Goal: Task Accomplishment & Management: Manage account settings

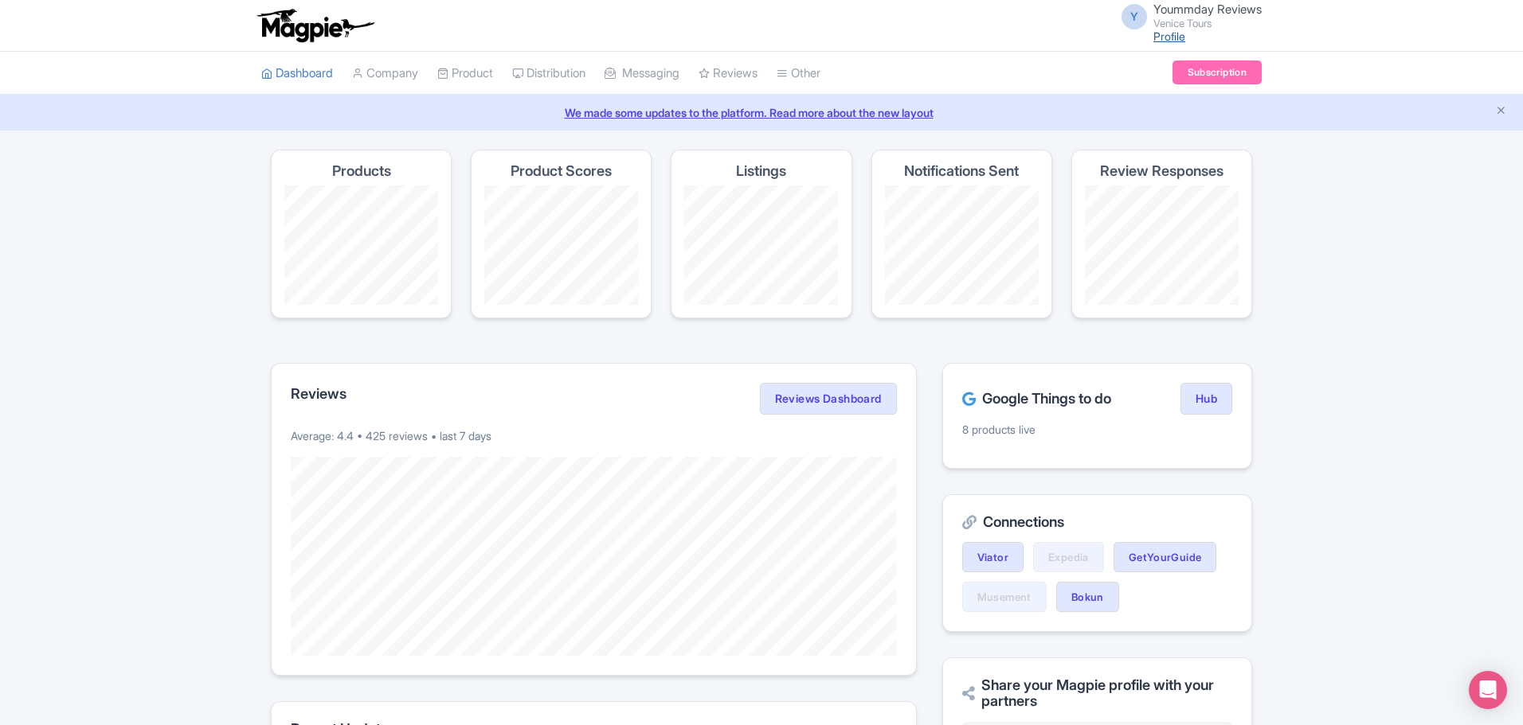
click at [1157, 33] on link "Profile" at bounding box center [1169, 36] width 32 height 14
click at [299, 70] on link "Dashboard" at bounding box center [297, 74] width 72 height 44
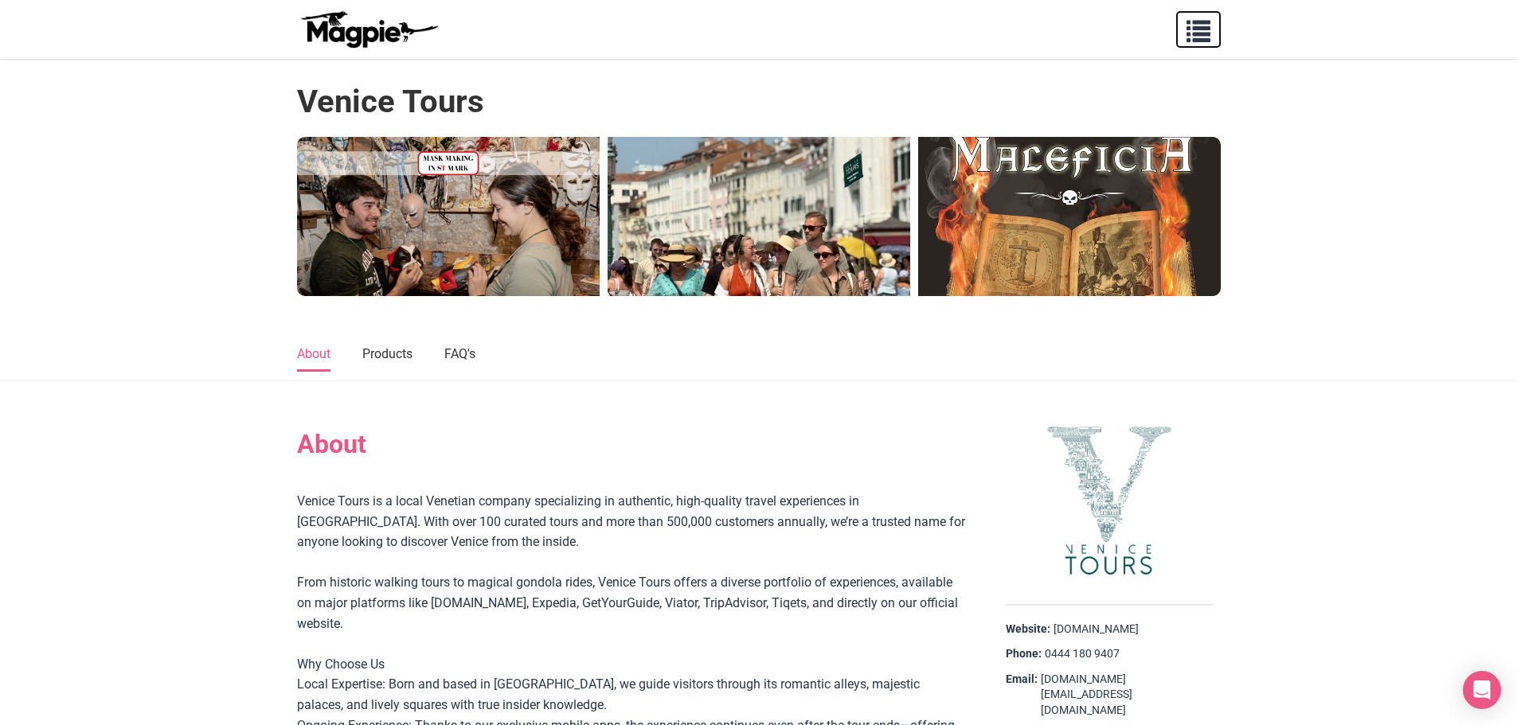
click at [1190, 28] on span "button" at bounding box center [1198, 28] width 24 height 24
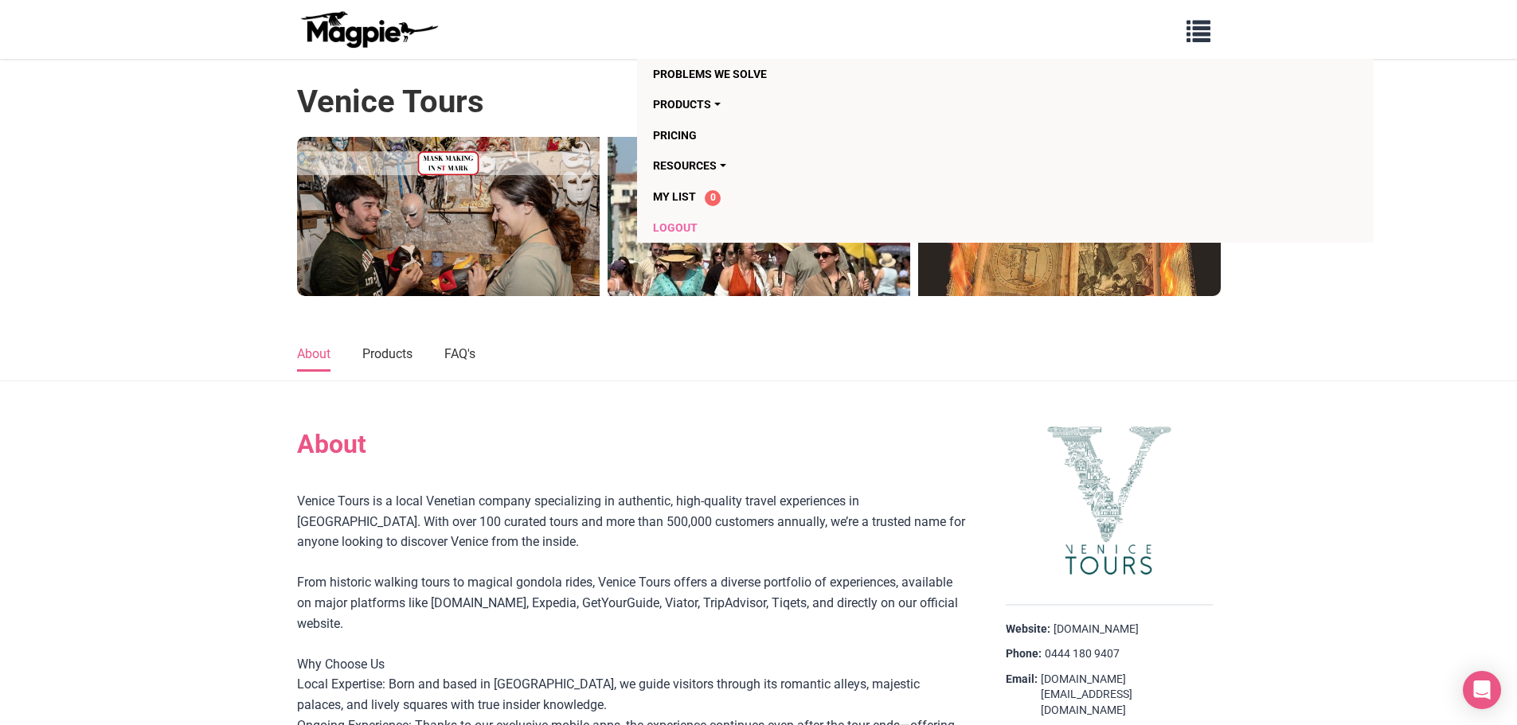
click at [669, 231] on link "Logout" at bounding box center [914, 228] width 522 height 30
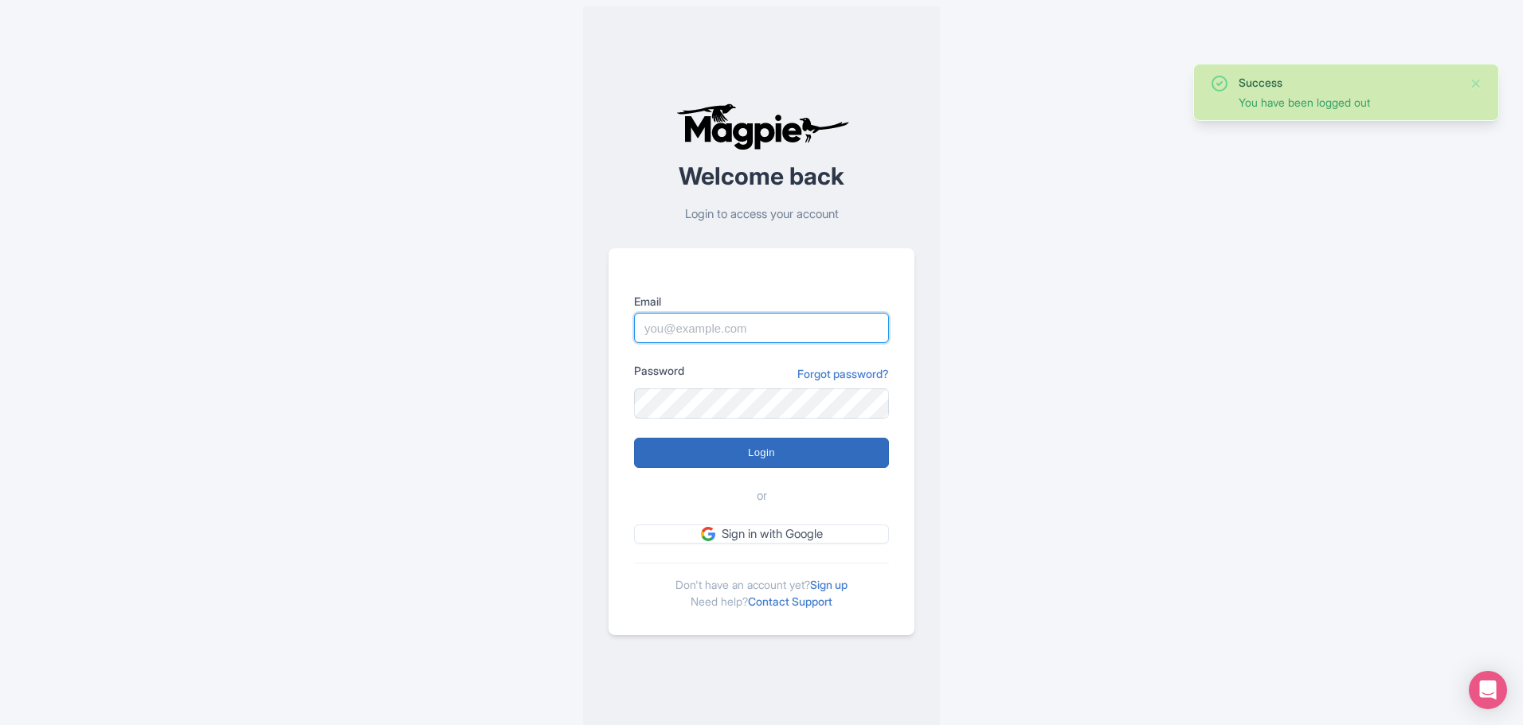
type input "[DOMAIN_NAME][EMAIL_ADDRESS][DOMAIN_NAME]"
click at [762, 448] on input "Login" at bounding box center [761, 453] width 255 height 30
type input "Logging in..."
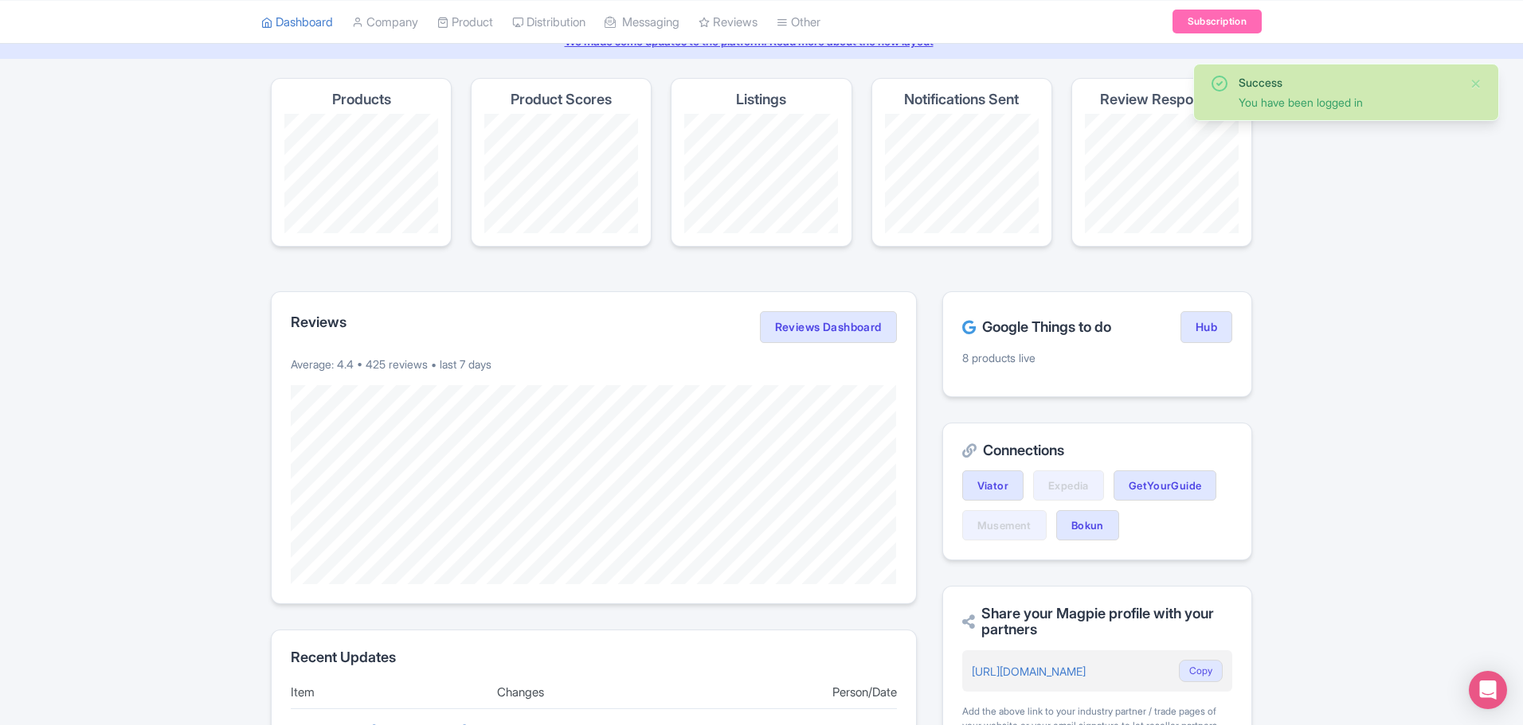
scroll to position [159, 0]
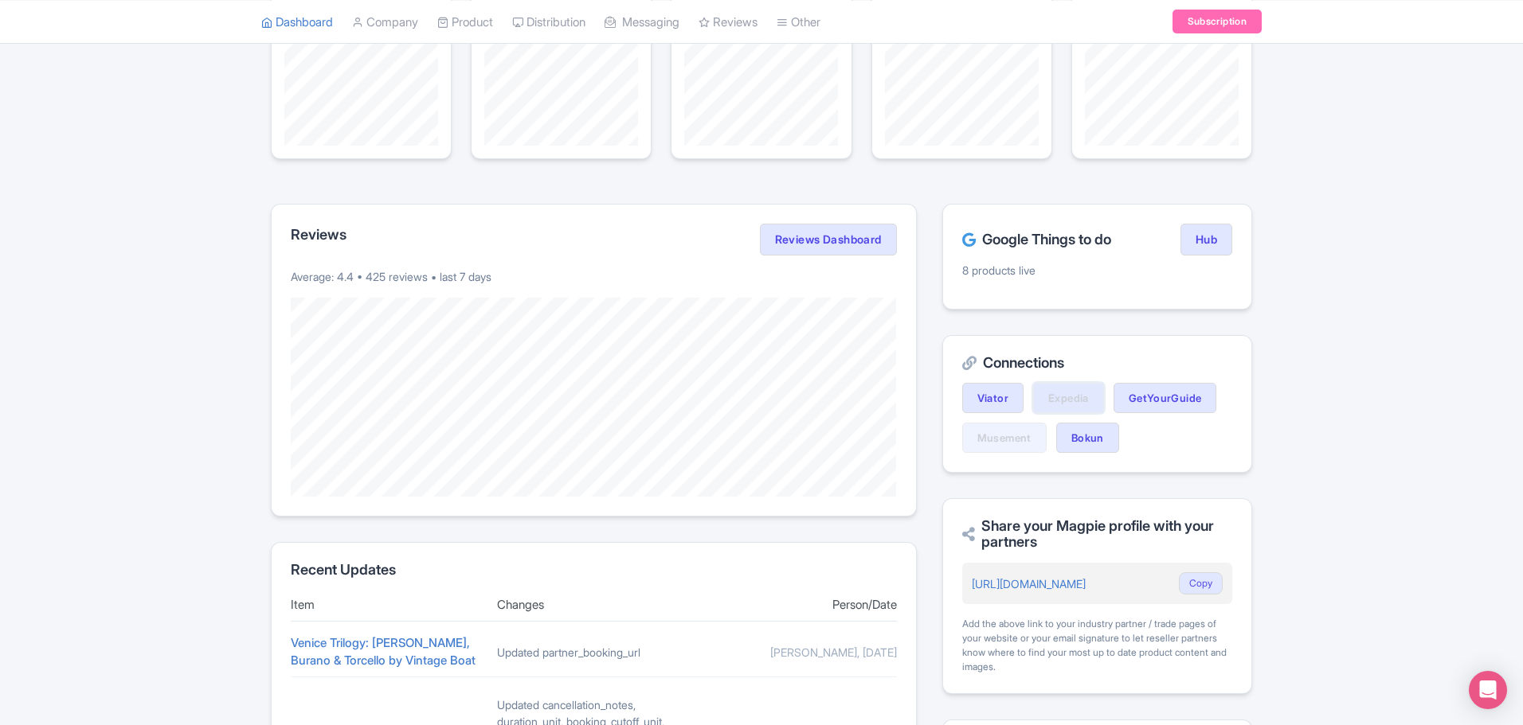
click at [1071, 392] on link "Expedia" at bounding box center [1068, 398] width 71 height 30
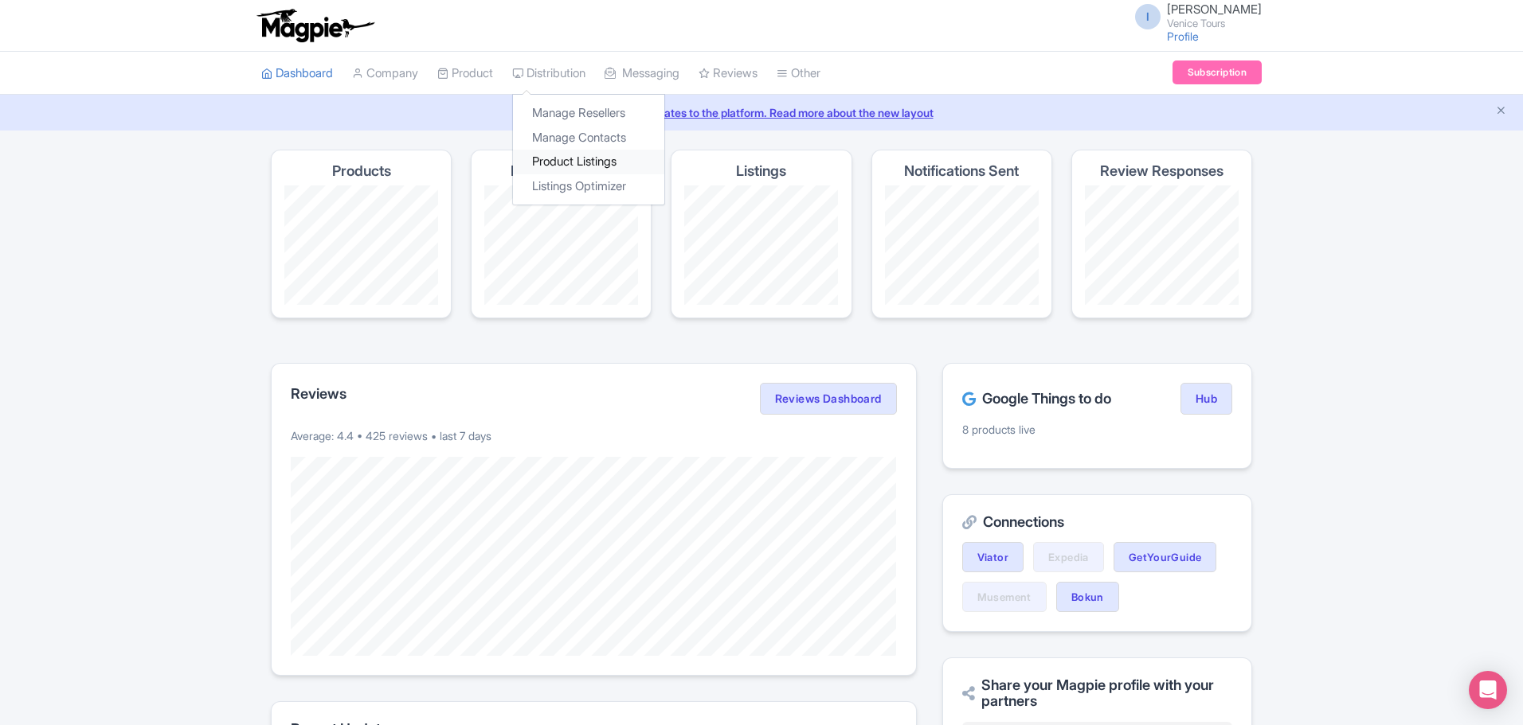
click at [594, 156] on link "Product Listings" at bounding box center [588, 162] width 151 height 25
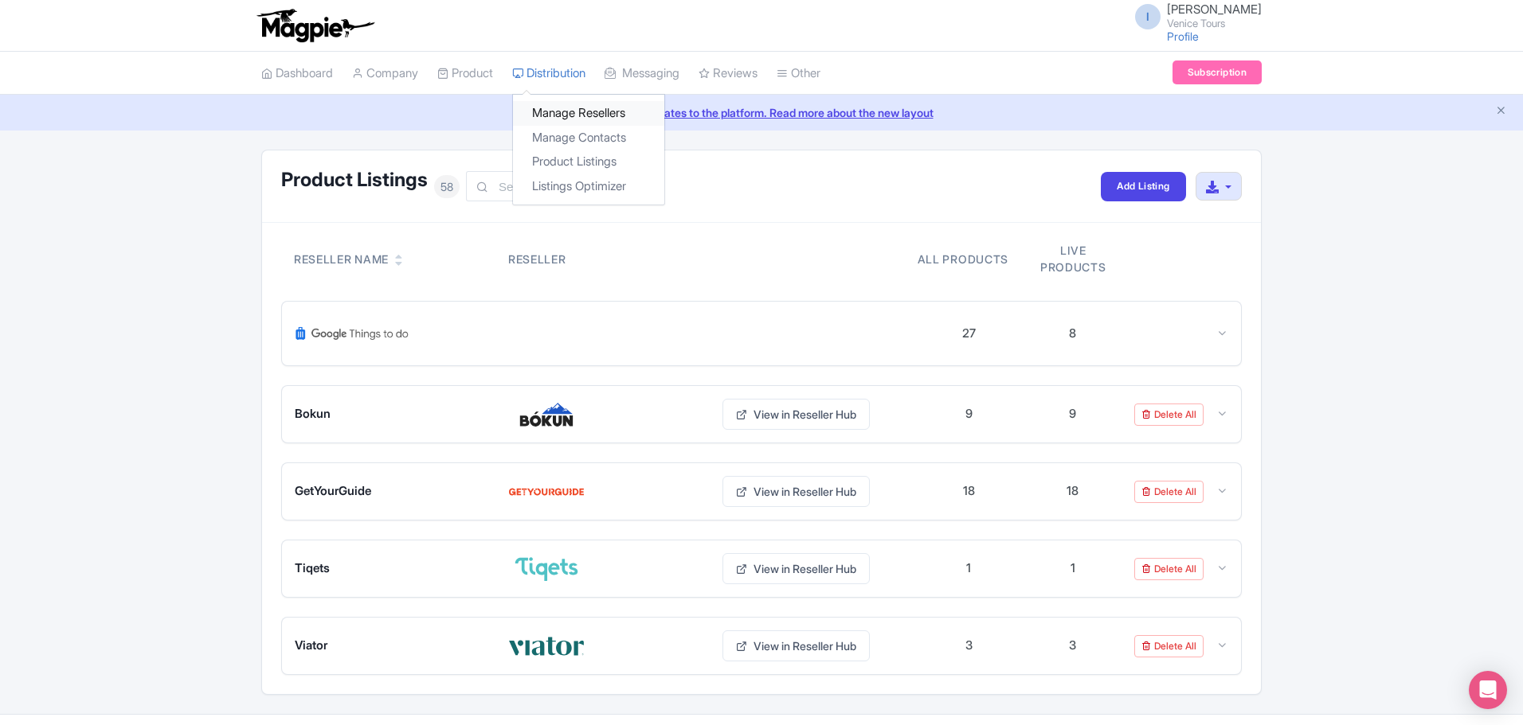
click at [561, 115] on link "Manage Resellers" at bounding box center [588, 113] width 151 height 25
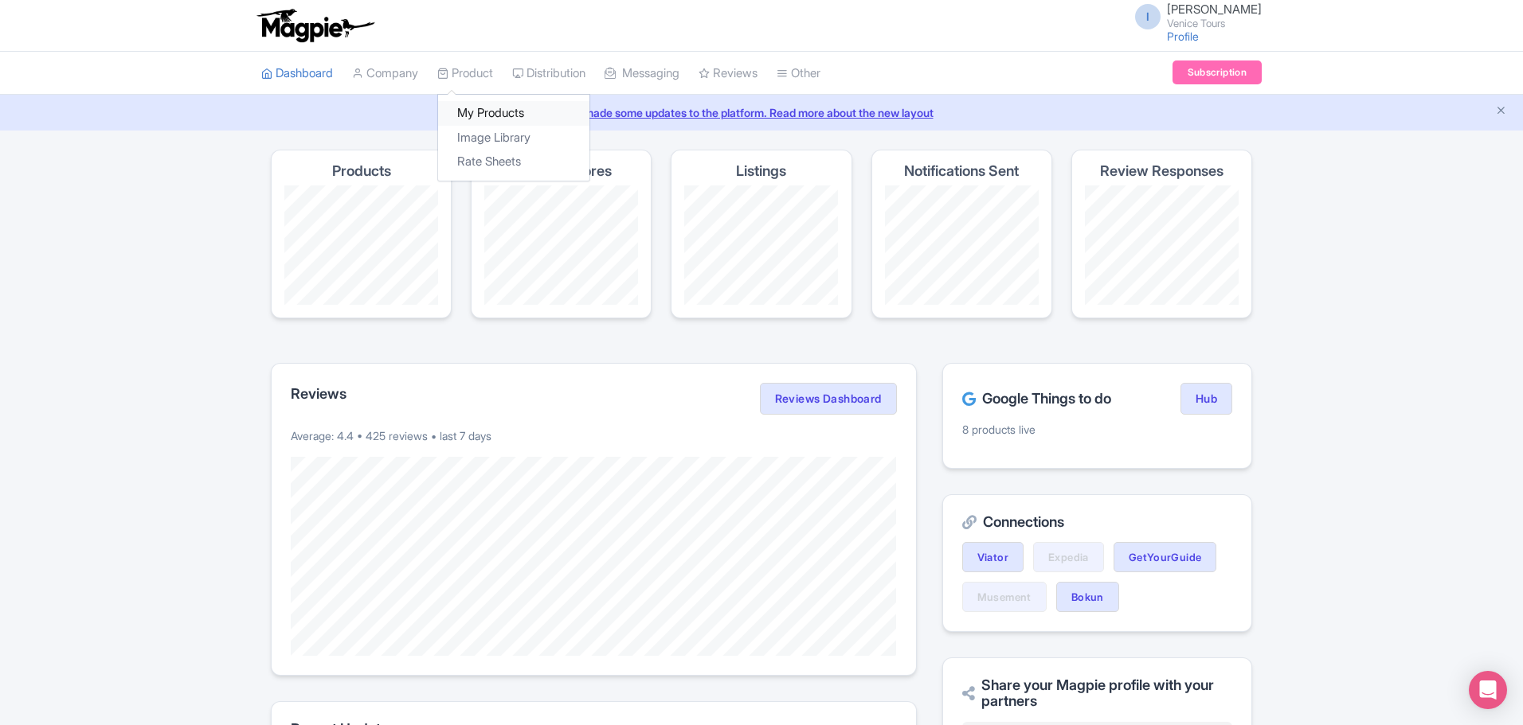
click at [495, 111] on link "My Products" at bounding box center [513, 113] width 151 height 25
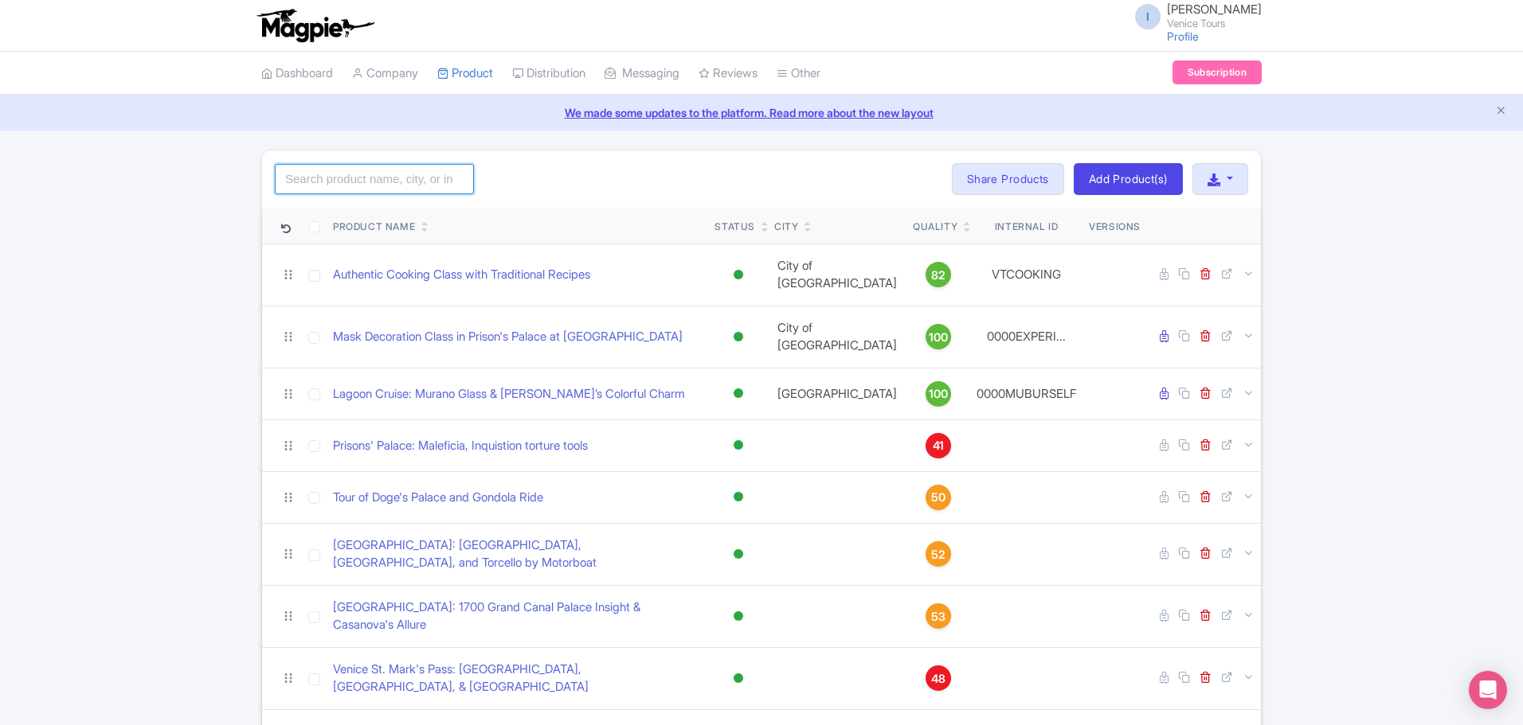
click at [397, 180] on input "search" at bounding box center [374, 179] width 199 height 30
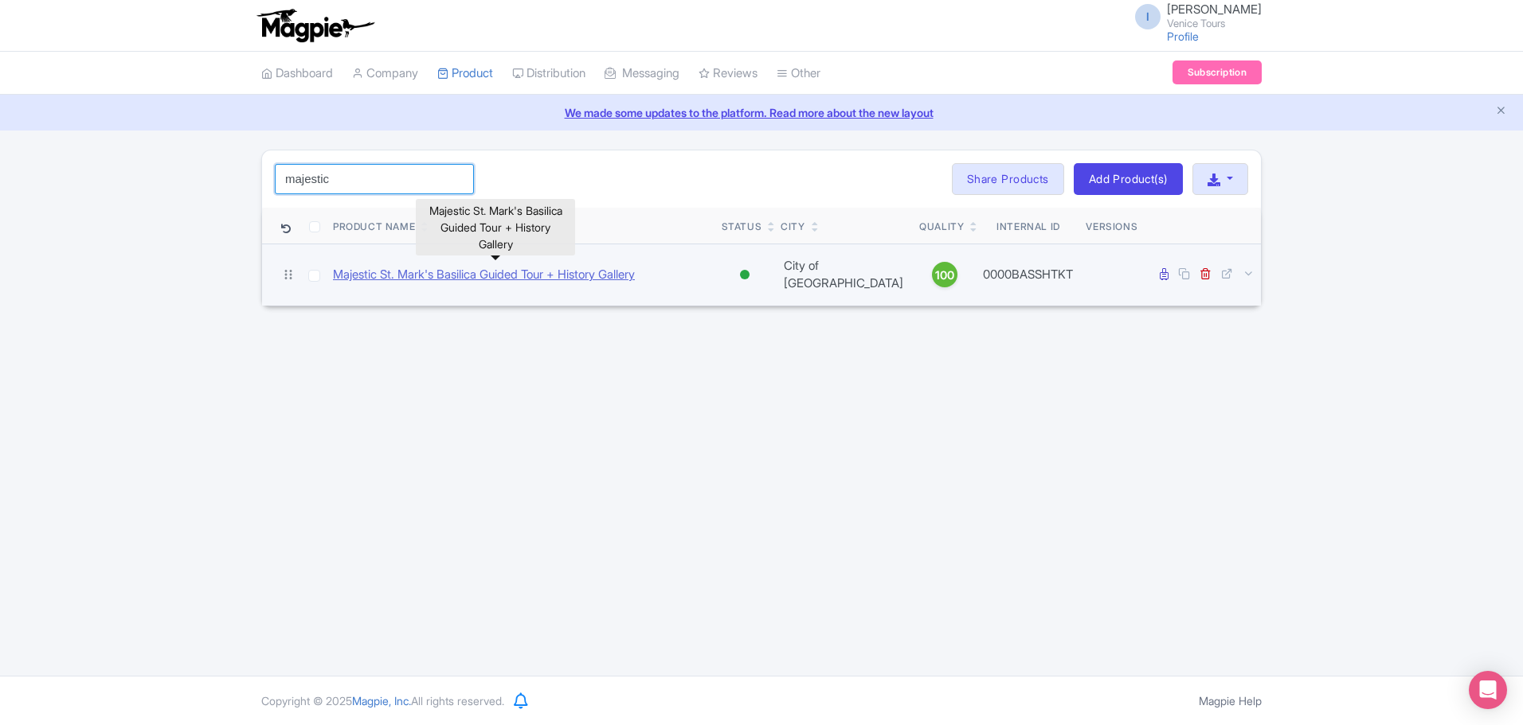
type input "majestic"
click at [509, 268] on link "Majestic St. Mark's Basilica Guided Tour + History Gallery" at bounding box center [484, 275] width 302 height 18
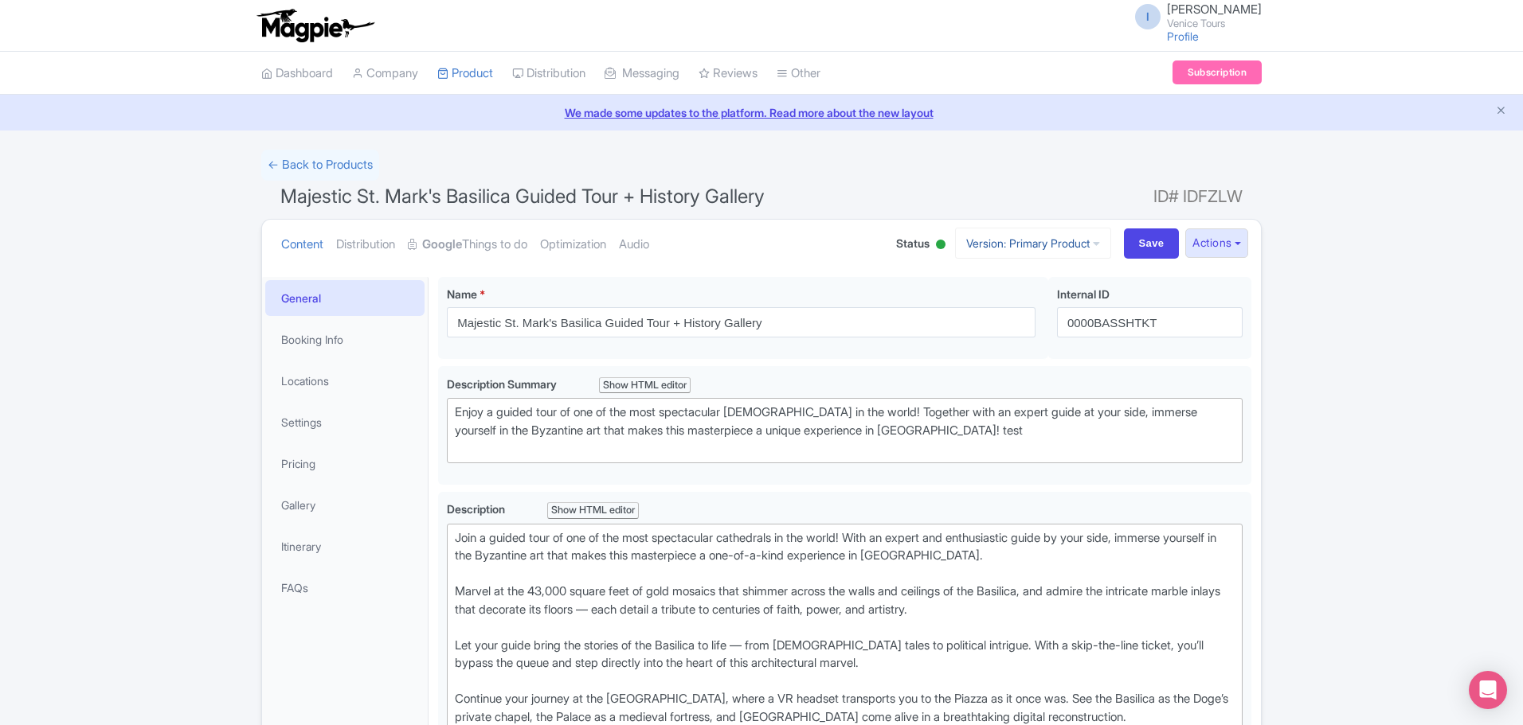
click at [1094, 242] on link "Version: Primary Product" at bounding box center [1033, 243] width 156 height 31
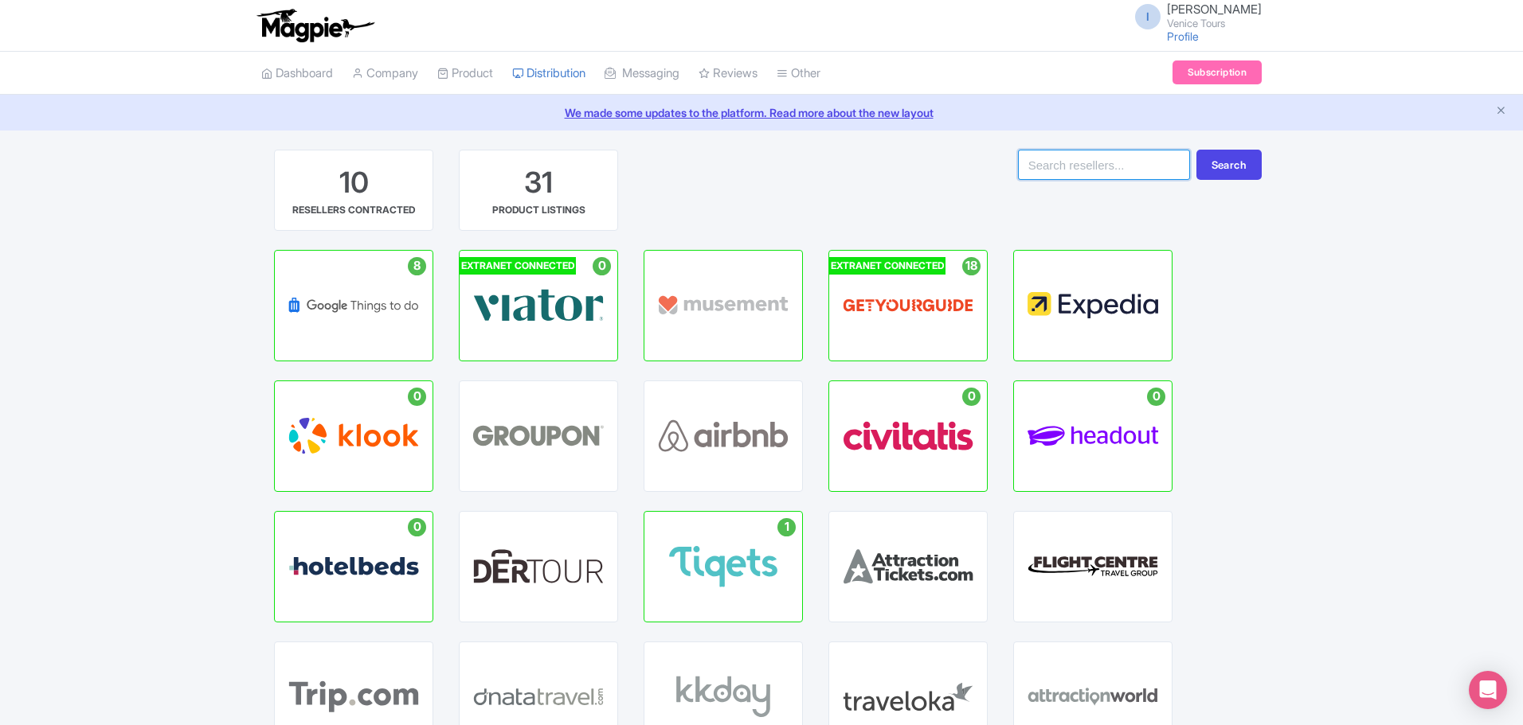
click at [1123, 159] on input "search" at bounding box center [1104, 165] width 172 height 30
type input "expedia"
click at [1223, 175] on button "Search" at bounding box center [1228, 165] width 65 height 30
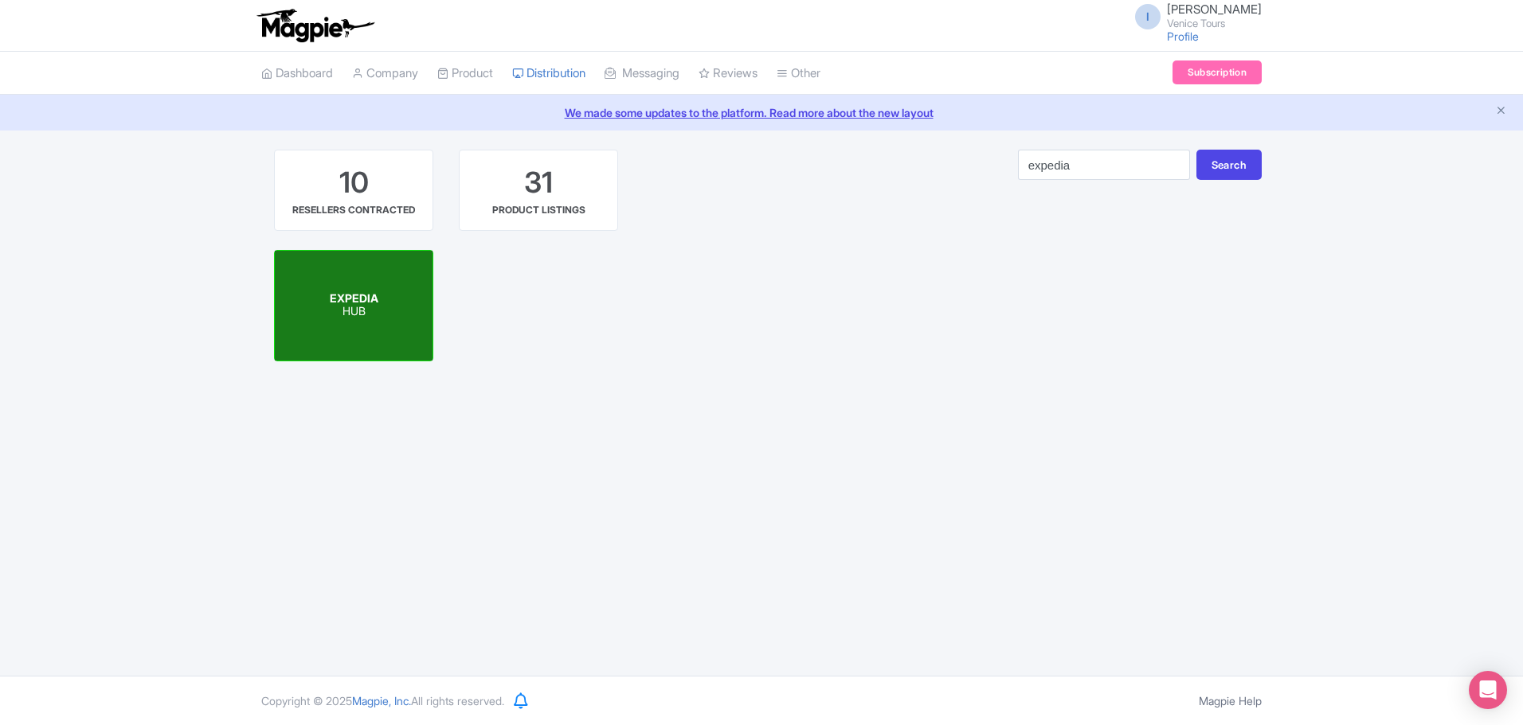
click at [377, 295] on span "EXPEDIA" at bounding box center [354, 298] width 49 height 14
click at [350, 307] on p "HUB" at bounding box center [354, 313] width 49 height 14
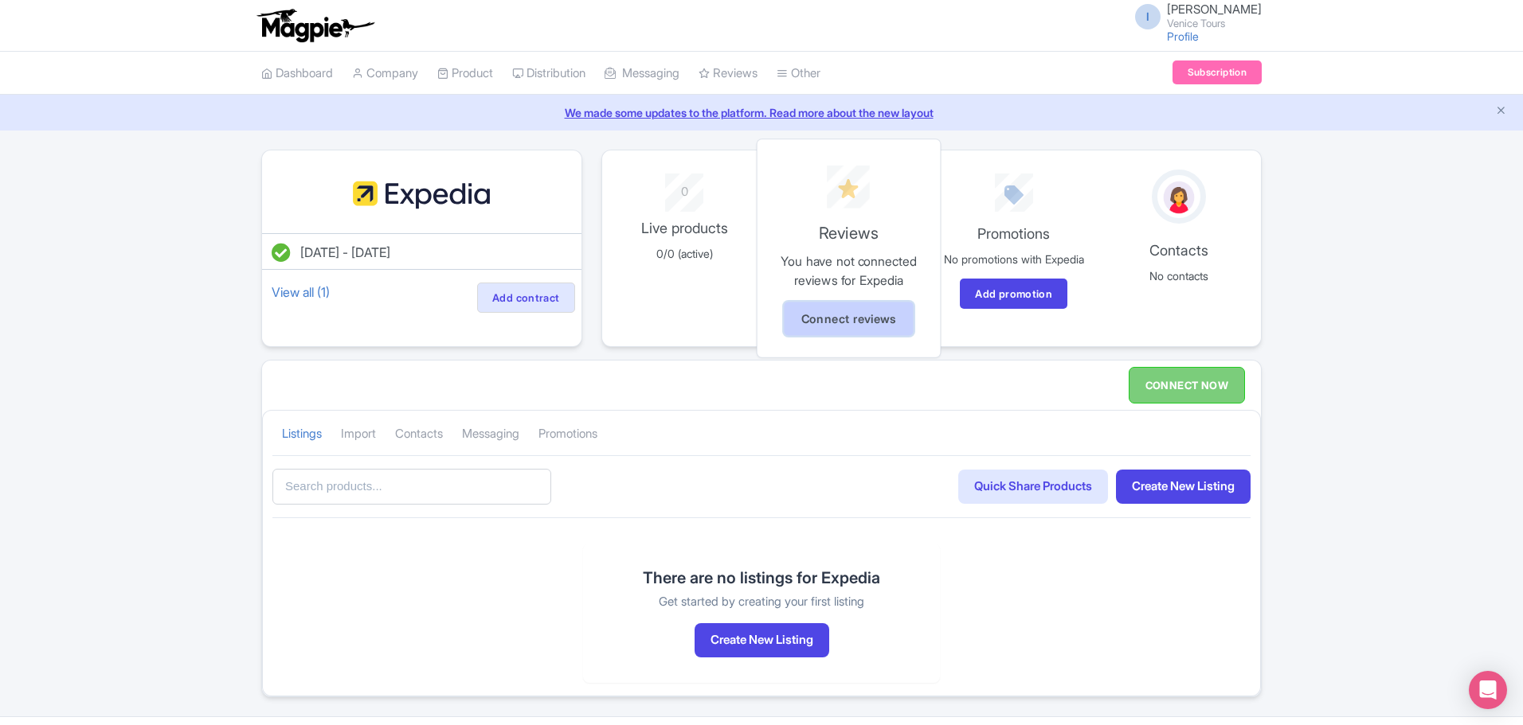
click at [846, 322] on link "Connect reviews" at bounding box center [848, 319] width 129 height 34
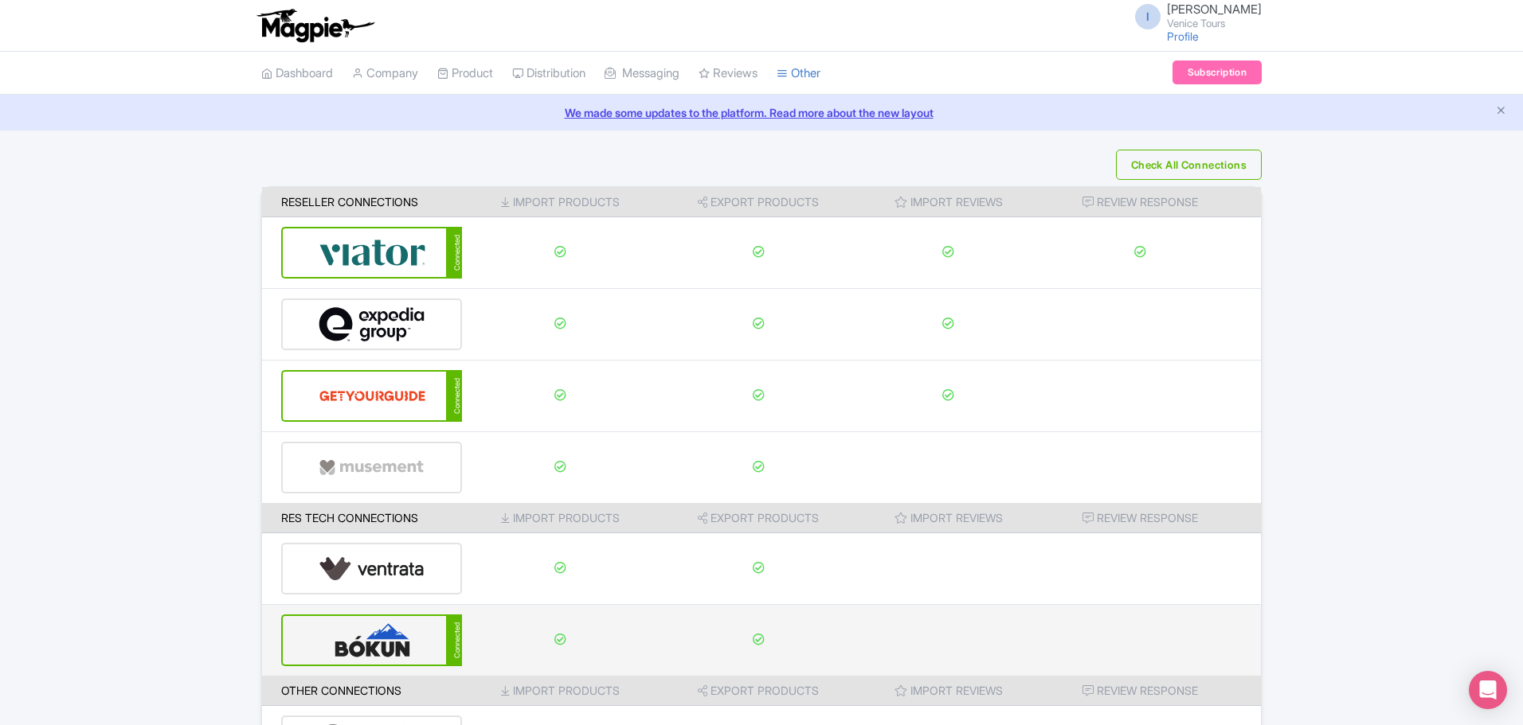
scroll to position [121, 0]
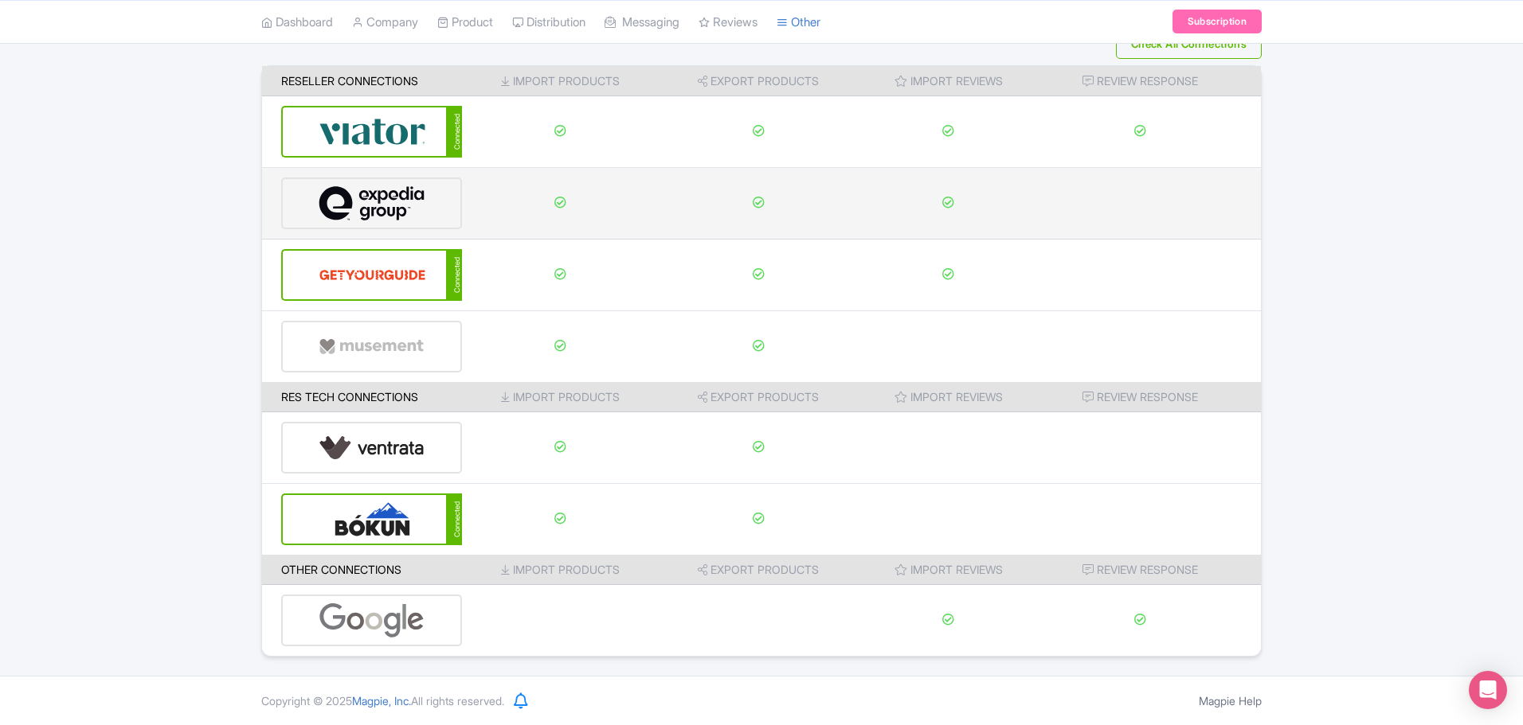
click at [378, 202] on img at bounding box center [372, 203] width 107 height 49
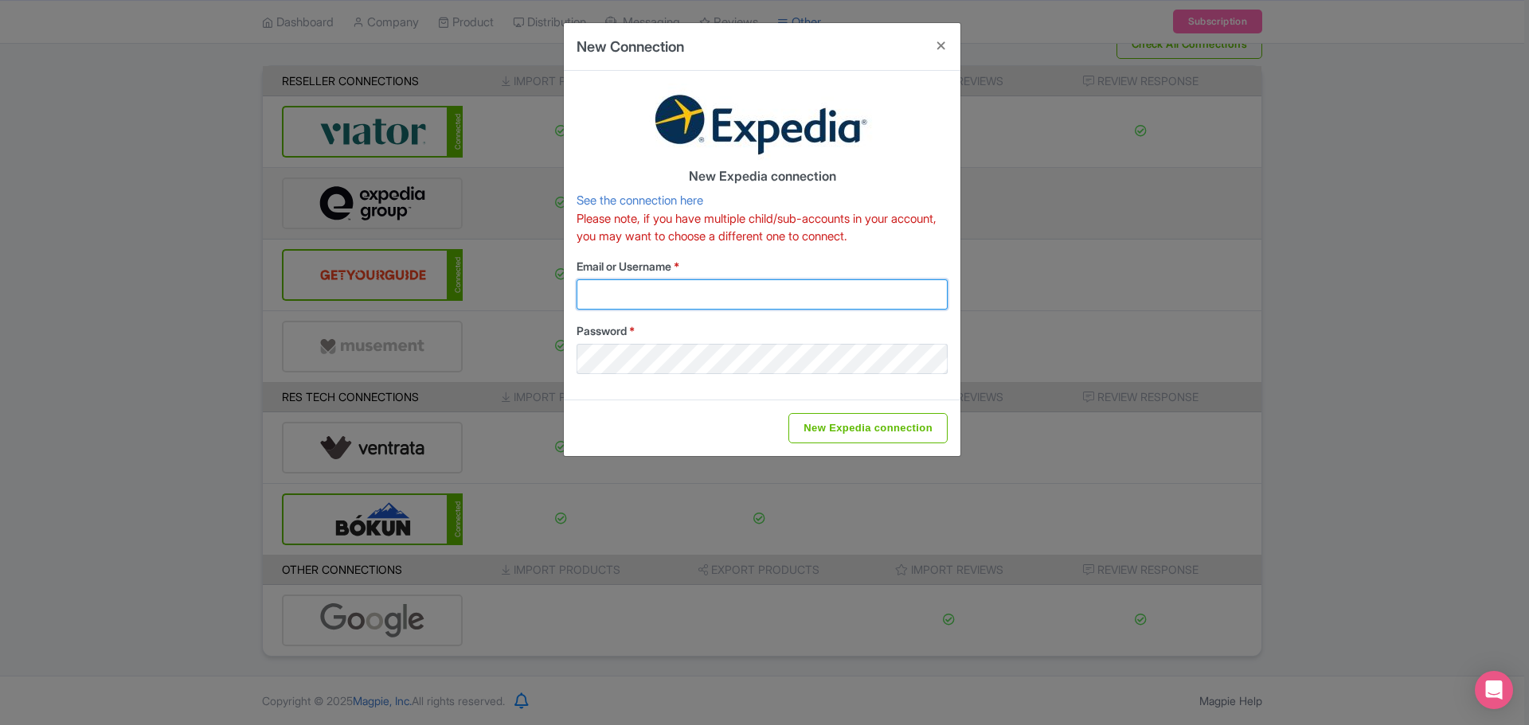
type input "sales.marketing@venicecitytours.it"
click at [942, 41] on button "Close" at bounding box center [941, 45] width 38 height 45
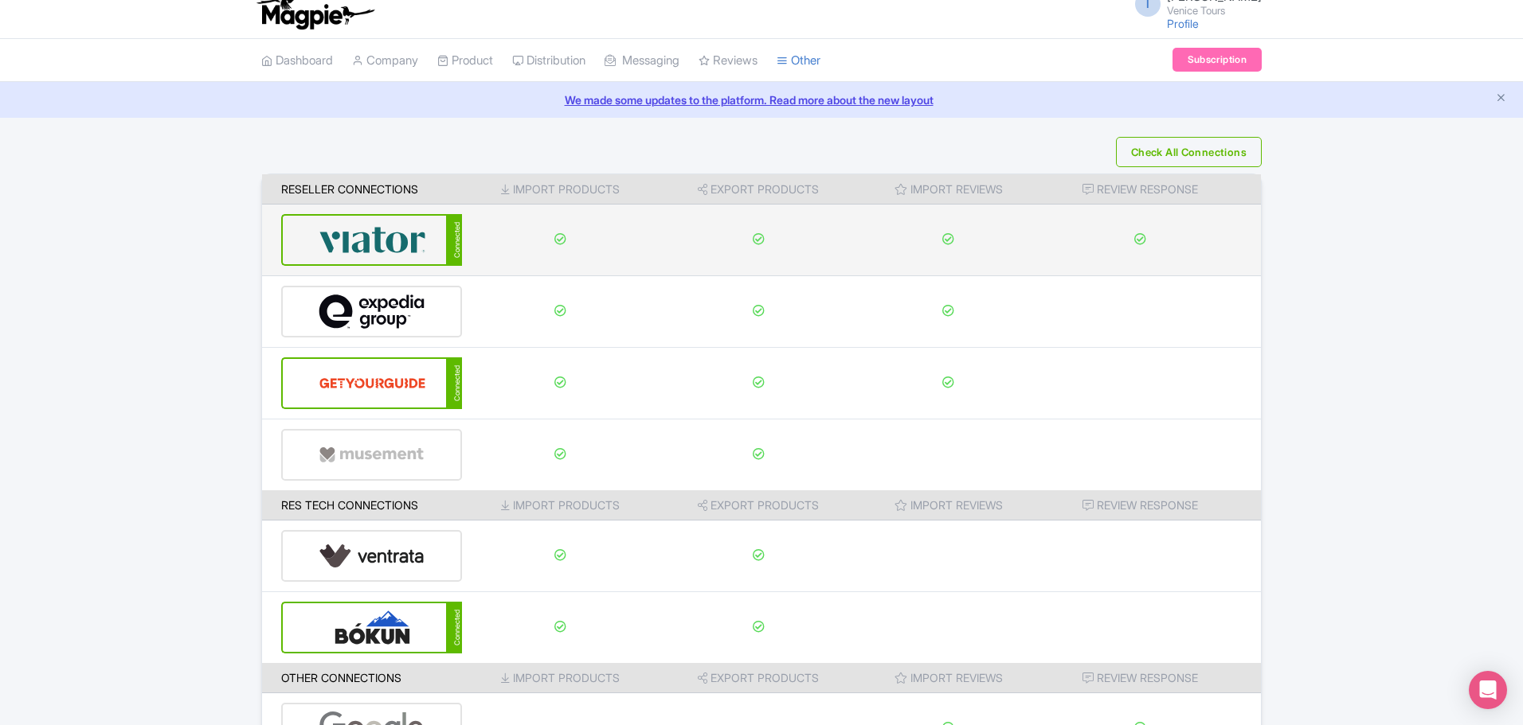
scroll to position [0, 0]
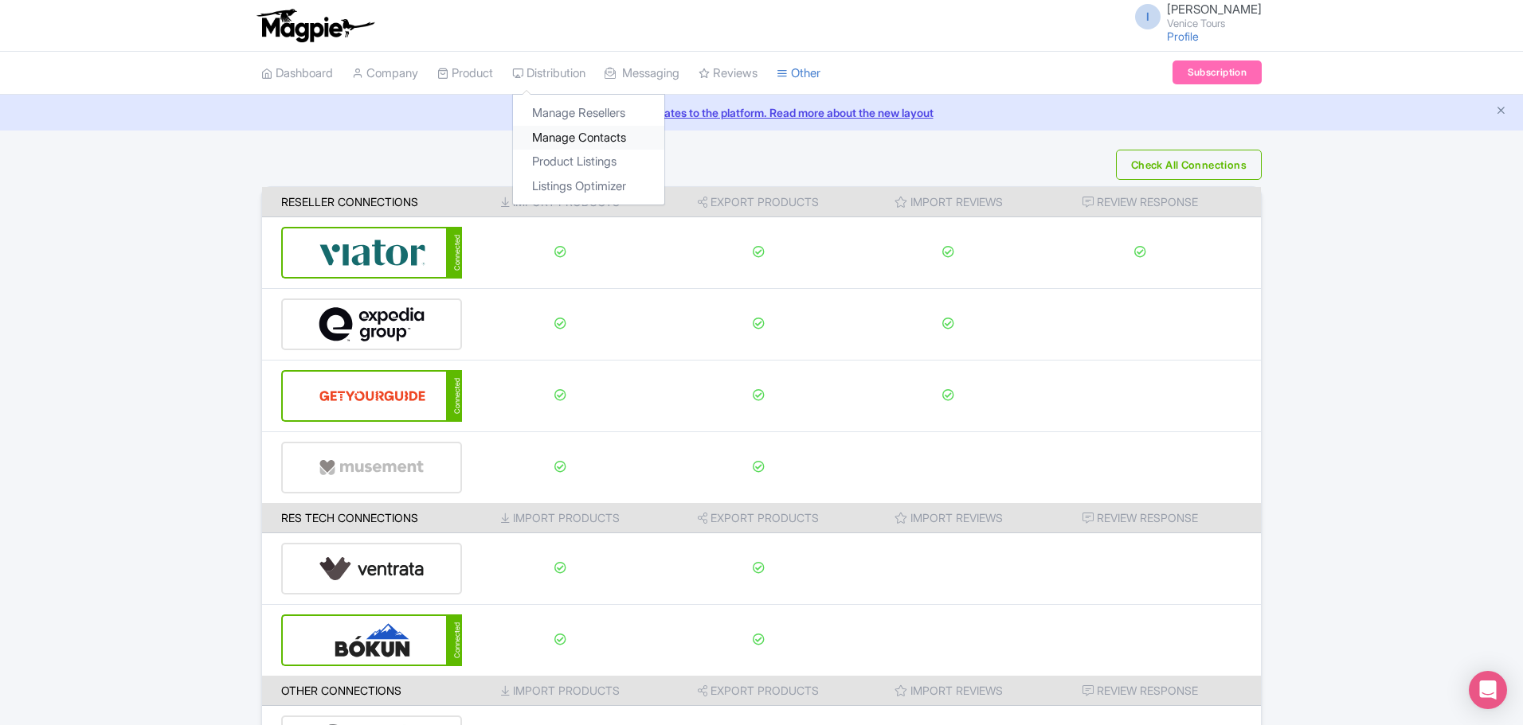
click at [574, 139] on link "Manage Contacts" at bounding box center [588, 138] width 151 height 25
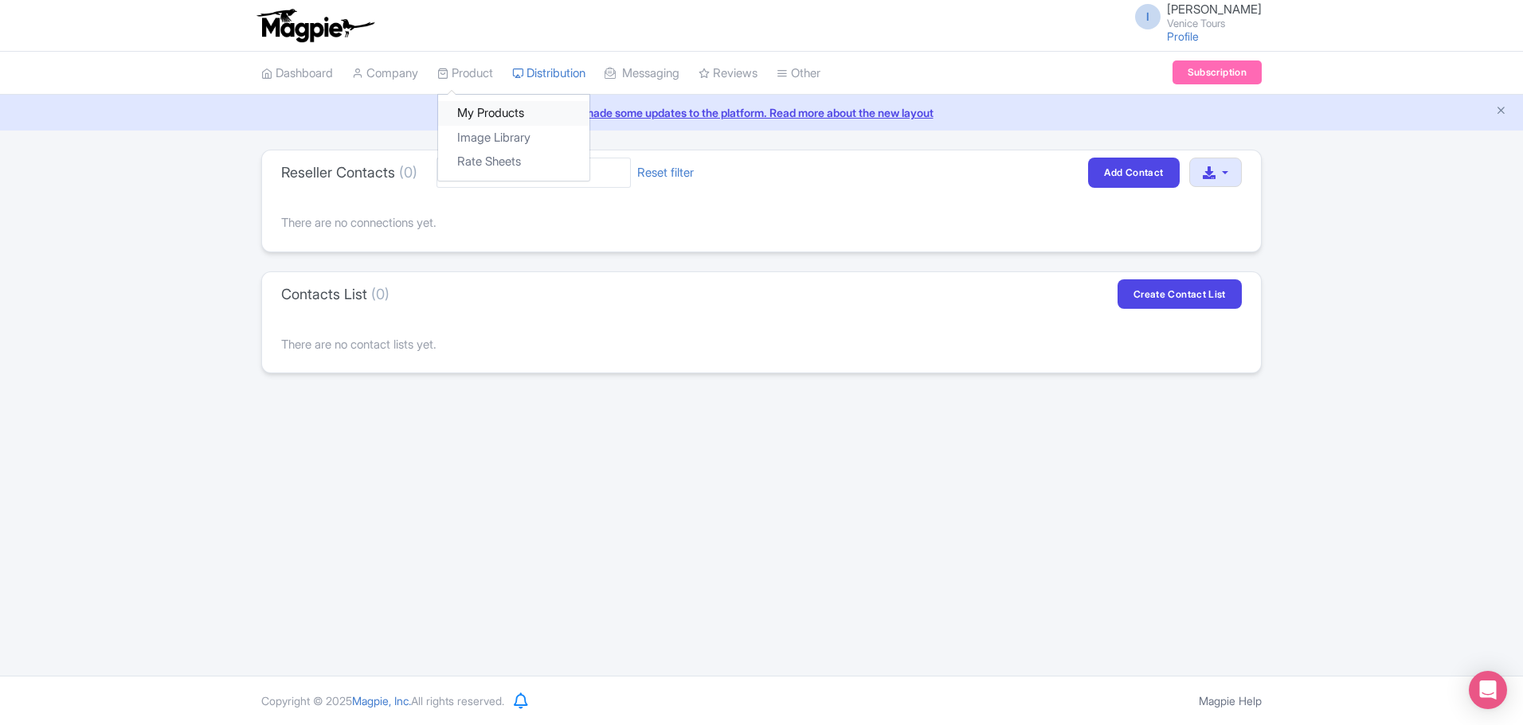
click at [495, 112] on link "My Products" at bounding box center [513, 113] width 151 height 25
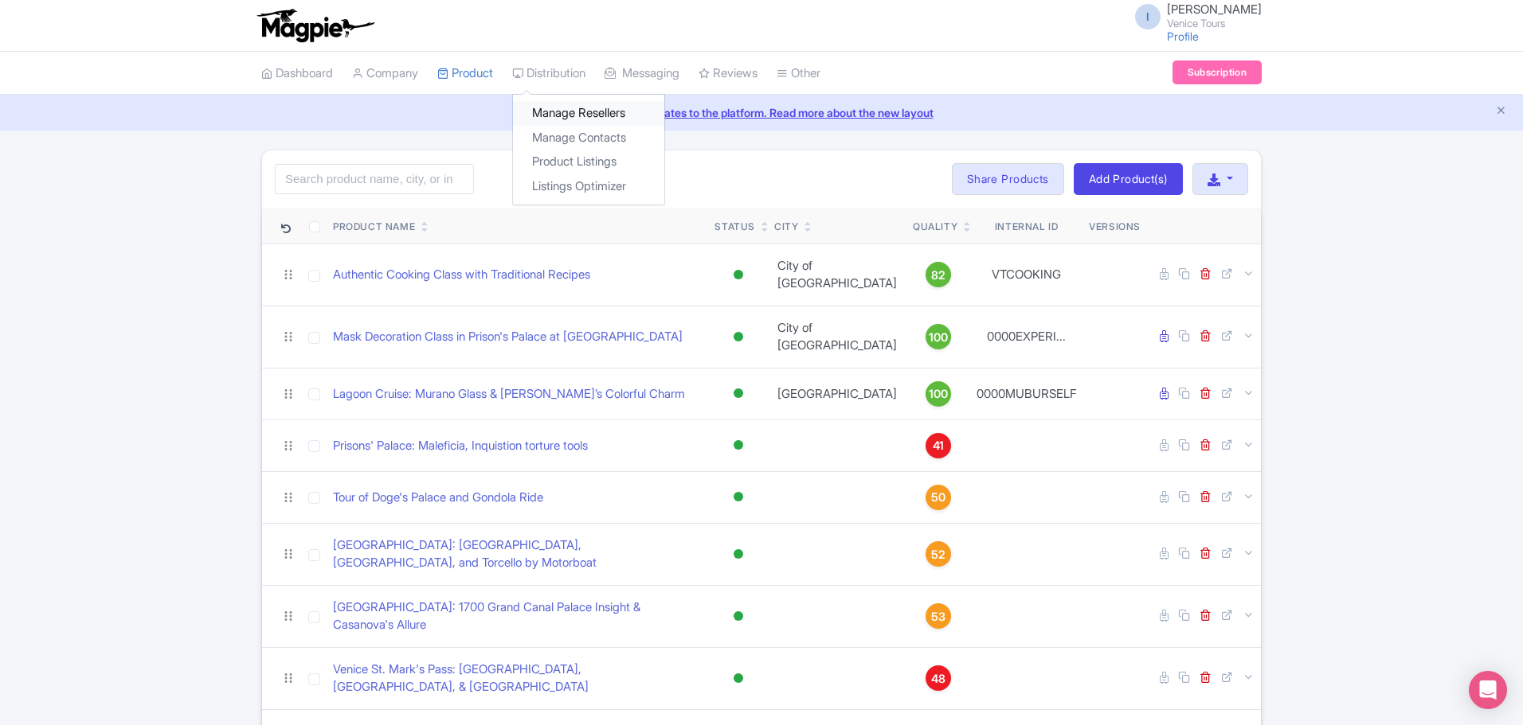
click at [580, 112] on link "Manage Resellers" at bounding box center [588, 113] width 151 height 25
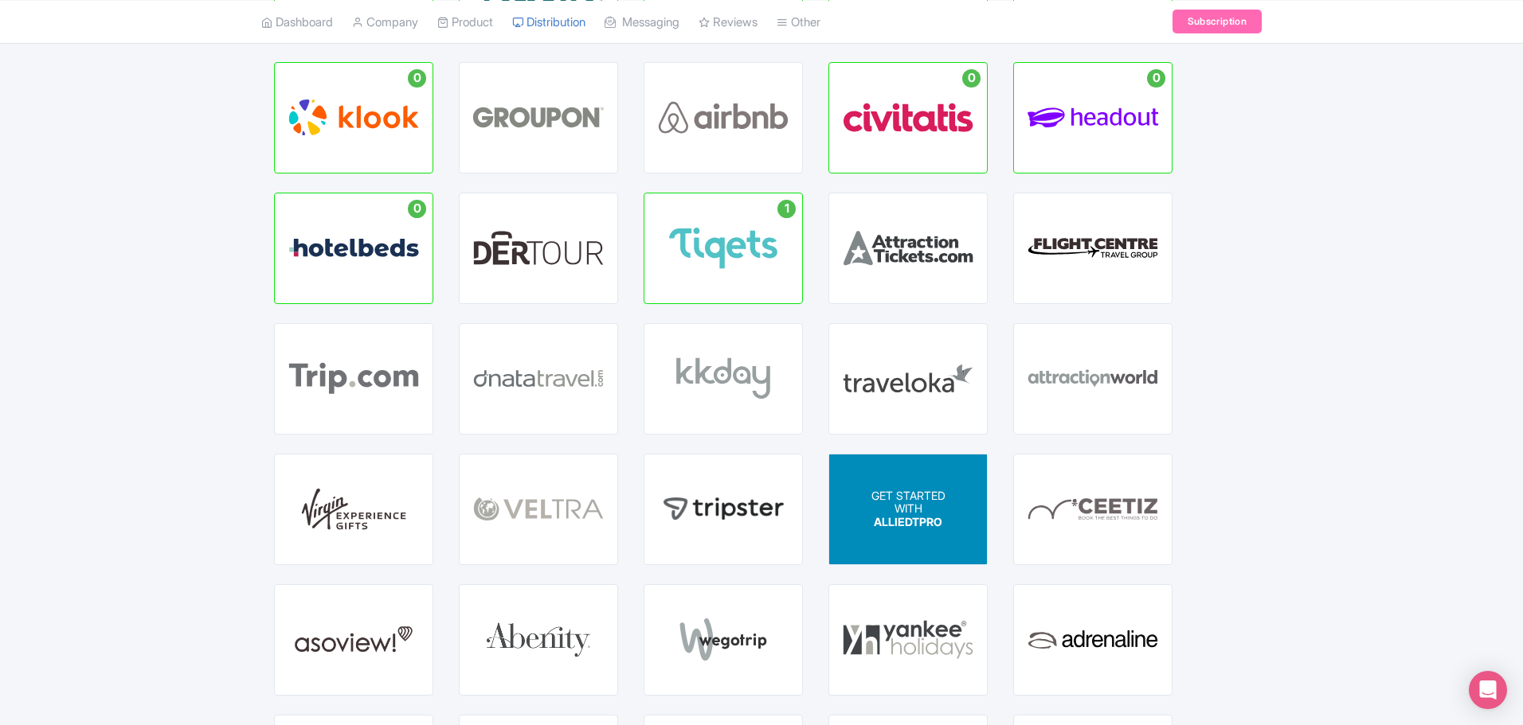
scroll to position [80, 0]
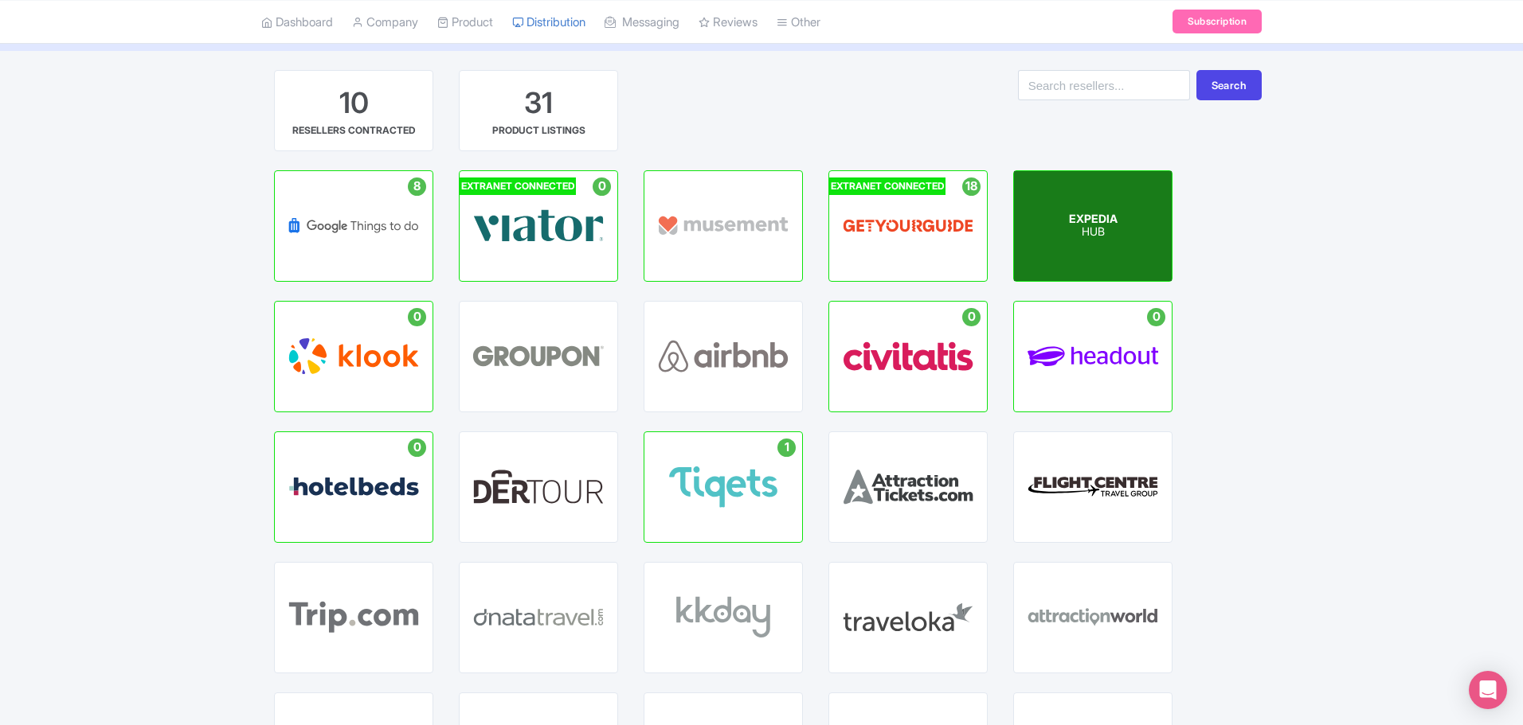
click at [1093, 223] on span "EXPEDIA" at bounding box center [1093, 219] width 49 height 14
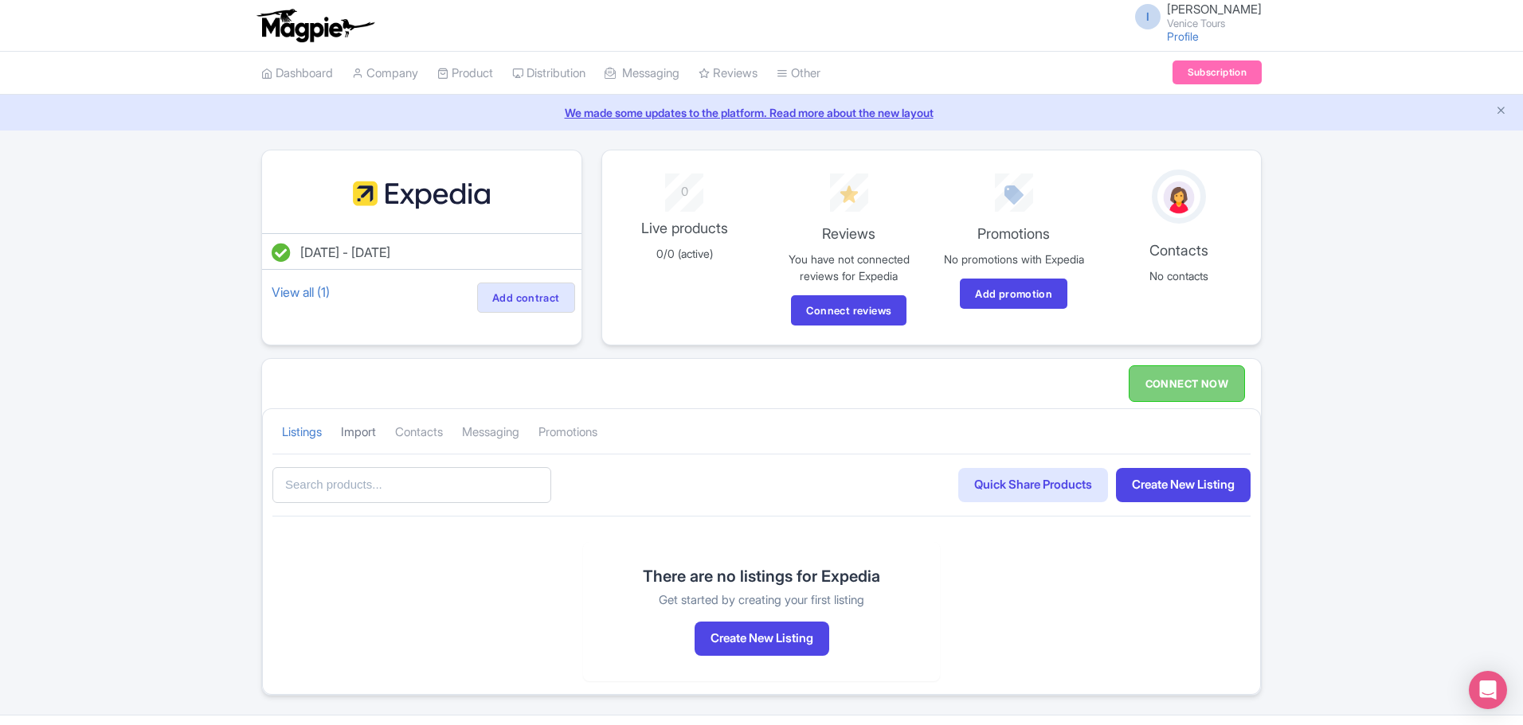
click at [368, 432] on link "Import" at bounding box center [358, 433] width 35 height 44
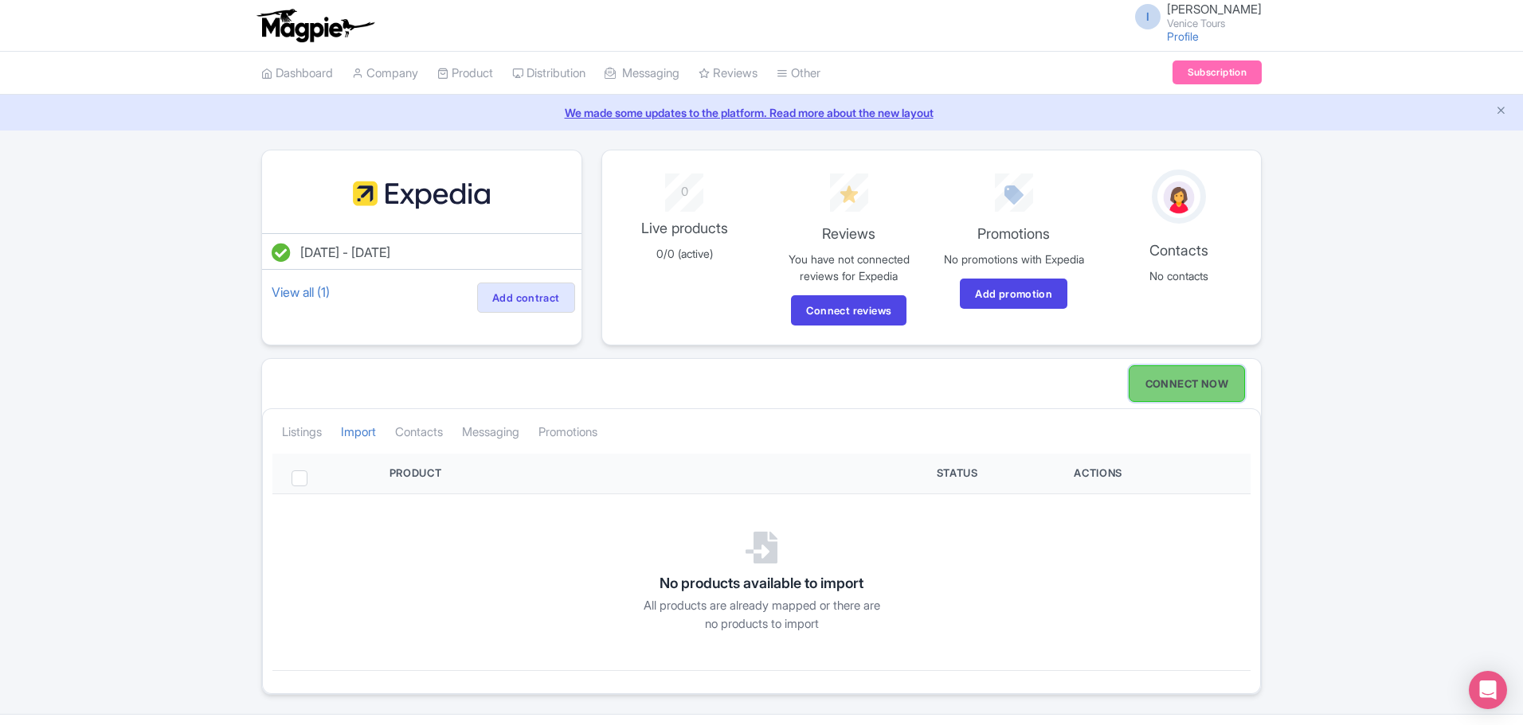
click at [1166, 383] on link "CONNECT NOW" at bounding box center [1186, 384] width 116 height 37
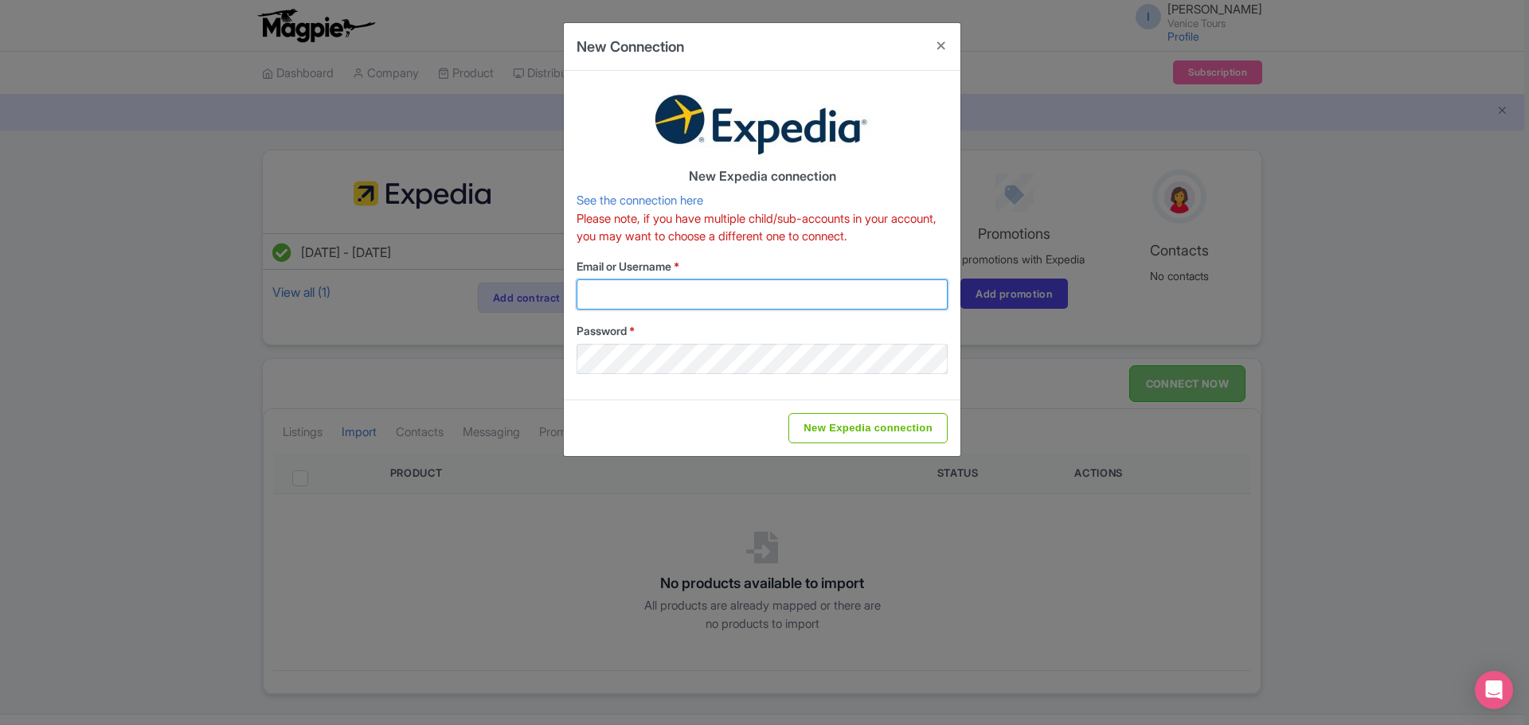
type input "sales.marketing@venicecitytours.it"
drag, startPoint x: 745, startPoint y: 237, endPoint x: 854, endPoint y: 237, distance: 108.3
click at [802, 237] on p "Please note, if you have multiple child/sub-accounts in your account, you may w…" at bounding box center [762, 228] width 371 height 36
click at [905, 244] on p "Please note, if you have multiple child/sub-accounts in your account, you may w…" at bounding box center [762, 228] width 371 height 36
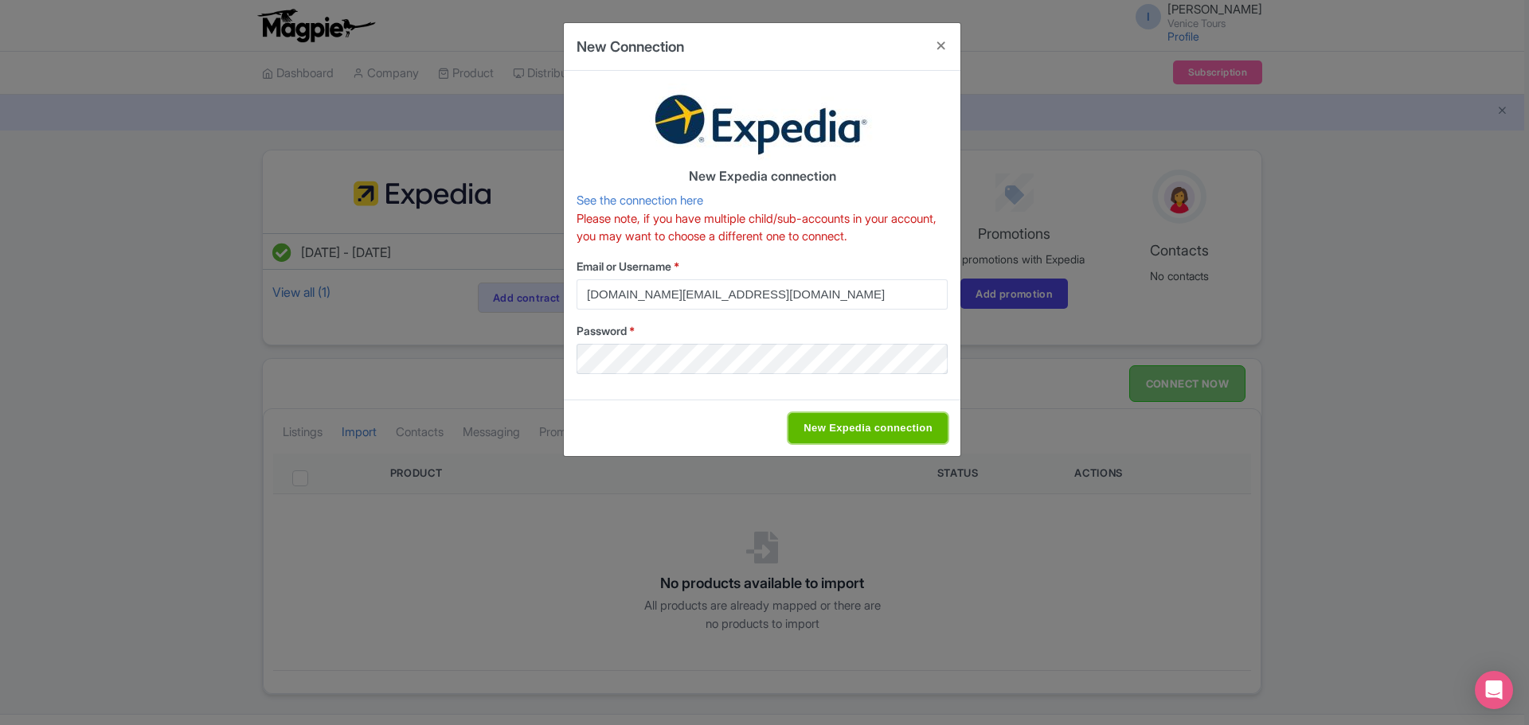
click at [863, 426] on input "New Expedia connection" at bounding box center [867, 428] width 159 height 30
type input "Saving..."
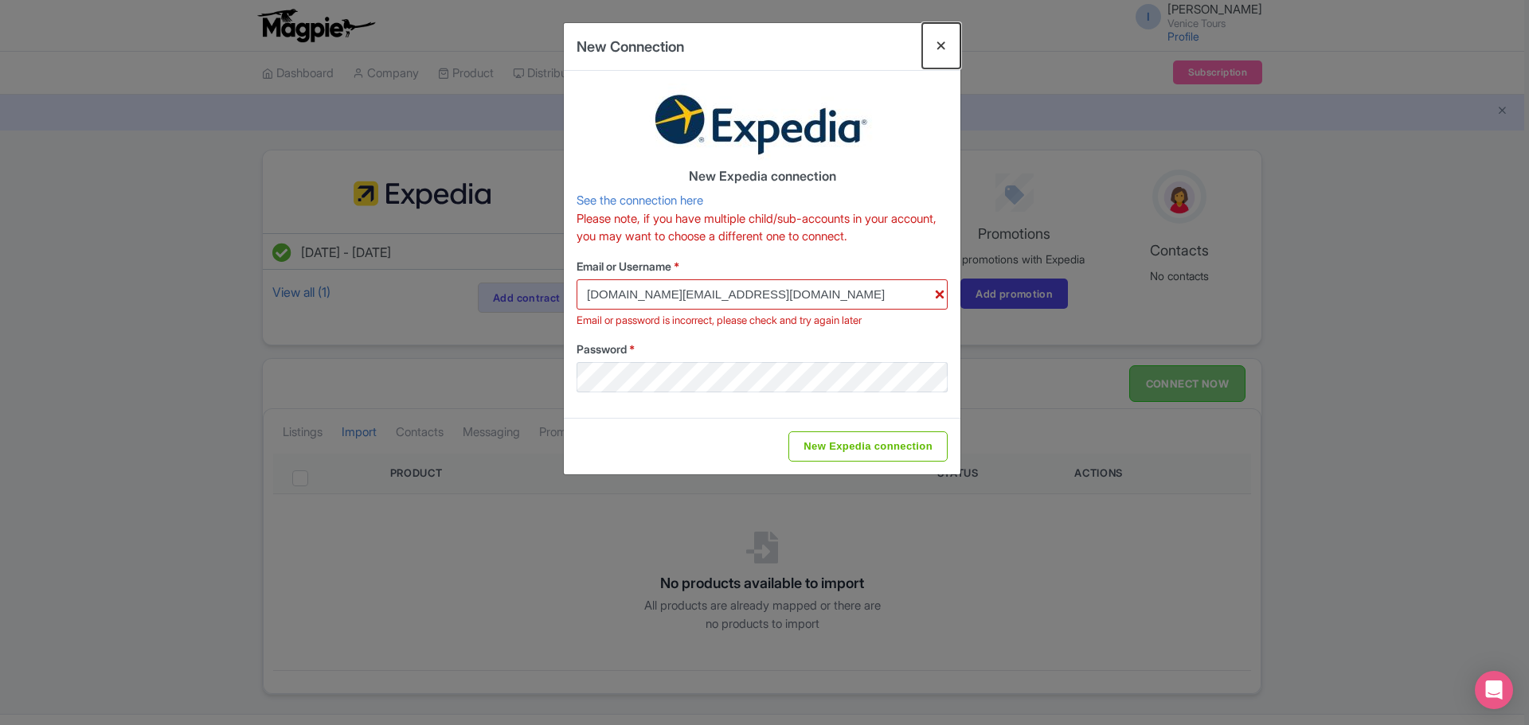
click at [942, 39] on button "Close" at bounding box center [941, 45] width 38 height 45
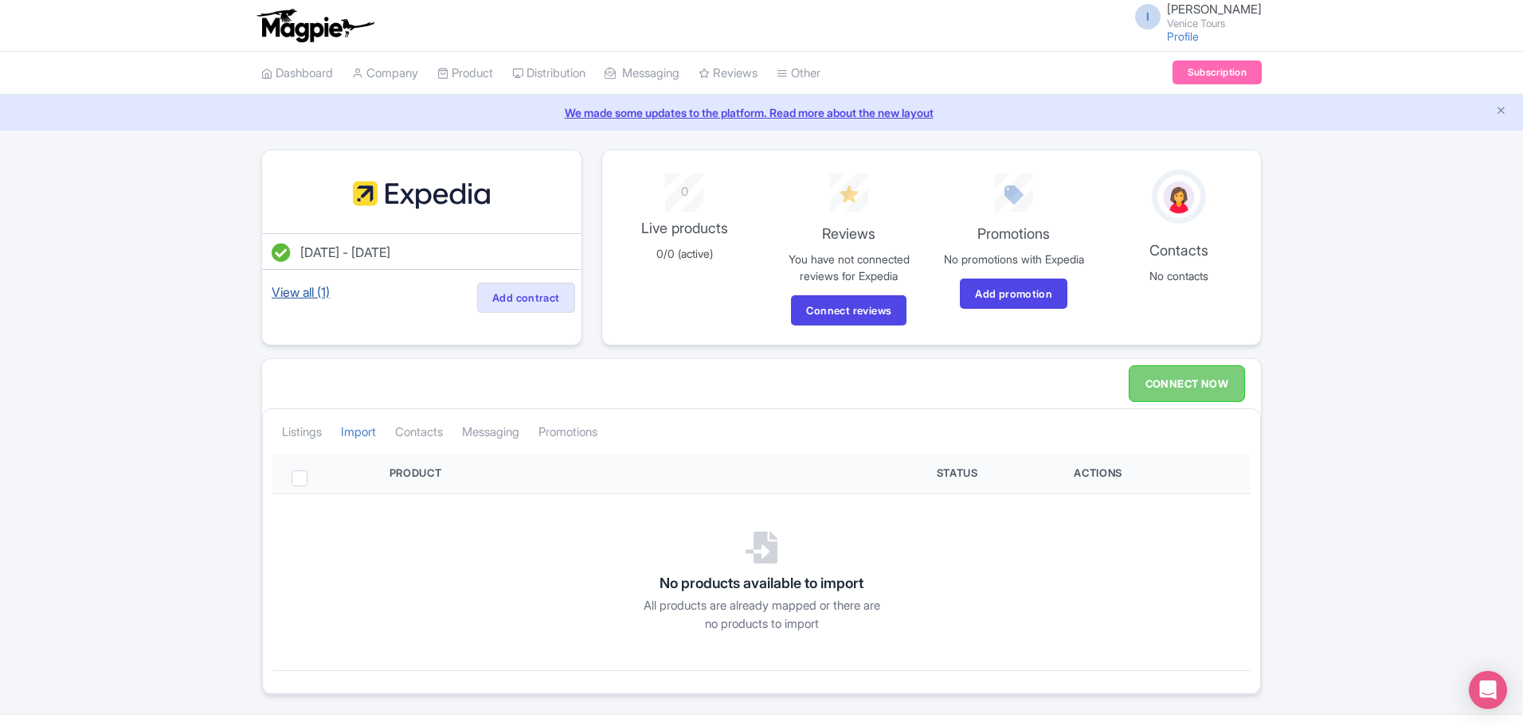
click at [303, 295] on link "View all (1)" at bounding box center [300, 292] width 65 height 22
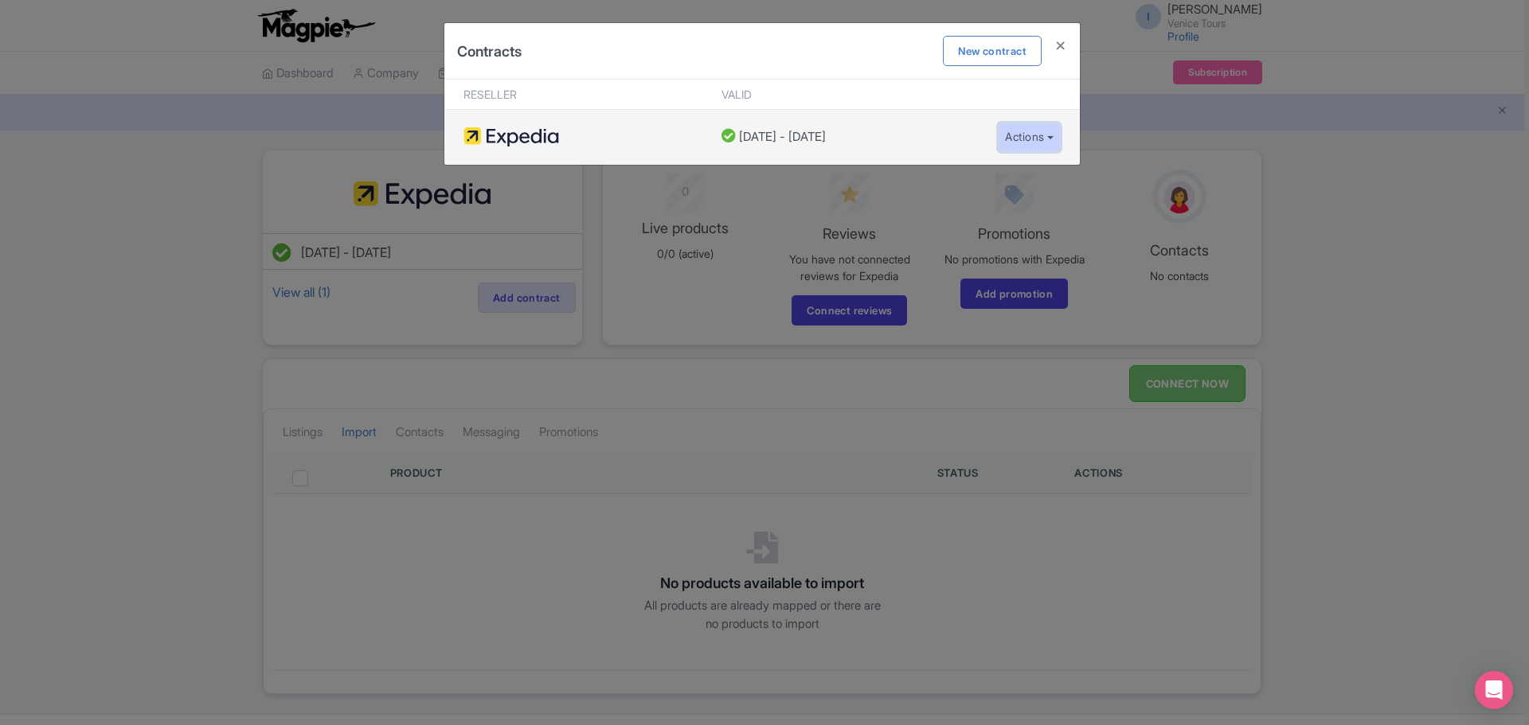
click at [1035, 138] on button "Actions" at bounding box center [1029, 137] width 63 height 29
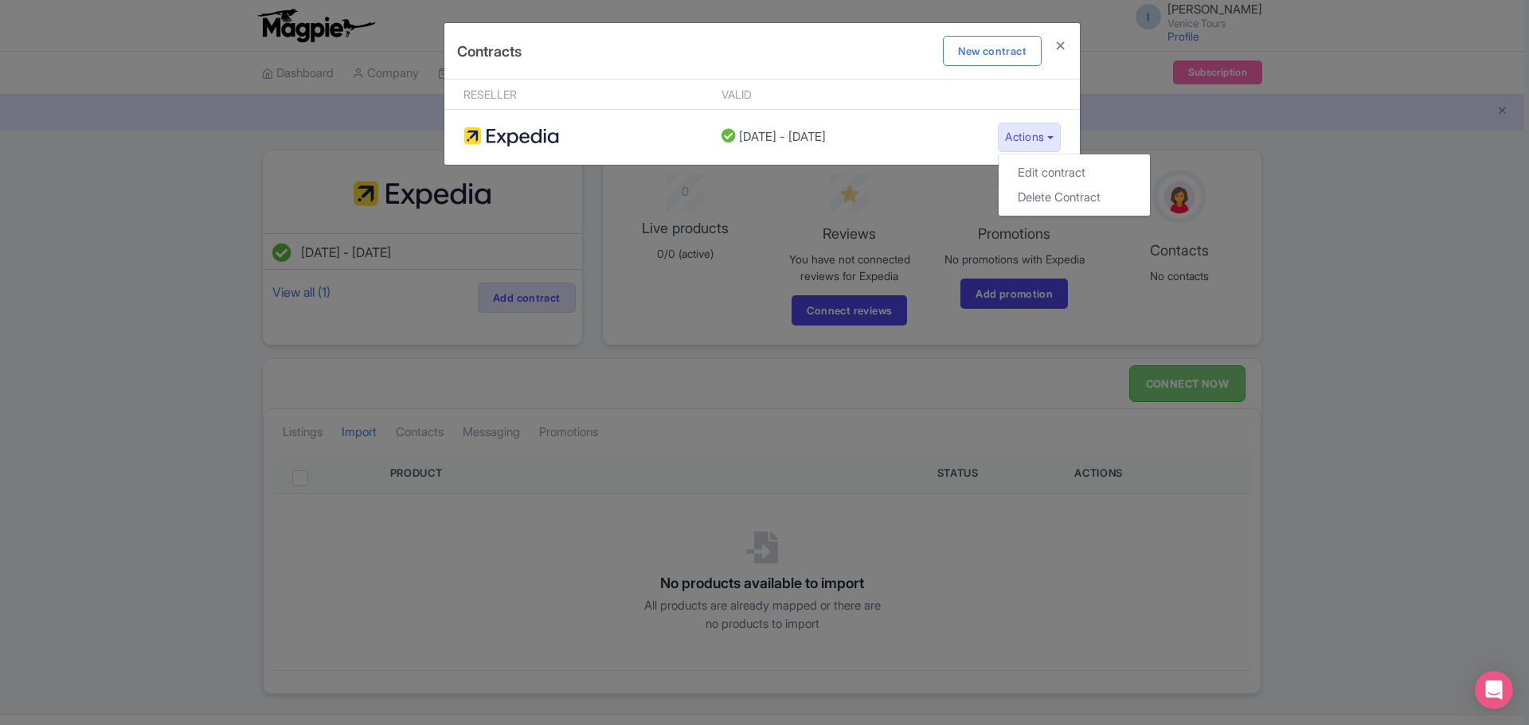
click at [758, 209] on div "Contracts New contract Reseller Valid 22 July, 2025 - 22 July, 2026 Actions Edi…" at bounding box center [764, 362] width 1529 height 725
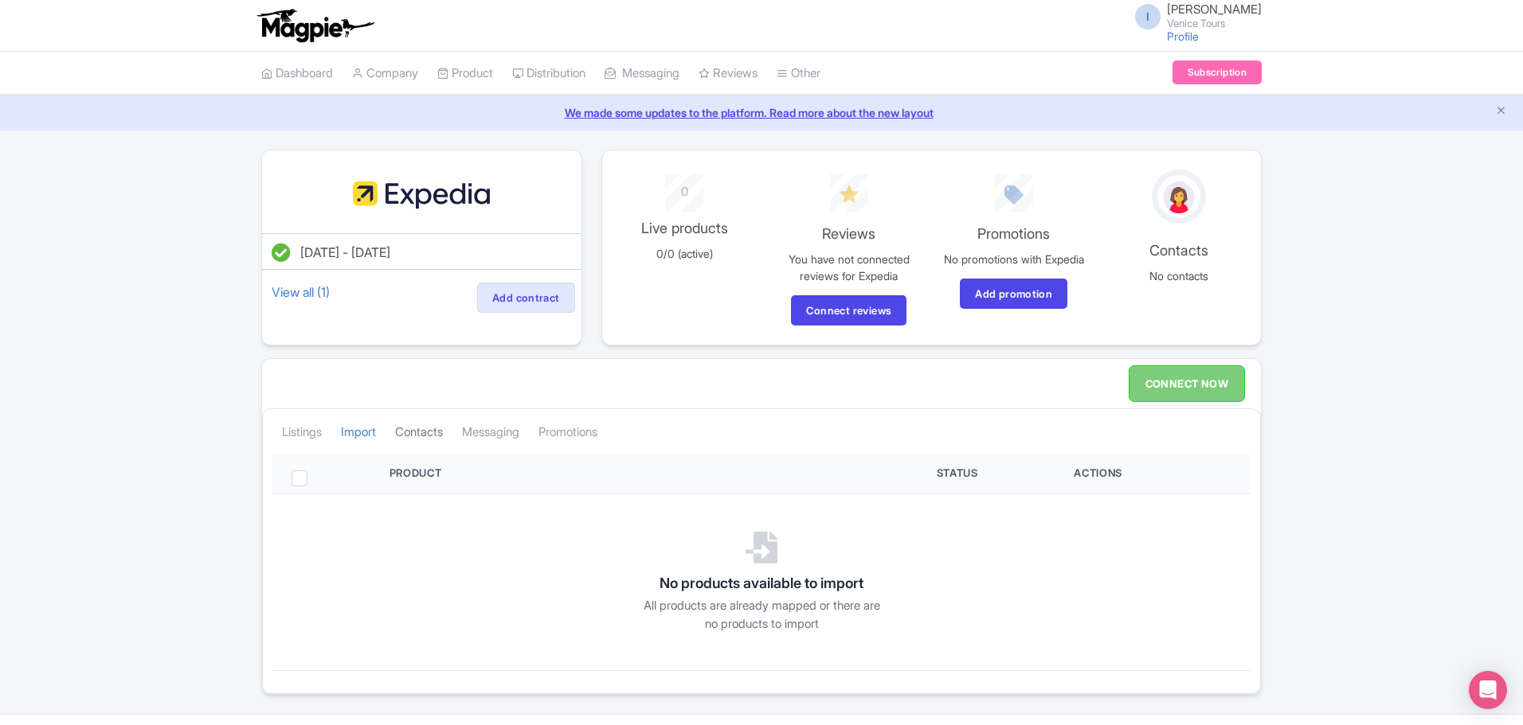
click at [419, 433] on link "Contacts" at bounding box center [419, 433] width 48 height 44
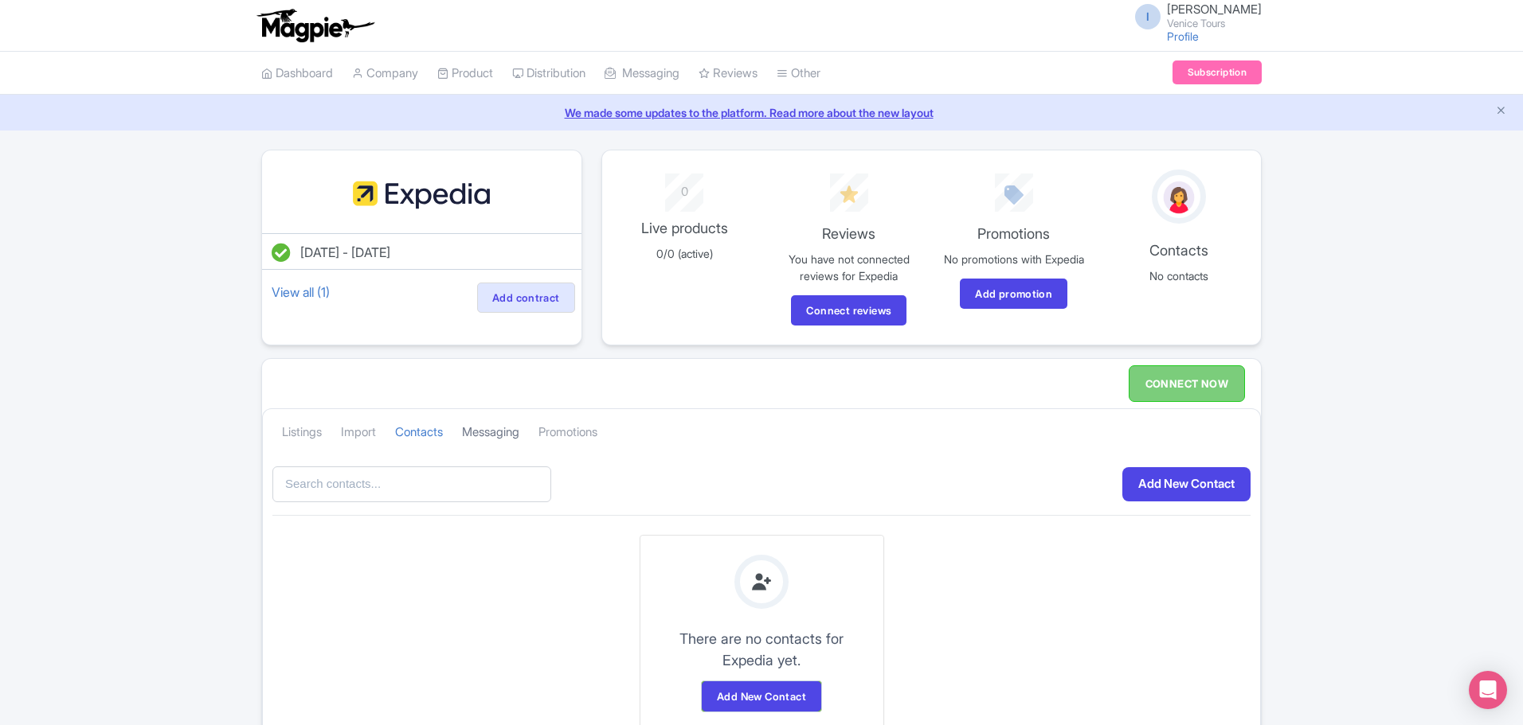
click at [491, 425] on link "Messaging" at bounding box center [490, 433] width 57 height 44
click at [577, 424] on link "Promotions" at bounding box center [567, 433] width 59 height 44
click at [305, 433] on link "Listings" at bounding box center [302, 433] width 40 height 44
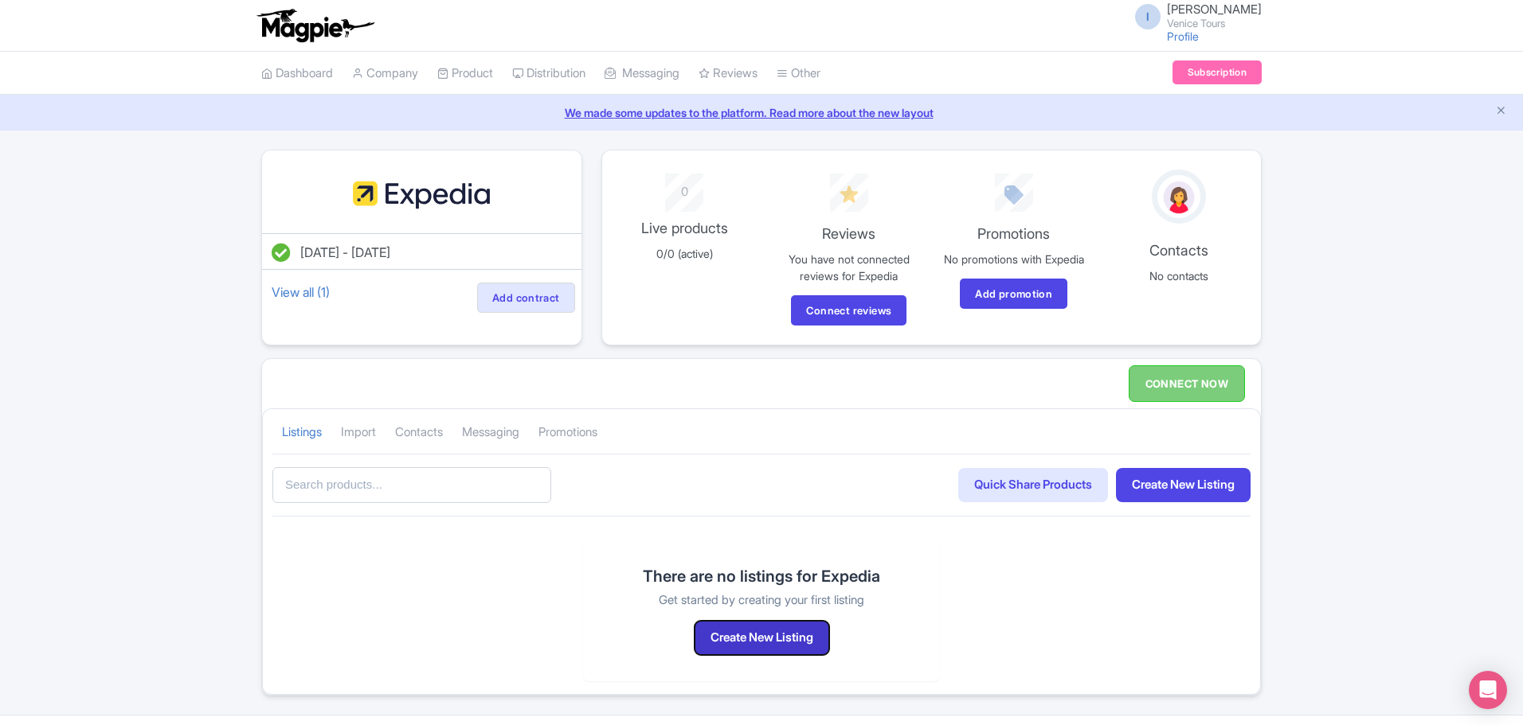
click at [778, 642] on button "Create New Listing" at bounding box center [761, 638] width 135 height 34
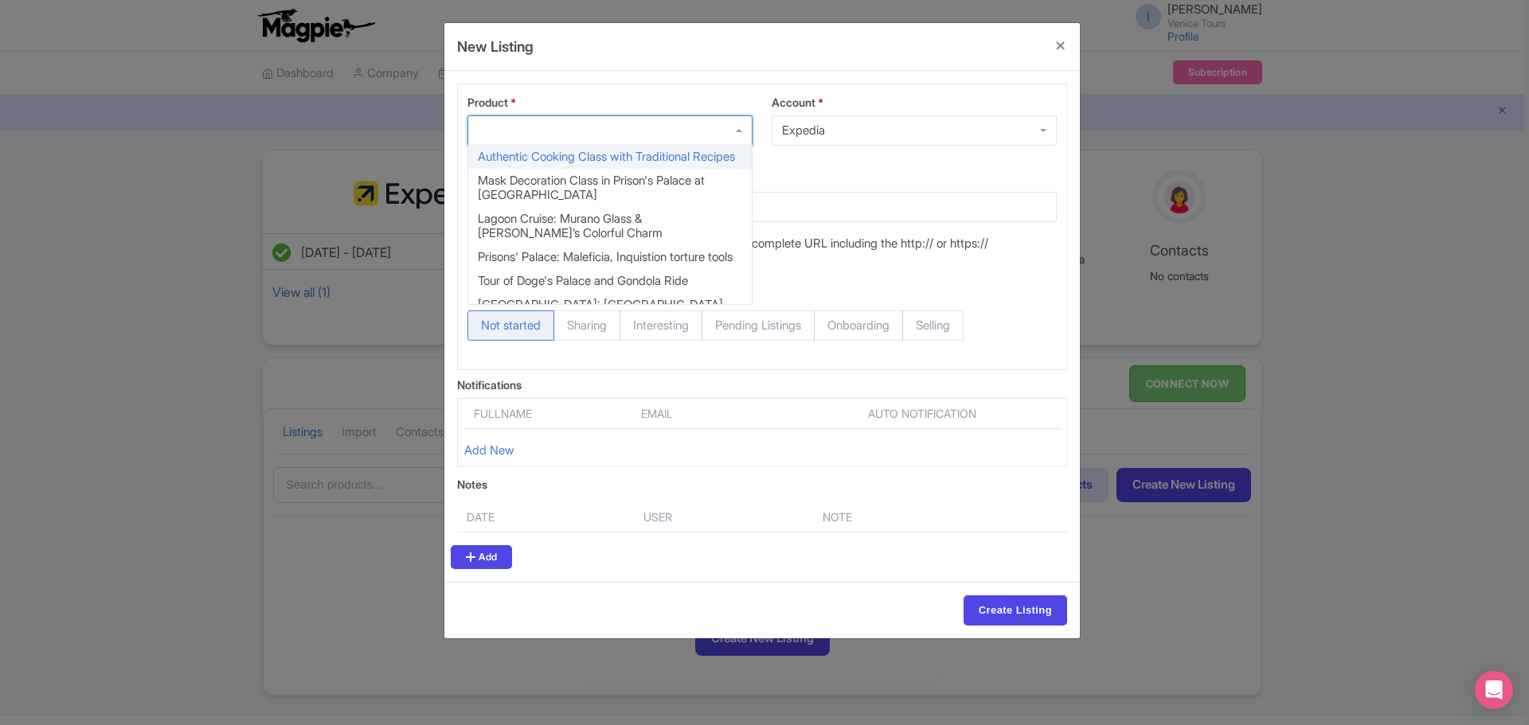
click at [729, 129] on div at bounding box center [609, 130] width 285 height 30
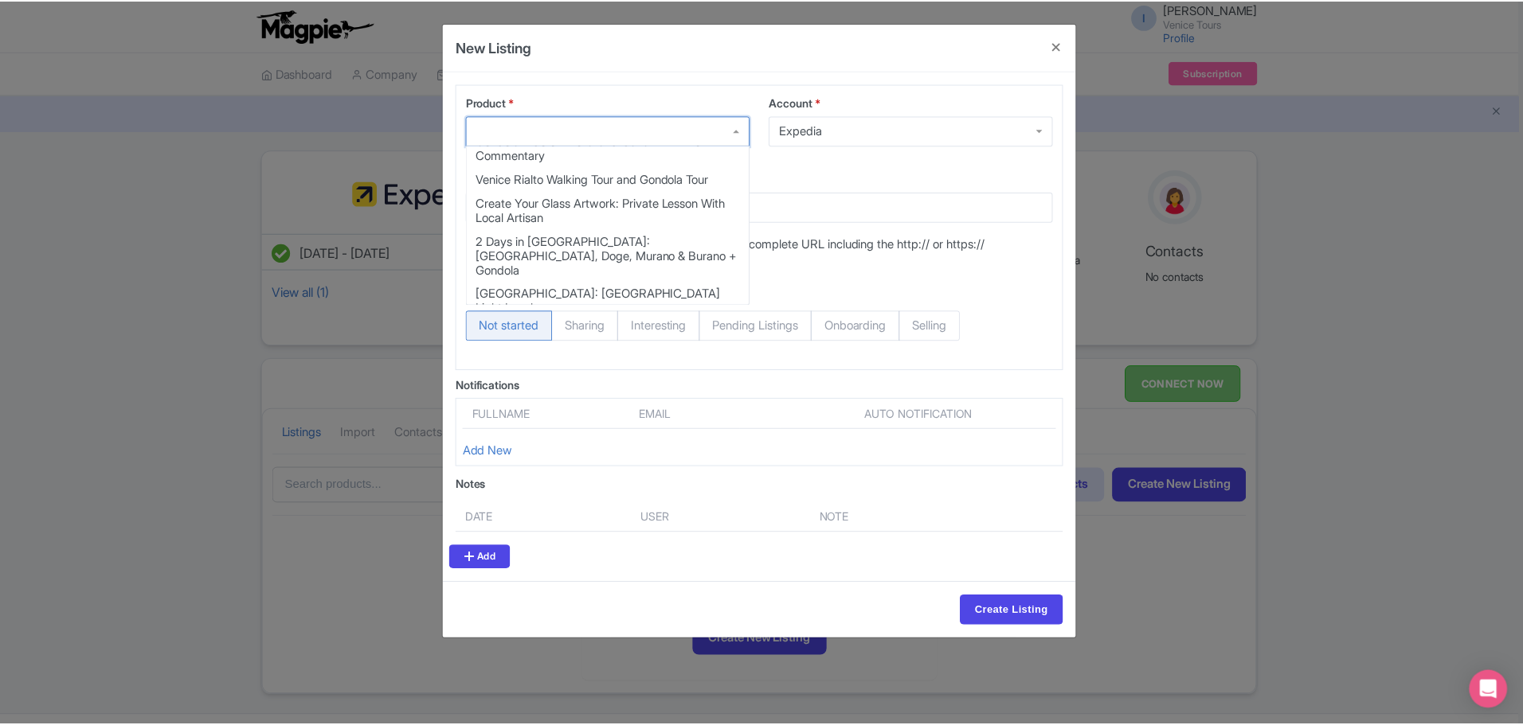
scroll to position [806, 0]
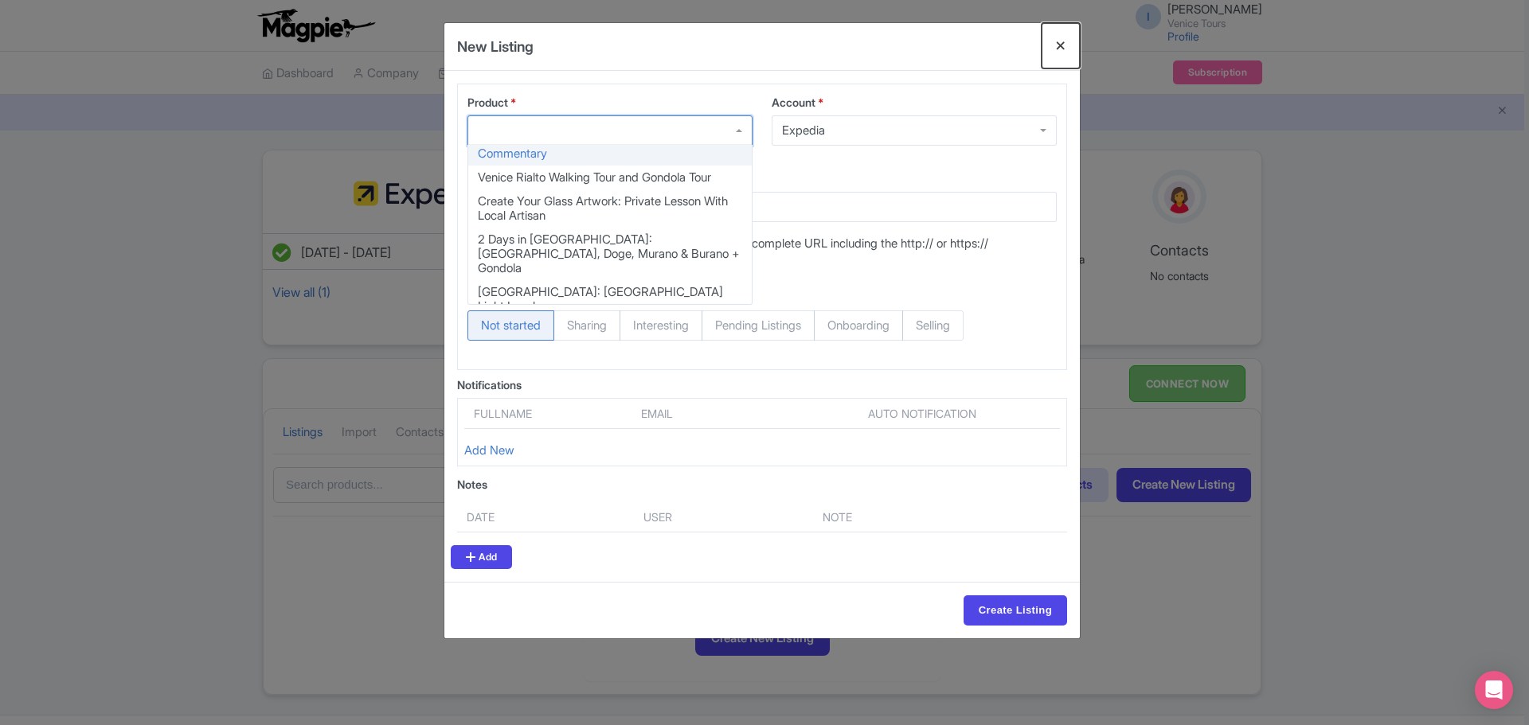
click at [1063, 41] on button "Close" at bounding box center [1061, 45] width 38 height 45
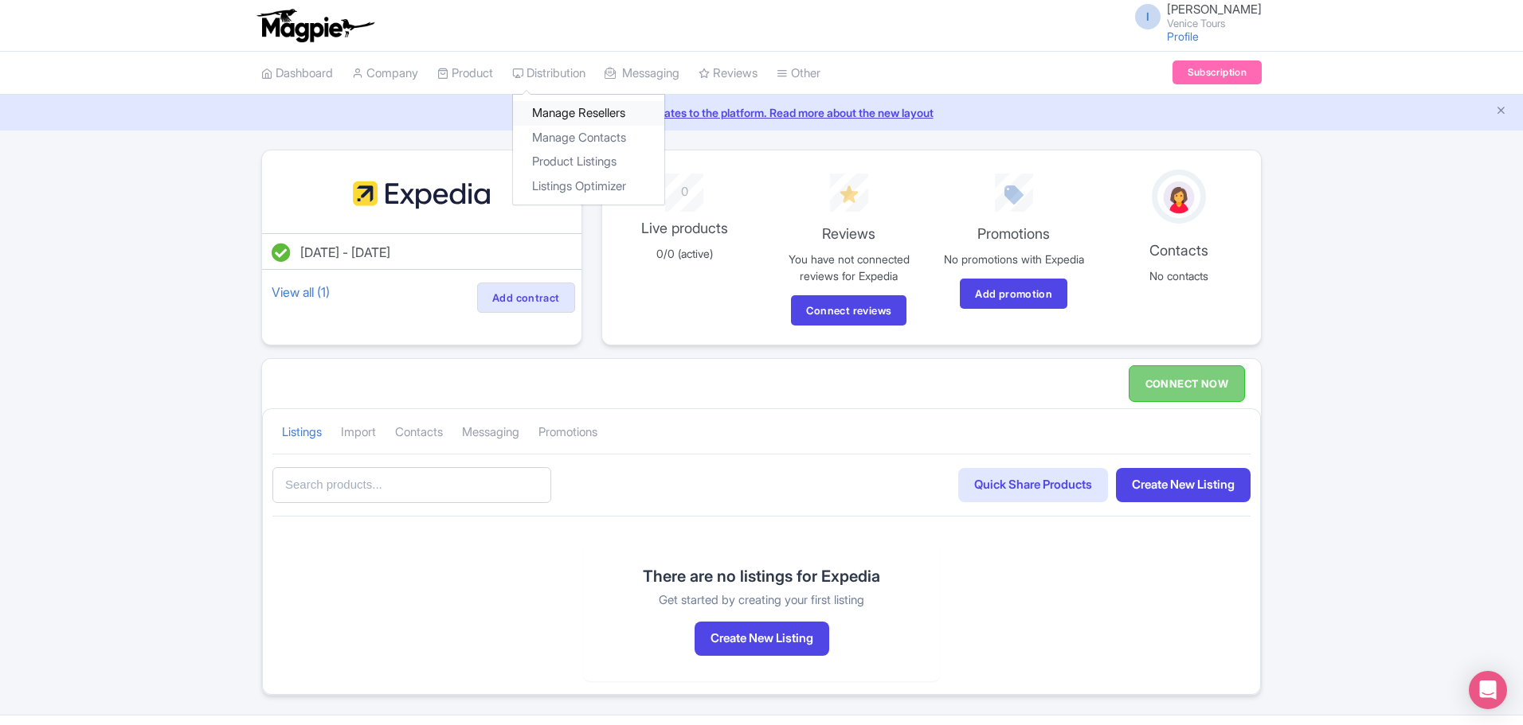
click at [566, 115] on link "Manage Resellers" at bounding box center [588, 113] width 151 height 25
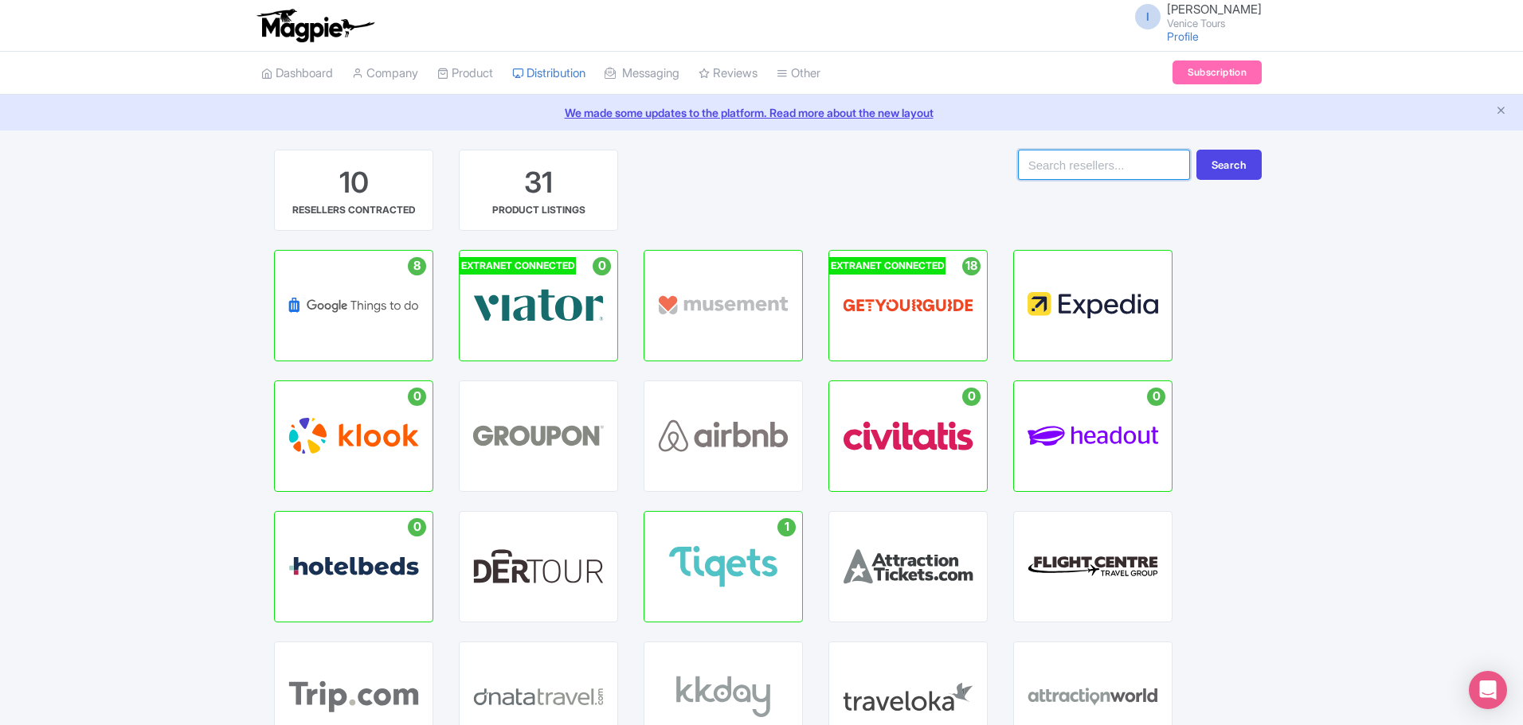
click at [1116, 163] on input "search" at bounding box center [1104, 165] width 172 height 30
type input "expedia"
click at [1222, 166] on button "Search" at bounding box center [1228, 165] width 65 height 30
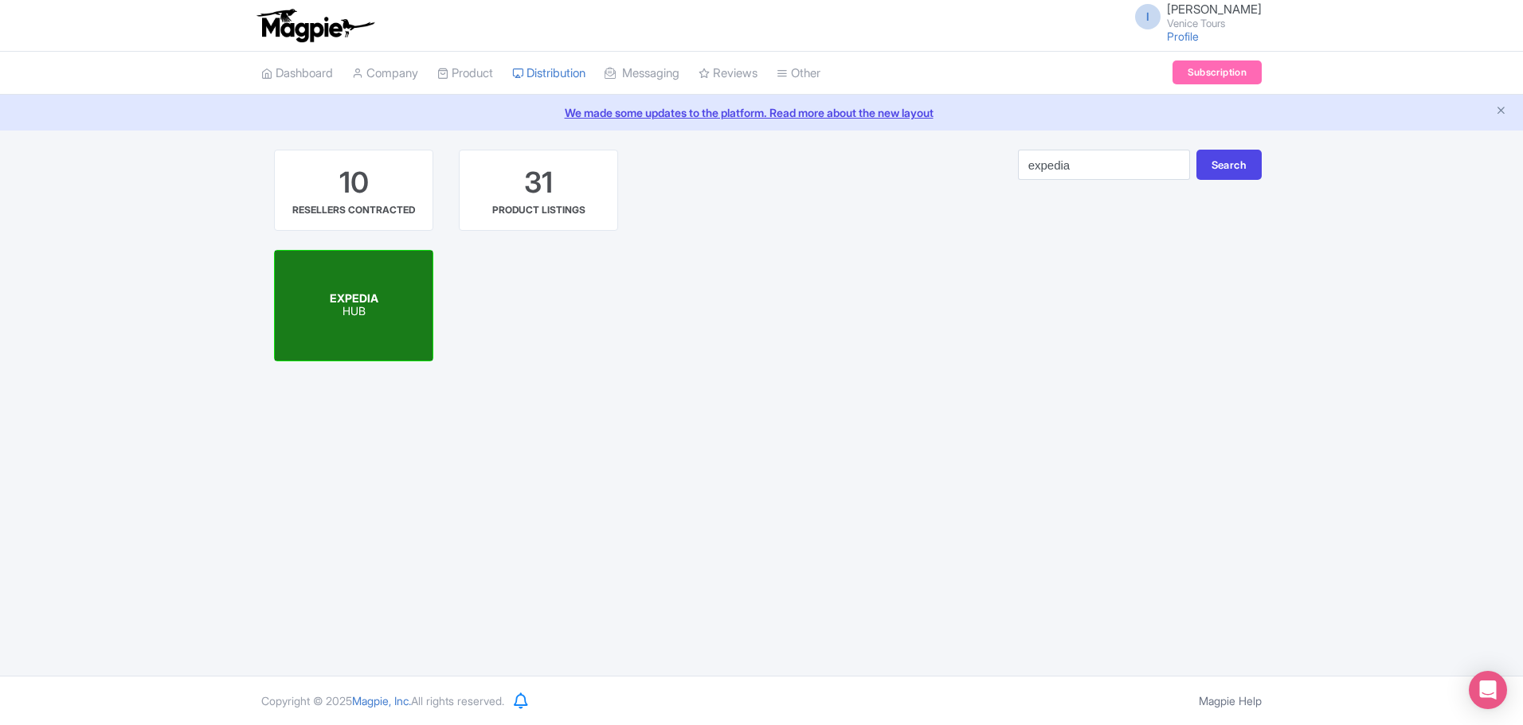
click at [351, 315] on p "HUB" at bounding box center [354, 313] width 49 height 14
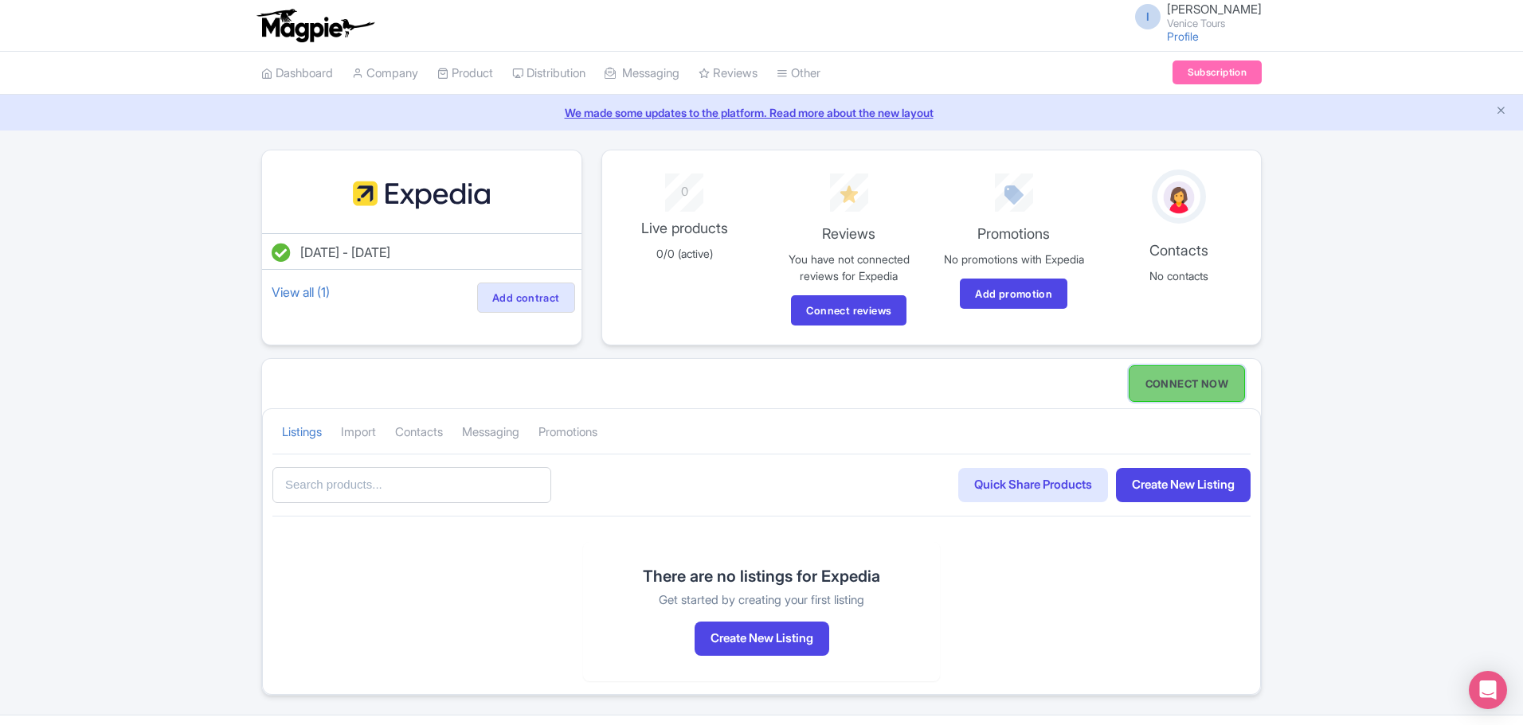
click at [1190, 379] on link "CONNECT NOW" at bounding box center [1186, 384] width 116 height 37
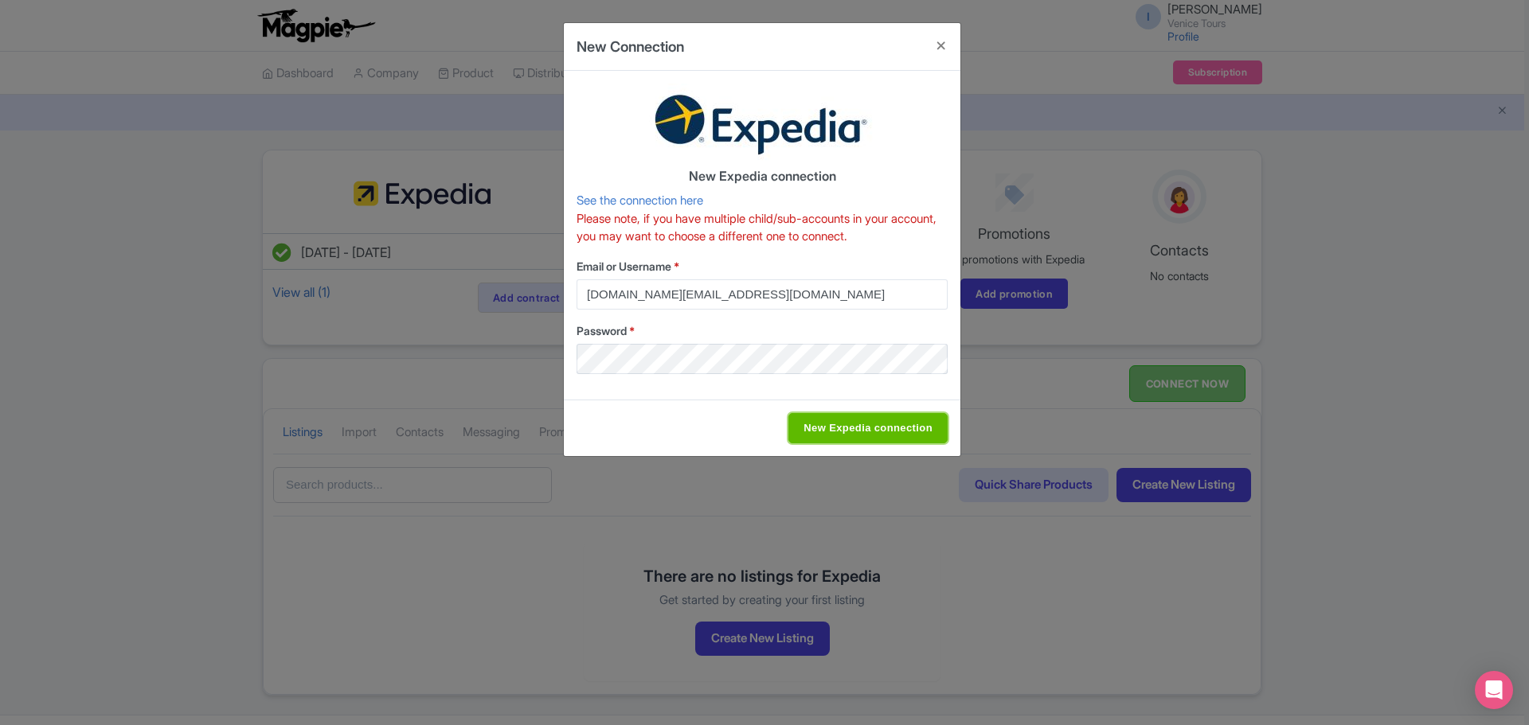
click at [869, 423] on input "New Expedia connection" at bounding box center [867, 428] width 159 height 30
type input "Saving..."
click at [938, 40] on button "Close" at bounding box center [941, 45] width 38 height 45
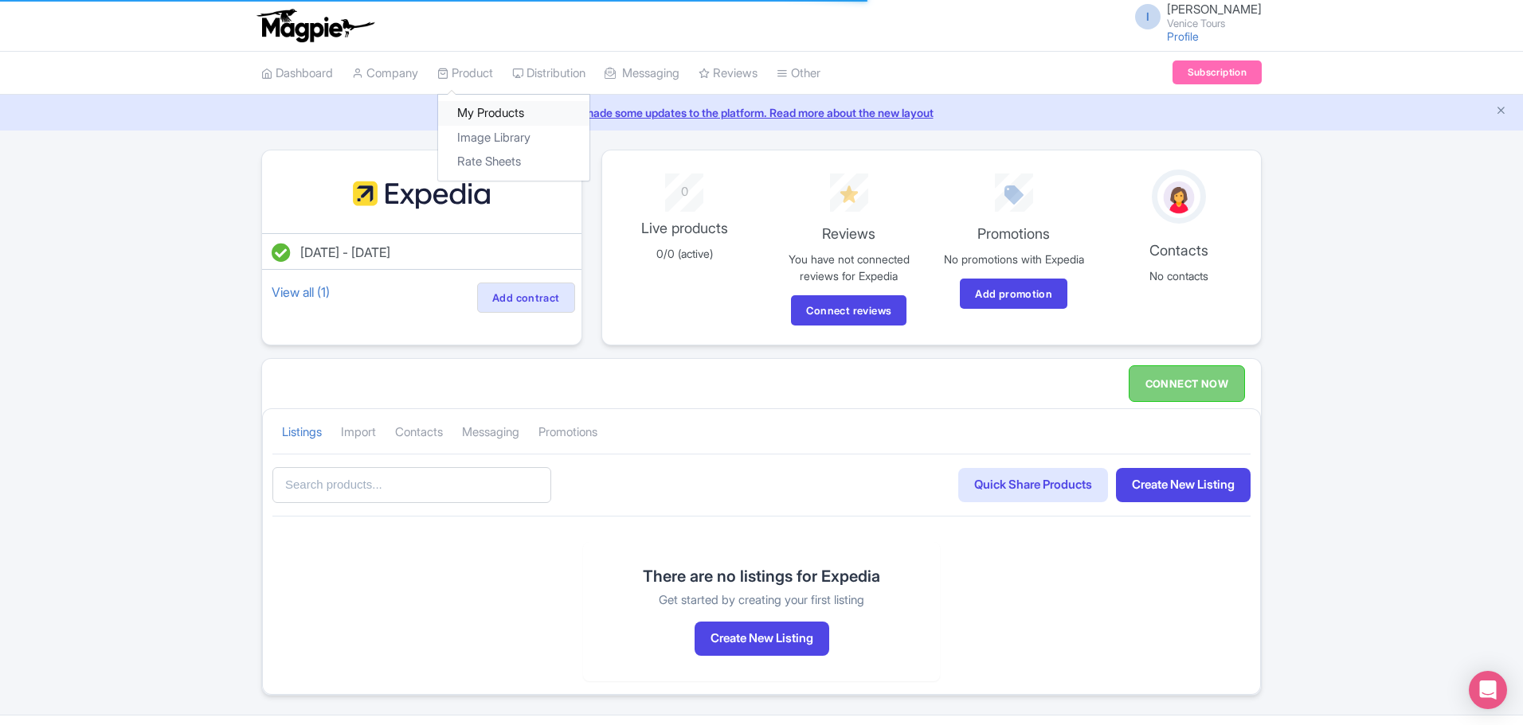
click at [492, 109] on link "My Products" at bounding box center [513, 113] width 151 height 25
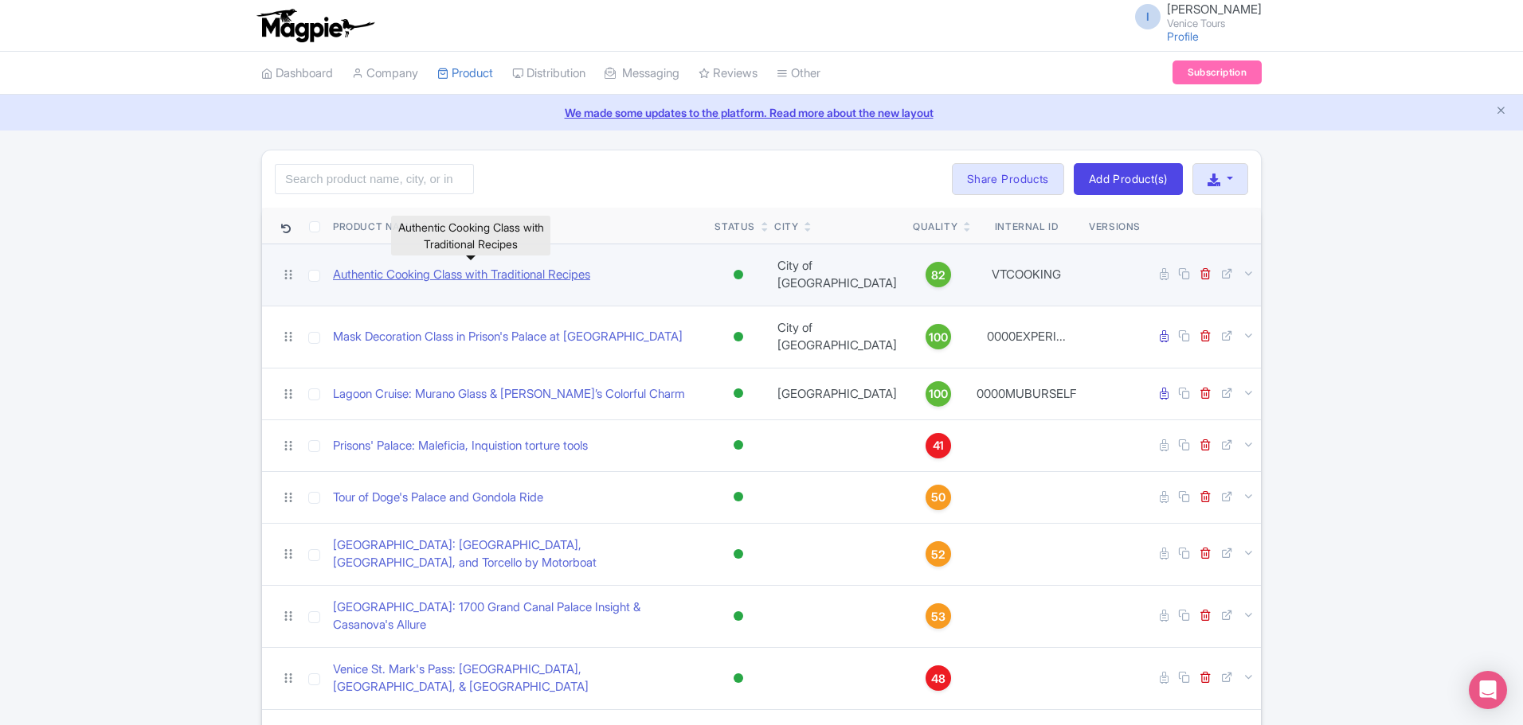
click at [391, 269] on link "Authentic Cooking Class with Traditional Recipes" at bounding box center [461, 275] width 257 height 18
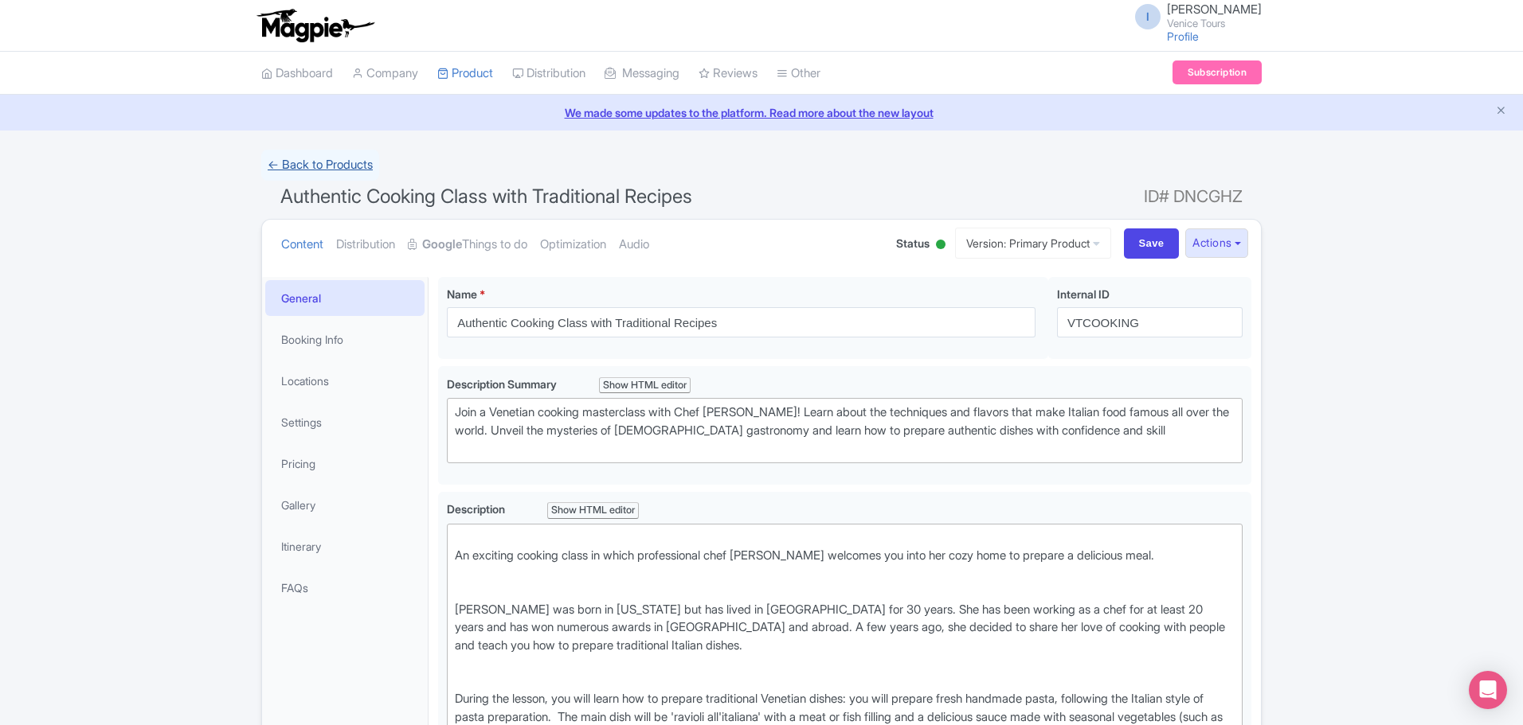
click at [271, 161] on link "← Back to Products" at bounding box center [320, 165] width 118 height 31
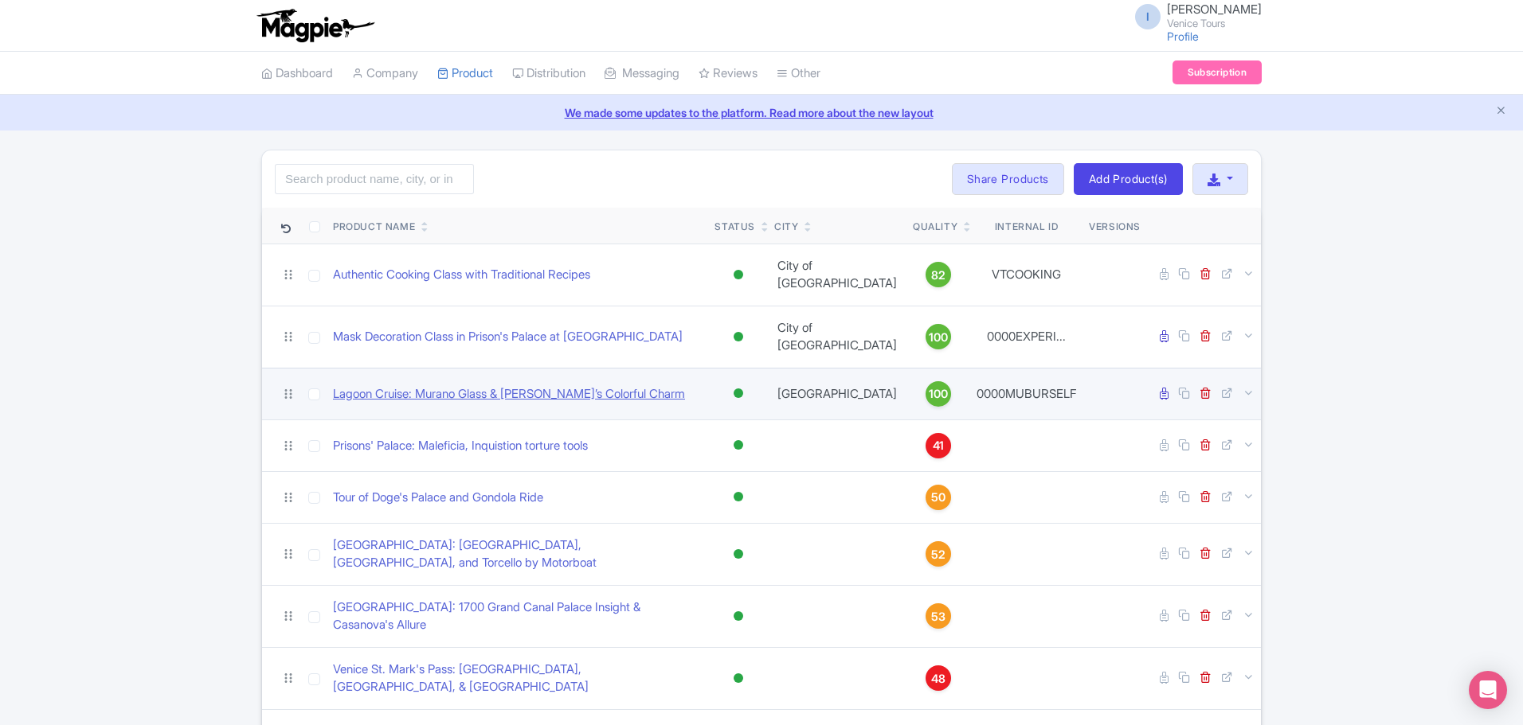
click at [480, 385] on link "Lagoon Cruise: Murano Glass & [PERSON_NAME]’s Colorful Charm" at bounding box center [509, 394] width 352 height 18
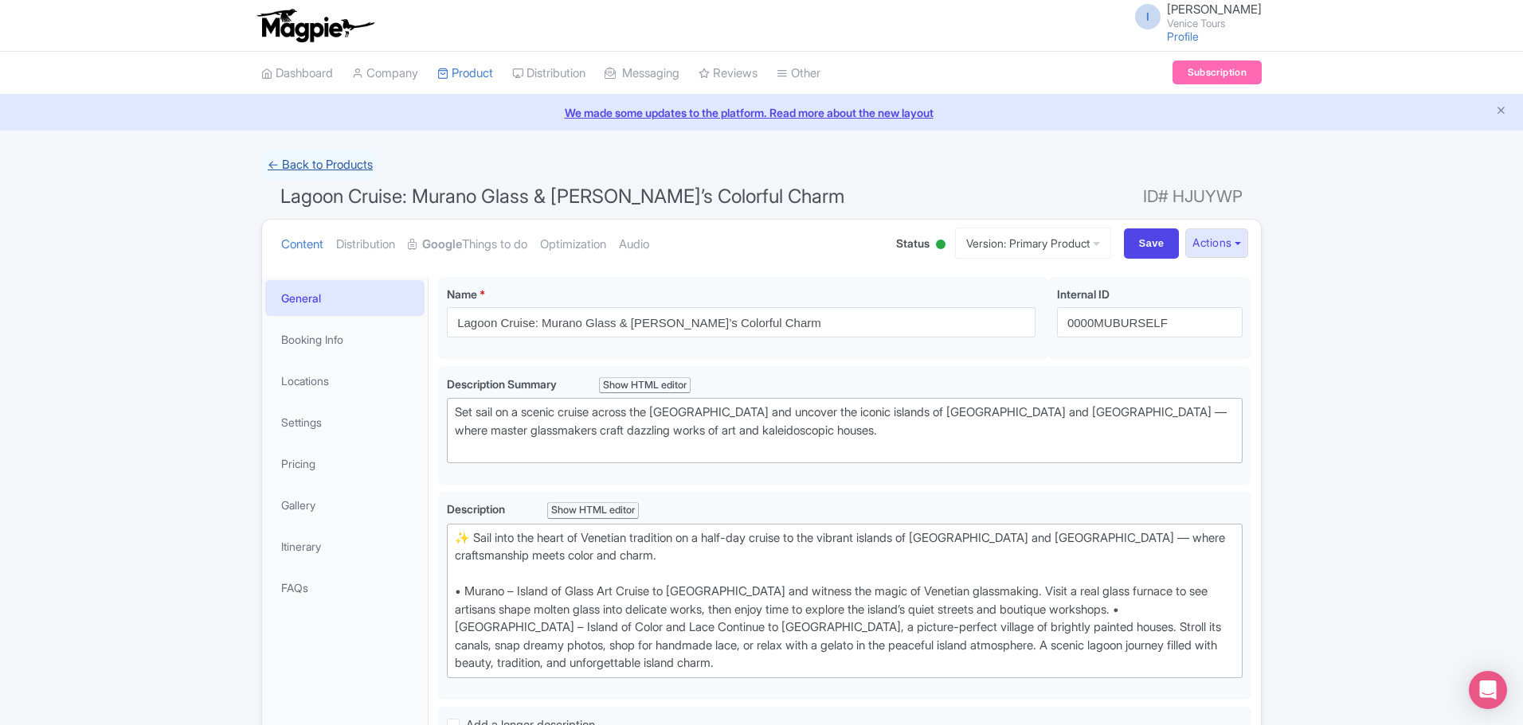
click at [270, 161] on link "← Back to Products" at bounding box center [320, 165] width 118 height 31
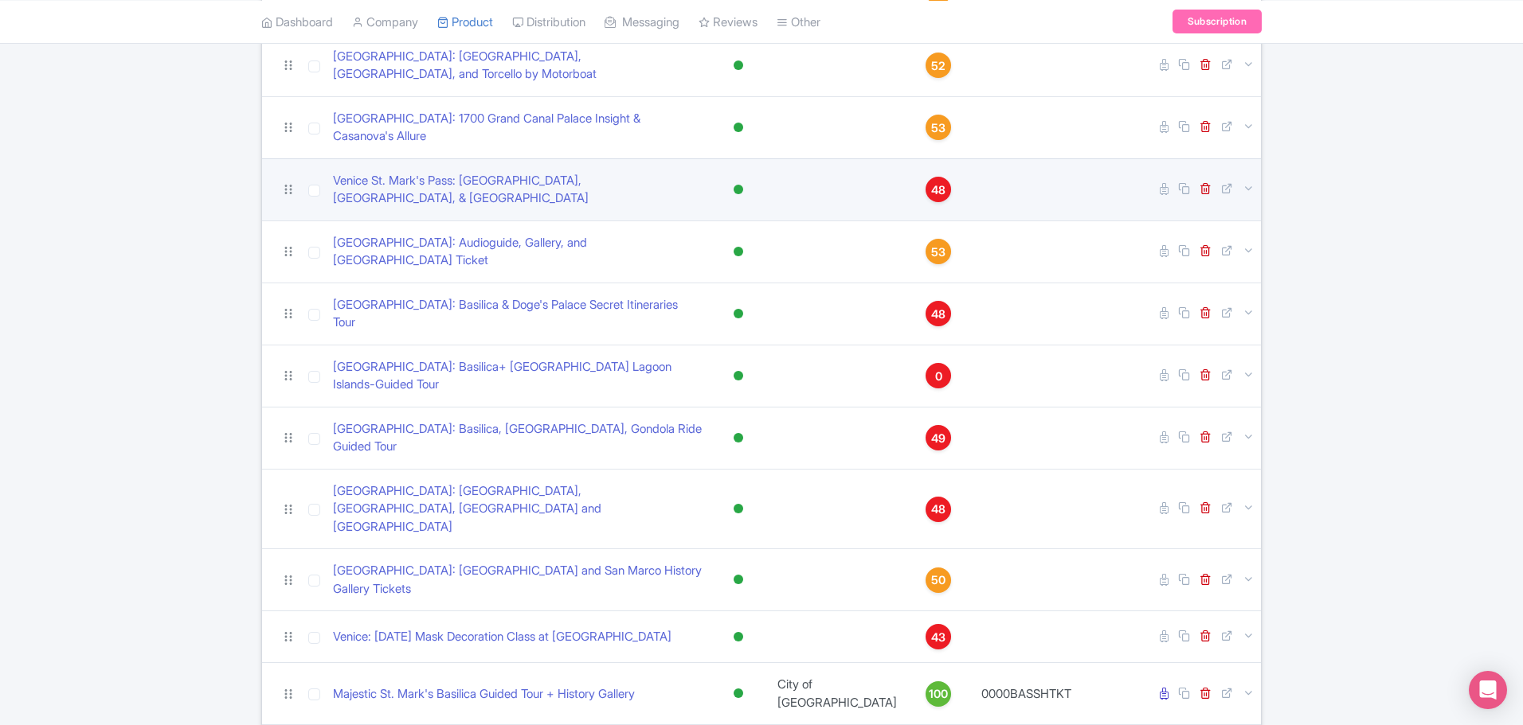
scroll to position [717, 0]
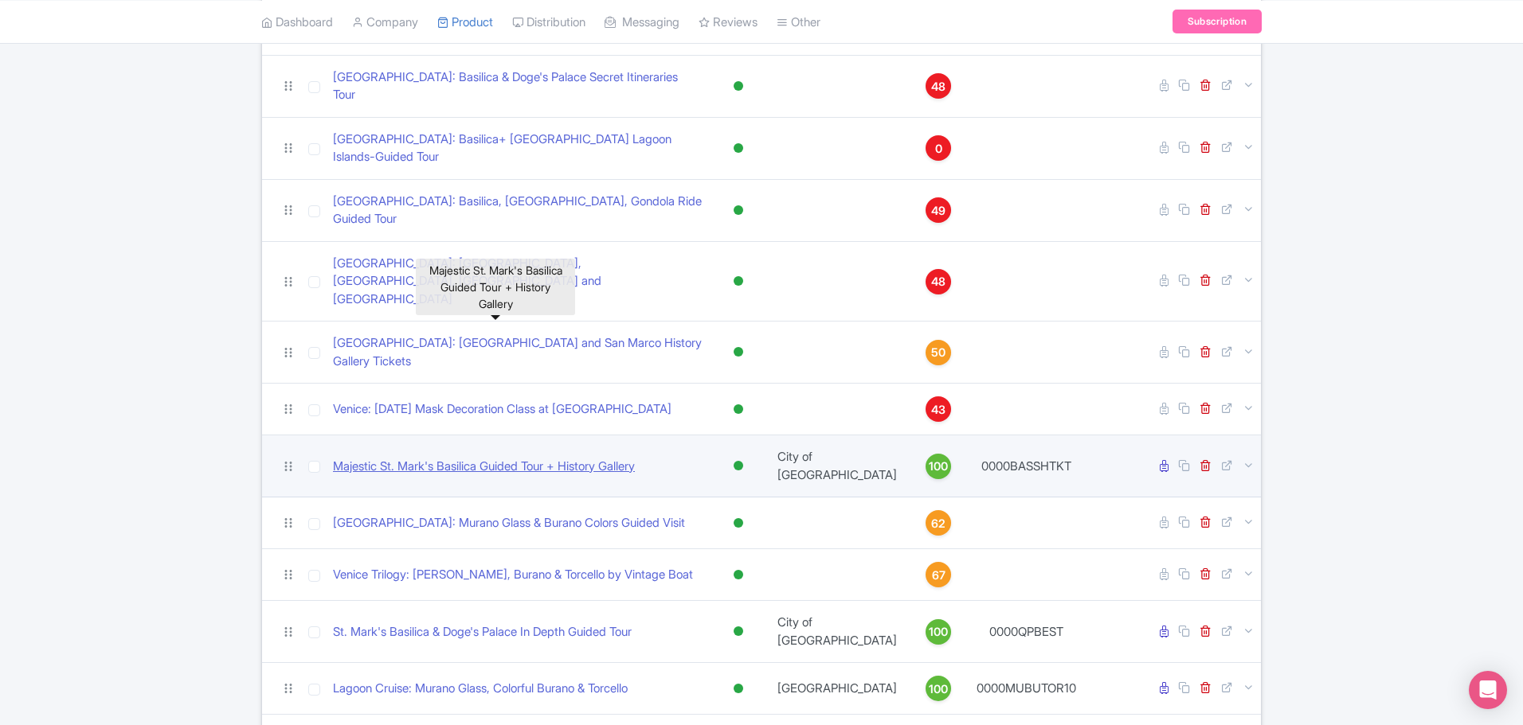
click at [471, 458] on link "Majestic St. Mark's Basilica Guided Tour + History Gallery" at bounding box center [484, 467] width 302 height 18
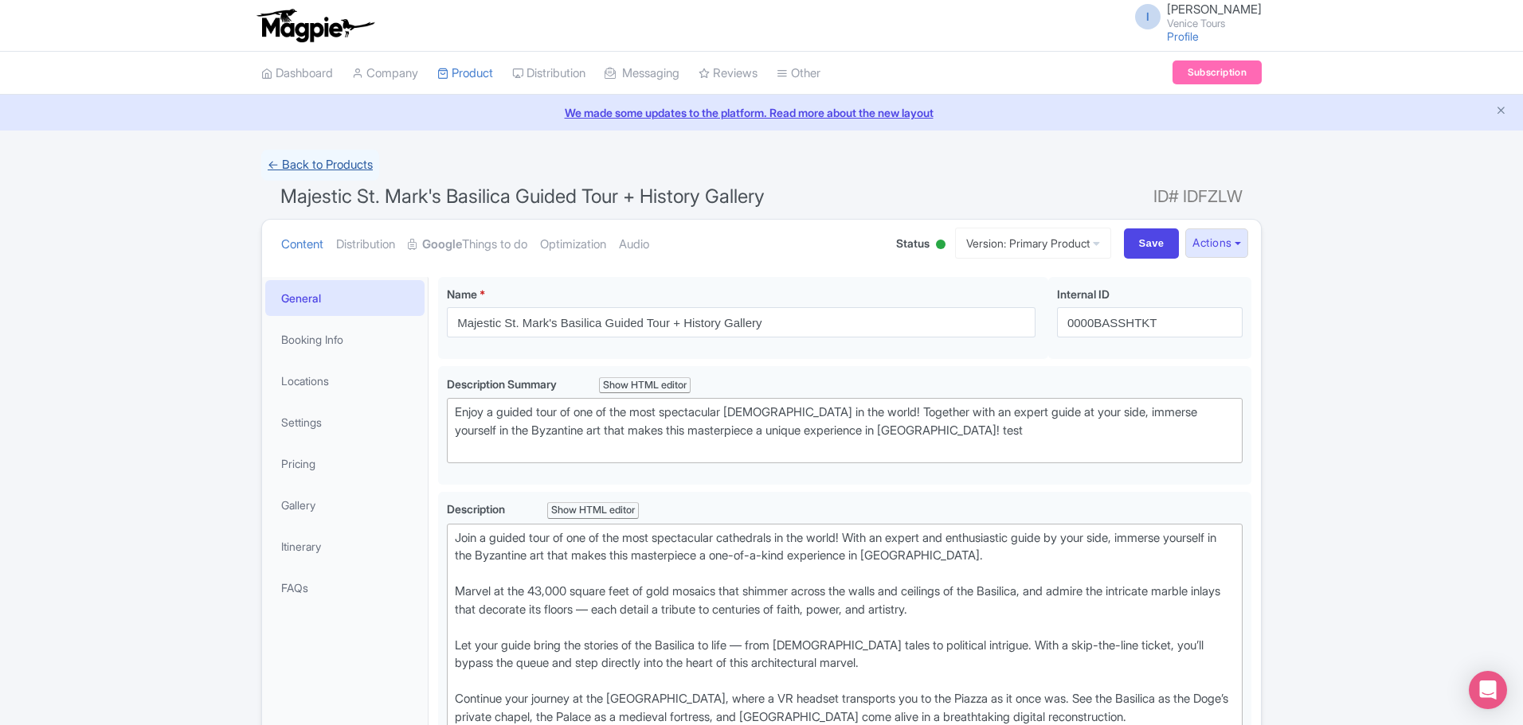
click at [277, 163] on link "← Back to Products" at bounding box center [320, 165] width 118 height 31
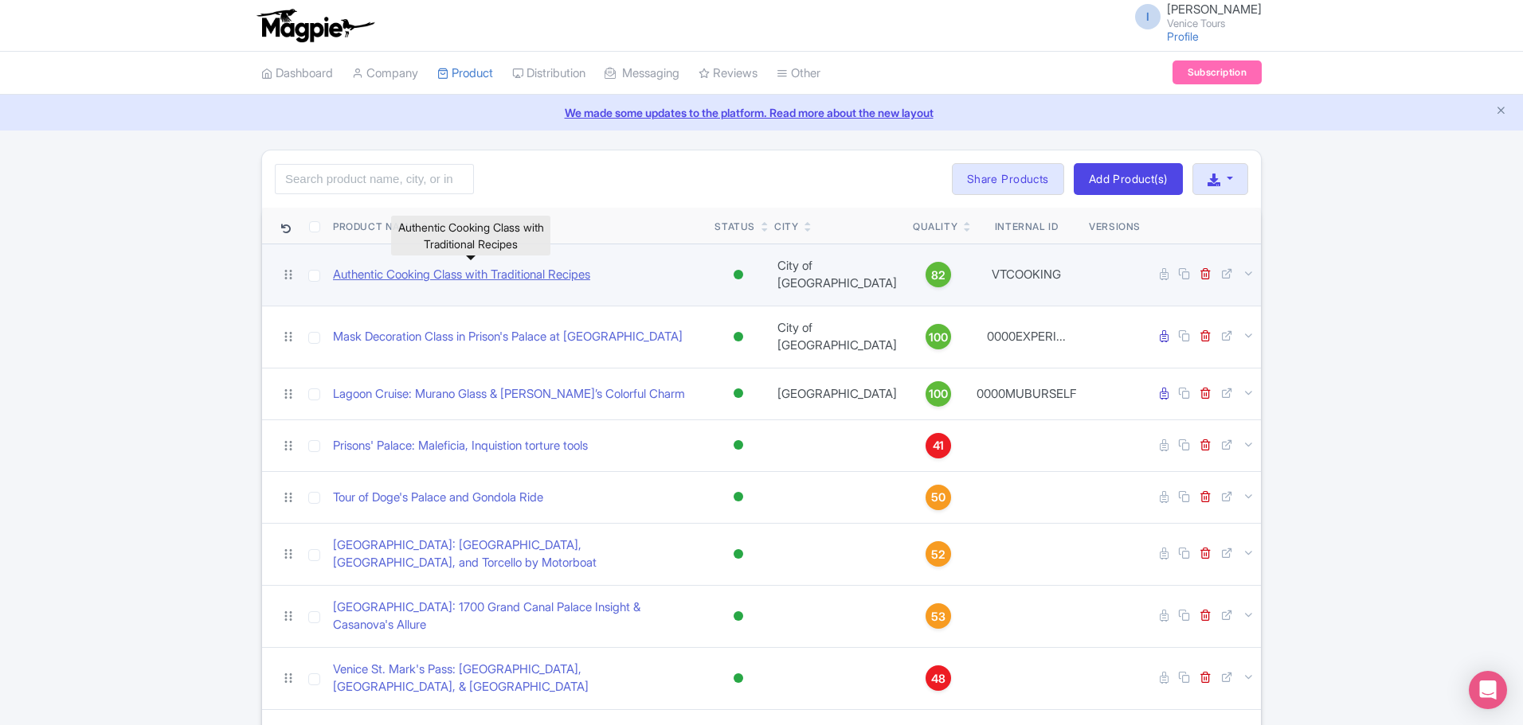
click at [542, 274] on link "Authentic Cooking Class with Traditional Recipes" at bounding box center [461, 275] width 257 height 18
click at [1247, 272] on icon at bounding box center [1248, 274] width 12 height 12
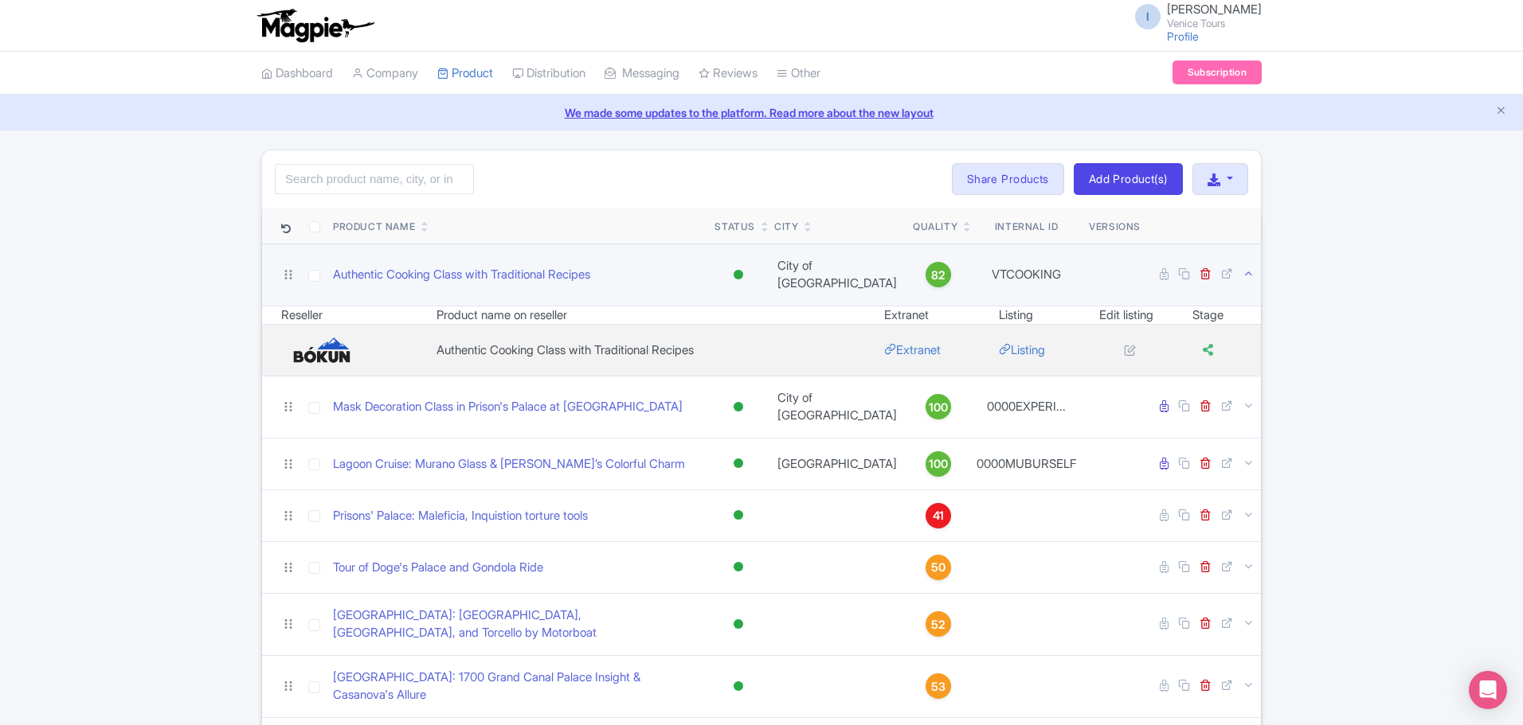
click at [1246, 268] on icon at bounding box center [1248, 274] width 12 height 12
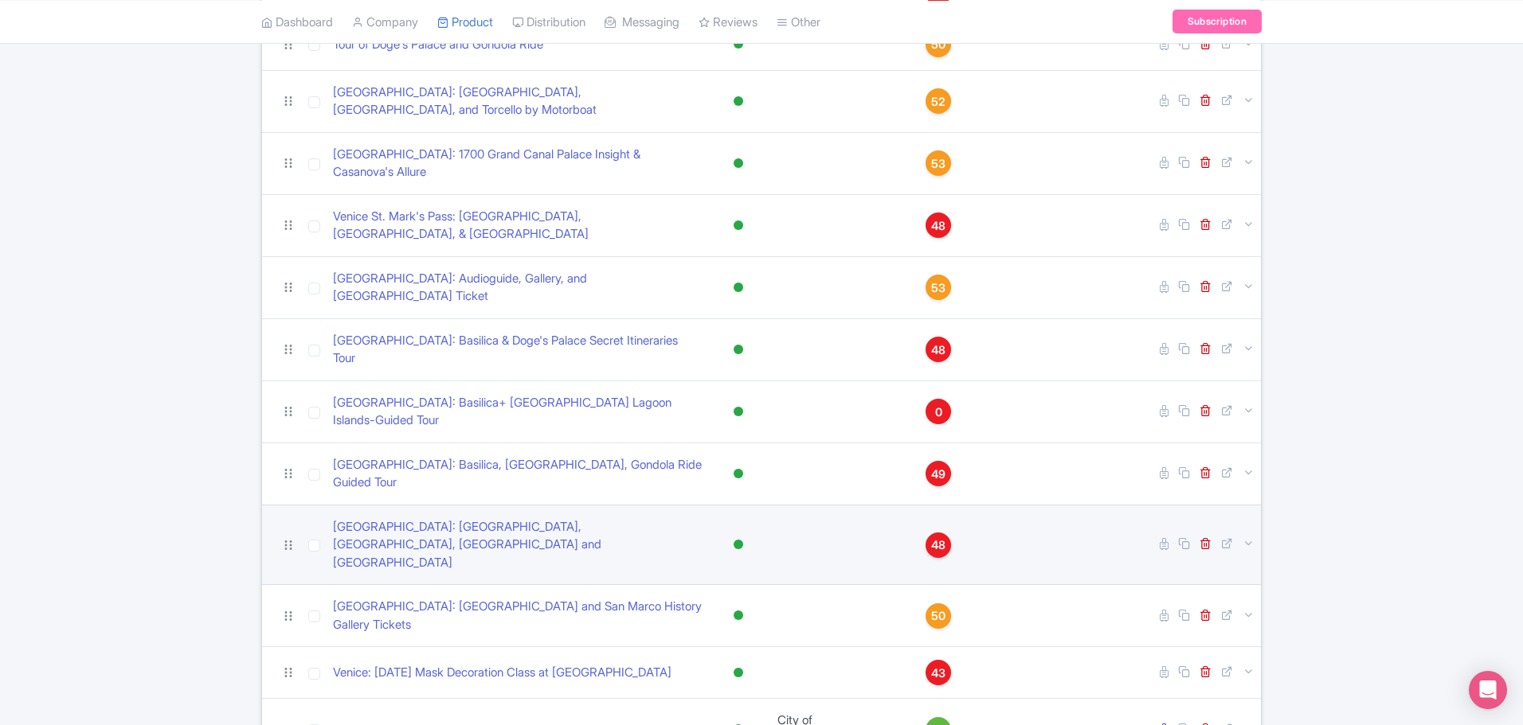
scroll to position [557, 0]
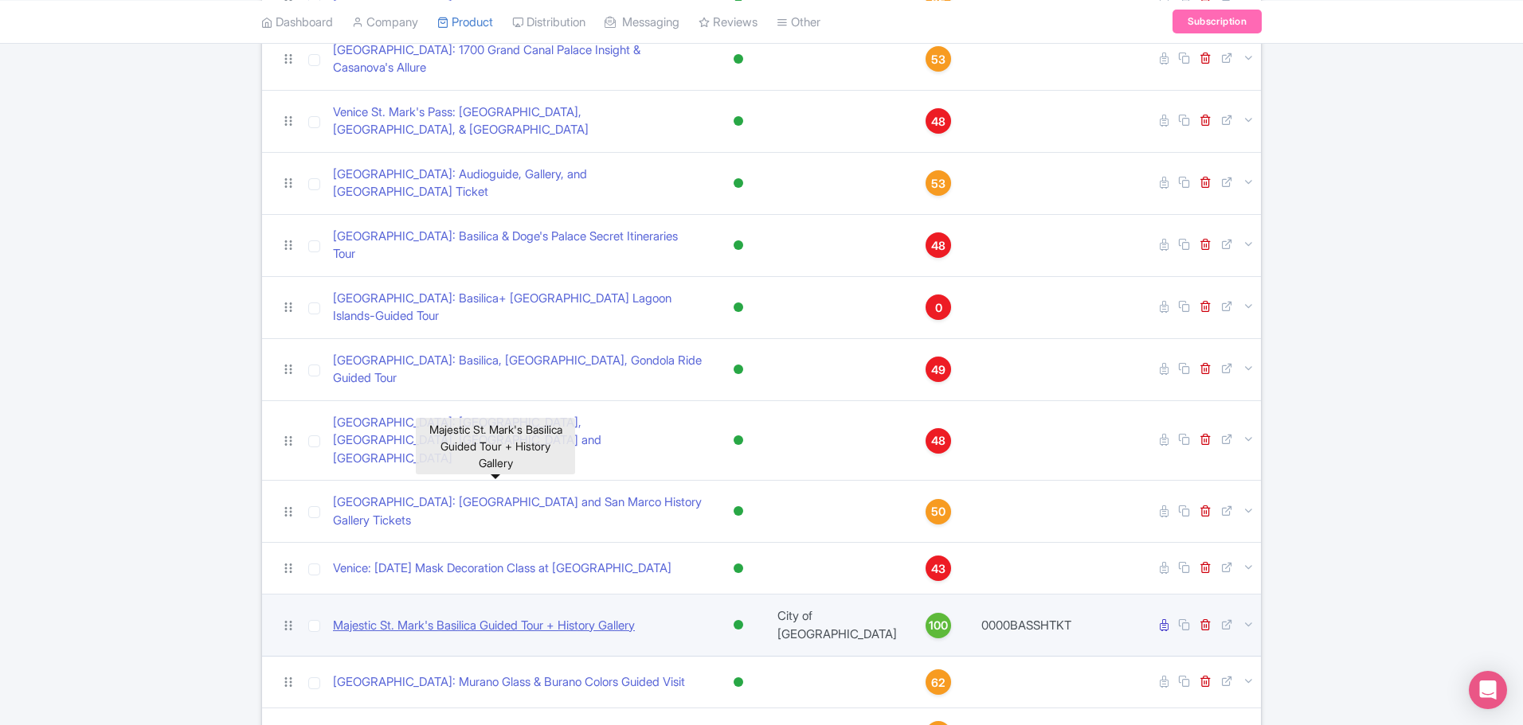
click at [504, 617] on link "Majestic St. Mark's Basilica Guided Tour + History Gallery" at bounding box center [484, 626] width 302 height 18
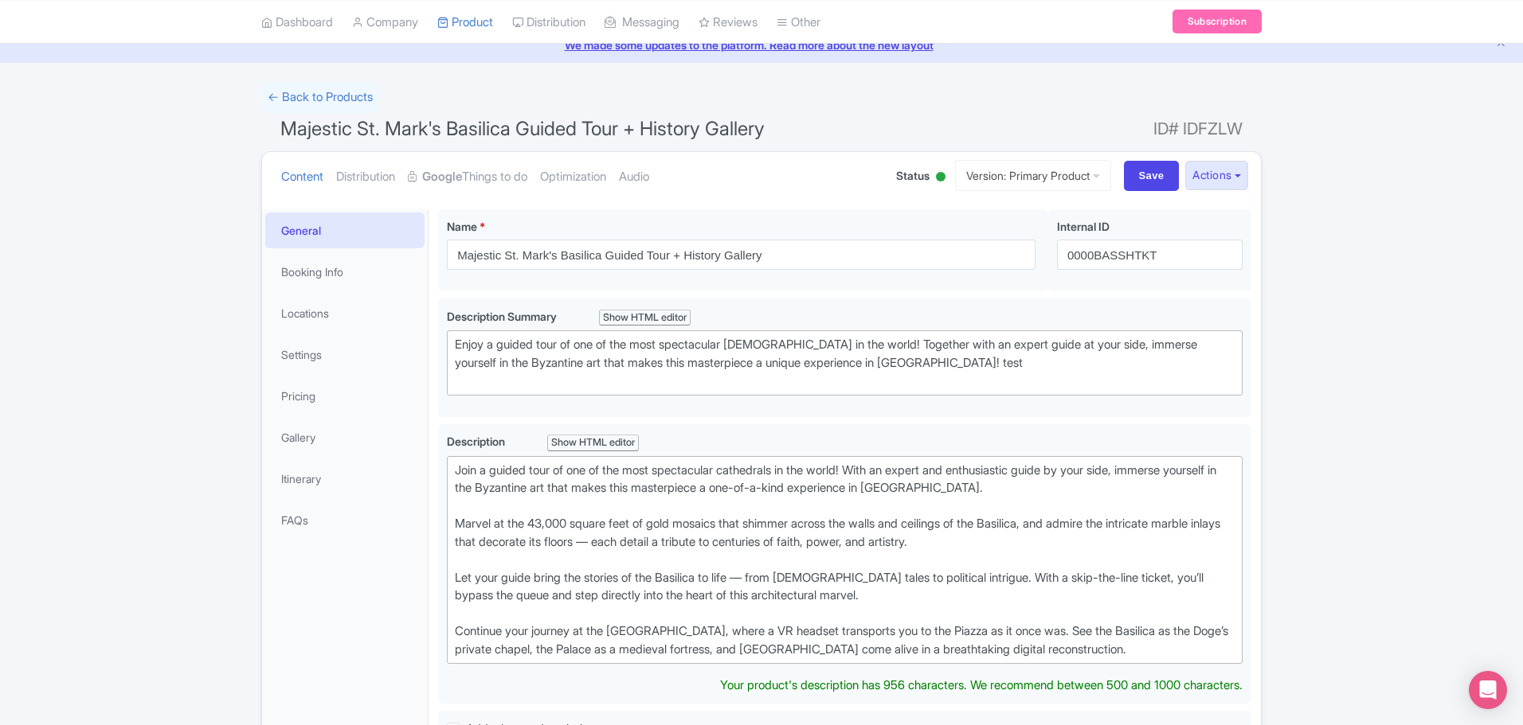
scroll to position [159, 0]
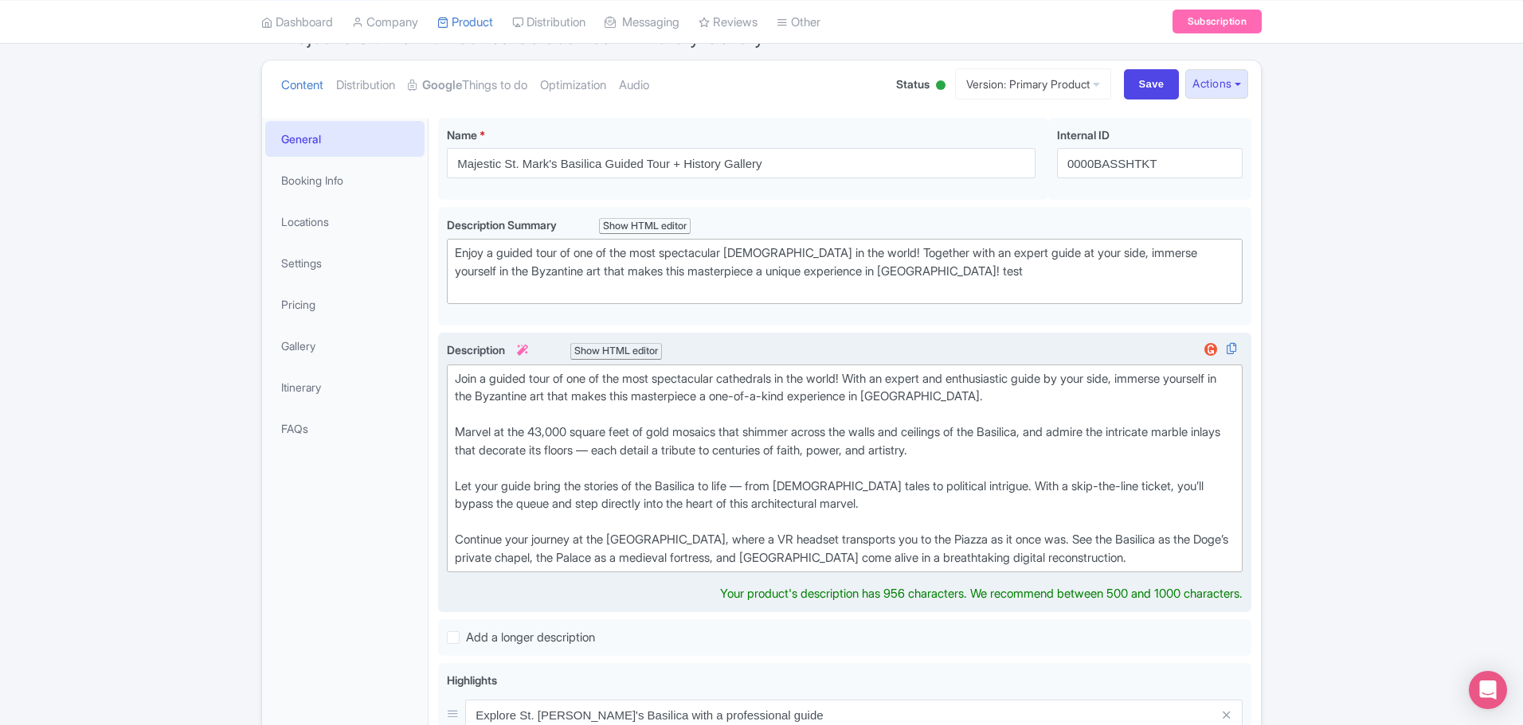
click at [1011, 402] on div "Join a guided tour of one of the most spectacular cathedrals in the world! With…" at bounding box center [845, 468] width 780 height 197
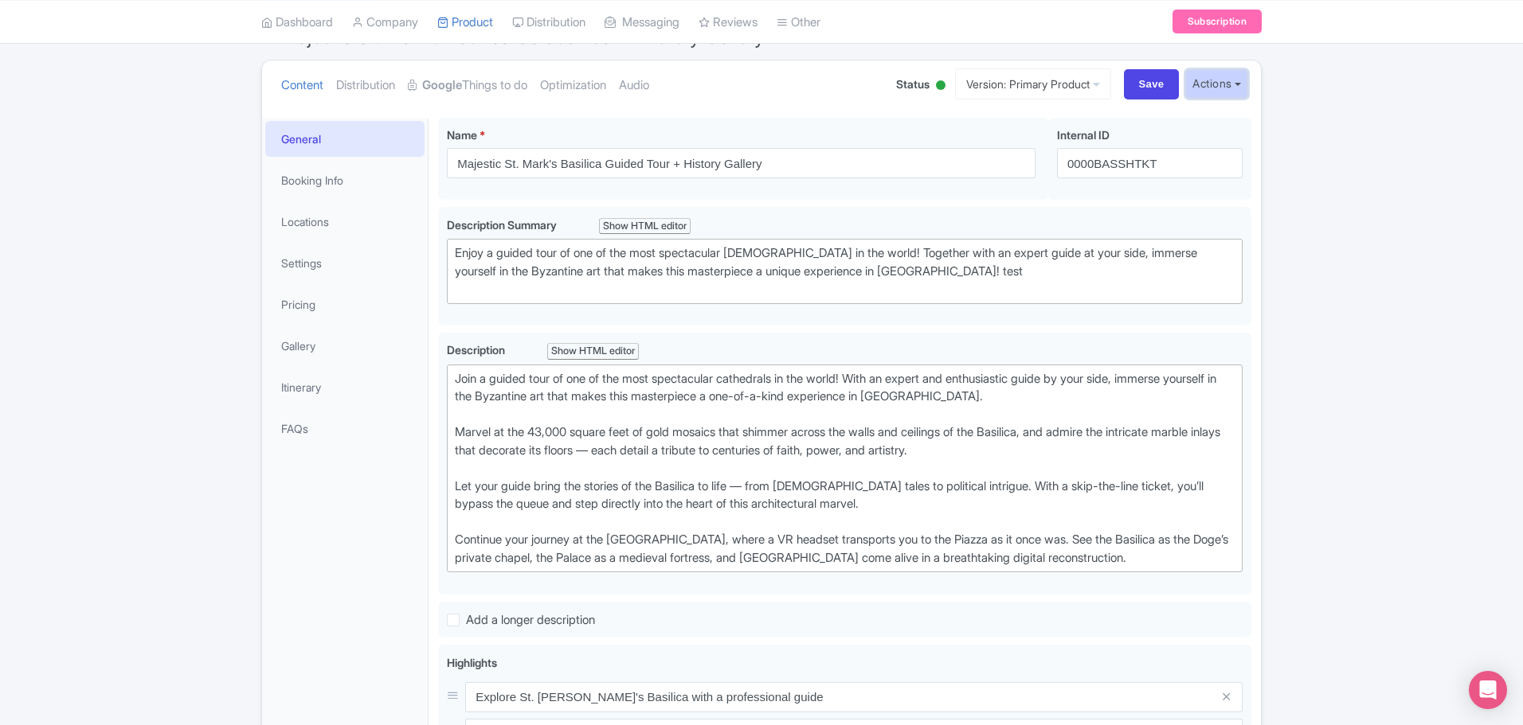
click at [1230, 82] on button "Actions" at bounding box center [1216, 83] width 63 height 29
click at [1157, 217] on link "Create new version" at bounding box center [1177, 217] width 151 height 25
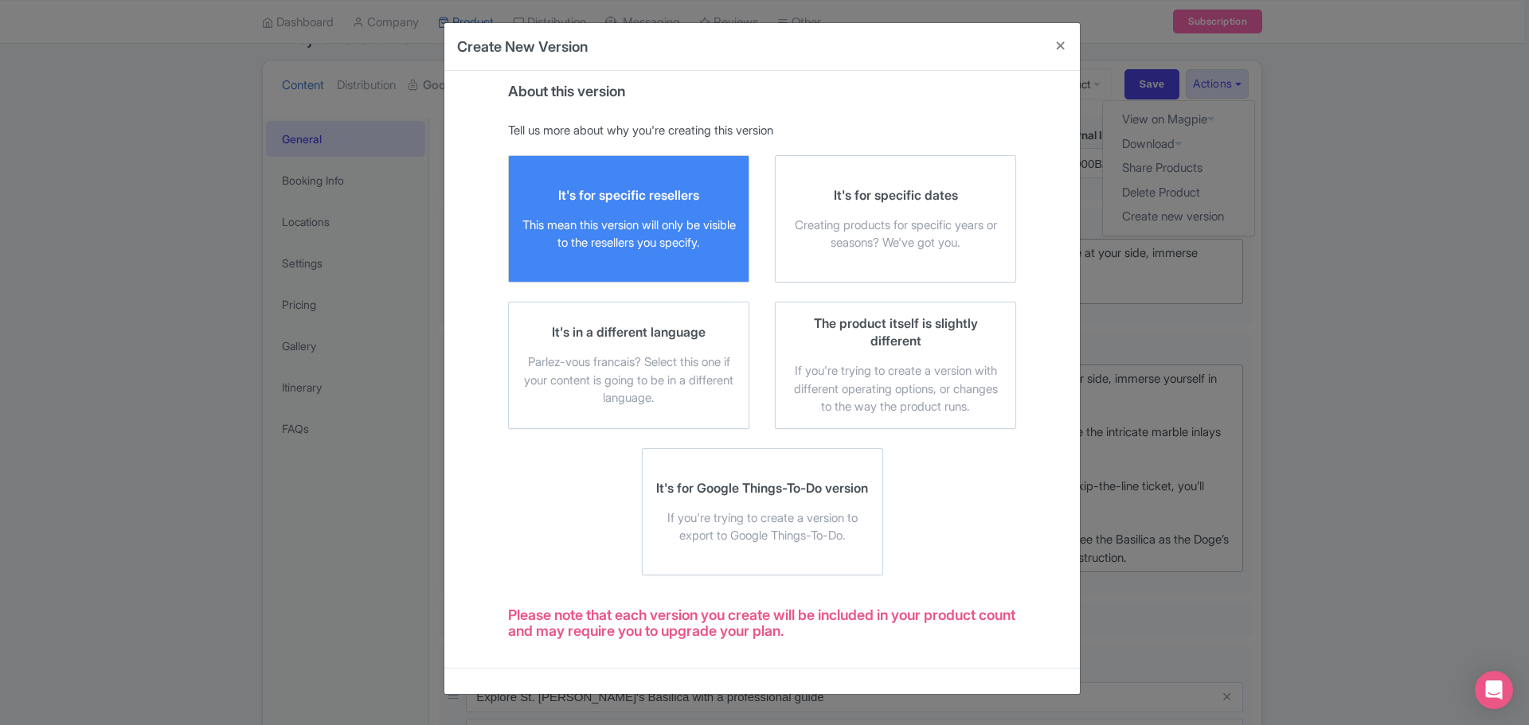
click at [639, 220] on div "This mean this version will only be visible to the resellers you specify." at bounding box center [629, 235] width 214 height 36
click at [0, 0] on input "It's for specific resellers This mean this version will only be visible to the …" at bounding box center [0, 0] width 0 height 0
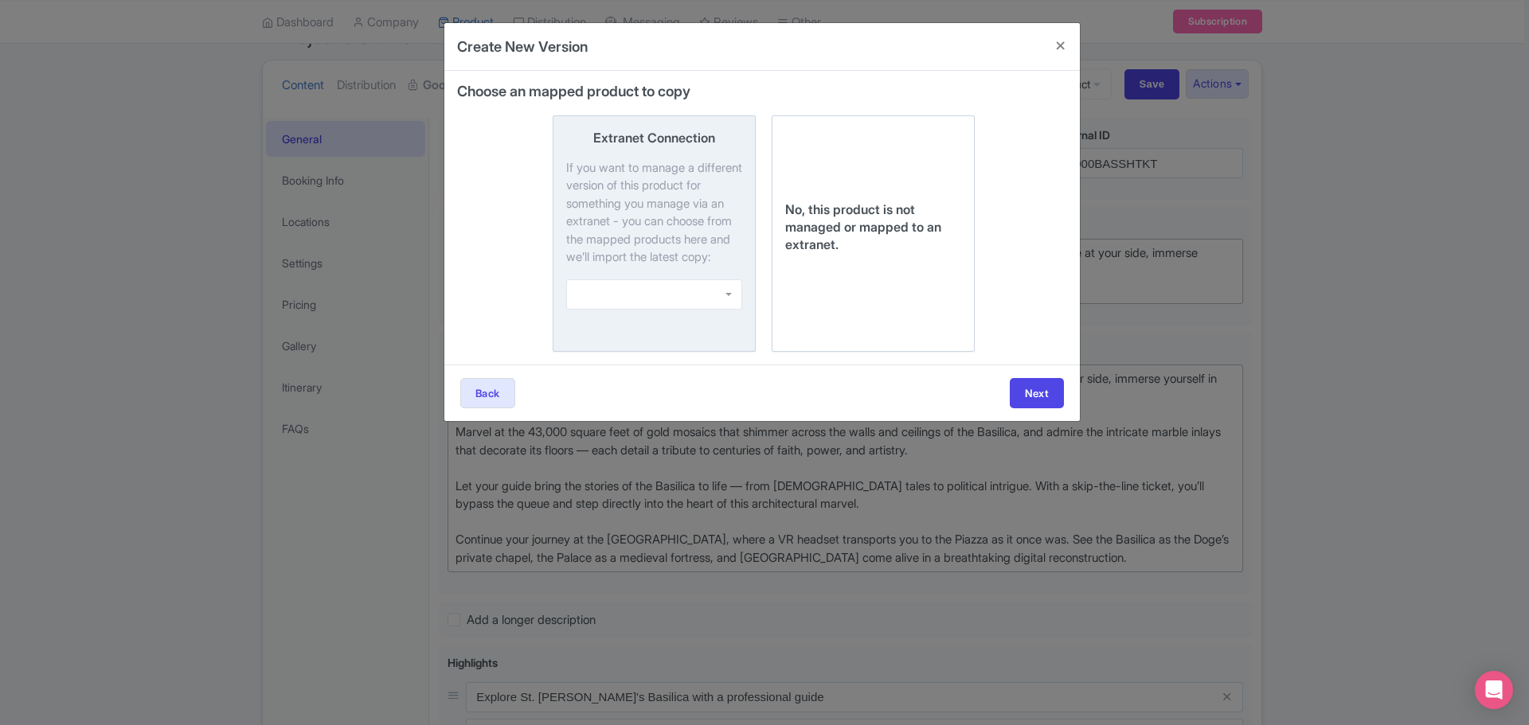
click at [722, 310] on div at bounding box center [654, 295] width 176 height 30
click at [0, 0] on input "Extranet Connection If you want to manage a different version of this product f…" at bounding box center [0, 0] width 0 height 0
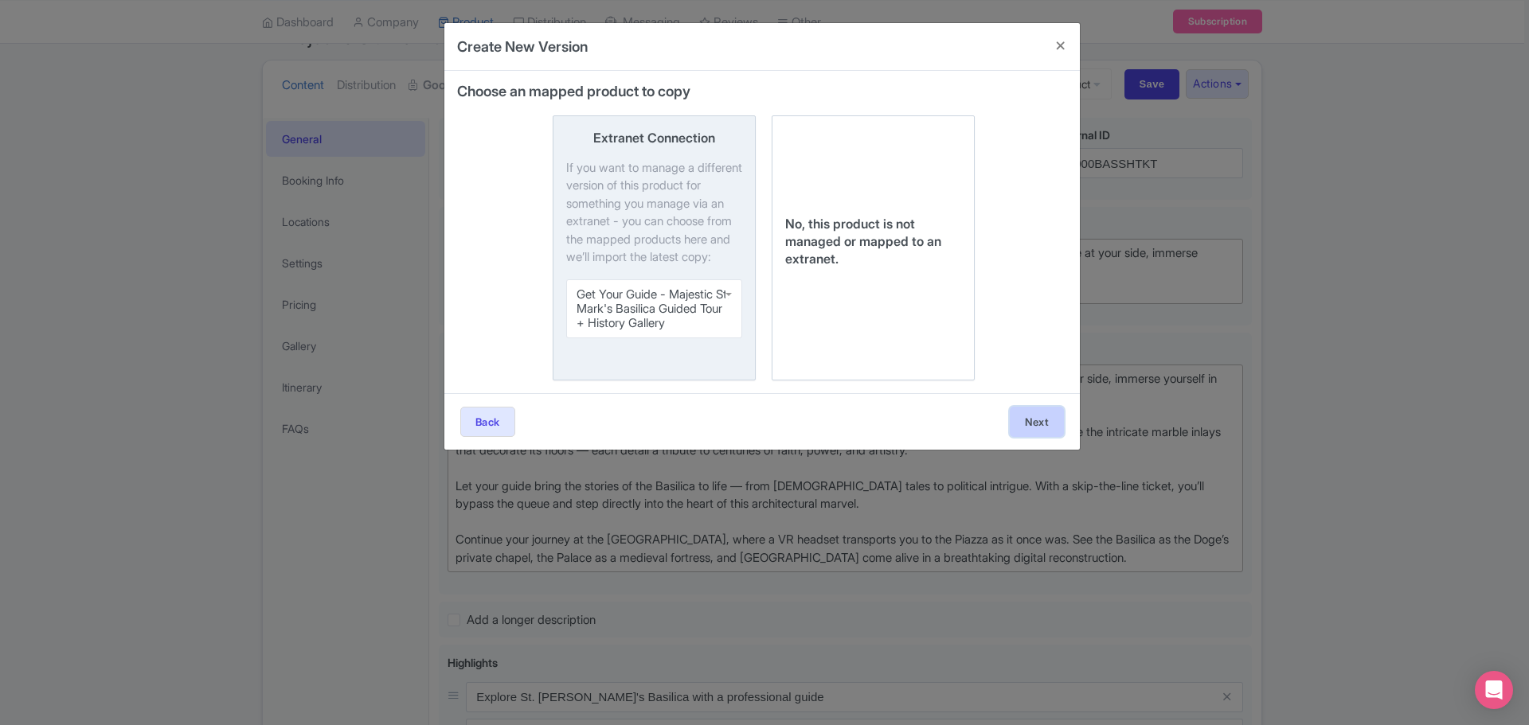
click at [1035, 437] on button "Next" at bounding box center [1037, 422] width 54 height 30
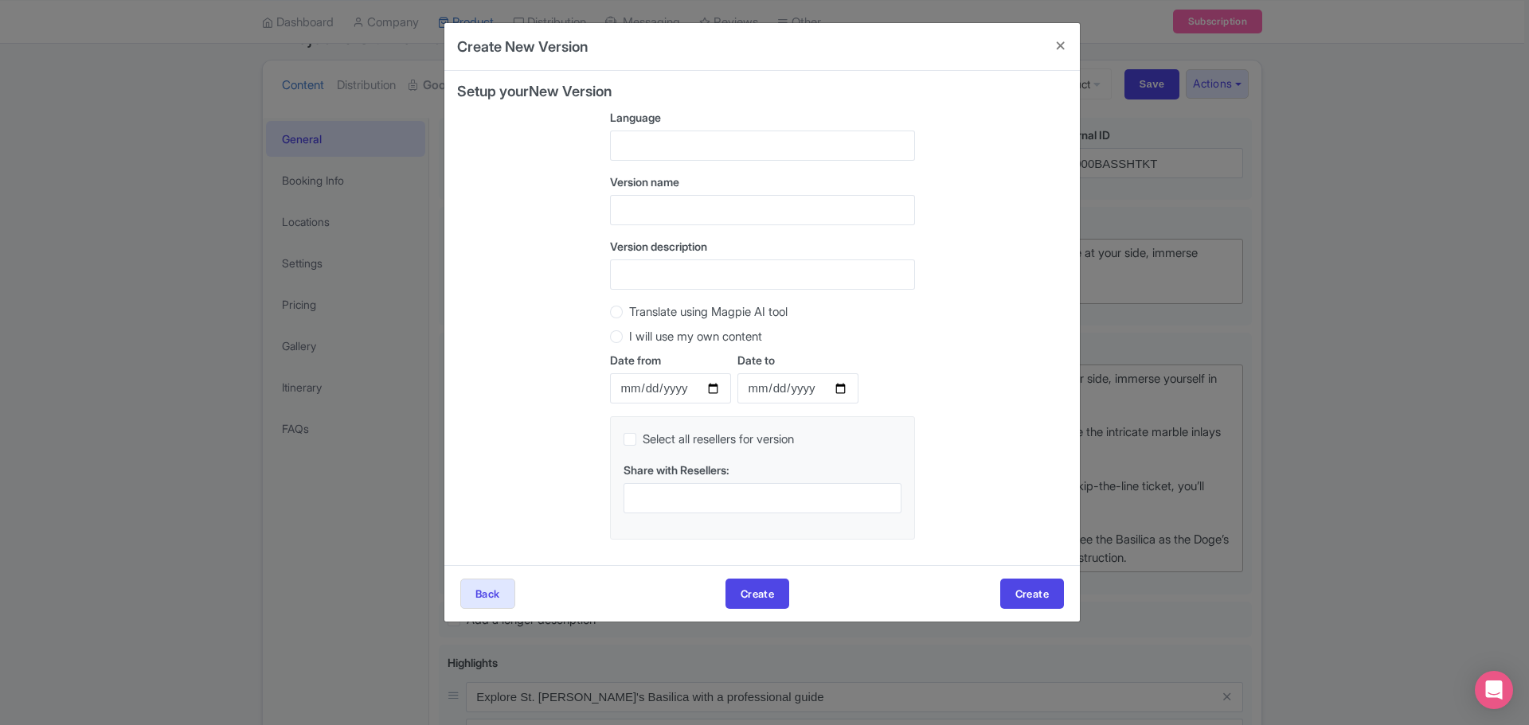
click at [663, 133] on div at bounding box center [762, 146] width 305 height 30
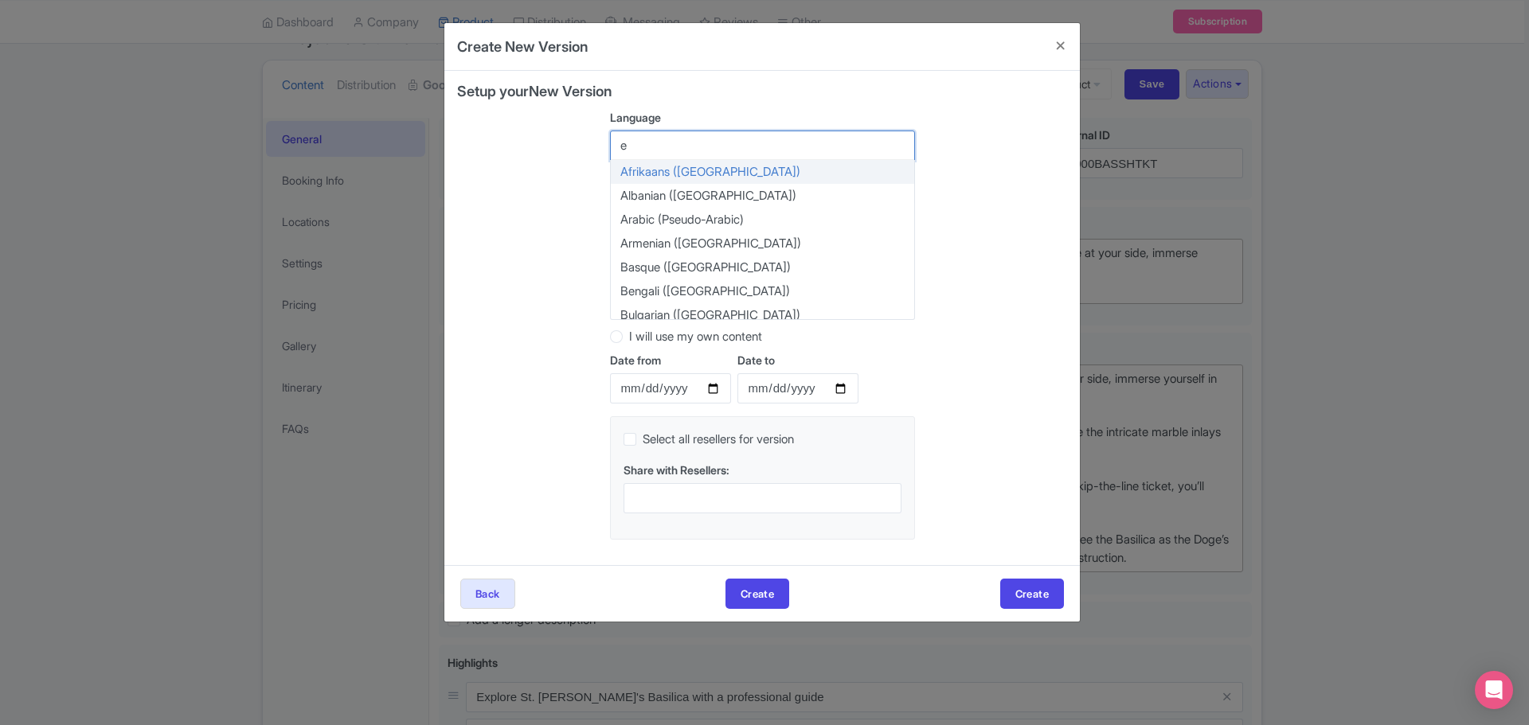
type input "en"
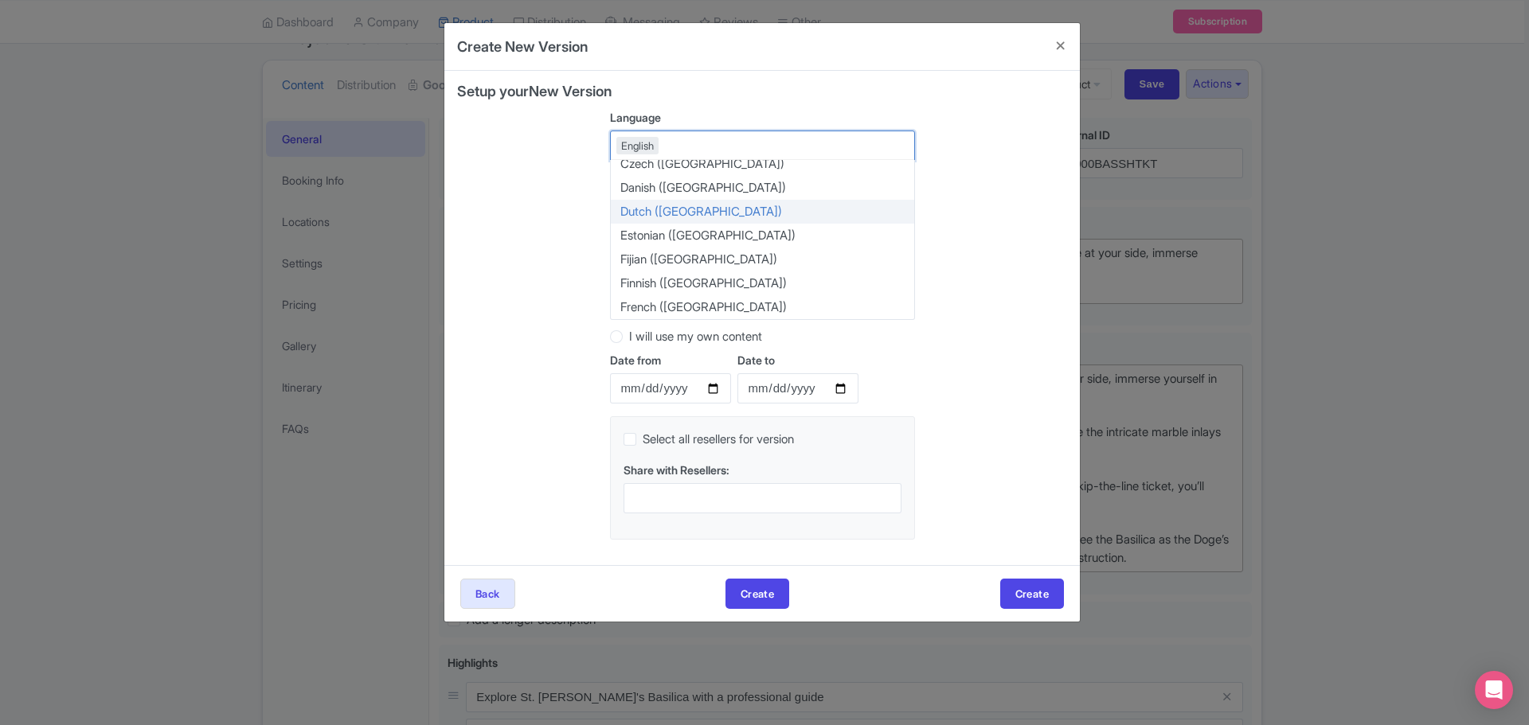
click at [517, 216] on div "Setup your New Version Language English English Afrikaans (South Africa) Albani…" at bounding box center [762, 318] width 610 height 469
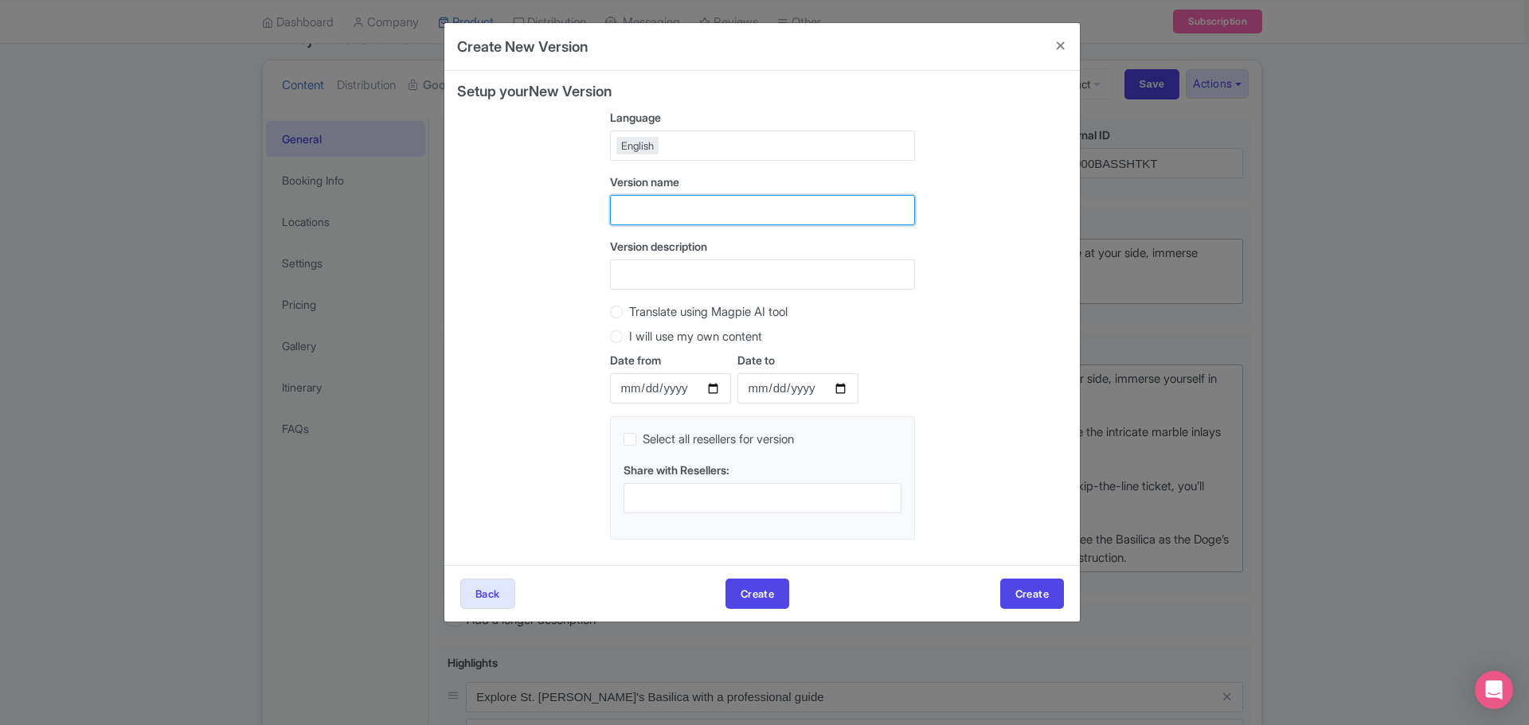
click at [666, 207] on input "text" at bounding box center [762, 210] width 305 height 30
type input "GYG"
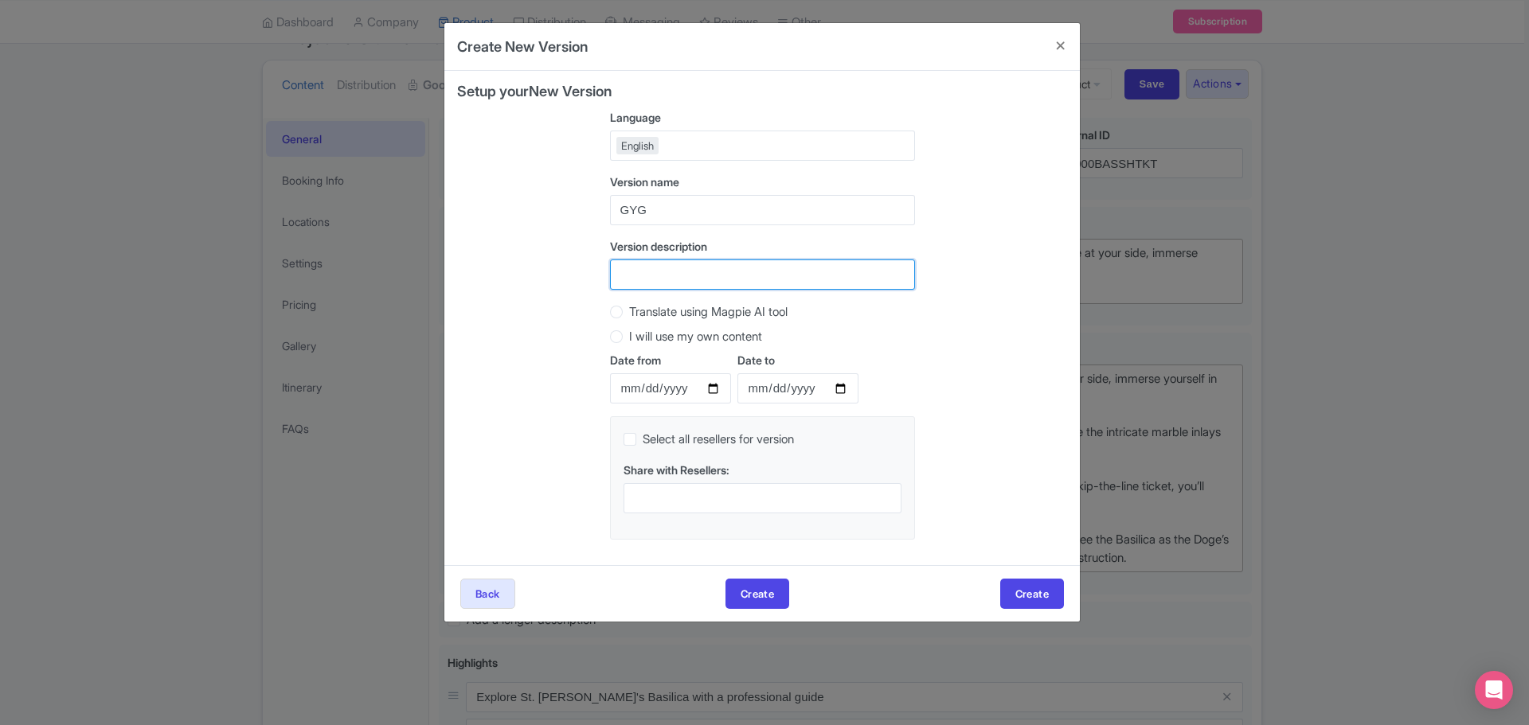
click at [690, 273] on input "Version description" at bounding box center [762, 275] width 305 height 30
type input "GYG"
click at [629, 313] on label "Translate using Magpie AI tool" at bounding box center [708, 312] width 158 height 18
click at [629, 313] on input "Translate using Magpie AI tool" at bounding box center [637, 311] width 16 height 16
radio input "true"
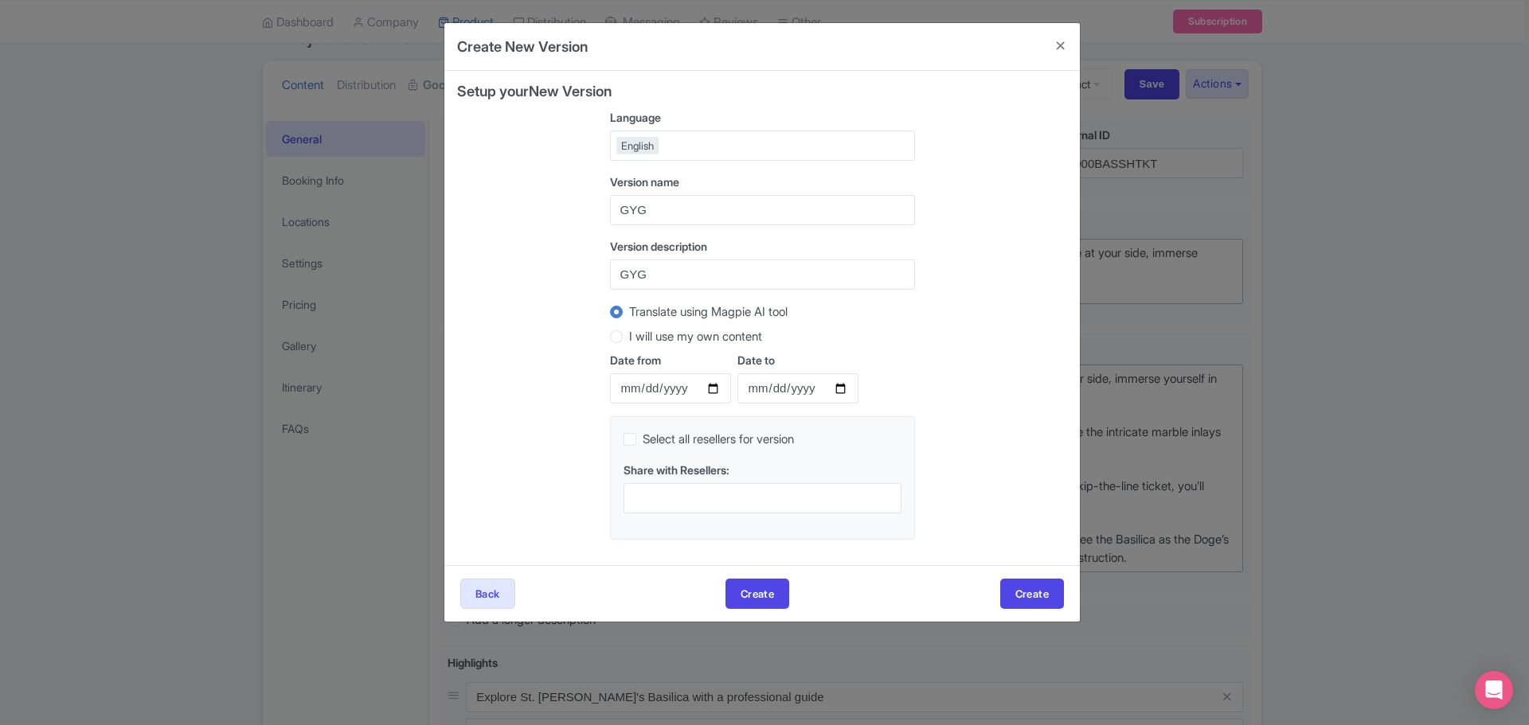
click at [712, 497] on div at bounding box center [763, 498] width 278 height 30
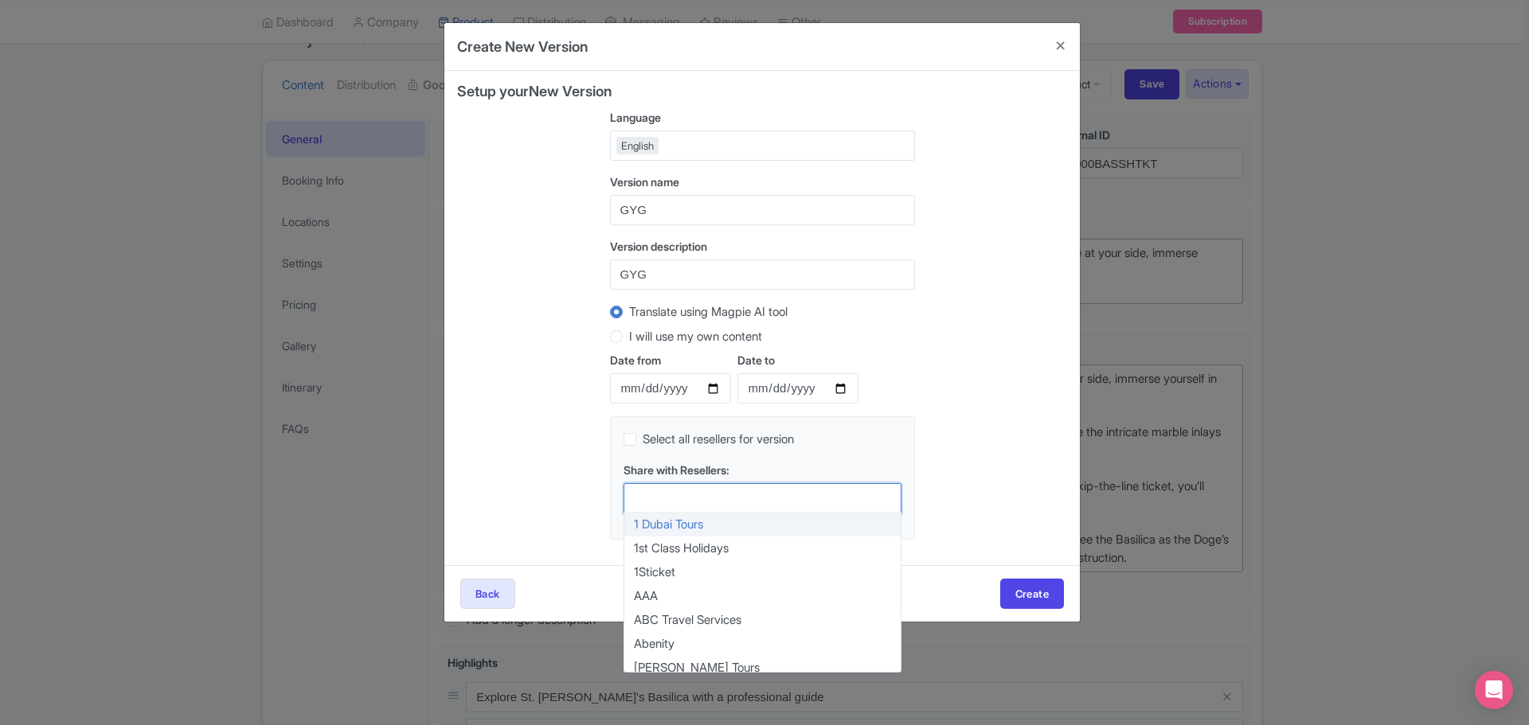
click at [850, 443] on div "Select all resellers for version" at bounding box center [763, 439] width 278 height 18
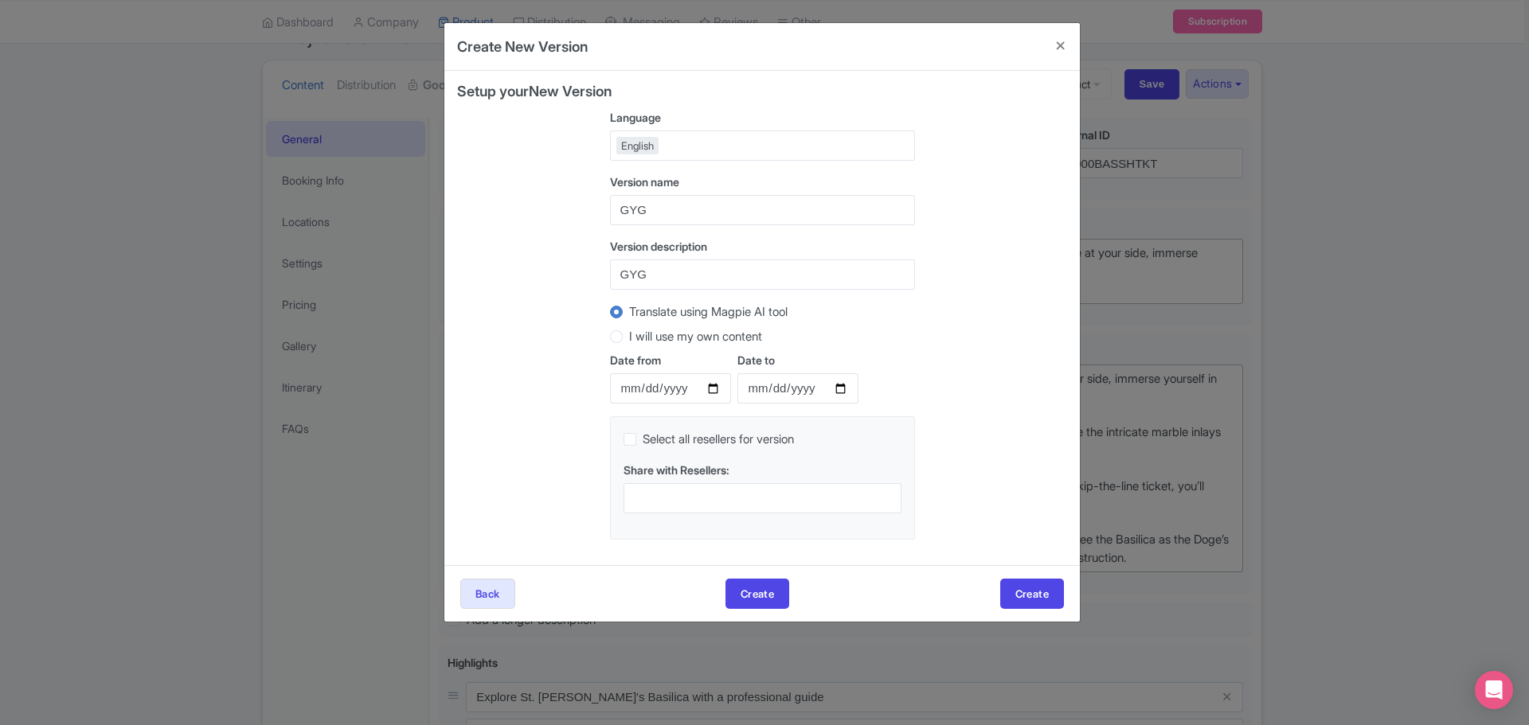
click at [685, 496] on div at bounding box center [763, 498] width 278 height 30
click at [696, 486] on div at bounding box center [763, 498] width 278 height 30
drag, startPoint x: 643, startPoint y: 502, endPoint x: 620, endPoint y: 502, distance: 23.1
click at [620, 502] on div "Select all resellers for version Share with Resellers:" at bounding box center [762, 477] width 305 height 123
click at [707, 495] on div at bounding box center [763, 498] width 278 height 30
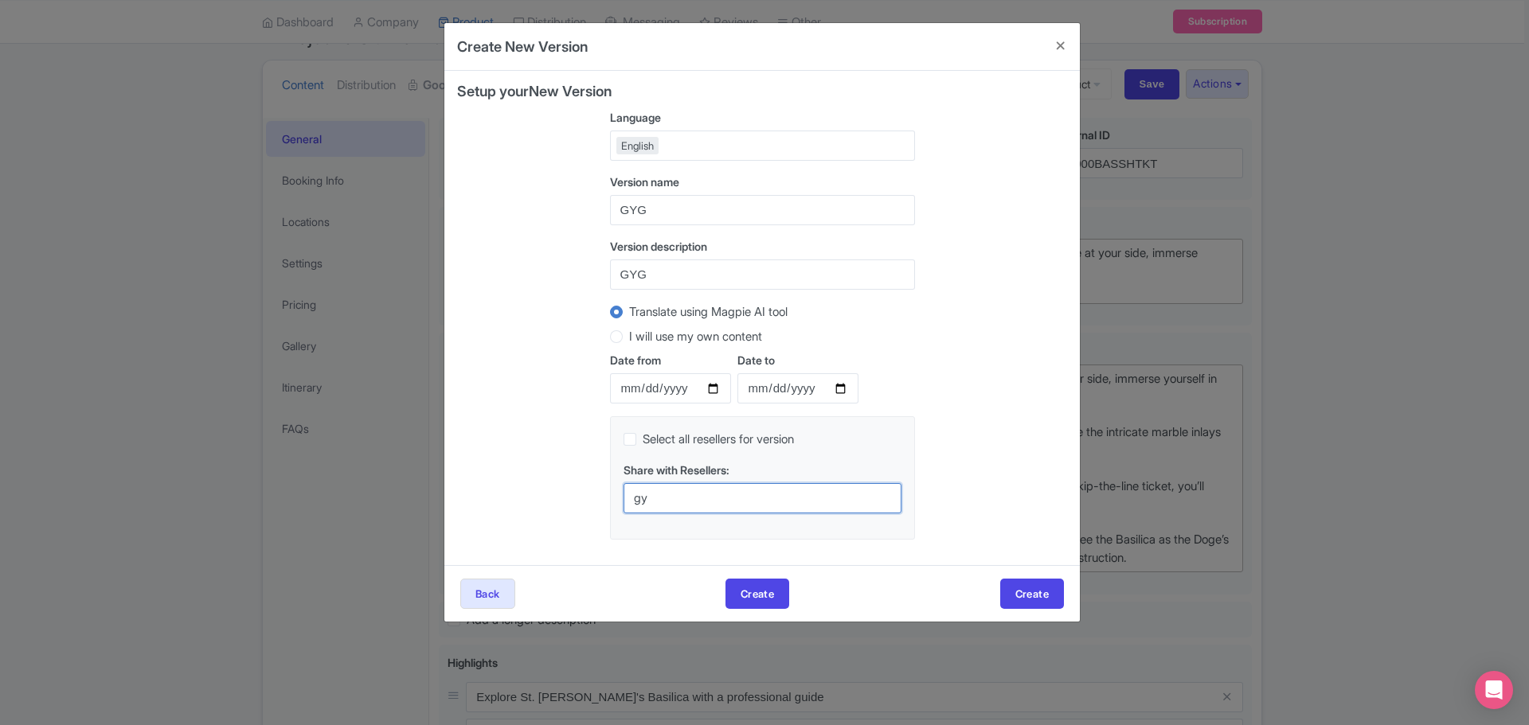
type input "g"
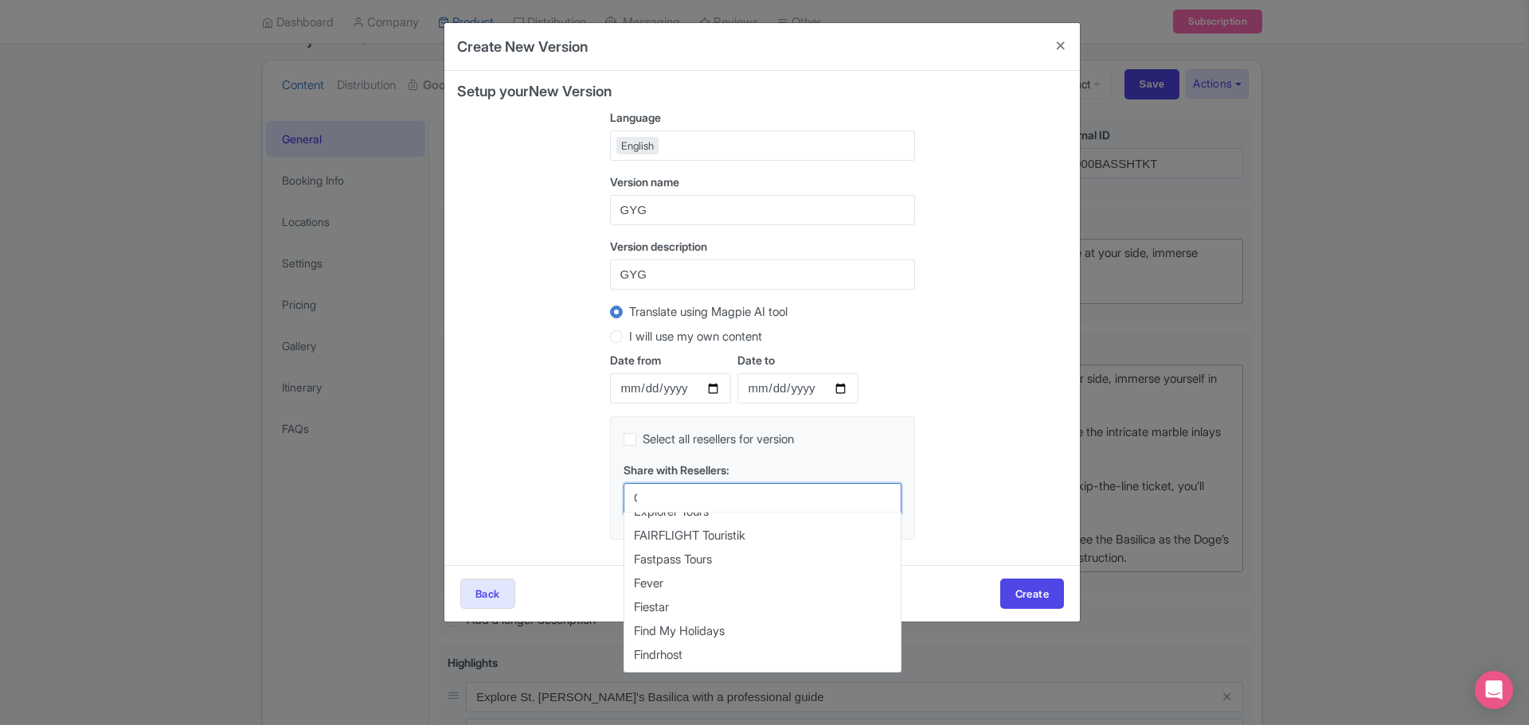
scroll to position [3230, 0]
type input "Get"
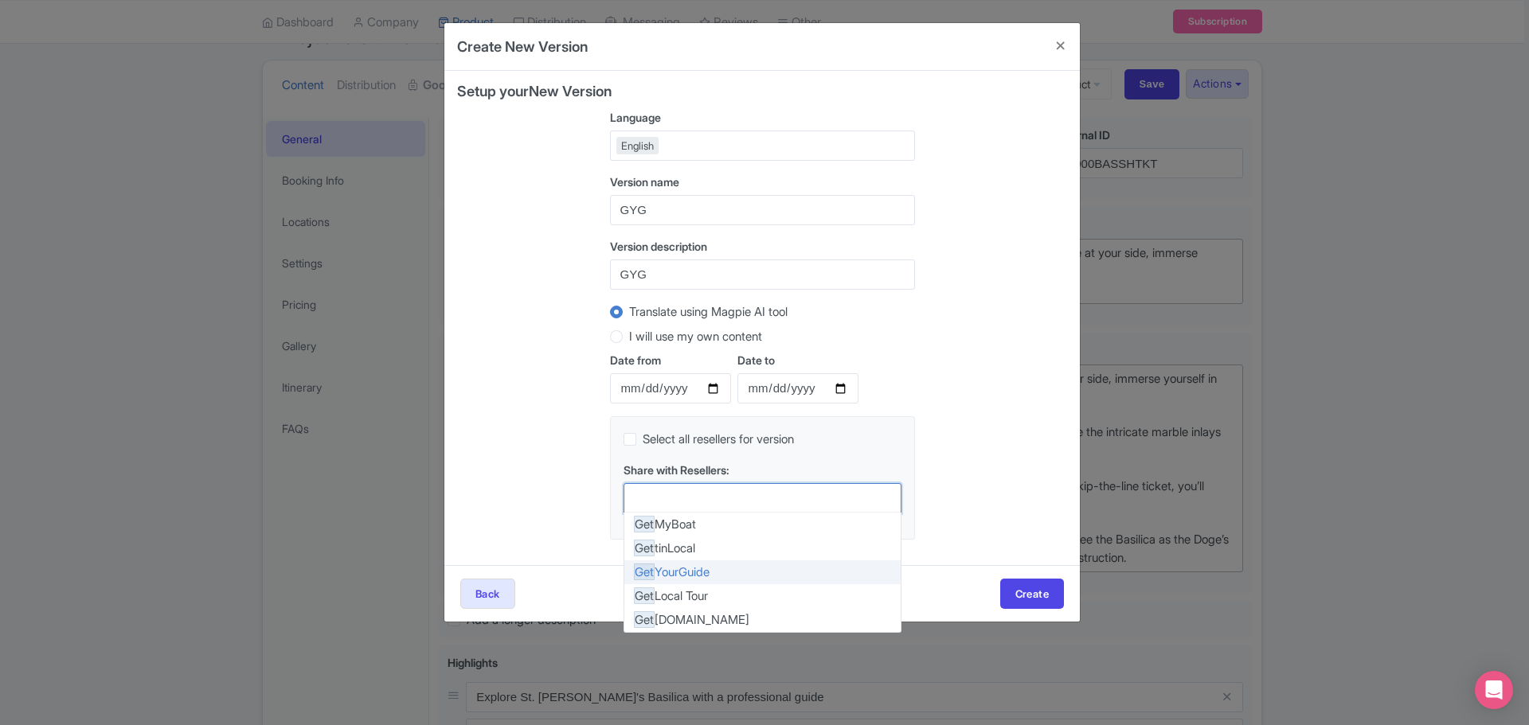
scroll to position [5144, 0]
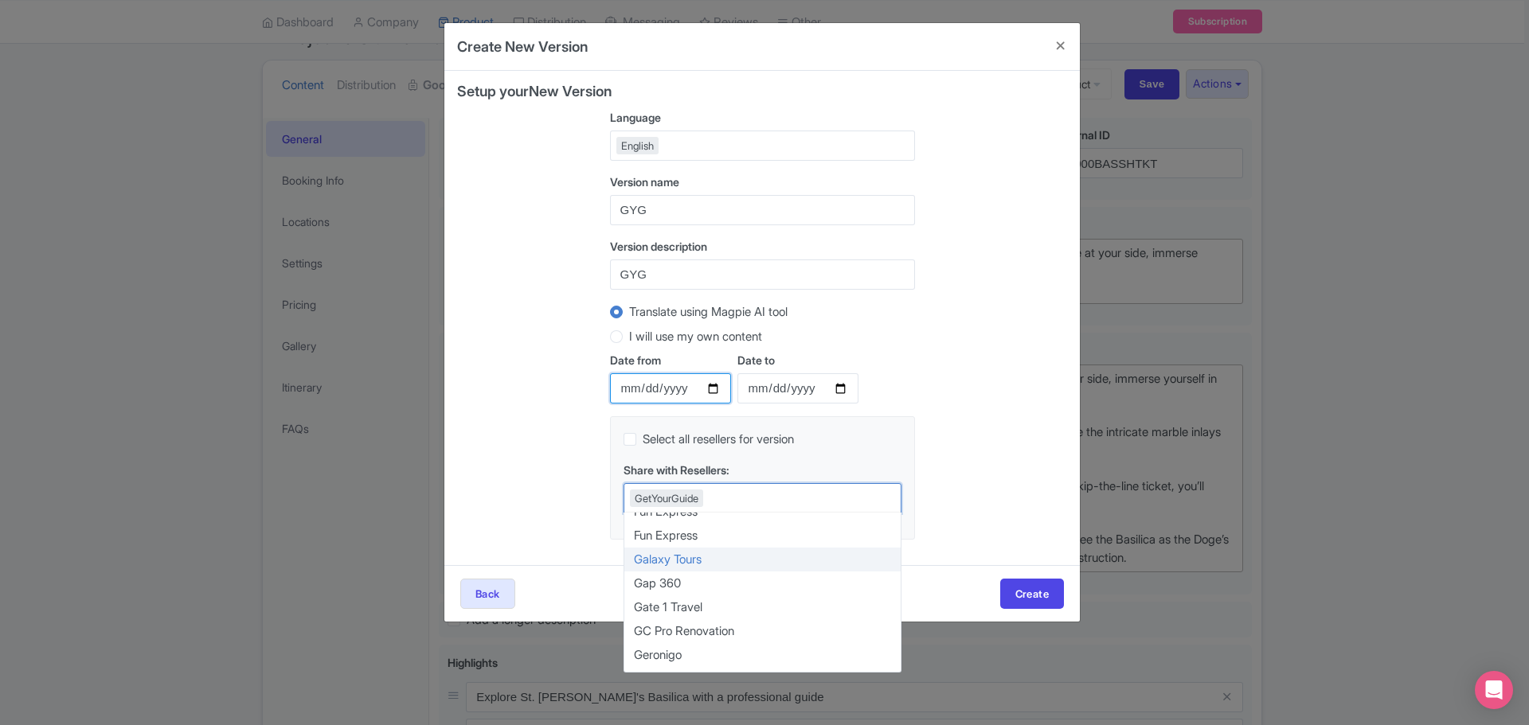
click at [646, 388] on input "Date from" at bounding box center [670, 388] width 121 height 30
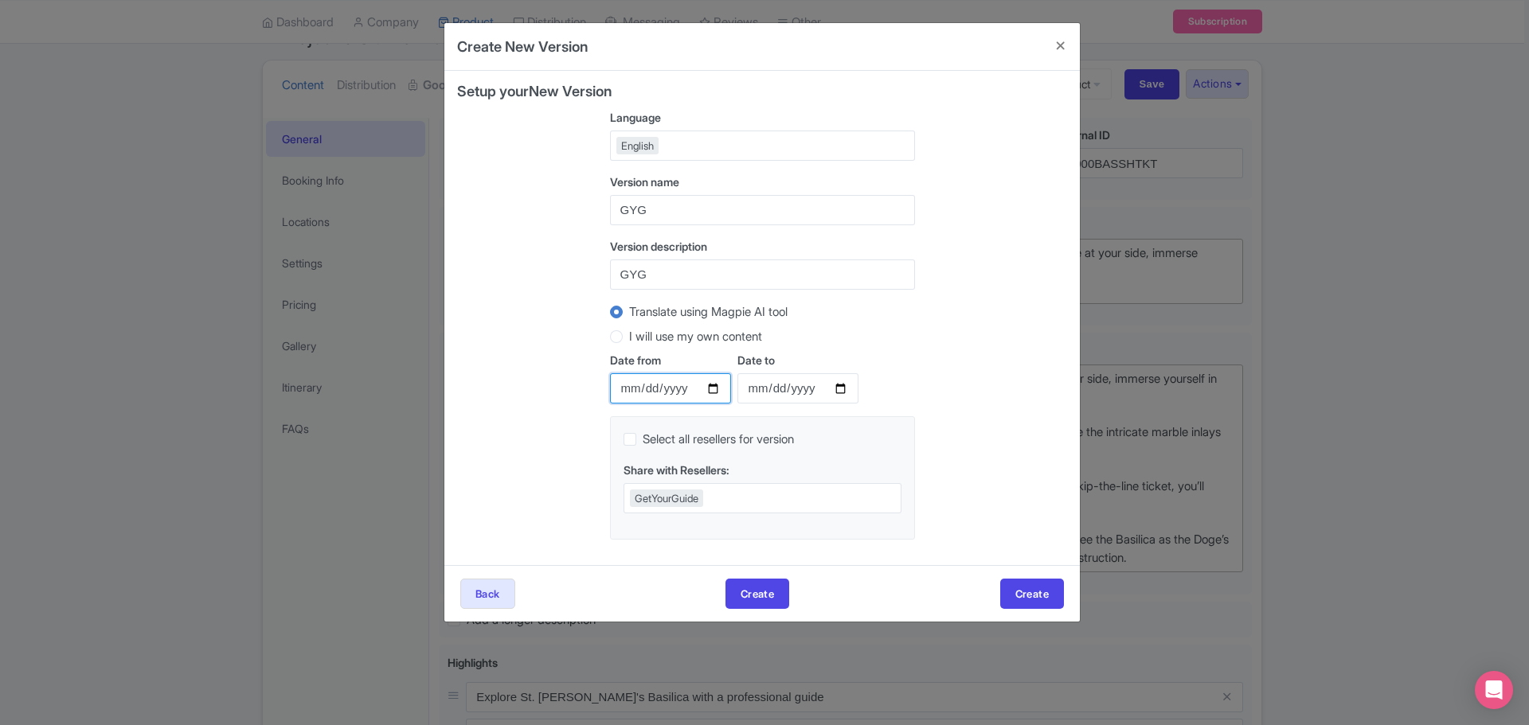
click at [624, 390] on input "Date from" at bounding box center [670, 388] width 121 height 30
click at [707, 389] on input "Date from" at bounding box center [670, 388] width 121 height 30
type input "2025-08-27"
click at [773, 385] on input "Date to" at bounding box center [797, 388] width 121 height 30
click at [846, 384] on input "Date to" at bounding box center [797, 388] width 121 height 30
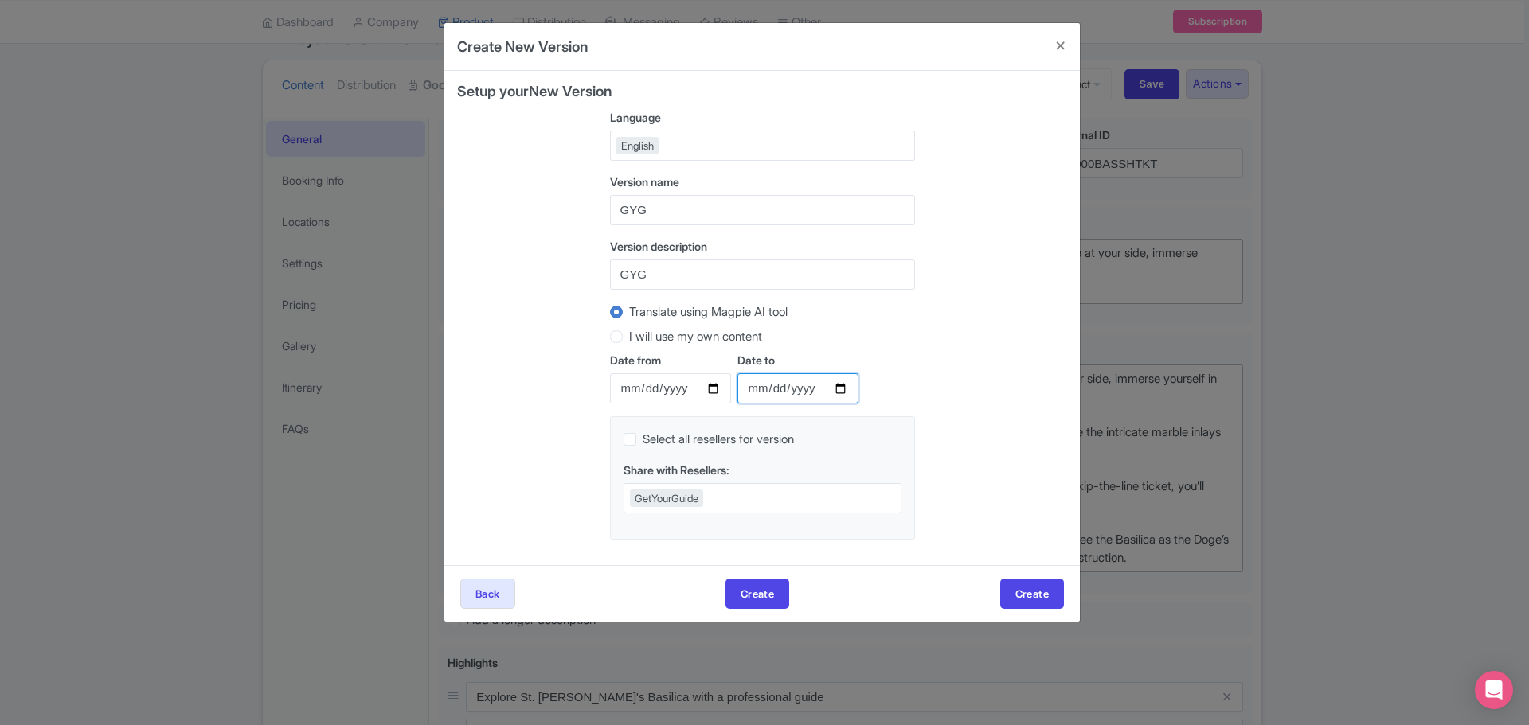
type input "2025-12-31"
click at [766, 588] on button "Create" at bounding box center [757, 594] width 64 height 30
click at [741, 588] on button "Create" at bounding box center [748, 594] width 64 height 30
click at [745, 584] on button "Create" at bounding box center [748, 594] width 64 height 30
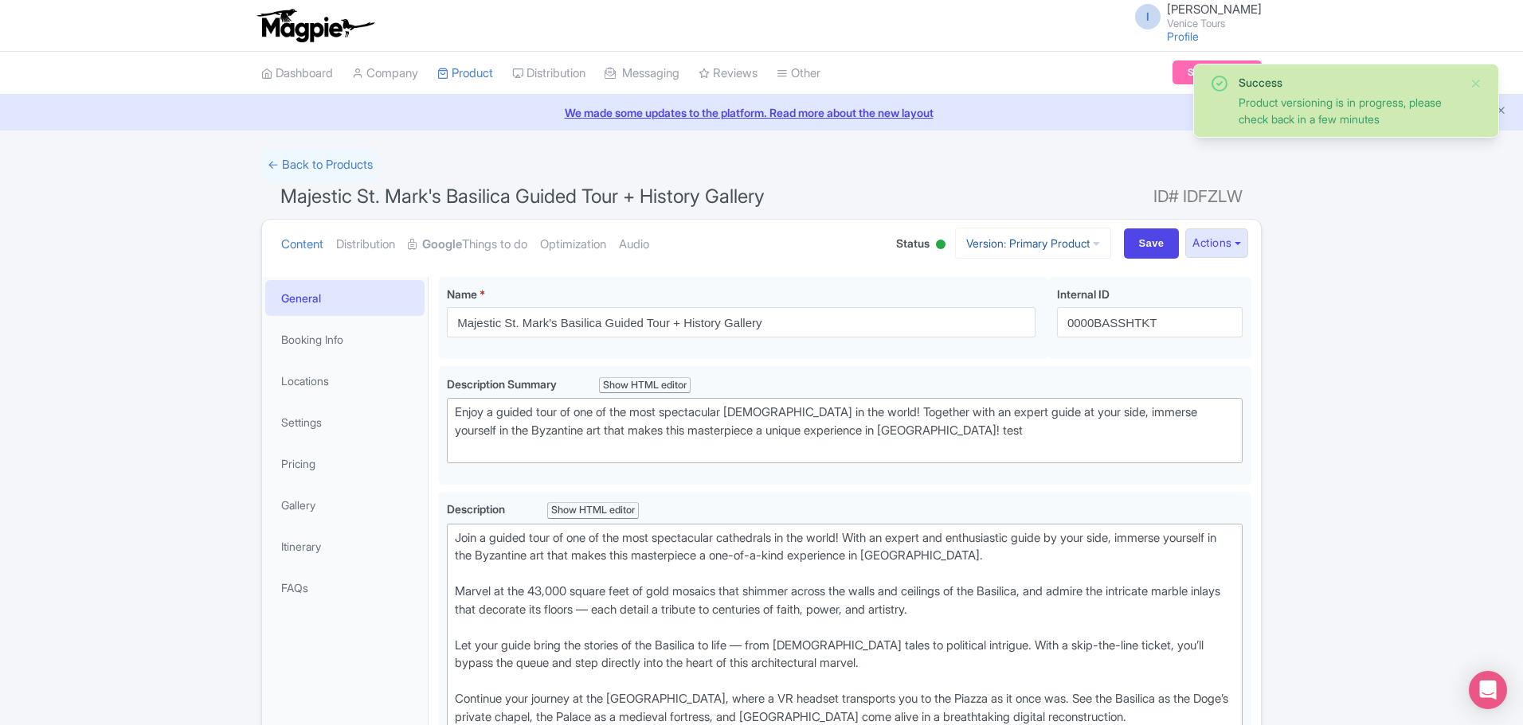
click at [1093, 246] on icon at bounding box center [1096, 243] width 7 height 11
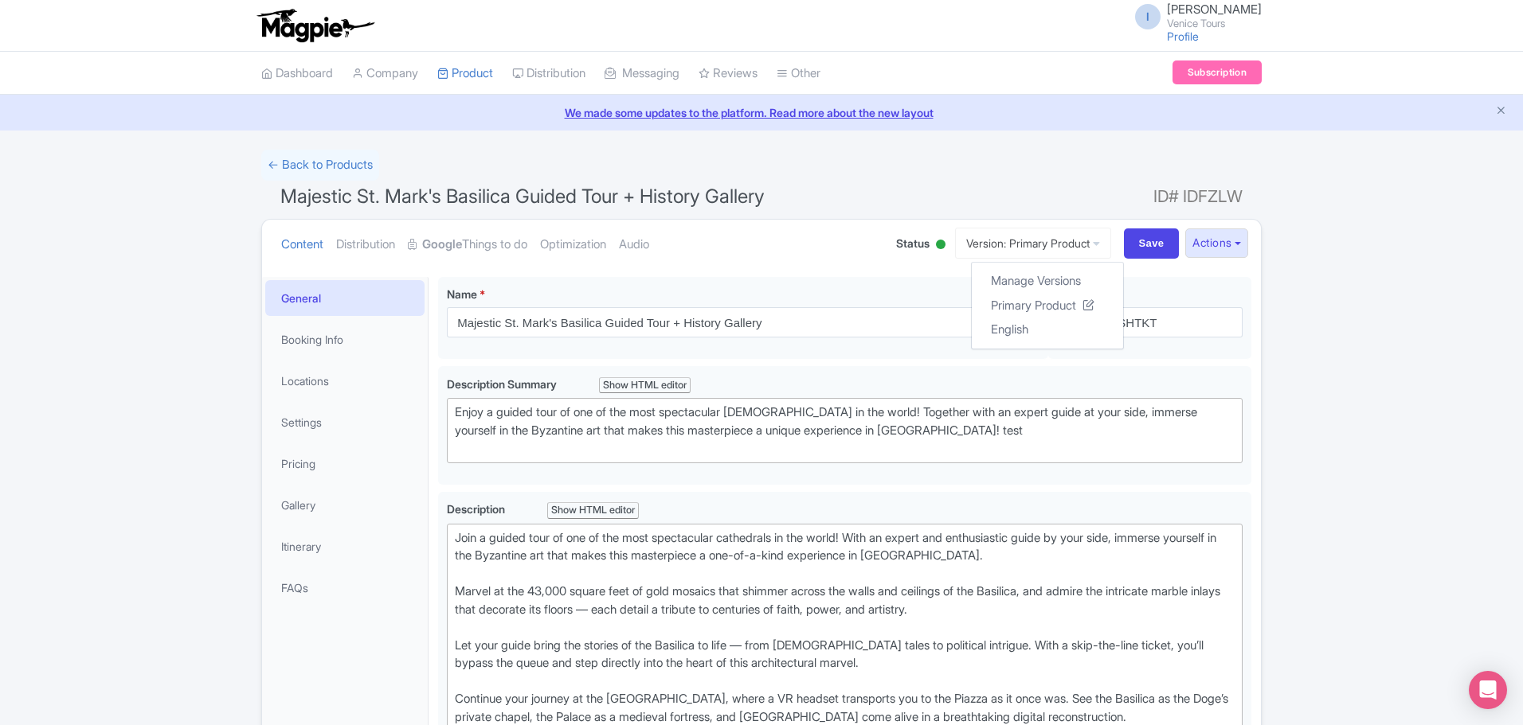
click at [815, 250] on ul "Content Distribution Google Things to do Optimization Audio" at bounding box center [573, 244] width 596 height 49
click at [1079, 244] on link "Version: Primary Product" at bounding box center [1033, 243] width 156 height 31
click at [1051, 276] on link "Manage Versions" at bounding box center [1046, 281] width 151 height 25
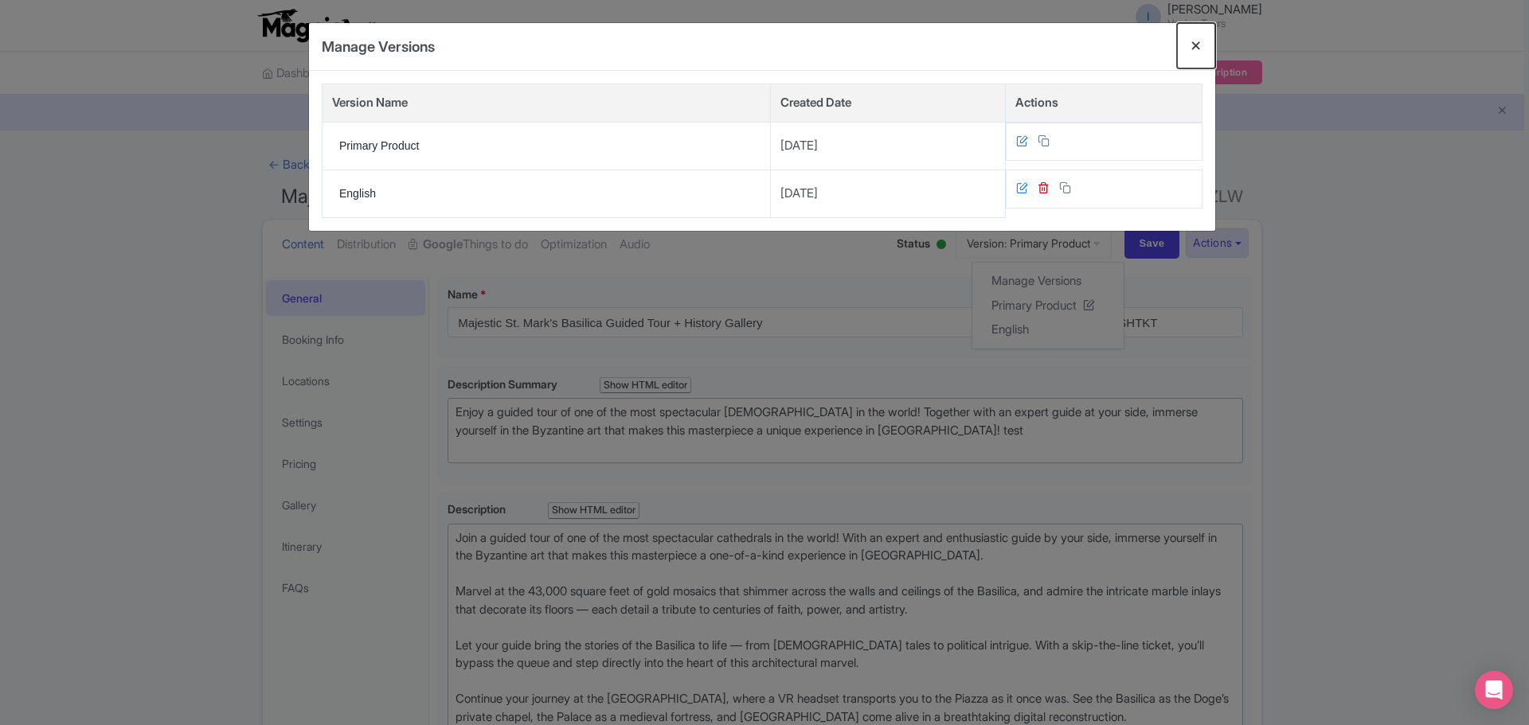
click at [1192, 45] on button "Close" at bounding box center [1196, 45] width 38 height 45
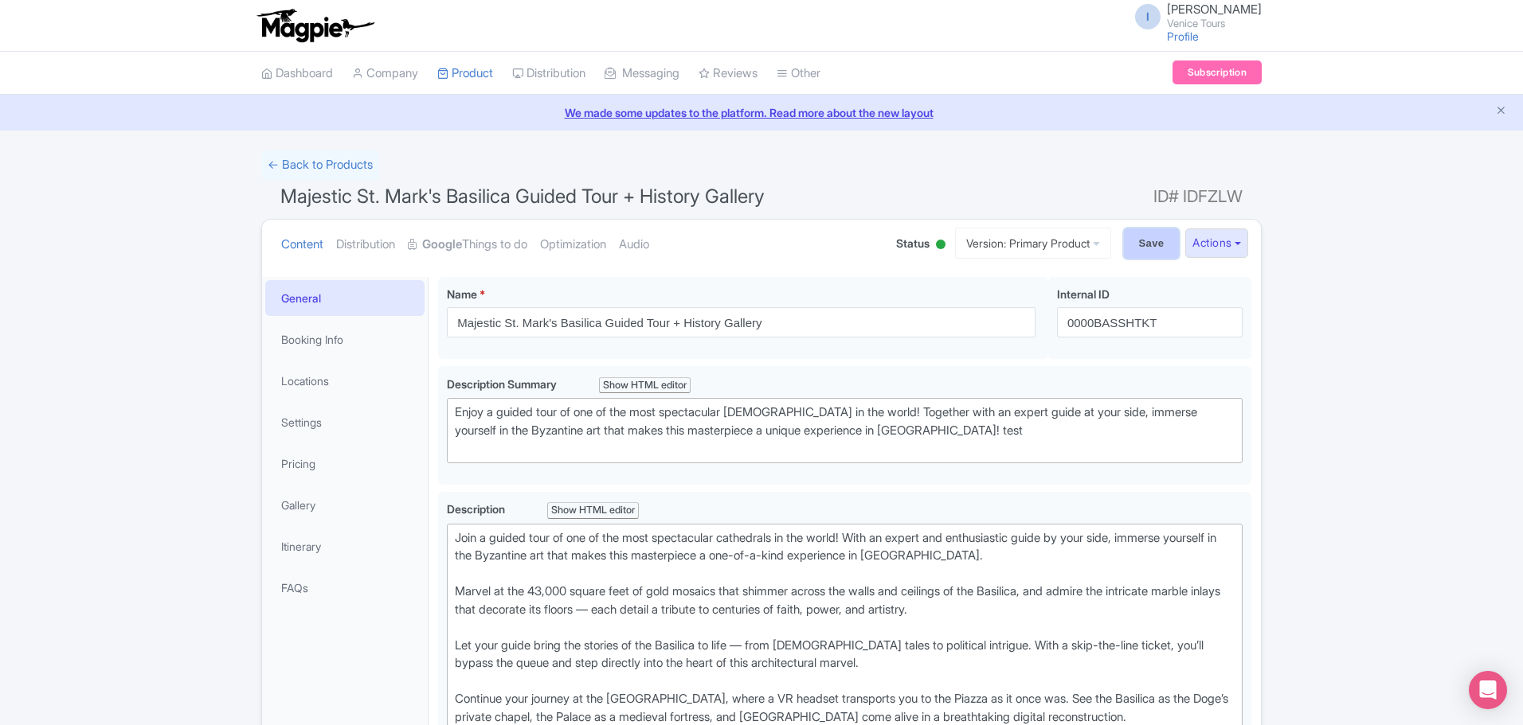
click at [1133, 239] on input "Save" at bounding box center [1152, 244] width 56 height 30
type input "Saving..."
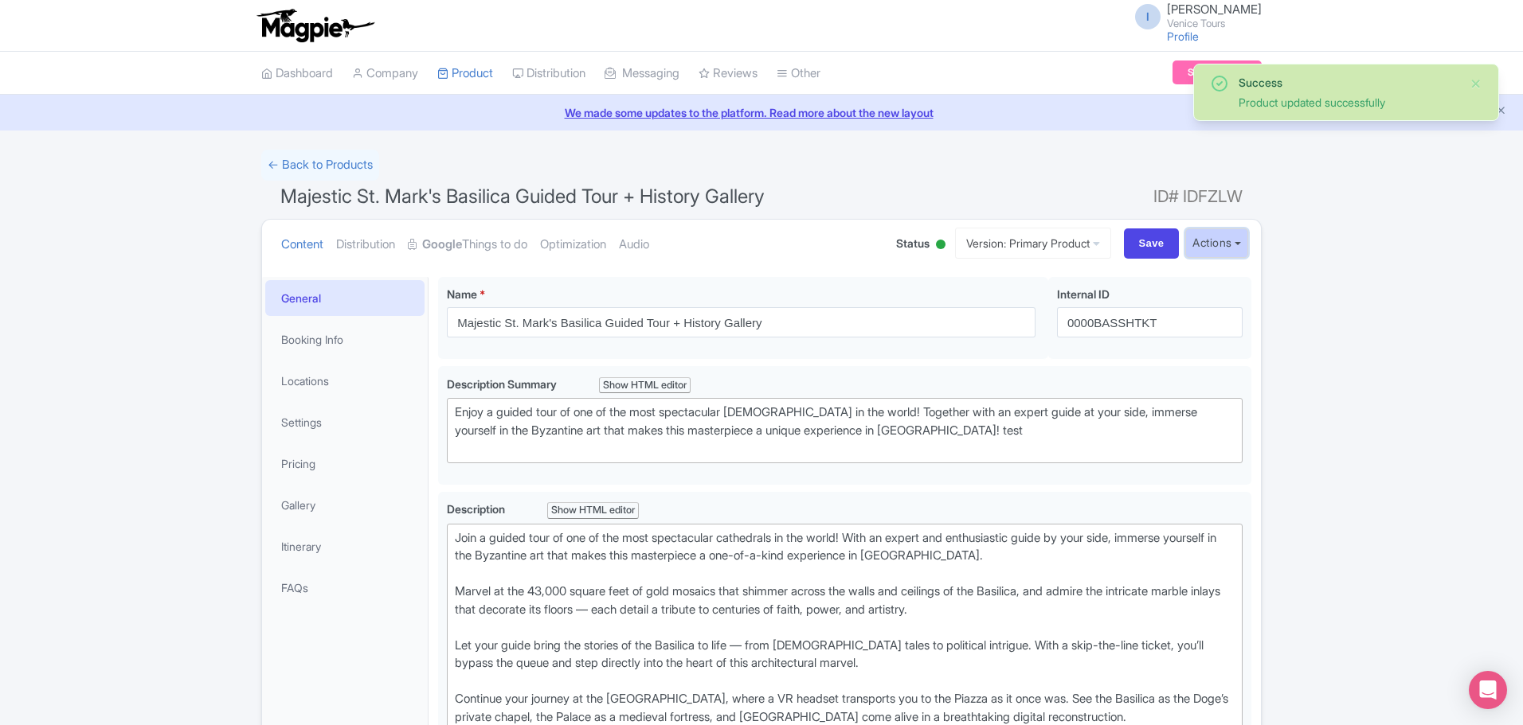
click at [1221, 240] on button "Actions" at bounding box center [1216, 243] width 63 height 29
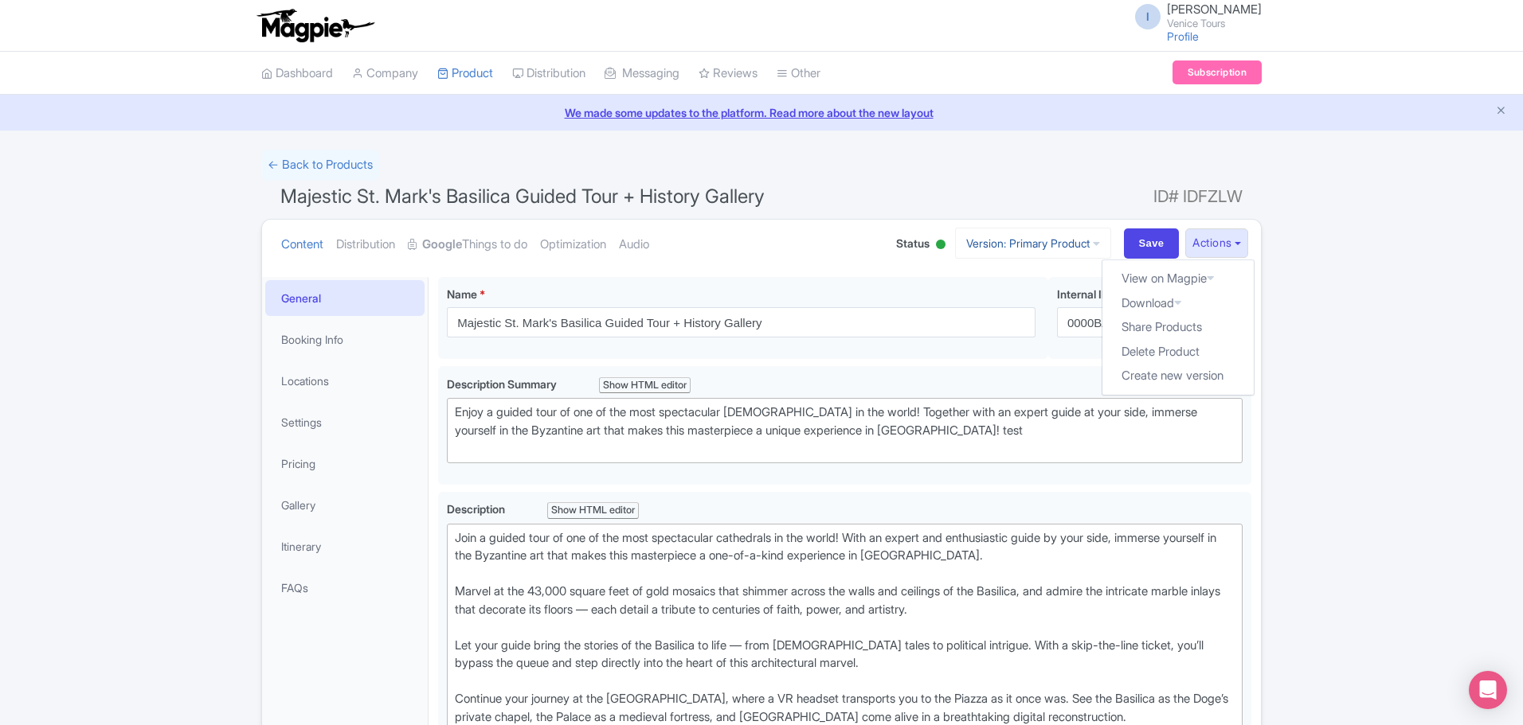
click at [1073, 241] on link "Version: Primary Product" at bounding box center [1033, 243] width 156 height 31
click at [1026, 277] on link "Manage Versions" at bounding box center [1046, 281] width 151 height 25
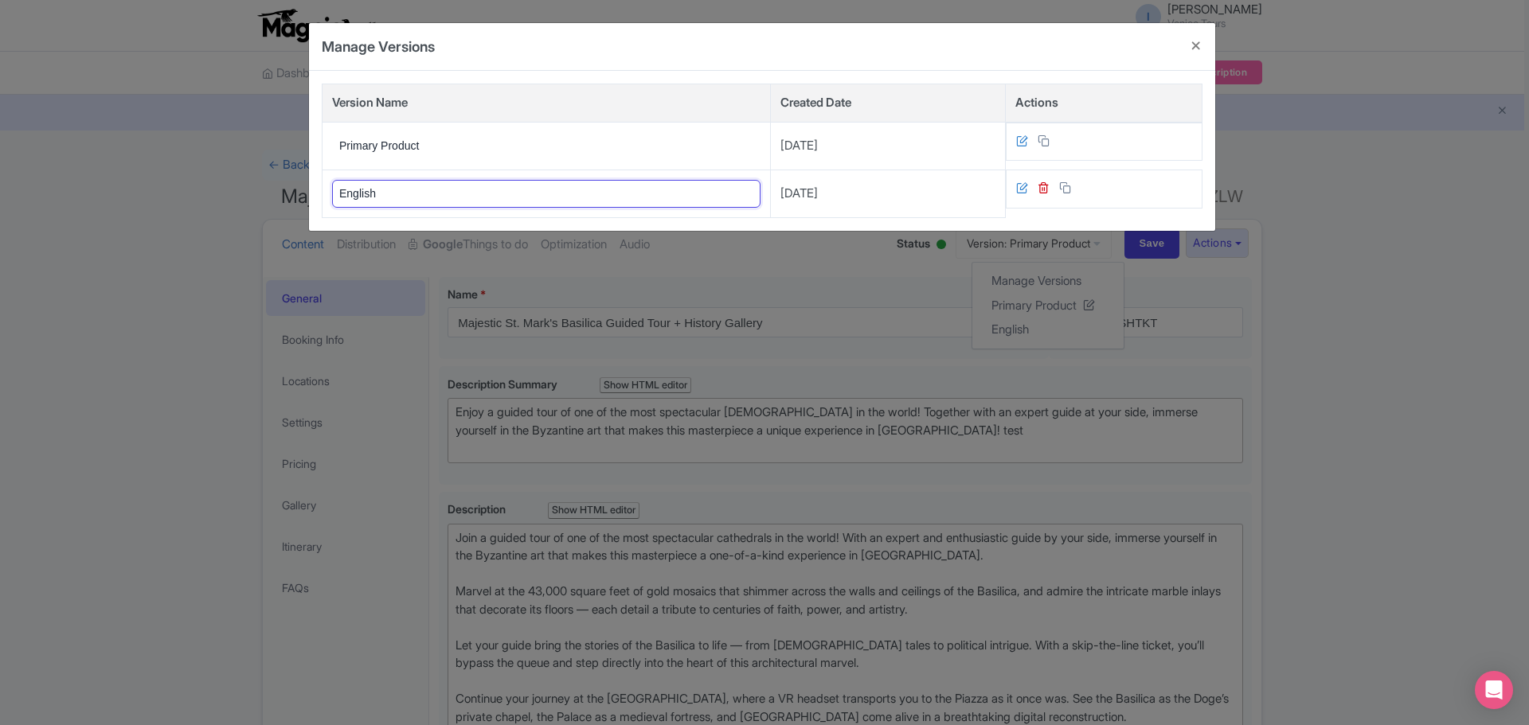
click at [358, 187] on input "English" at bounding box center [546, 194] width 428 height 28
click at [1018, 188] on icon at bounding box center [1022, 188] width 12 height 12
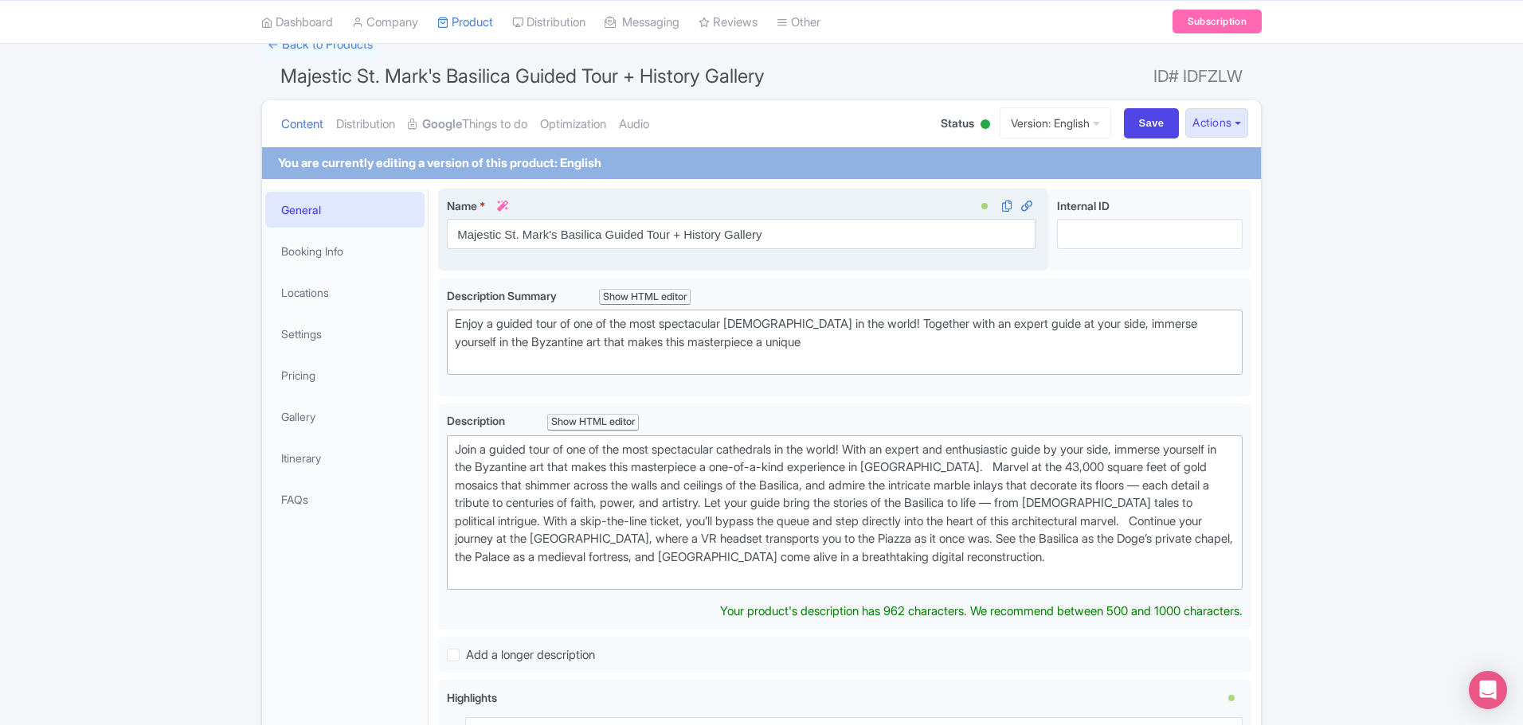
scroll to position [19, 0]
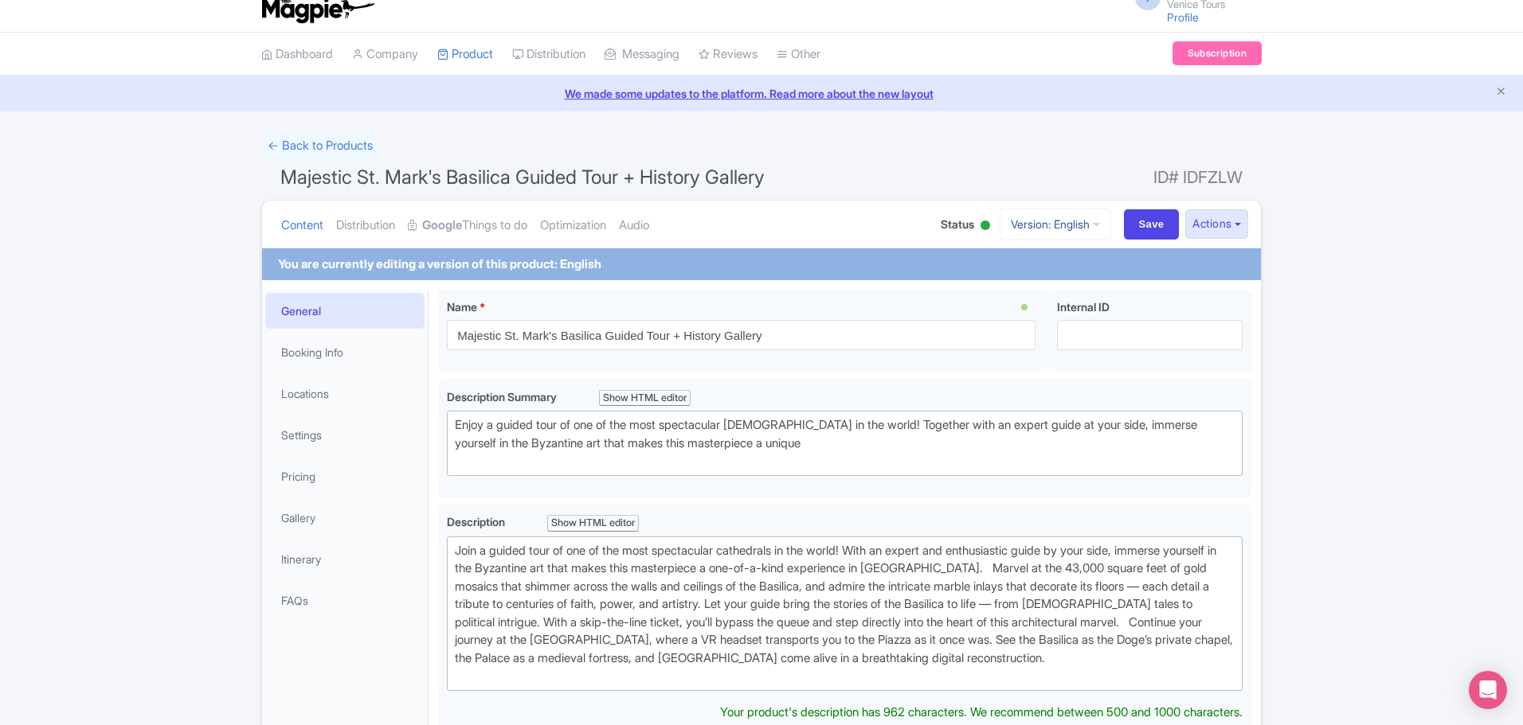
click at [1068, 218] on link "Version: English" at bounding box center [1054, 224] width 111 height 31
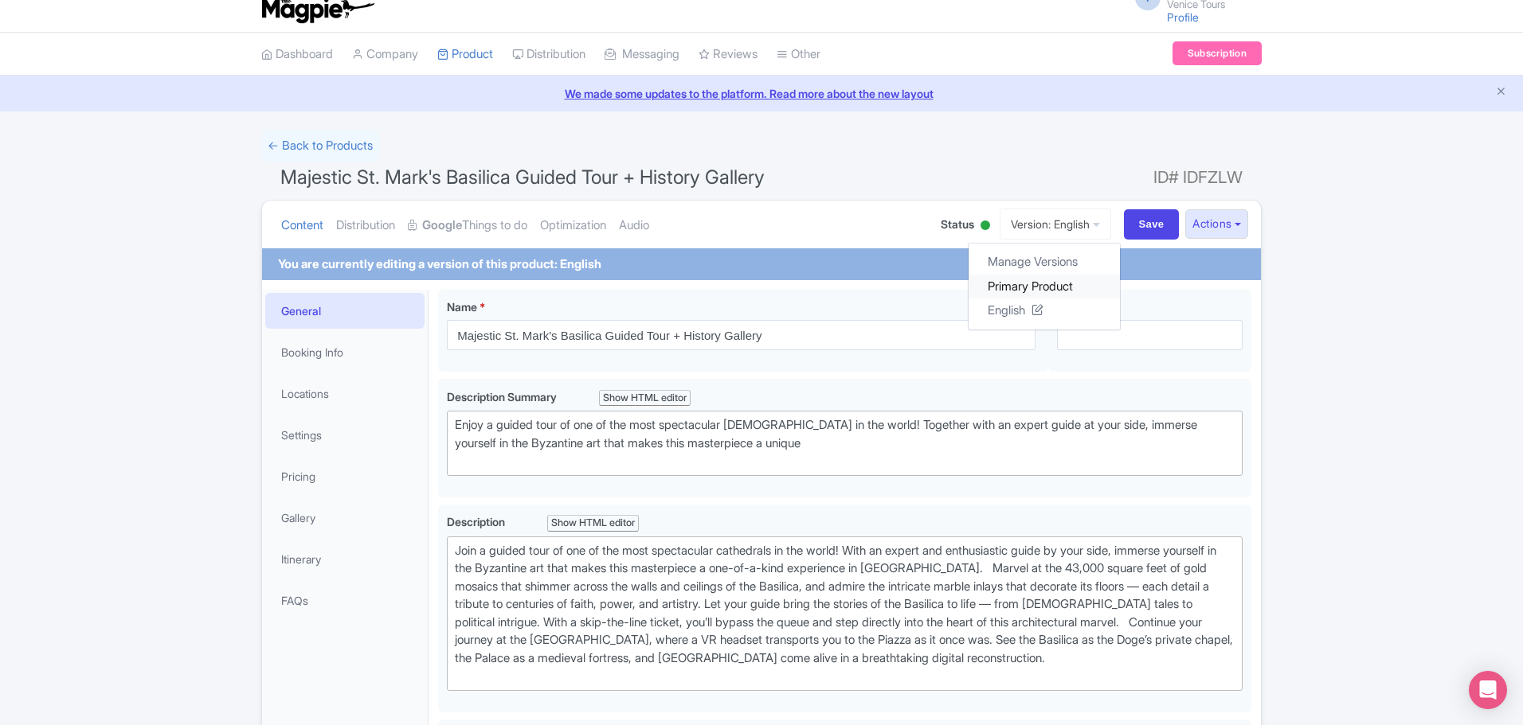
click at [995, 284] on link "Primary Product" at bounding box center [1043, 286] width 151 height 25
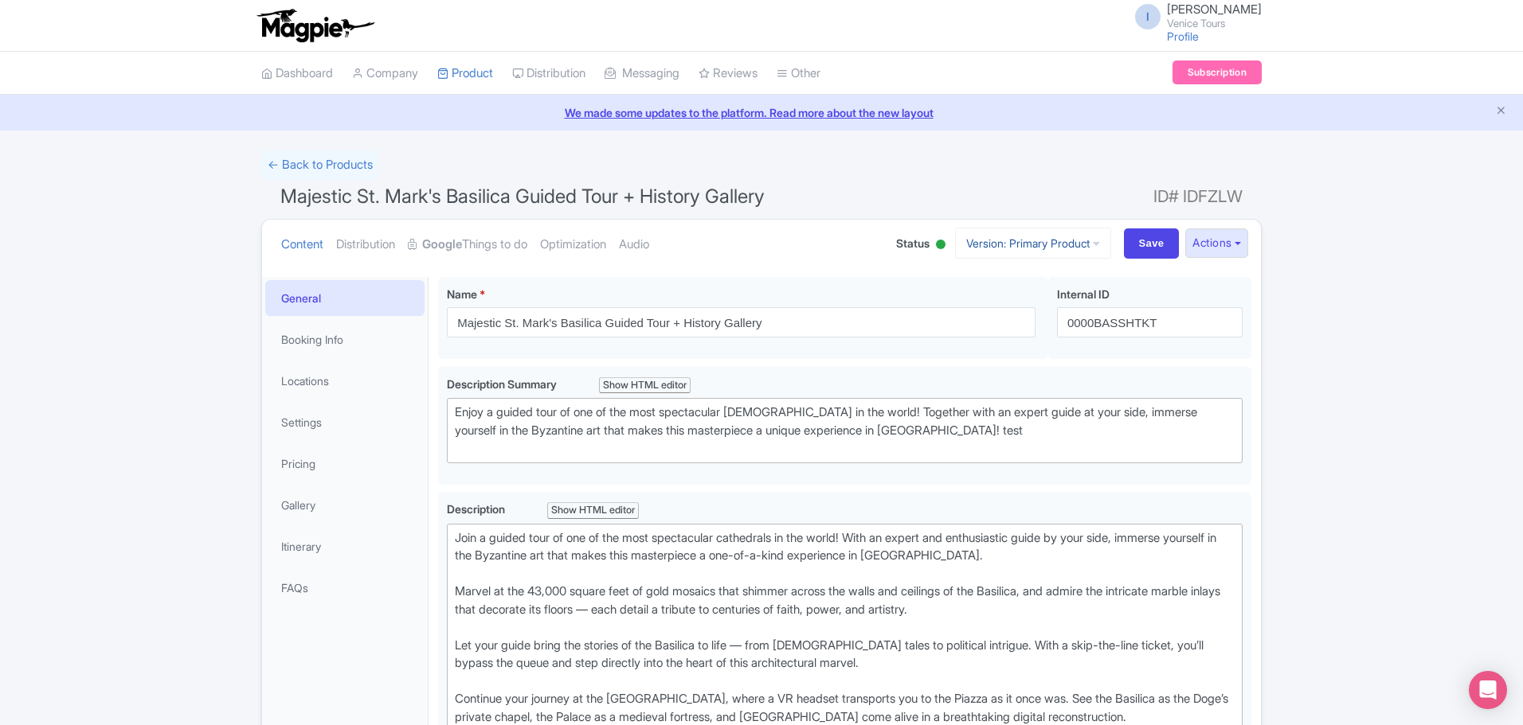
click at [1083, 240] on link "Version: Primary Product" at bounding box center [1033, 243] width 156 height 31
click at [1239, 240] on button "Actions" at bounding box center [1216, 243] width 63 height 29
click at [1077, 237] on link "Version: Primary Product" at bounding box center [1033, 243] width 156 height 31
click at [1027, 330] on link "English" at bounding box center [1046, 330] width 151 height 25
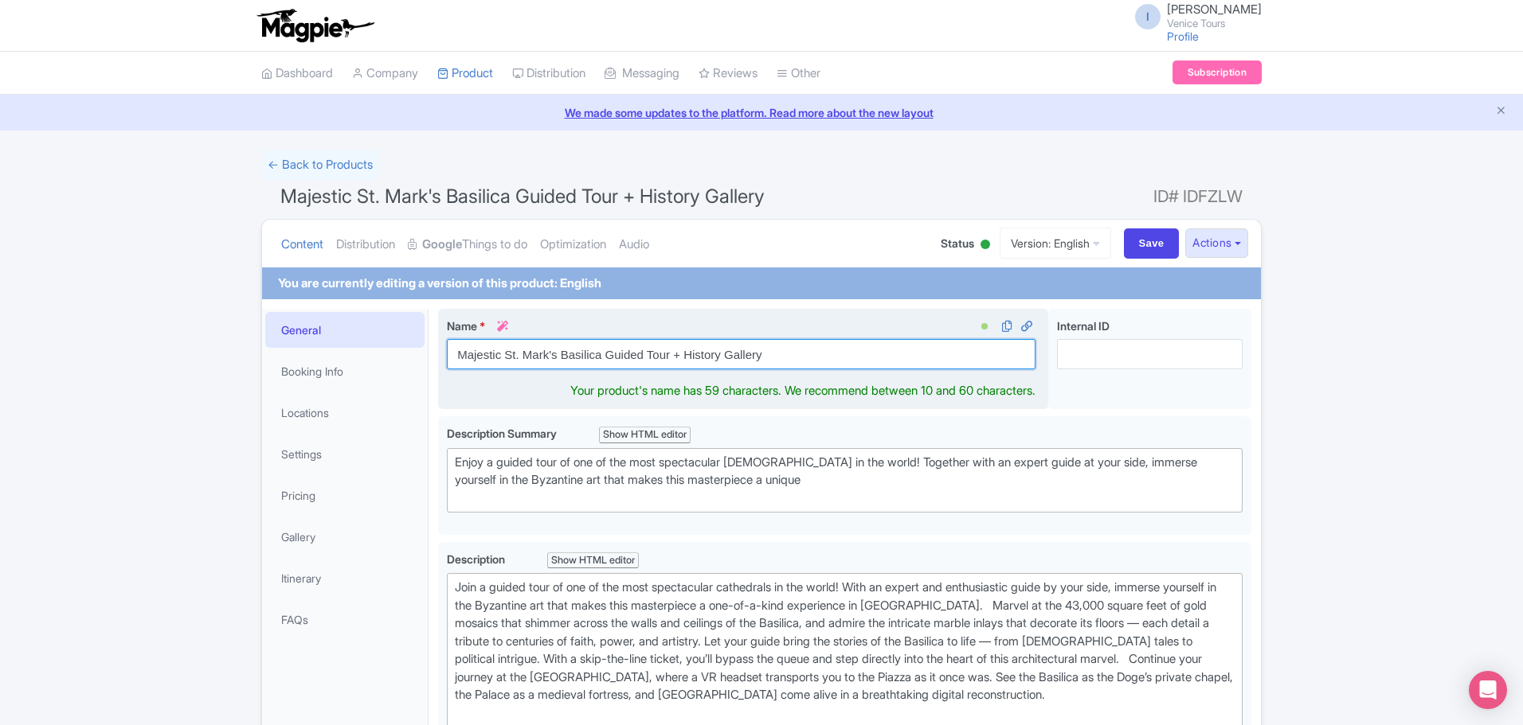
click at [819, 364] on input "Majestic St. Mark's Basilica Guided Tour + History Gallery" at bounding box center [741, 354] width 588 height 30
drag, startPoint x: 762, startPoint y: 353, endPoint x: 690, endPoint y: 359, distance: 72.0
click at [690, 359] on input "Majestic St. Mark's Basilica Guided Tour + History Gallery x GYG" at bounding box center [741, 354] width 588 height 30
drag, startPoint x: 778, startPoint y: 359, endPoint x: 755, endPoint y: 362, distance: 23.2
click at [753, 362] on input "Majestic St. Mark's Basilica Guided Tour + Gallery x GYG" at bounding box center [741, 354] width 588 height 30
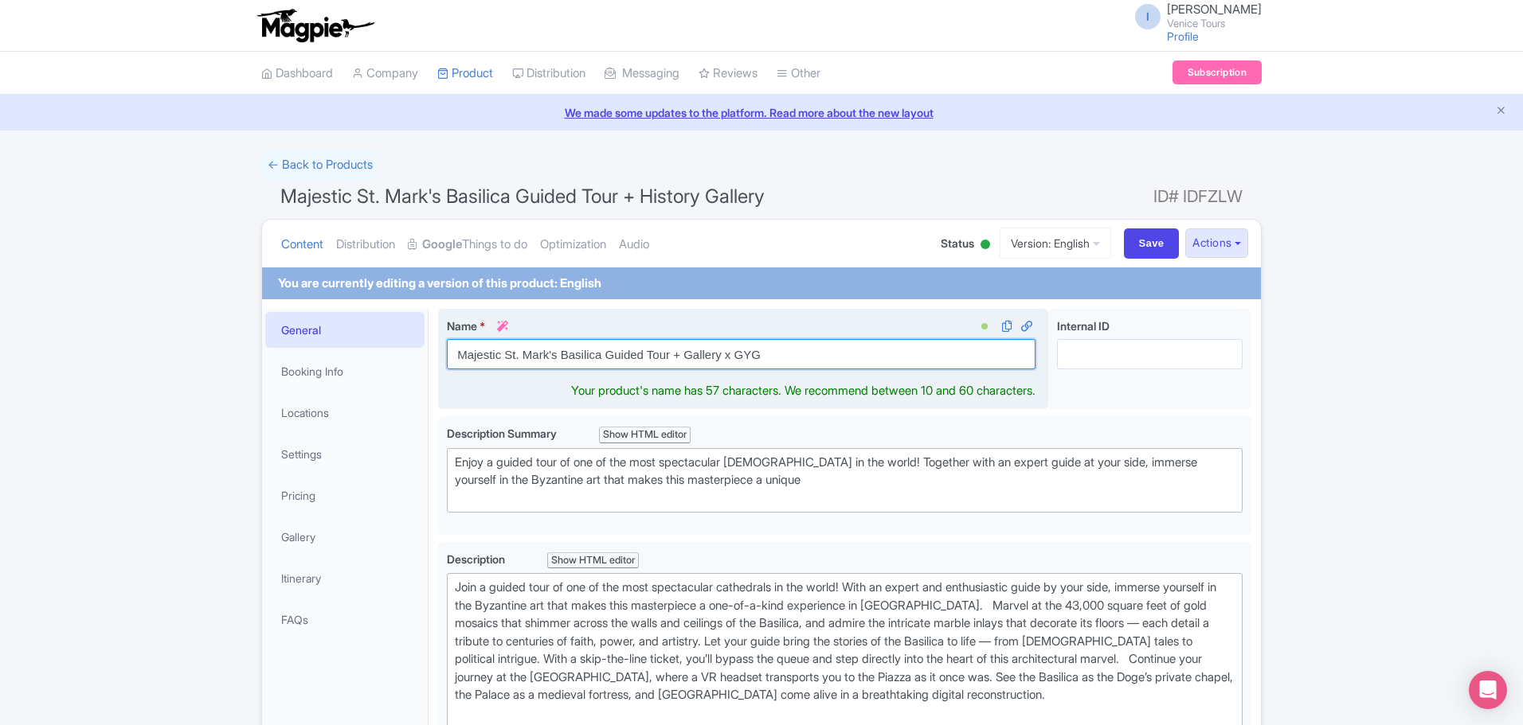
click at [846, 360] on input "Majestic St. Mark's Basilica Guided Tour + Gallery x GYG" at bounding box center [741, 354] width 588 height 30
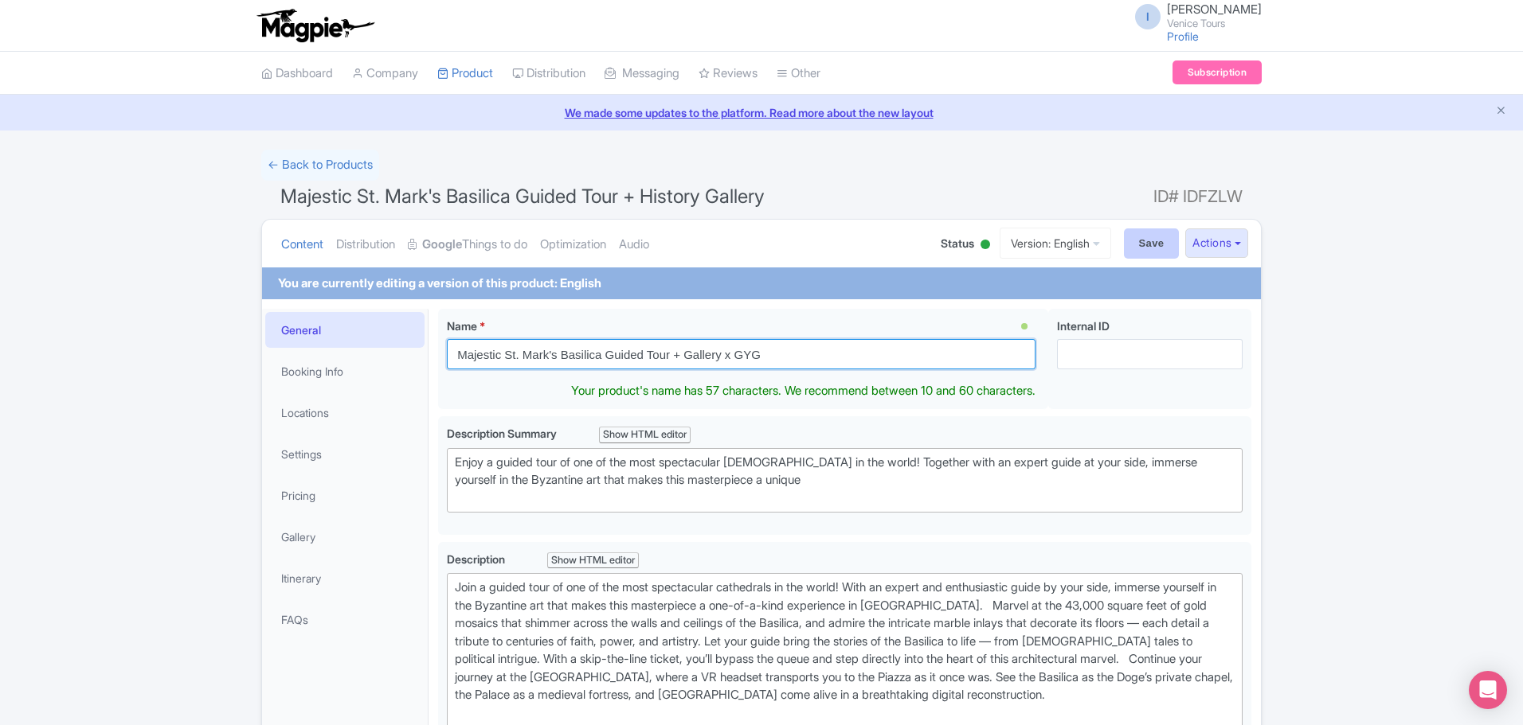
type input "Majestic St. Mark's Basilica Guided Tour + Gallery x GYG"
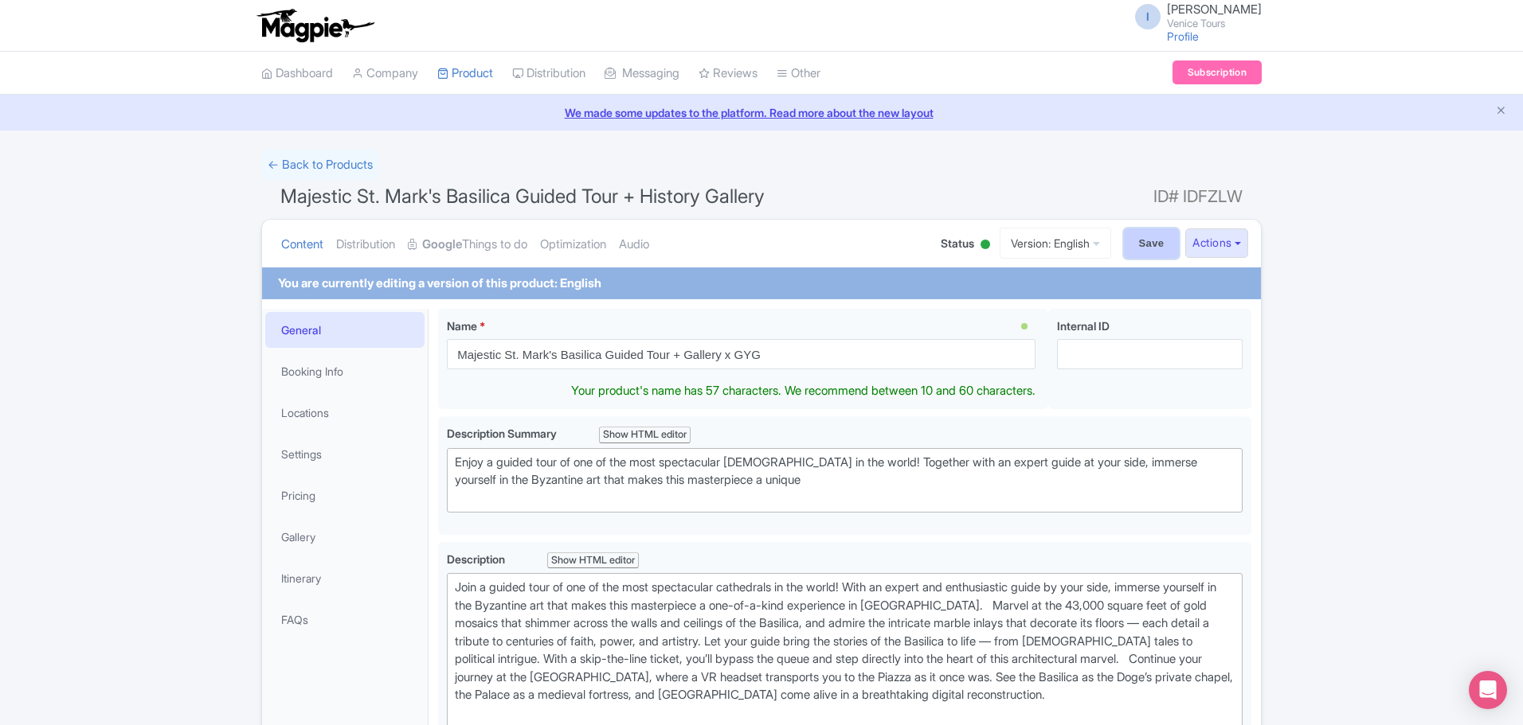
click at [1149, 241] on input "Save" at bounding box center [1152, 244] width 56 height 30
type input "Saving..."
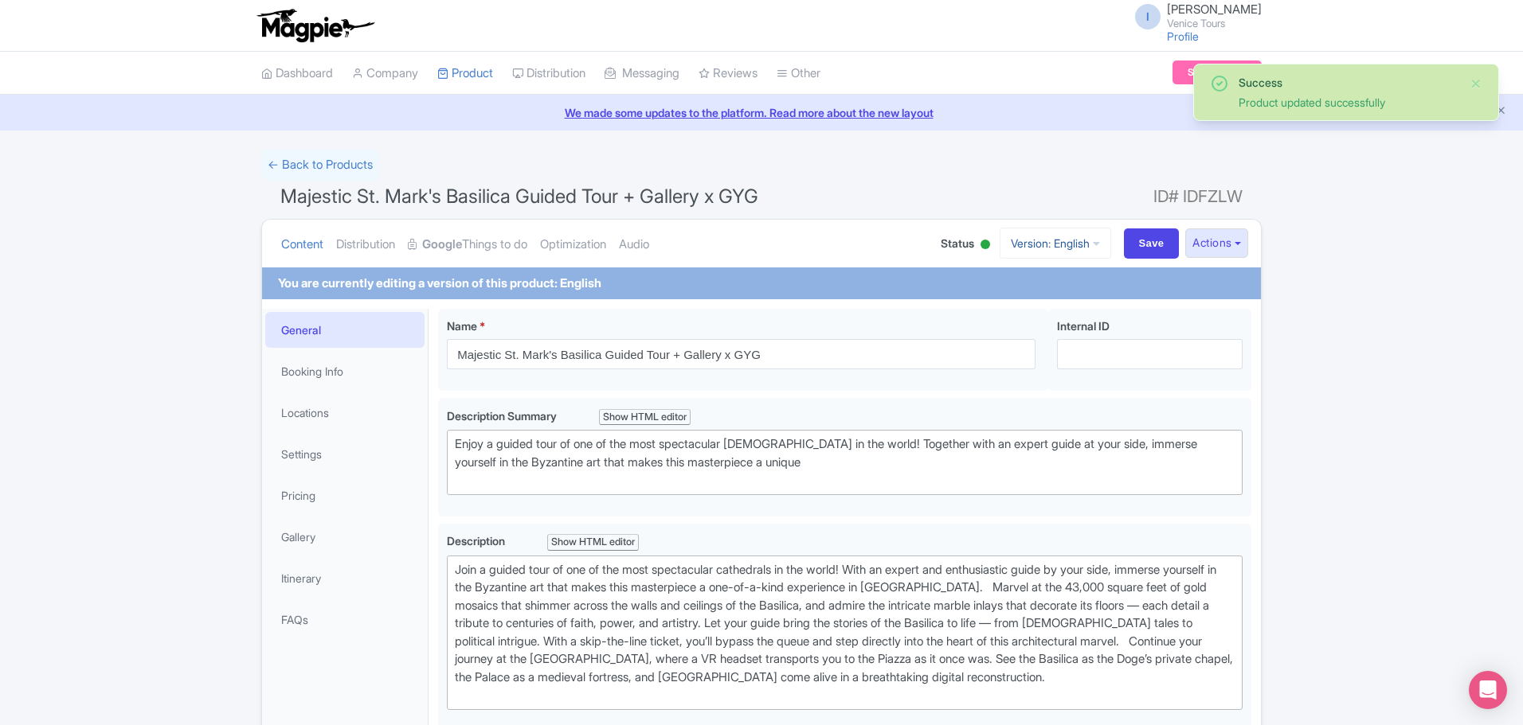
click at [1068, 237] on link "Version: English" at bounding box center [1054, 243] width 111 height 31
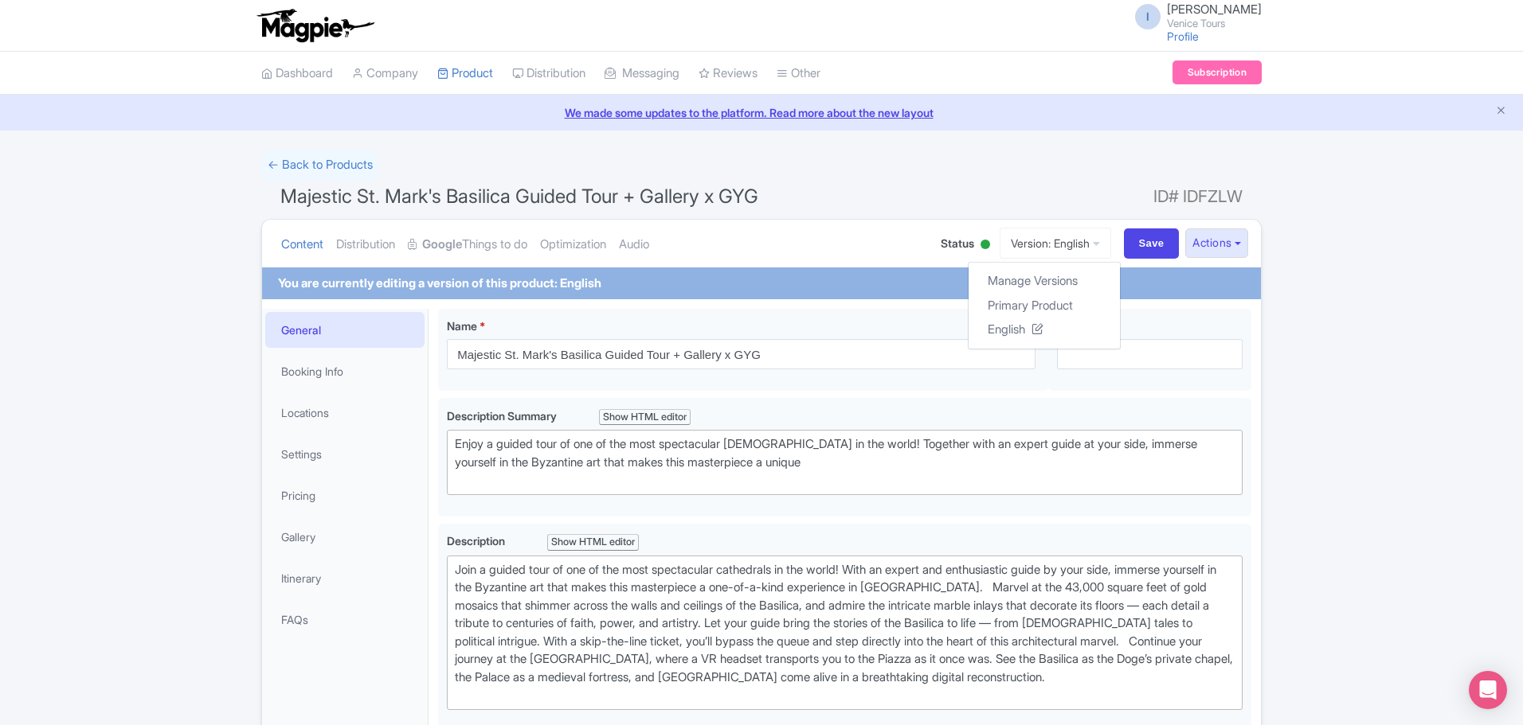
click at [867, 182] on h1 "Majestic St. Mark's Basilica Guided Tour + Gallery x GYG ID# IDFZLW" at bounding box center [761, 200] width 1000 height 38
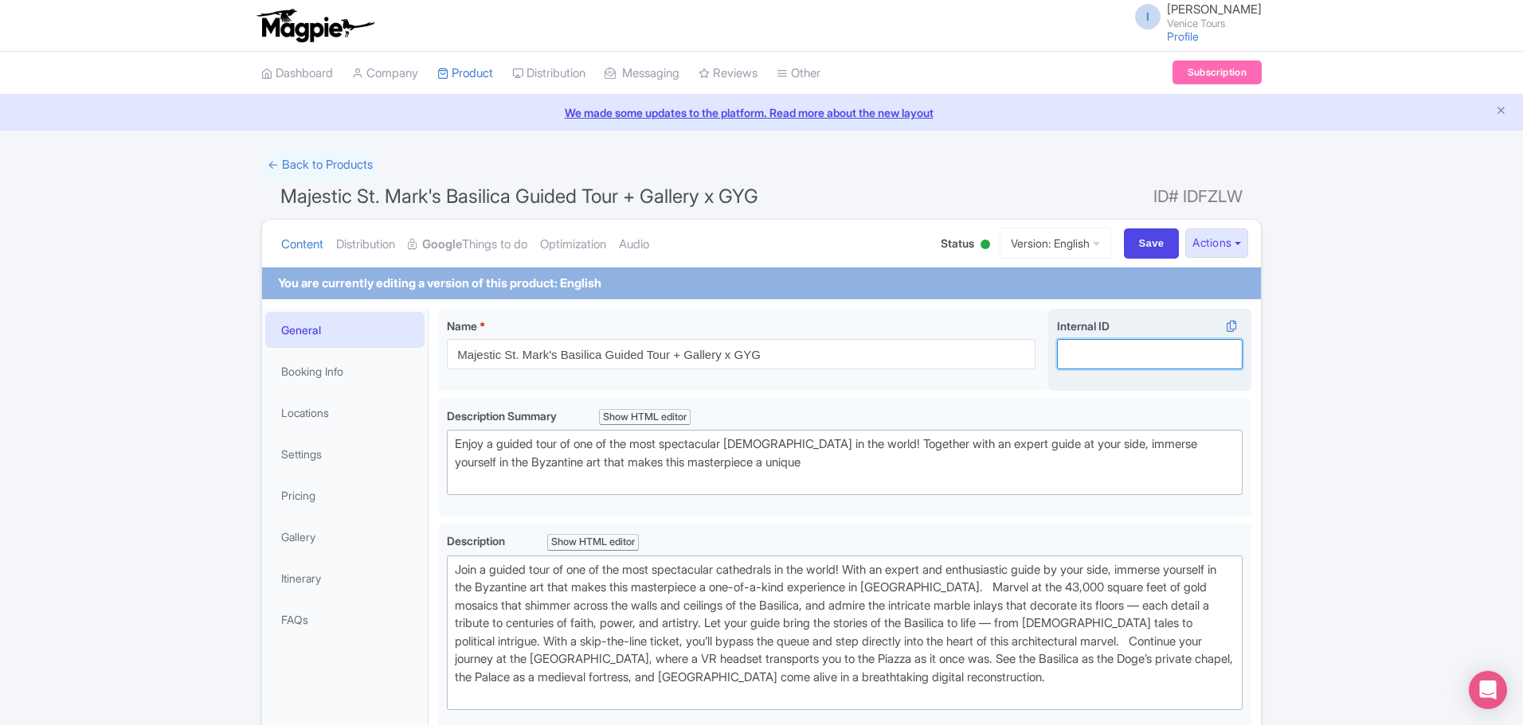
click at [1177, 347] on input "Internal ID i" at bounding box center [1150, 354] width 186 height 30
drag, startPoint x: 1290, startPoint y: 370, endPoint x: 1278, endPoint y: 370, distance: 11.9
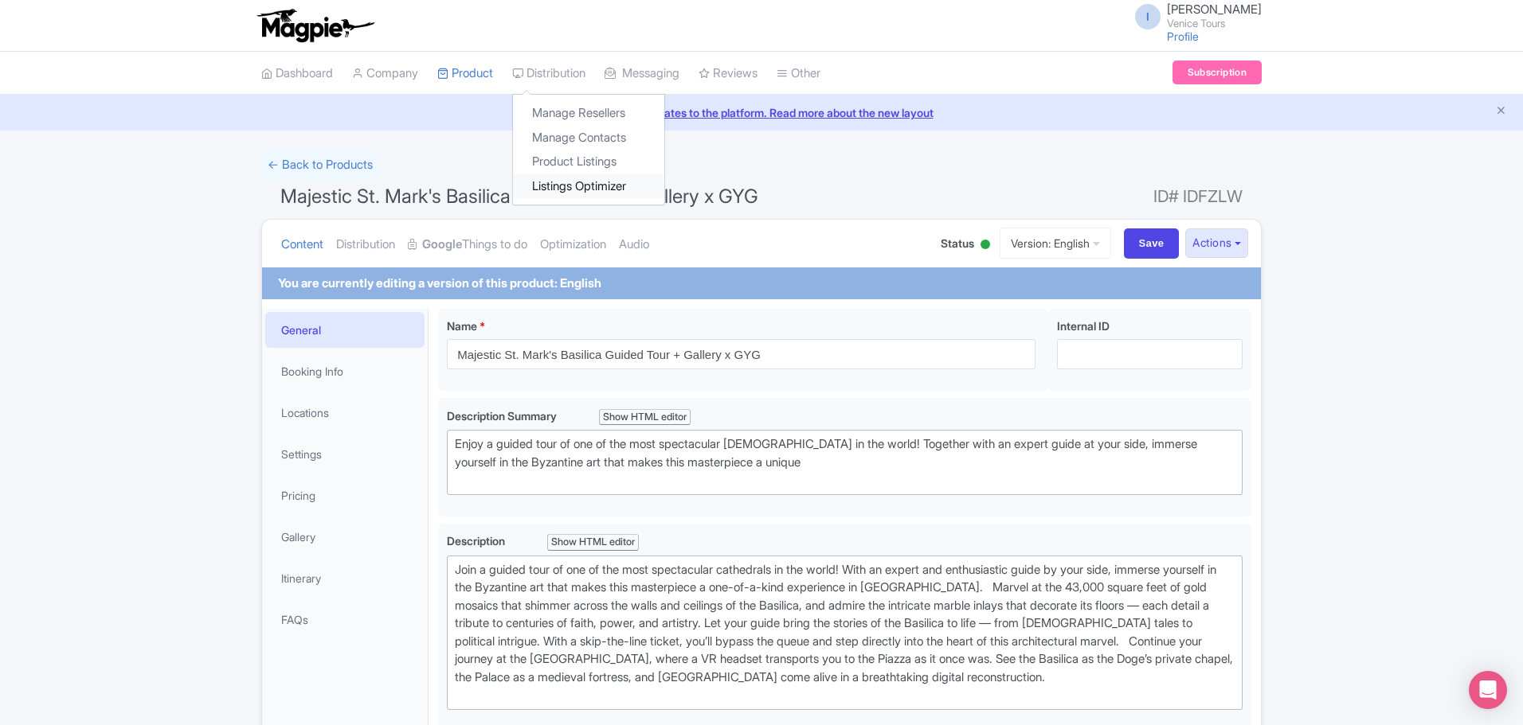
click at [596, 183] on link "Listings Optimizer" at bounding box center [588, 186] width 151 height 25
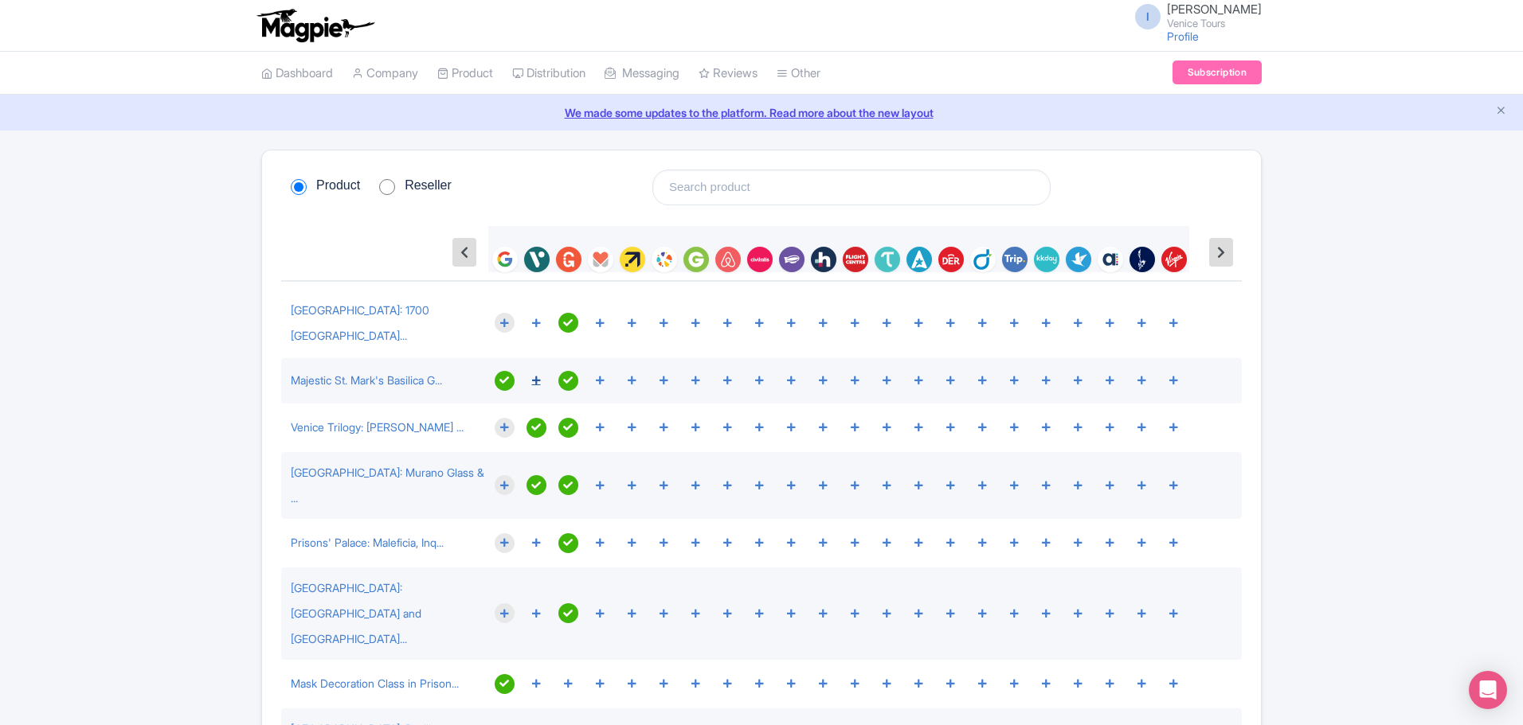
click at [533, 376] on icon at bounding box center [536, 381] width 9 height 10
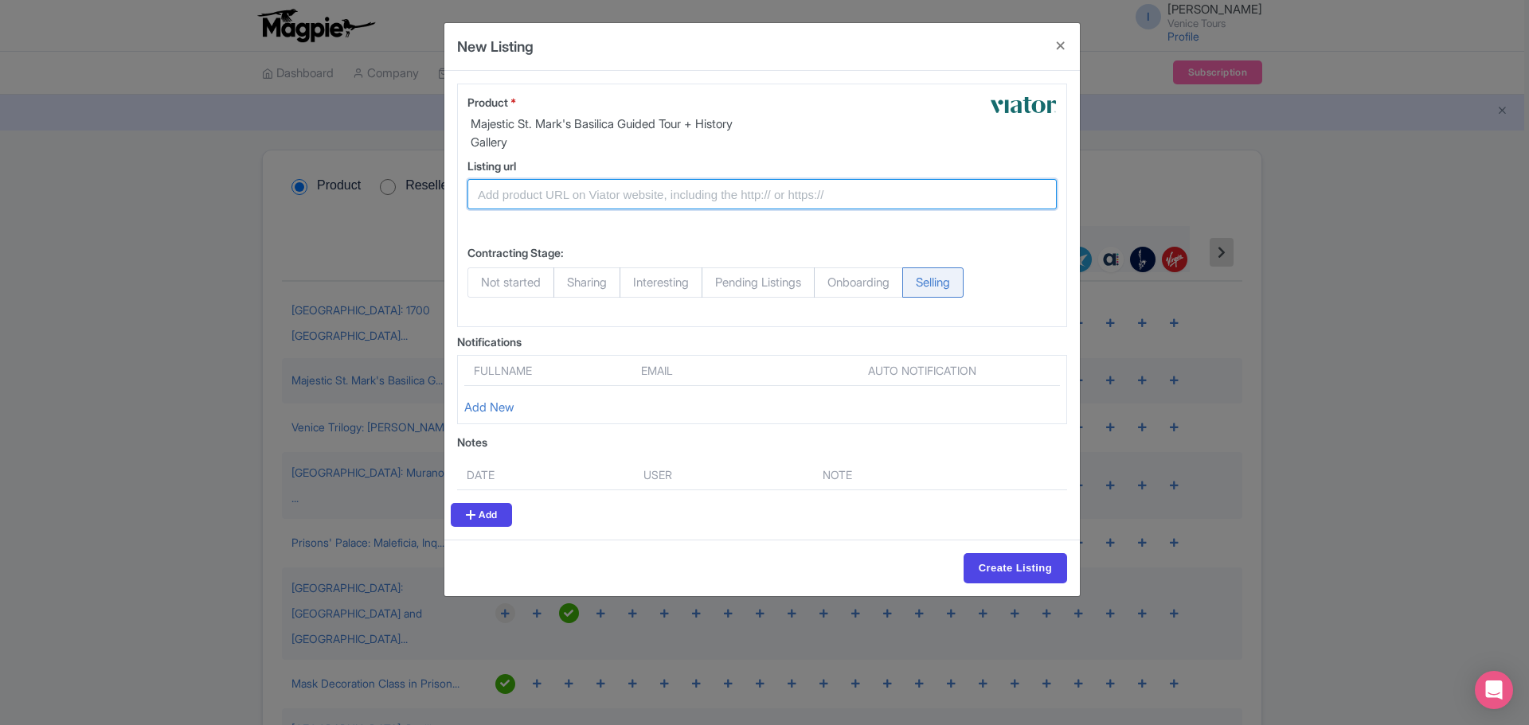
drag, startPoint x: 519, startPoint y: 186, endPoint x: 610, endPoint y: 186, distance: 90.8
click at [610, 186] on input "Listing url" at bounding box center [761, 194] width 589 height 30
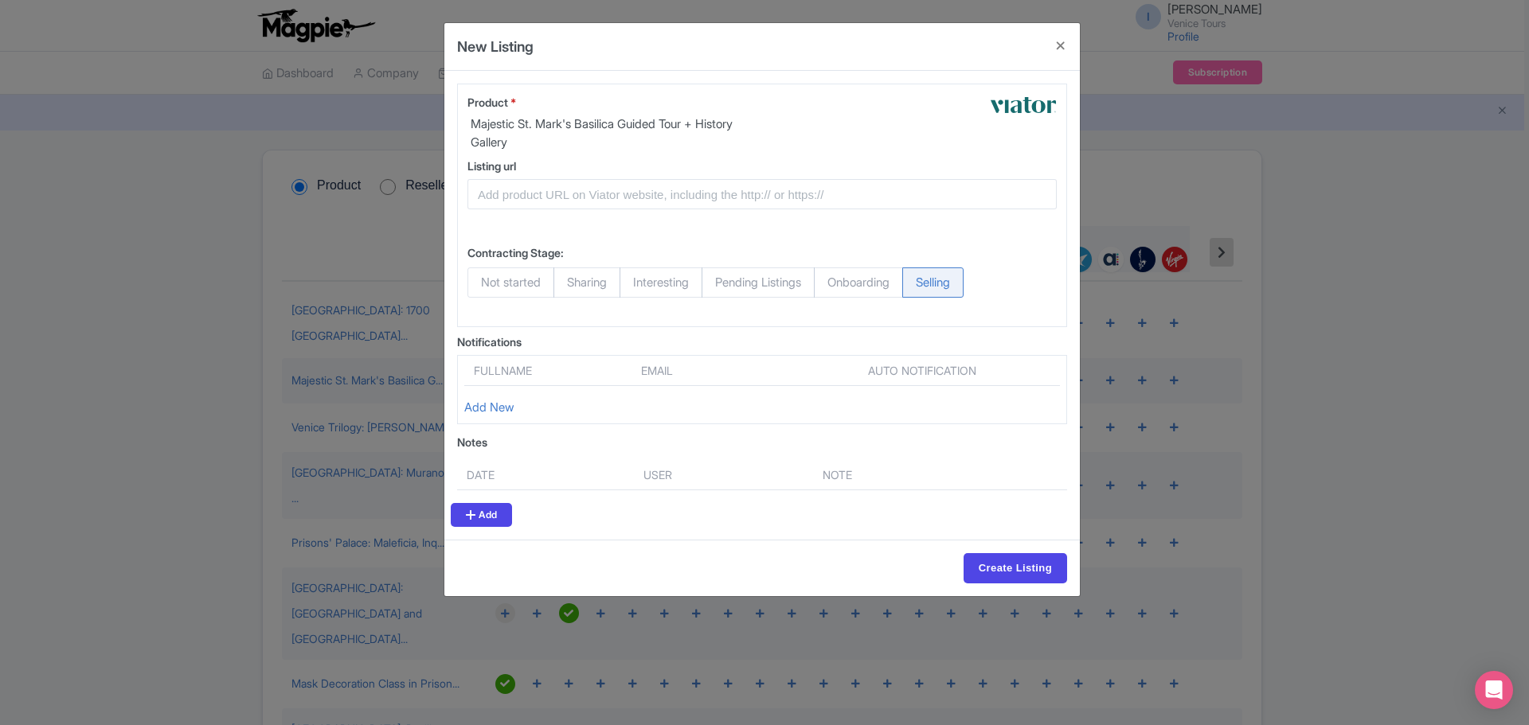
click at [828, 233] on div "Contracting Stage: Not started Sharing Interesting Pending Listings Onboarding …" at bounding box center [762, 273] width 608 height 88
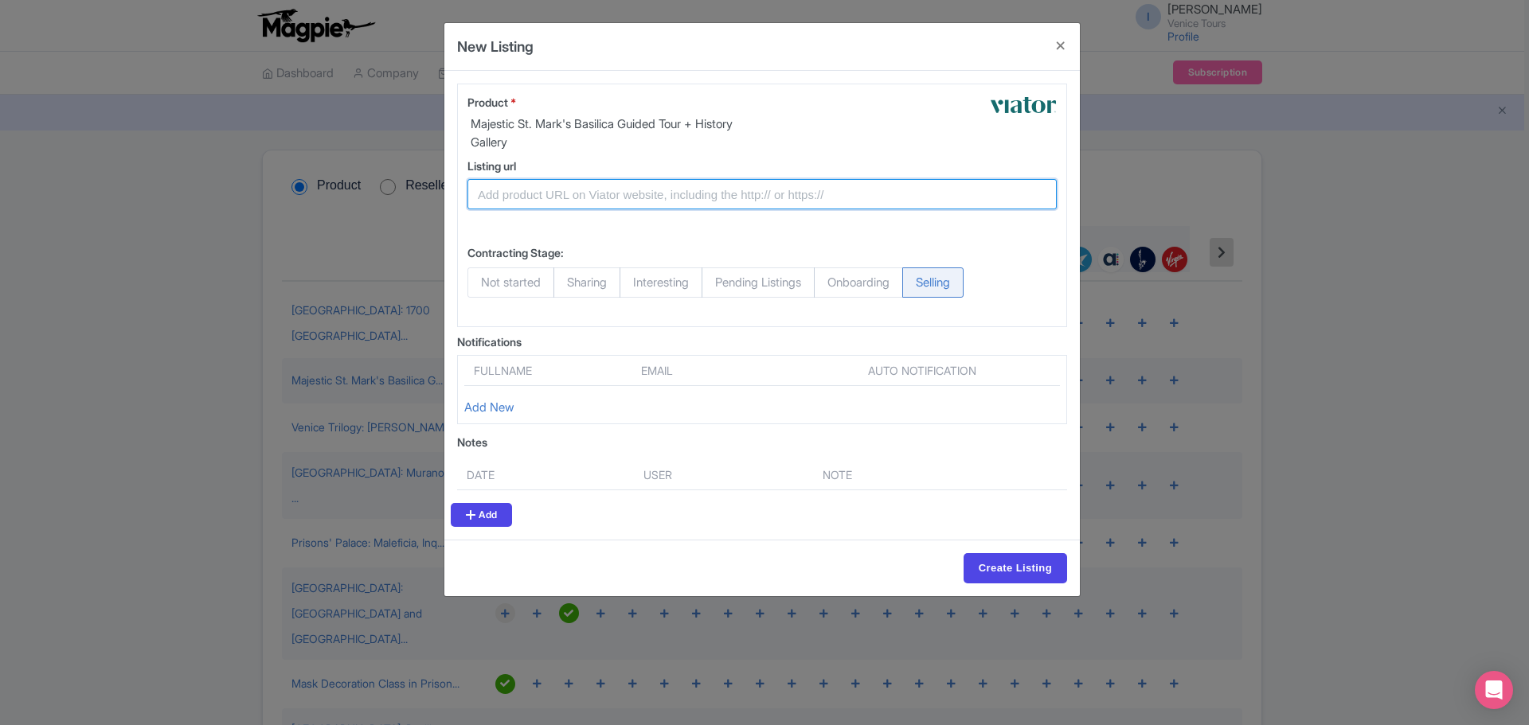
click at [534, 195] on input "Listing url" at bounding box center [761, 194] width 589 height 30
paste input "https://www.viator.com/tours/Venice/Skip-the-Line-Golden-Basilica-Guided-Tour-w…"
type input "https://www.viator.com/tours/Venice/Skip-the-Line-Golden-Basilica-Guided-Tour-w…"
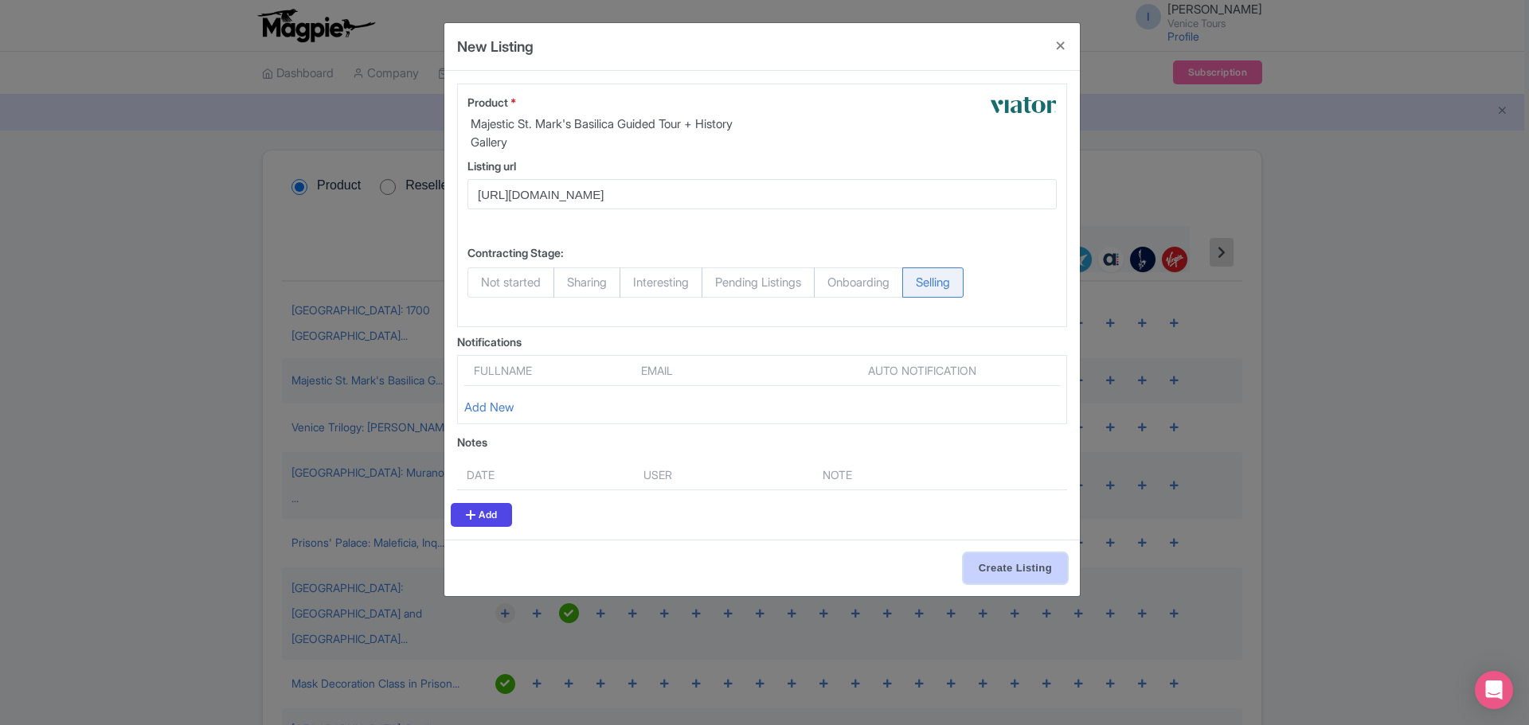
click at [1012, 574] on input "Create Listing" at bounding box center [1016, 568] width 104 height 30
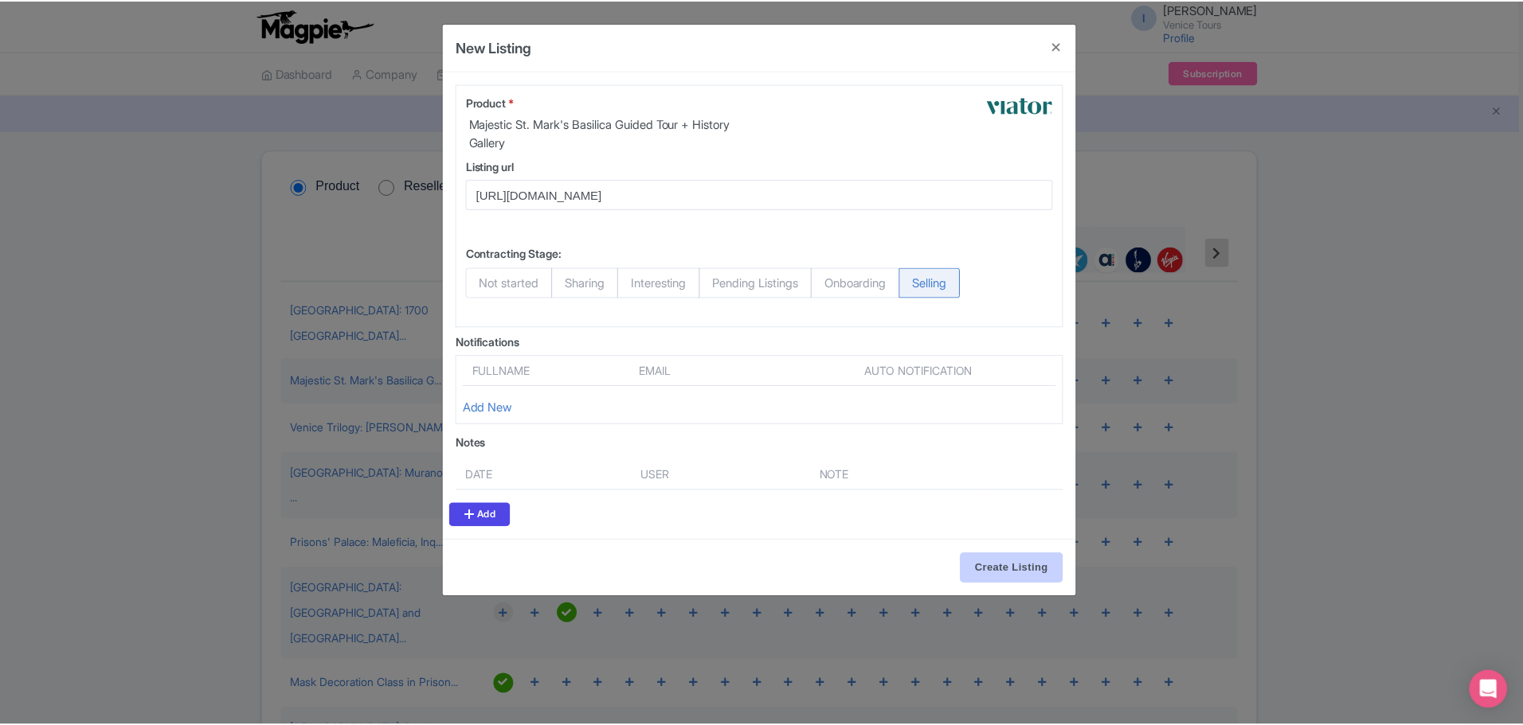
scroll to position [0, 0]
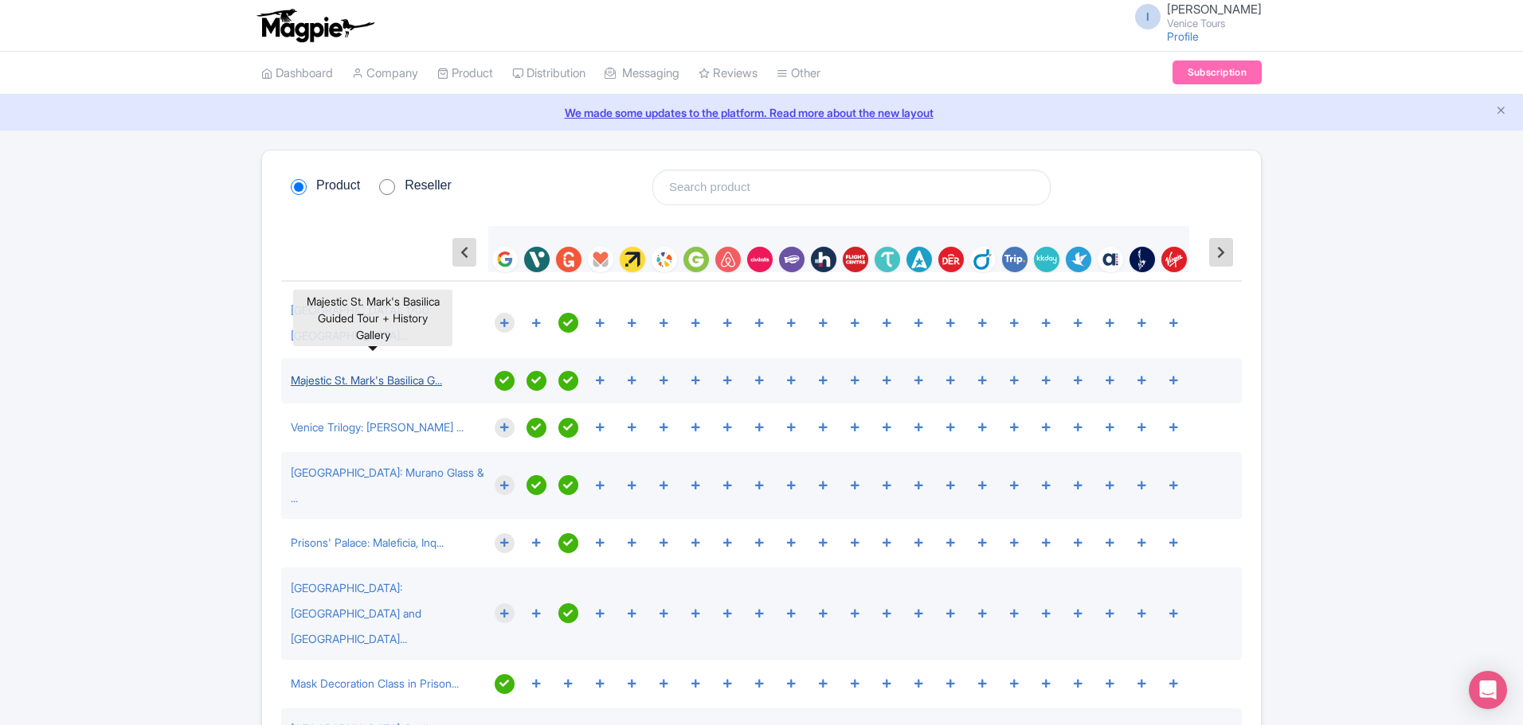
click at [388, 373] on link "Majestic St. Mark's Basilica G..." at bounding box center [366, 380] width 151 height 14
click at [417, 420] on link "Venice Trilogy: Murano, Burano ..." at bounding box center [377, 427] width 173 height 14
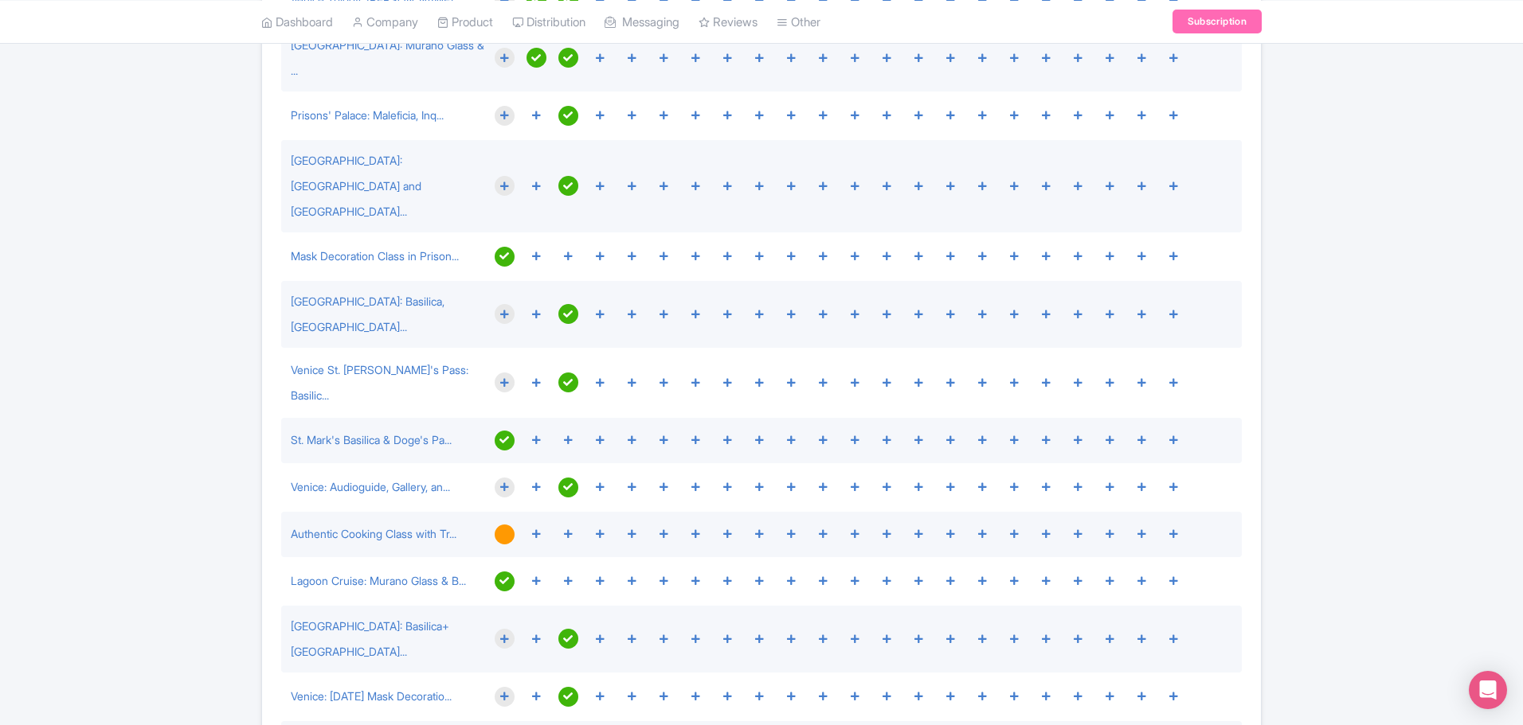
scroll to position [557, 0]
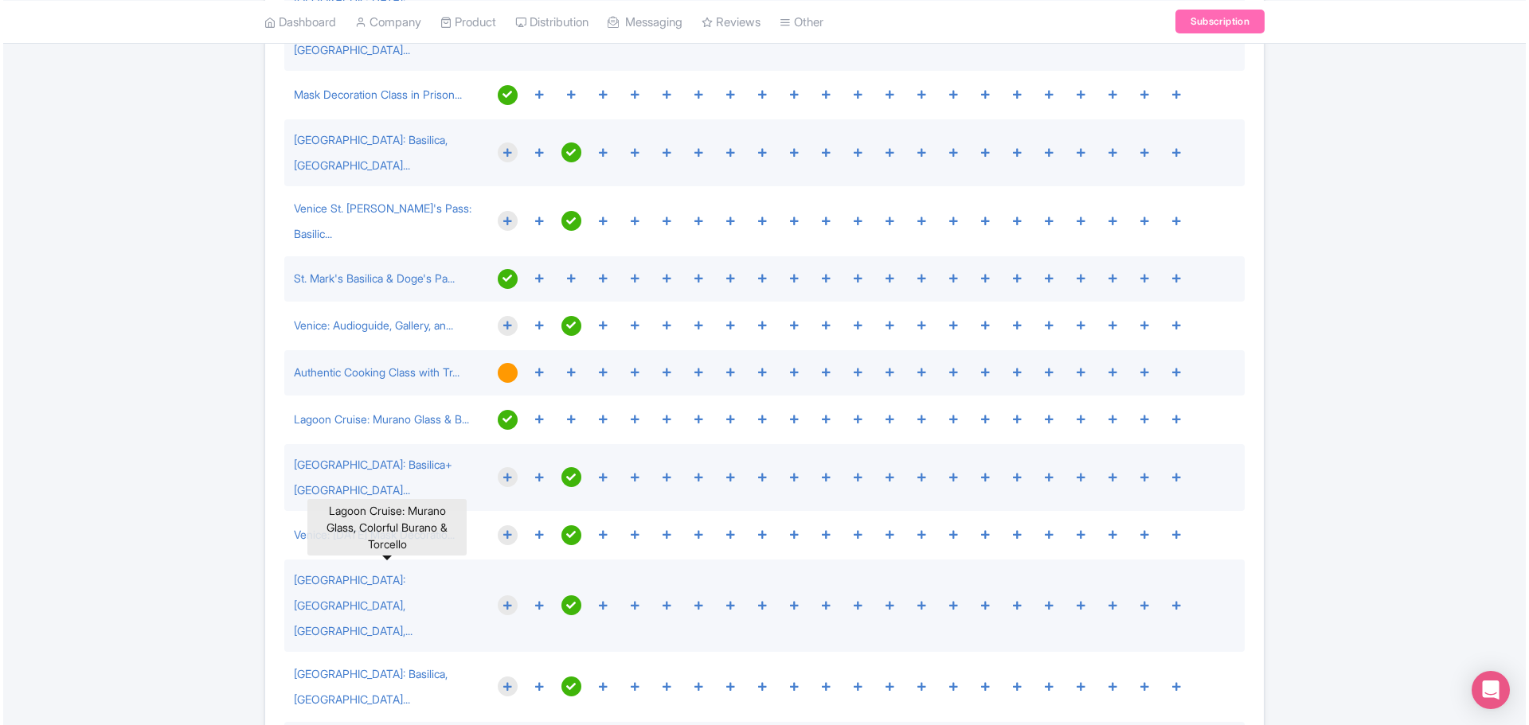
scroll to position [591, 0]
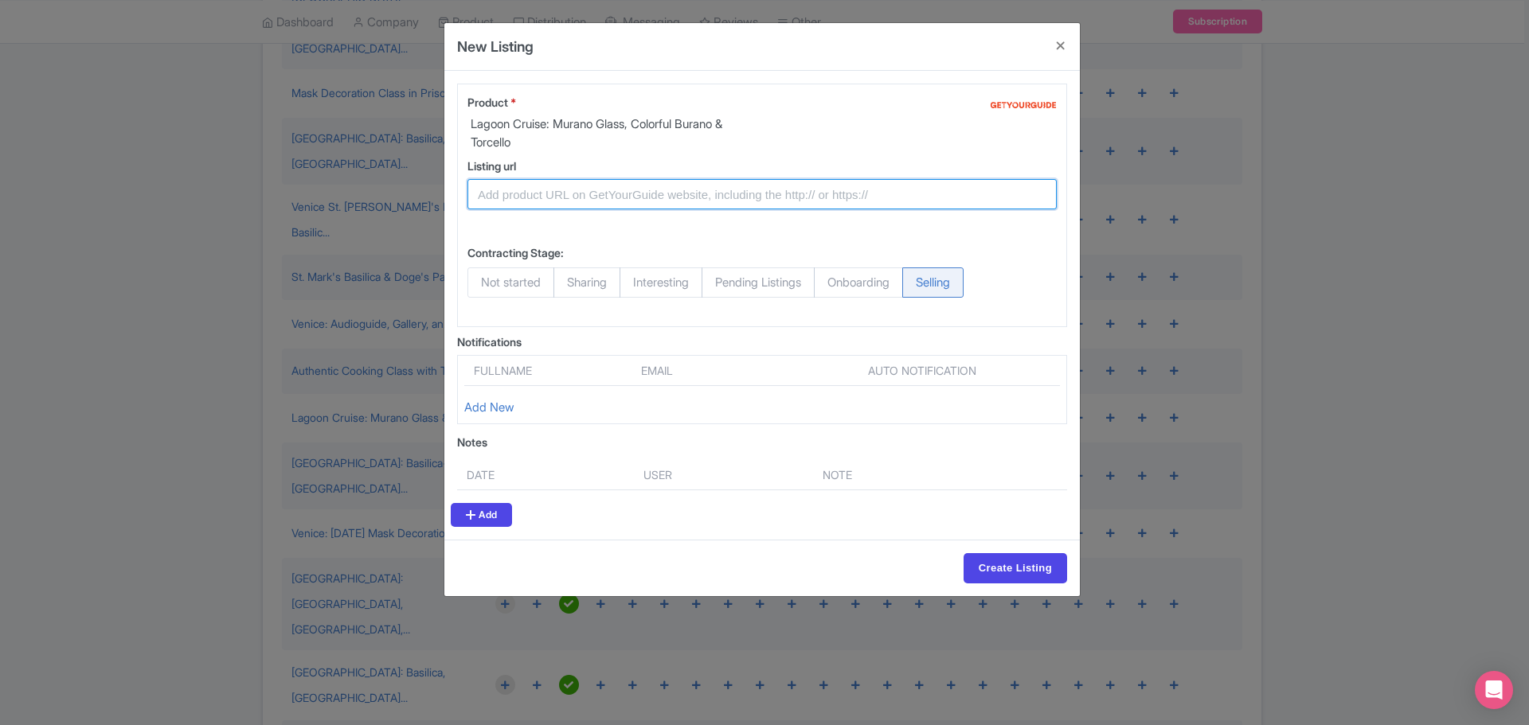
click at [545, 194] on input "Listing url" at bounding box center [761, 194] width 589 height 30
paste input "https://www.getyourguide.com/venice-l35/venice-islands-guided-cruise-murano-bur…"
type input "https://www.getyourguide.com/venice-l35/venice-islands-guided-cruise-murano-bur…"
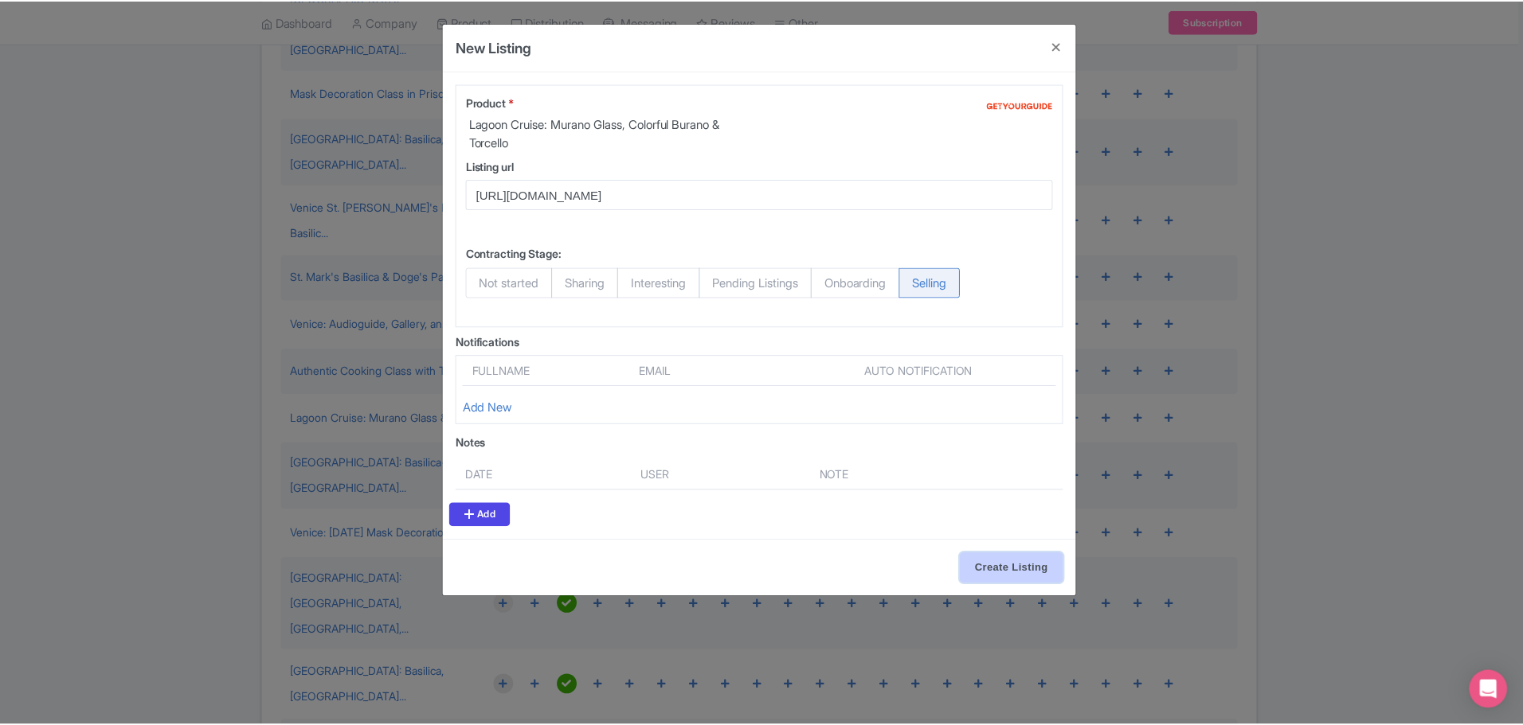
scroll to position [0, 0]
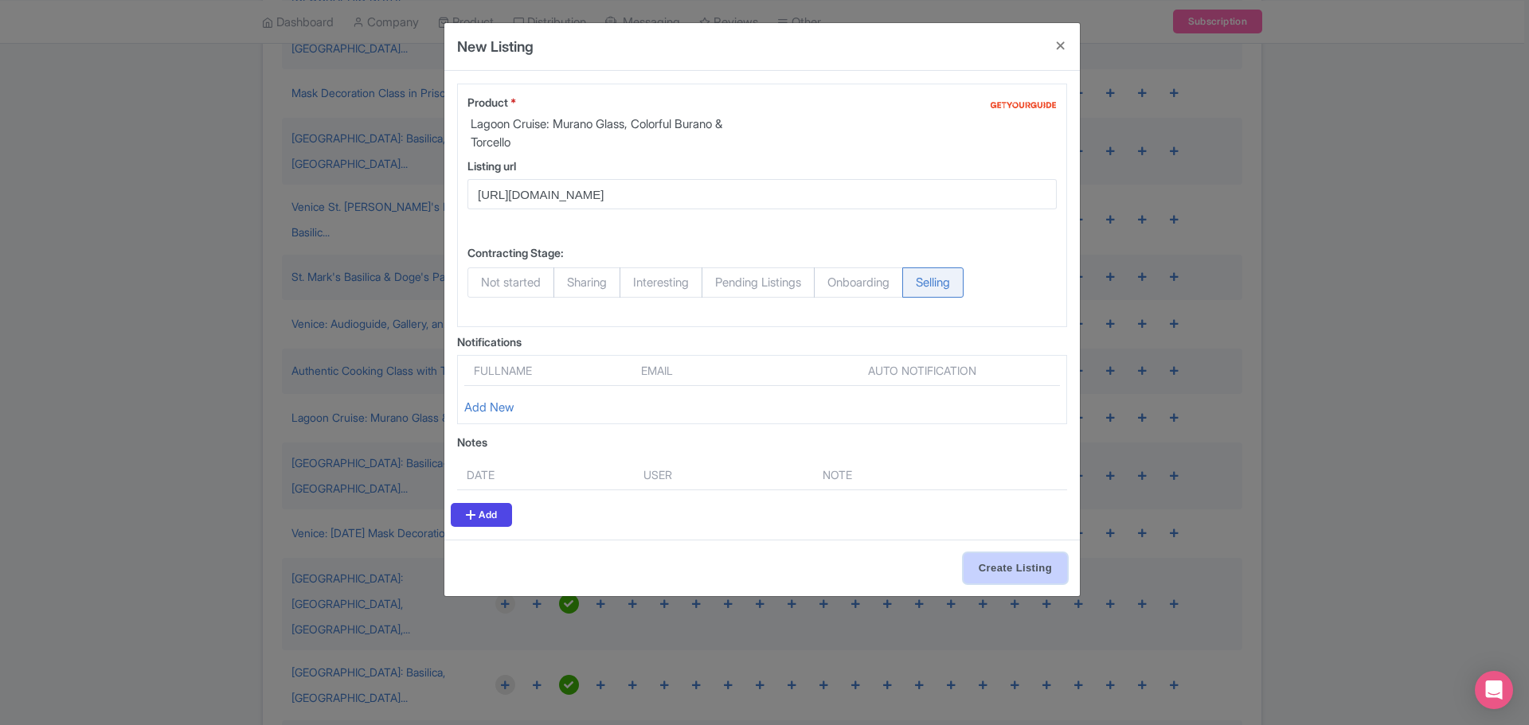
click at [1011, 570] on input "Create Listing" at bounding box center [1016, 568] width 104 height 30
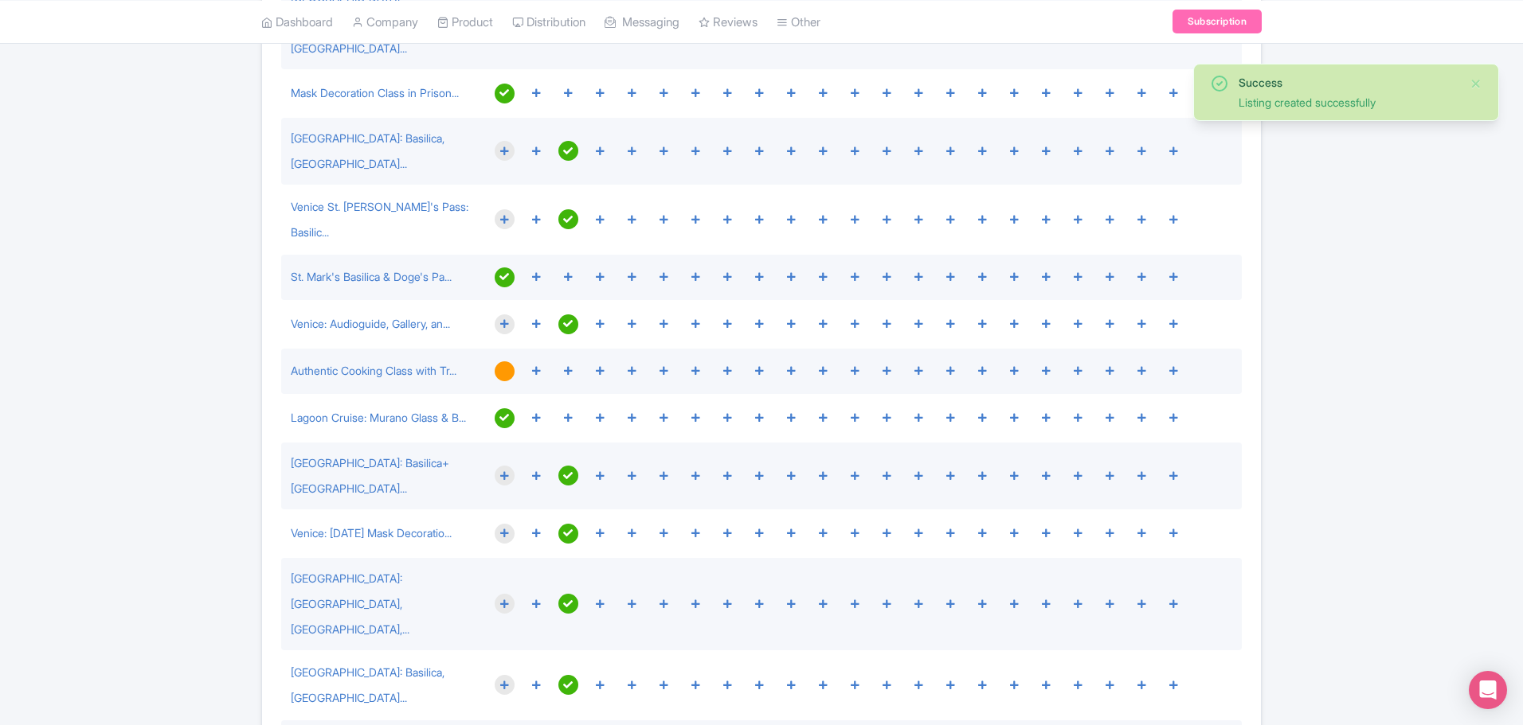
scroll to position [591, 0]
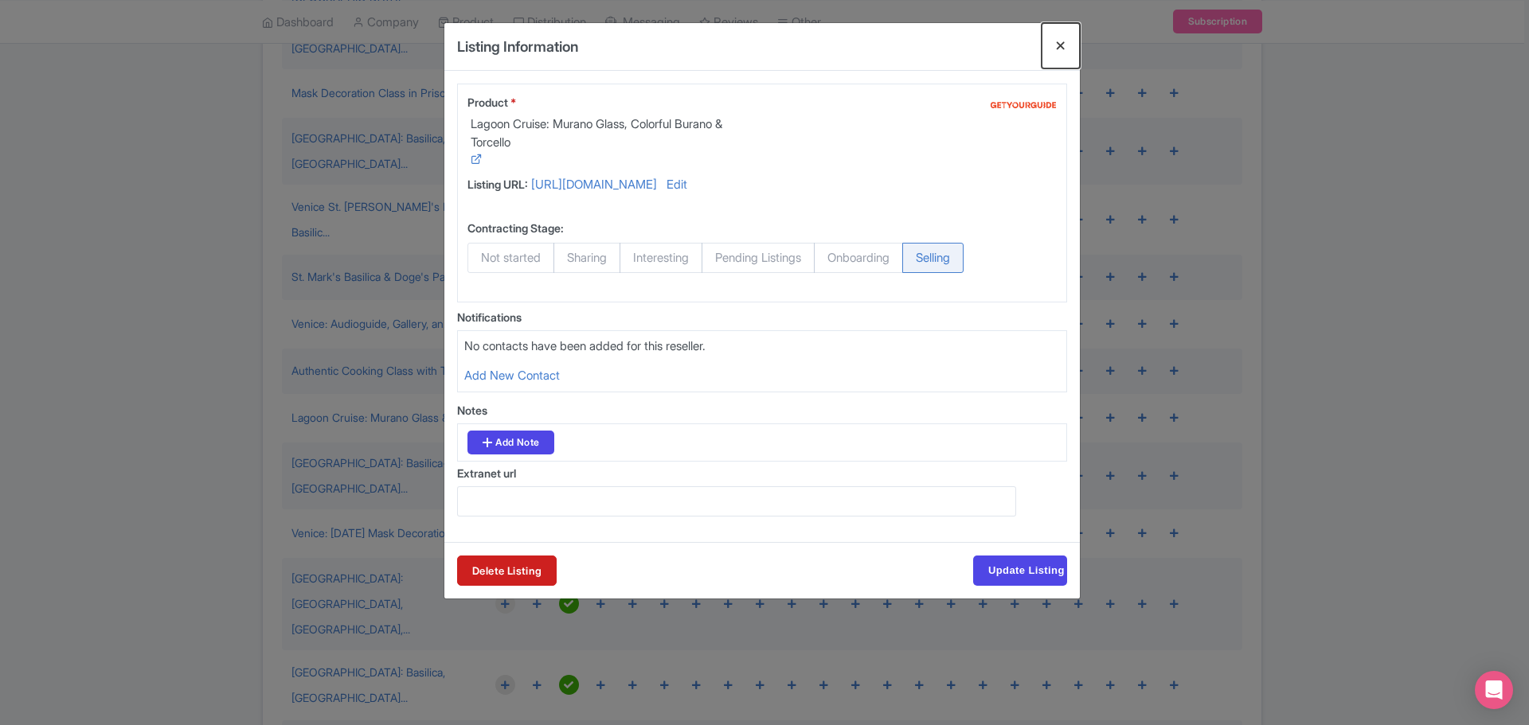
click at [1065, 38] on button "Close" at bounding box center [1061, 45] width 38 height 45
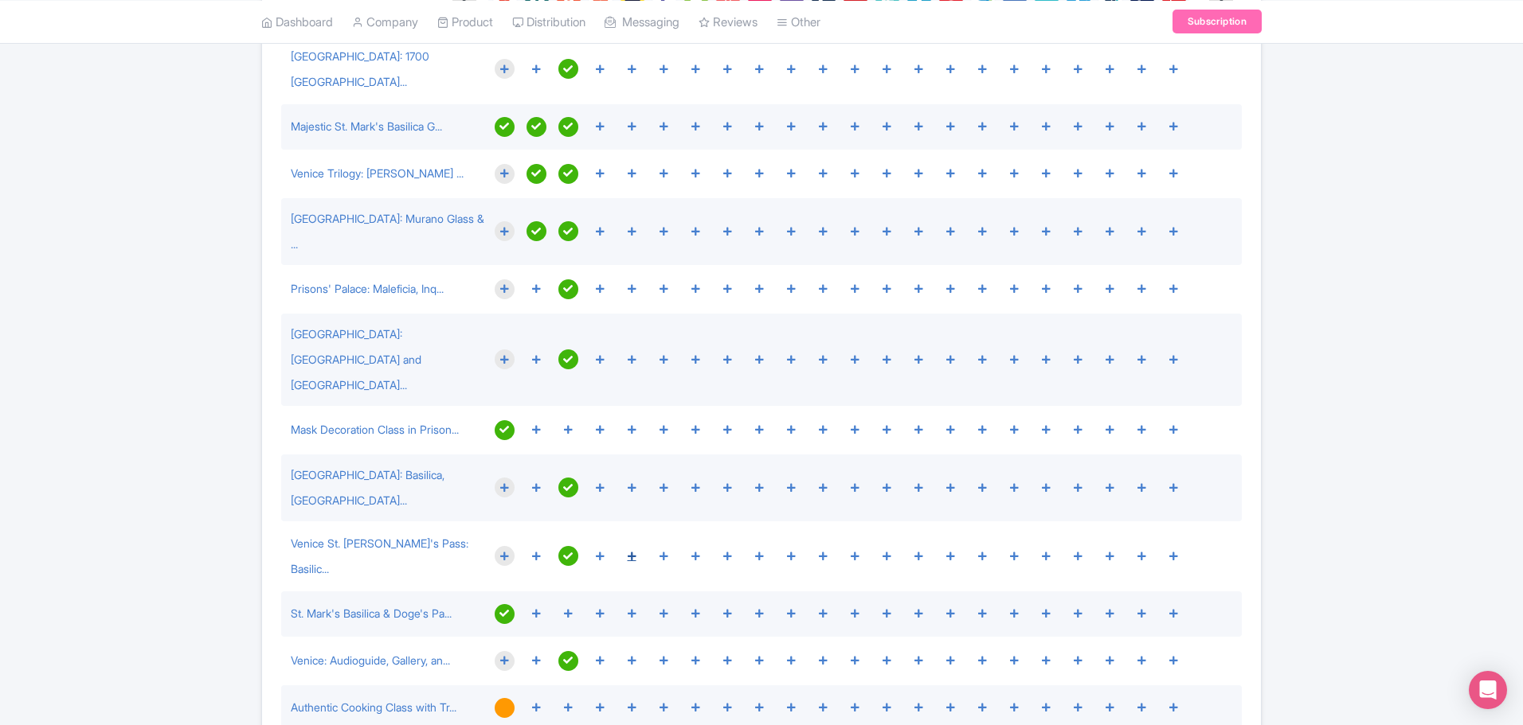
scroll to position [113, 0]
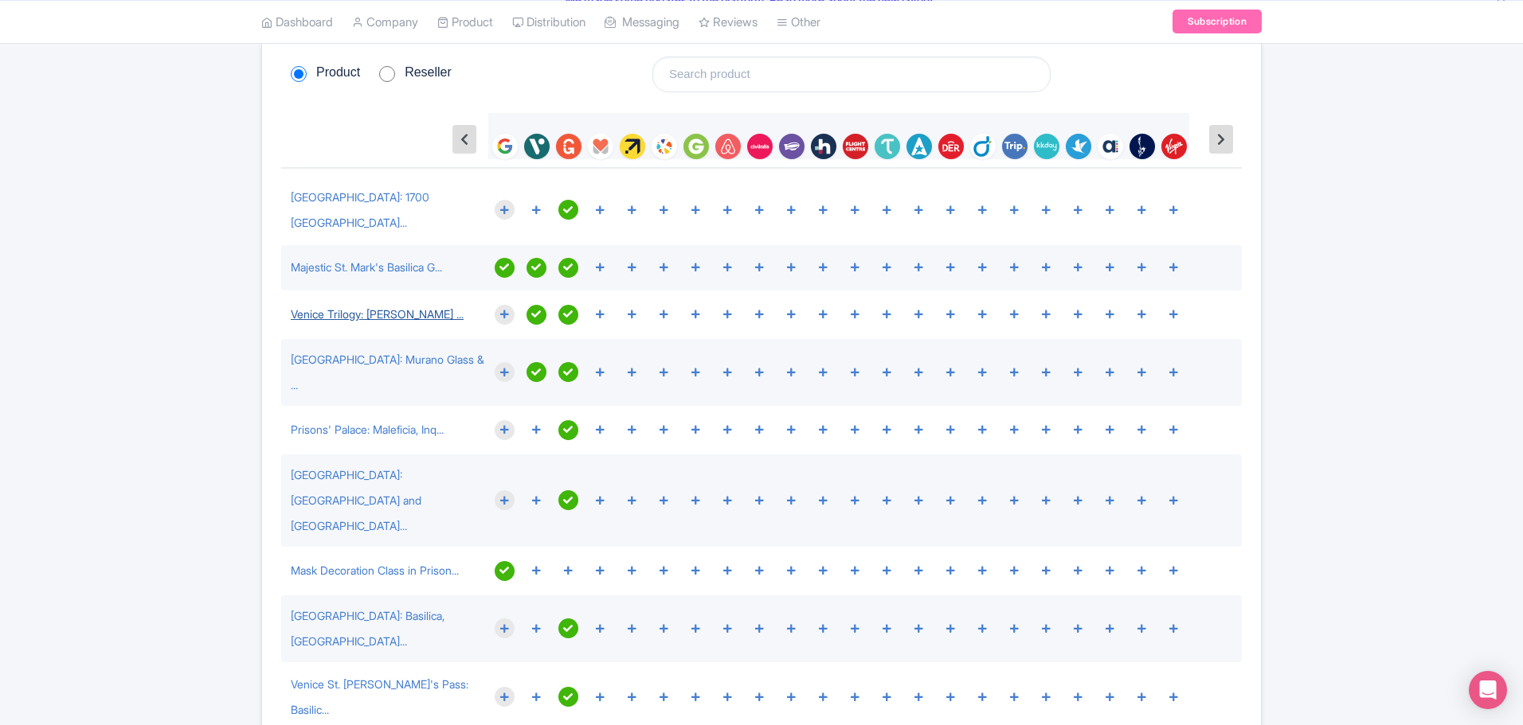
click at [417, 307] on link "Venice Trilogy: Murano, Burano ..." at bounding box center [377, 314] width 173 height 14
click at [392, 68] on input "Reseller" at bounding box center [387, 74] width 16 height 16
radio input "true"
click at [296, 76] on input "Product" at bounding box center [299, 74] width 16 height 16
radio input "true"
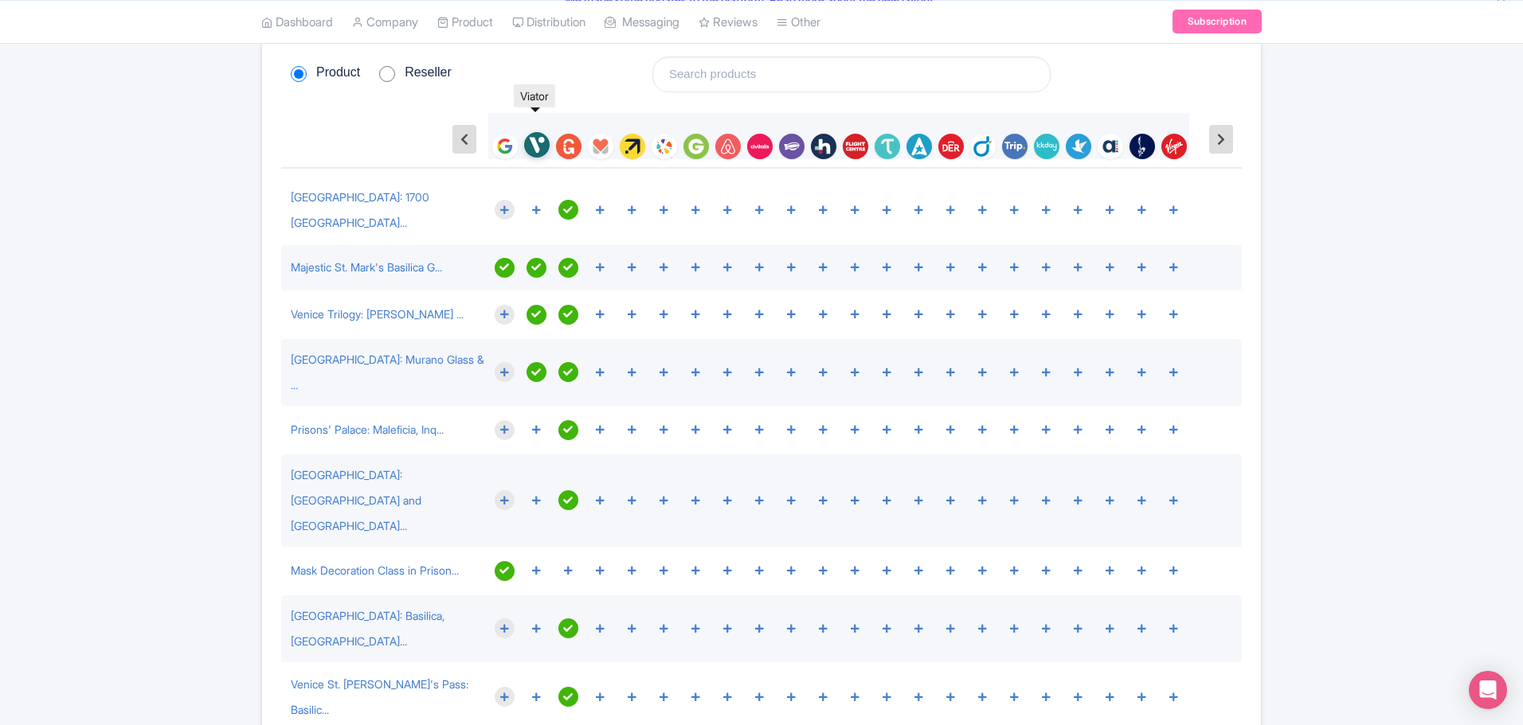
click at [535, 140] on img at bounding box center [536, 144] width 25 height 25
click at [397, 260] on link "Majestic St. Mark's Basilica G..." at bounding box center [366, 267] width 151 height 14
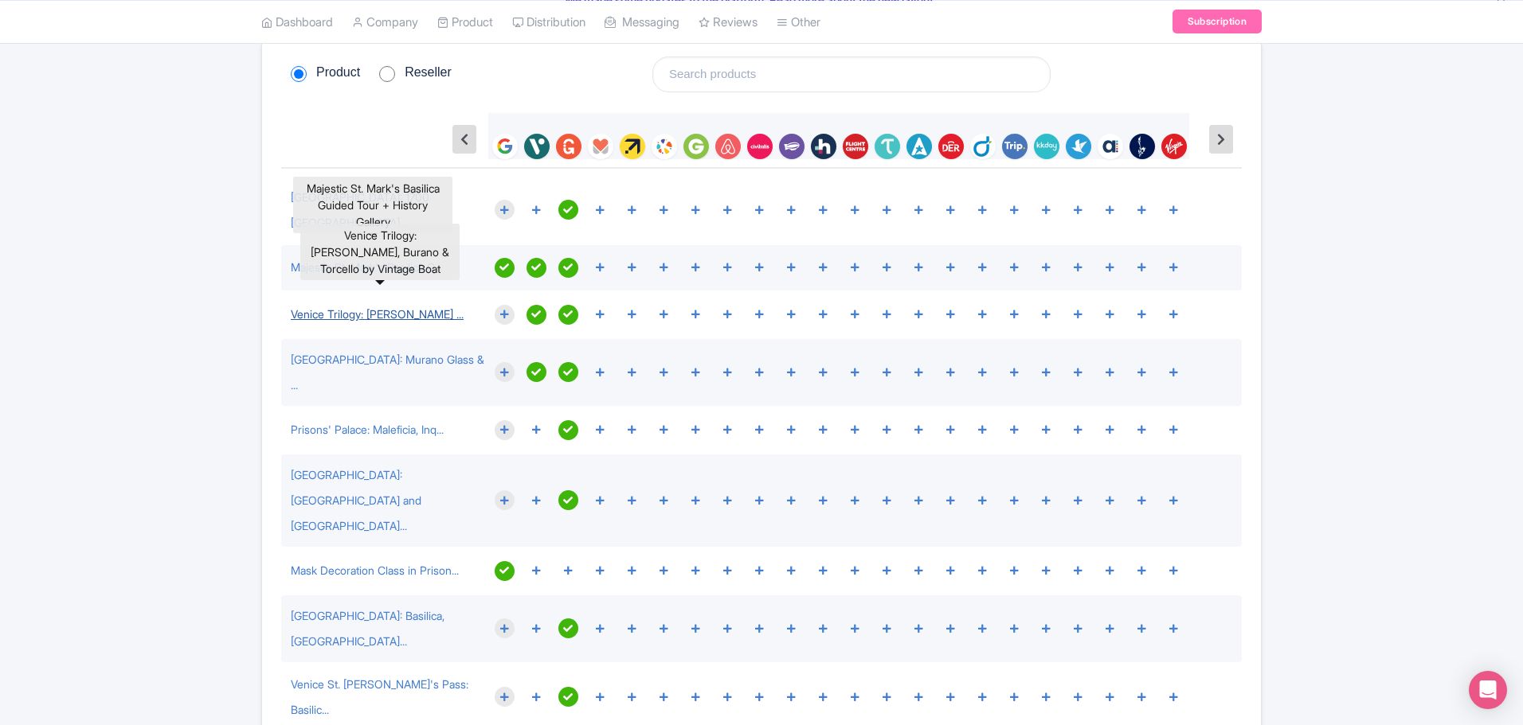
click at [381, 307] on link "Venice Trilogy: Murano, Burano ..." at bounding box center [377, 314] width 173 height 14
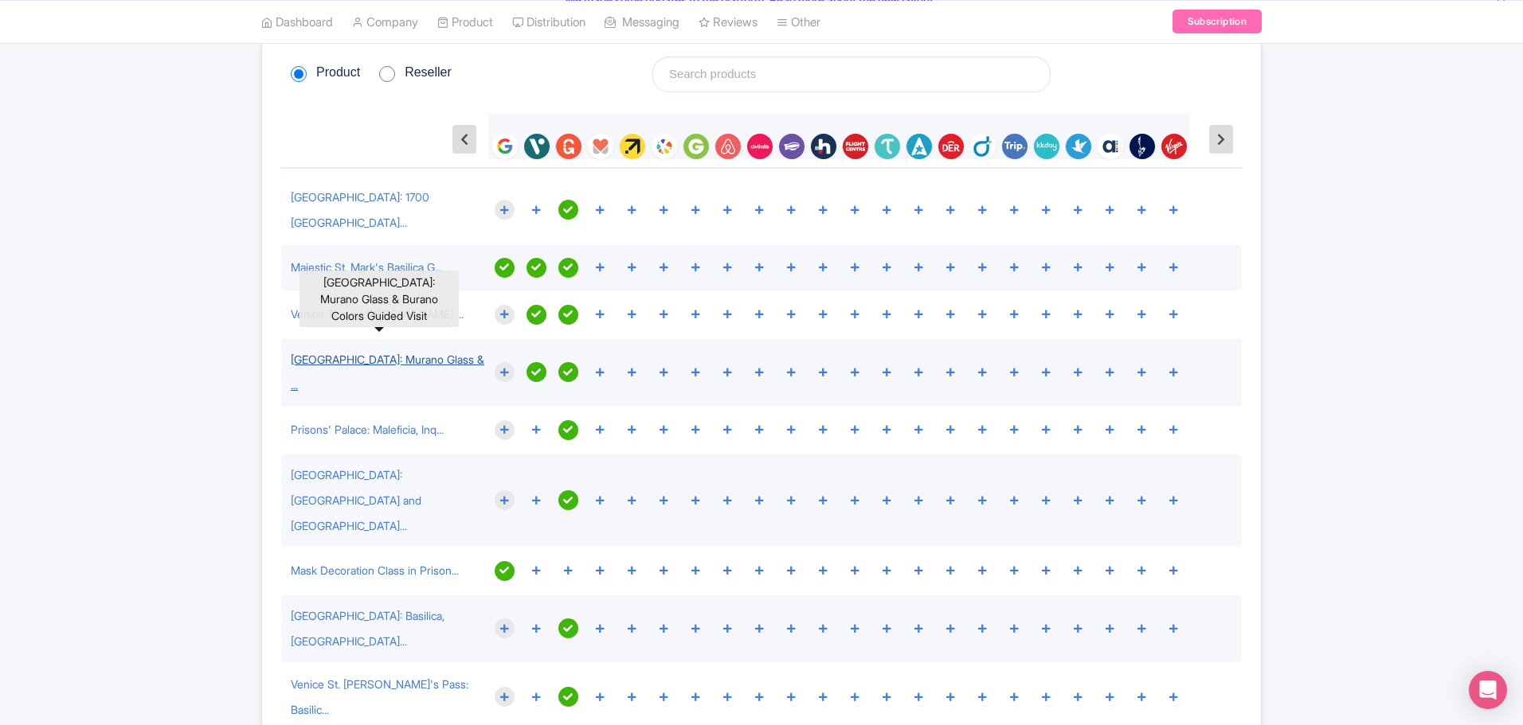
click at [393, 353] on link "Venice Islands: Murano Glass & ..." at bounding box center [388, 372] width 194 height 39
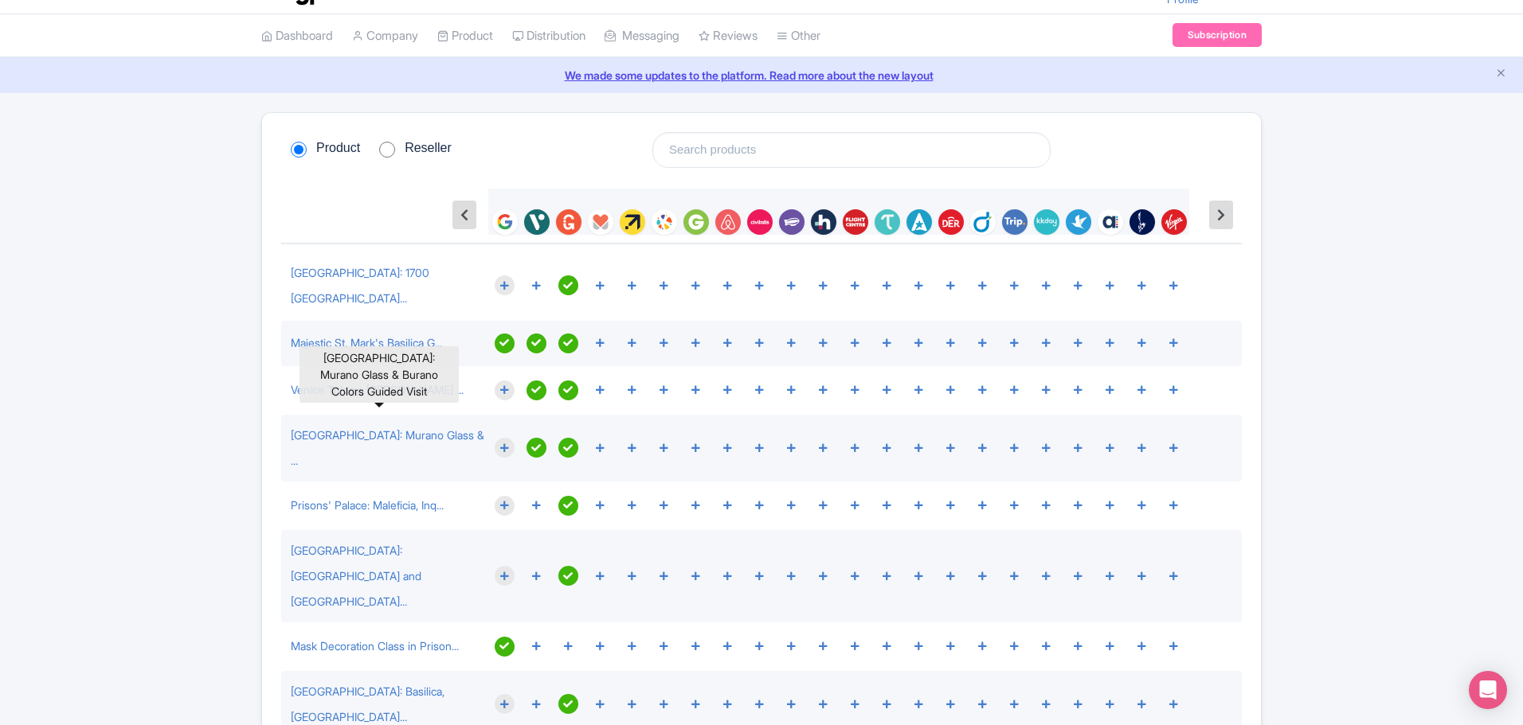
scroll to position [33, 0]
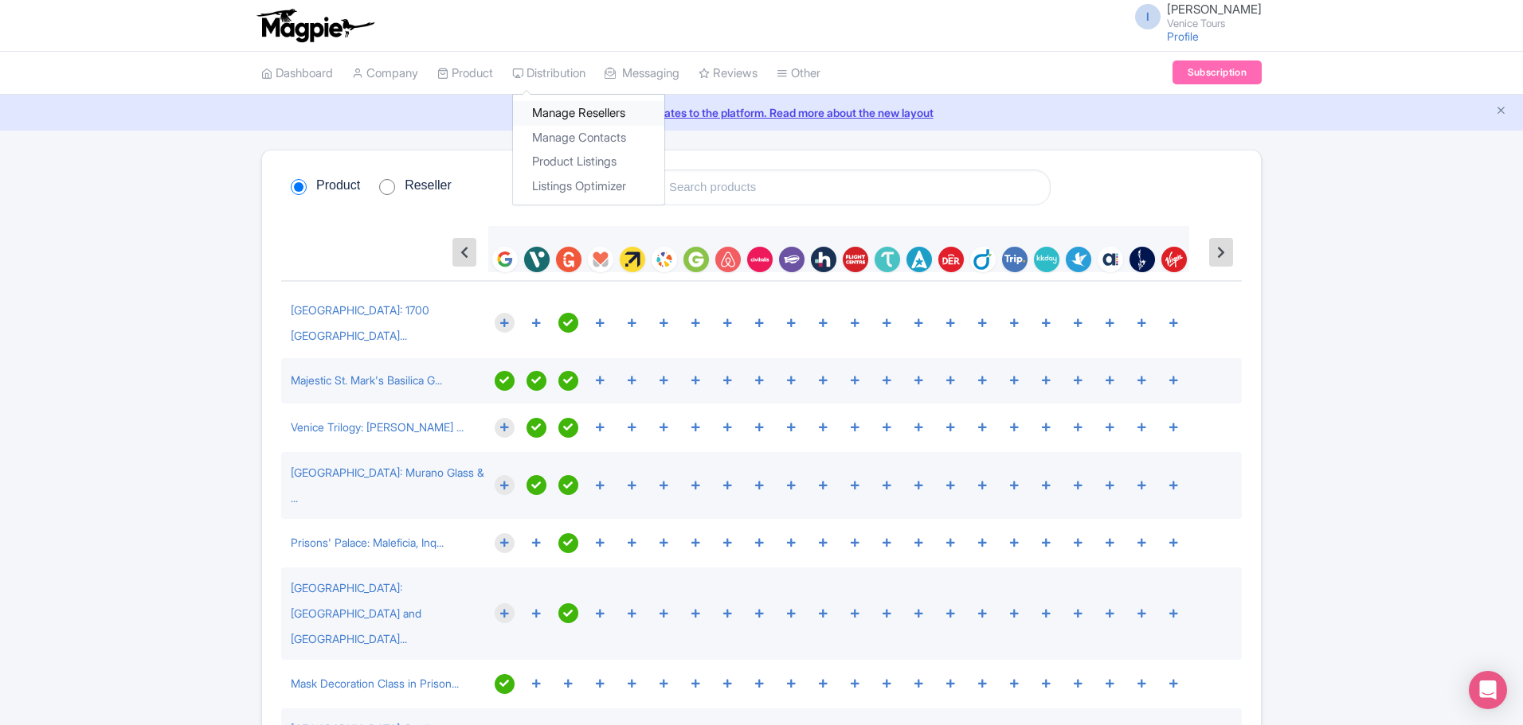
click at [572, 115] on link "Manage Resellers" at bounding box center [588, 113] width 151 height 25
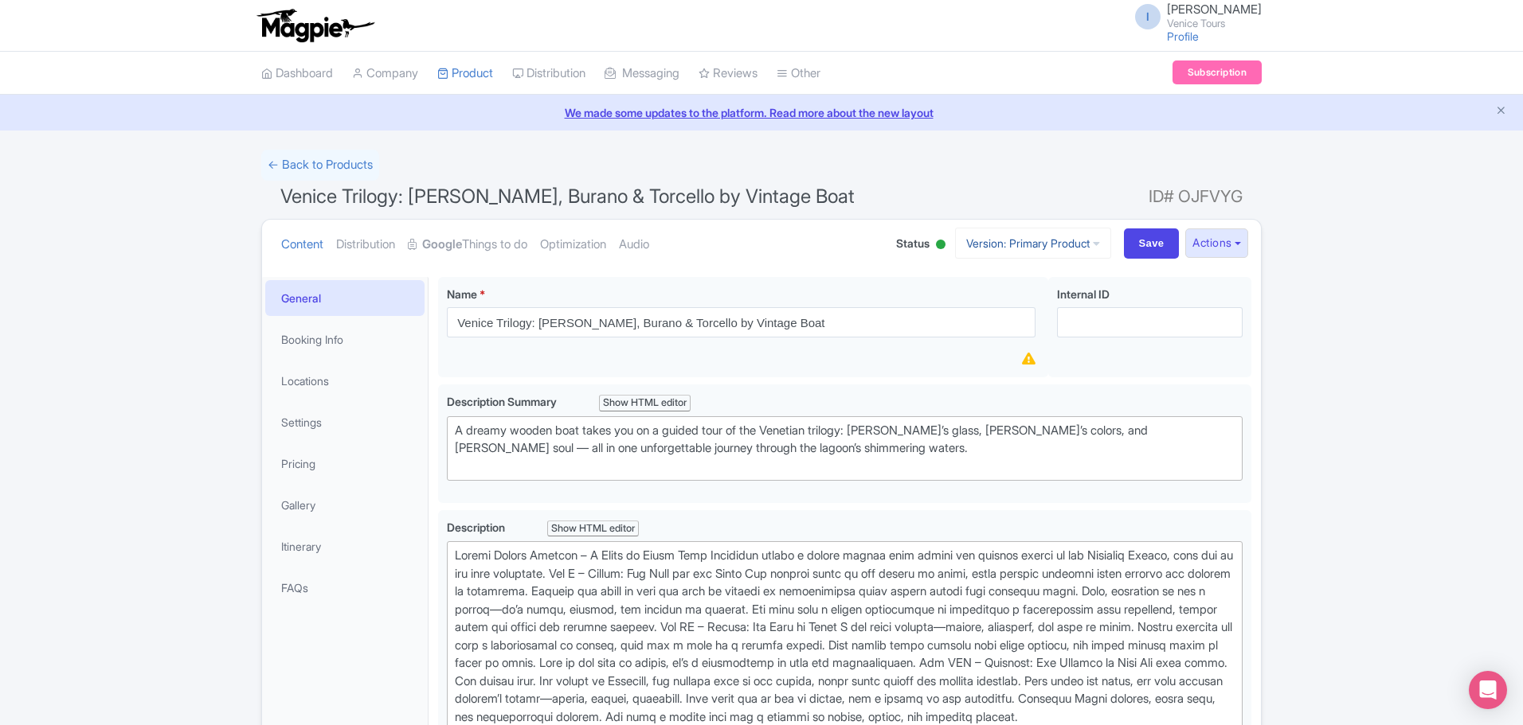
click at [1054, 254] on link "Version: Primary Product" at bounding box center [1033, 243] width 156 height 31
click at [502, 112] on link "My Products" at bounding box center [513, 113] width 151 height 25
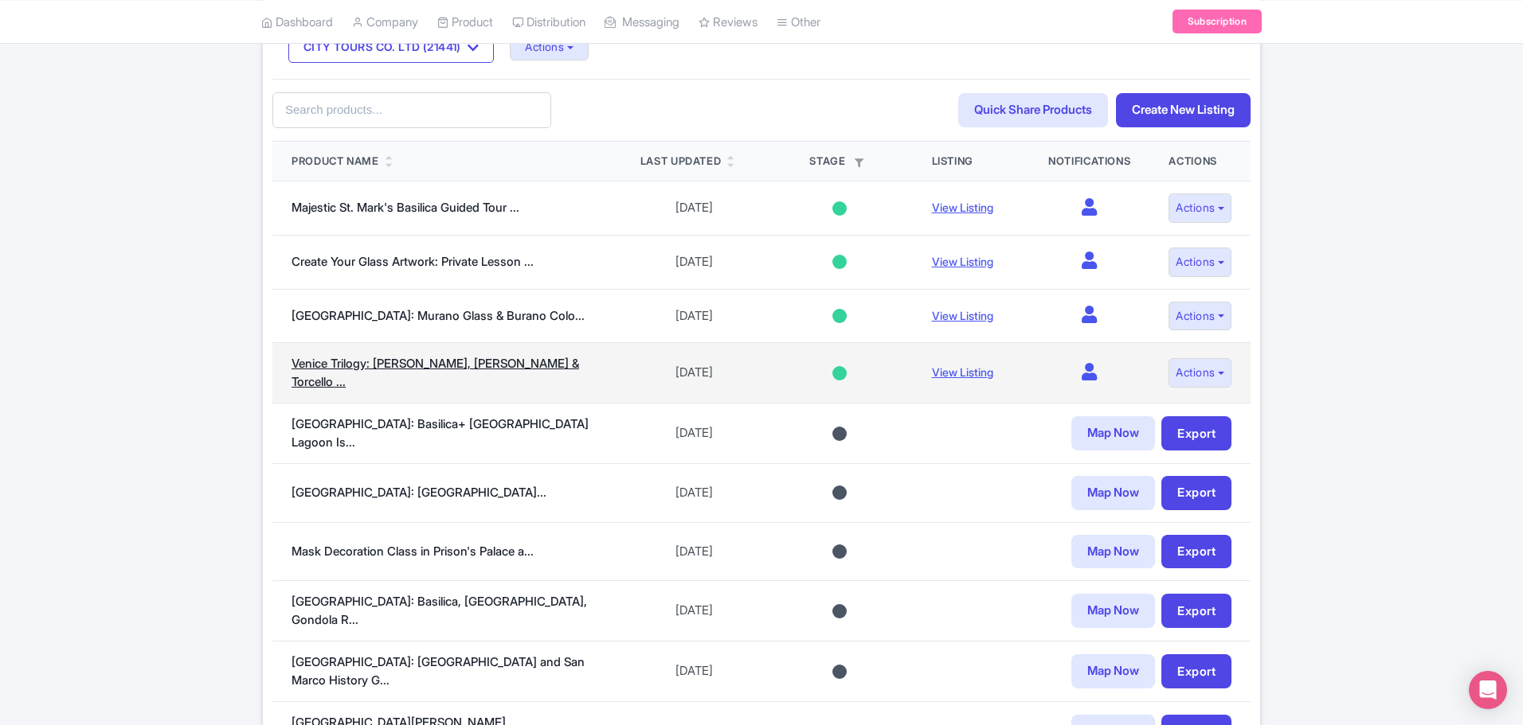
scroll to position [418, 0]
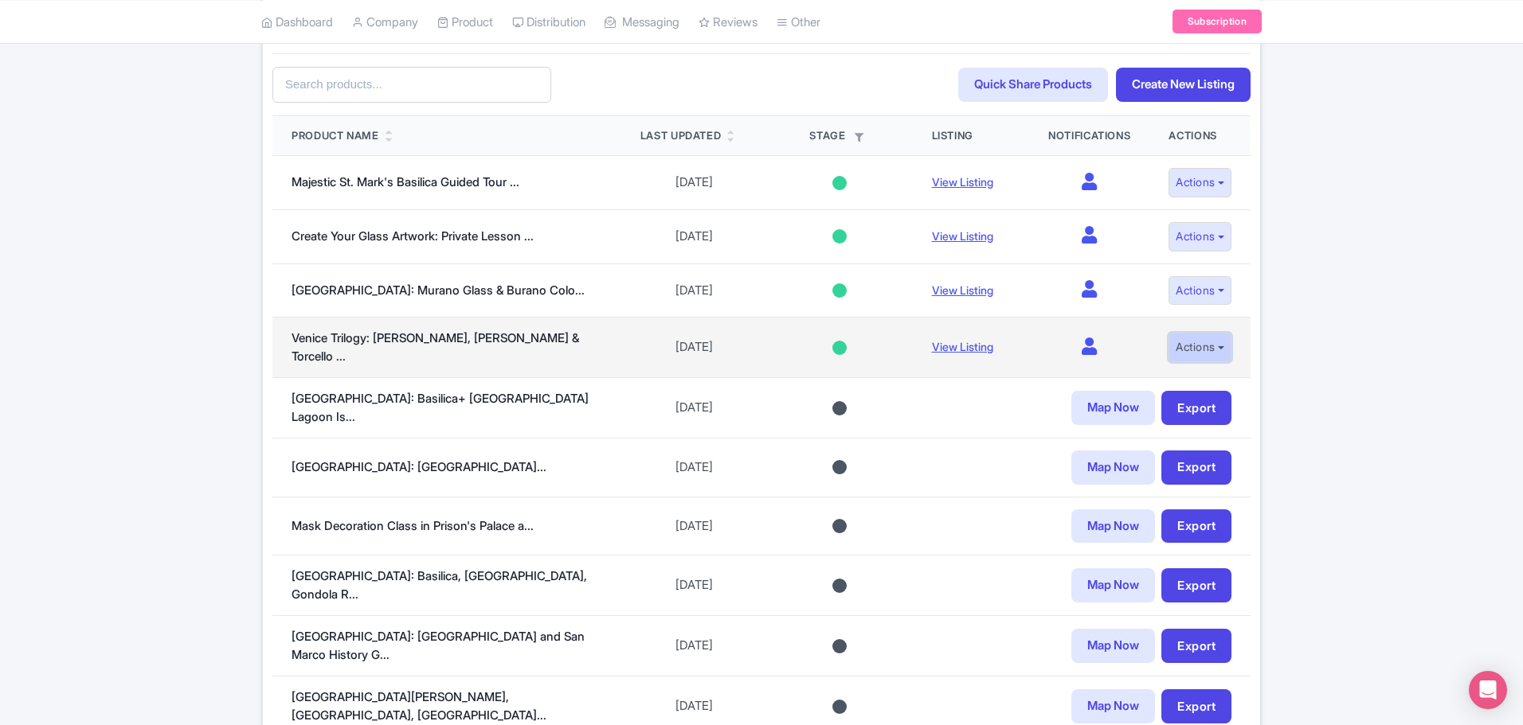
click at [1218, 344] on button "Actions" at bounding box center [1199, 347] width 63 height 29
click at [1175, 431] on link "View on Magpie" at bounding box center [1160, 432] width 151 height 25
click at [1211, 346] on button "Actions" at bounding box center [1199, 347] width 63 height 29
click at [1134, 382] on link "Edit listing" at bounding box center [1160, 383] width 151 height 25
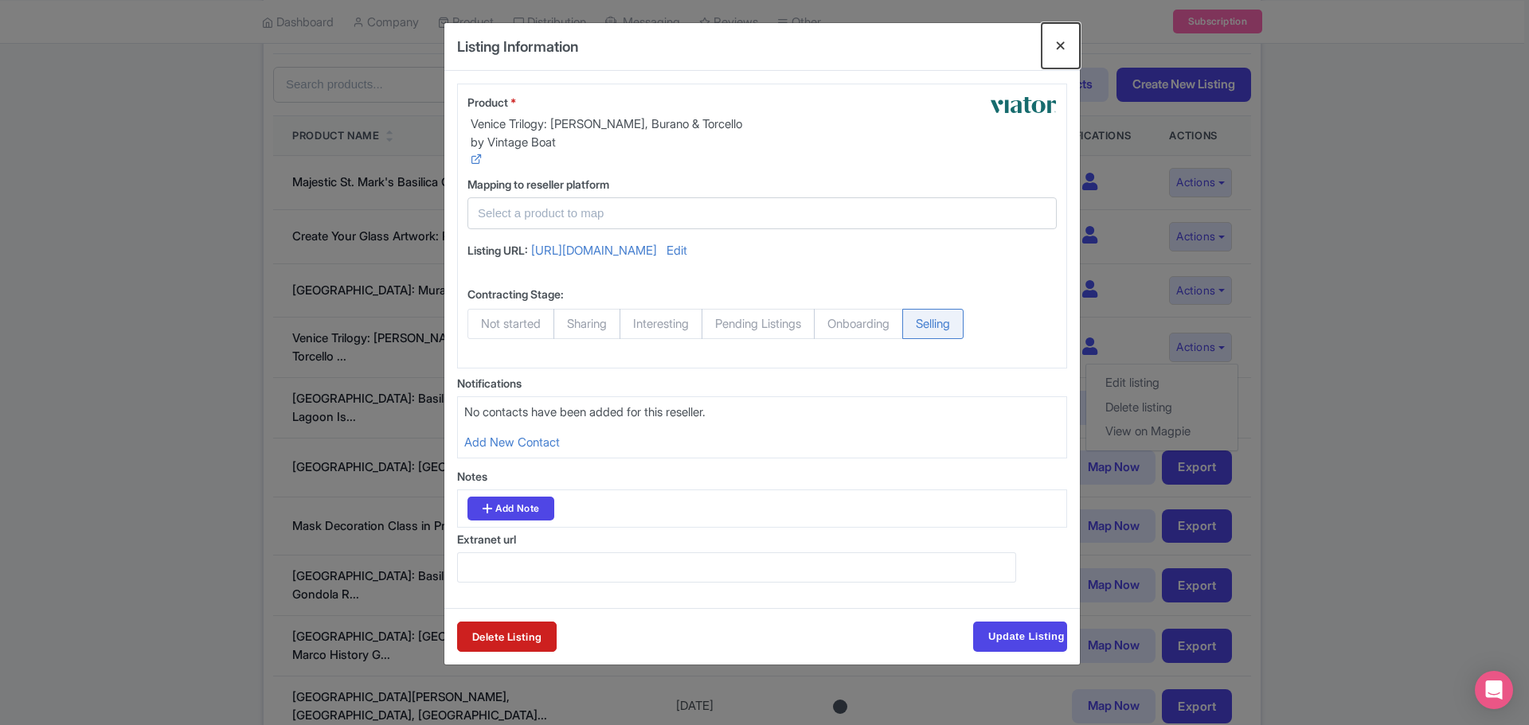
click at [1061, 43] on button "Close" at bounding box center [1061, 45] width 38 height 45
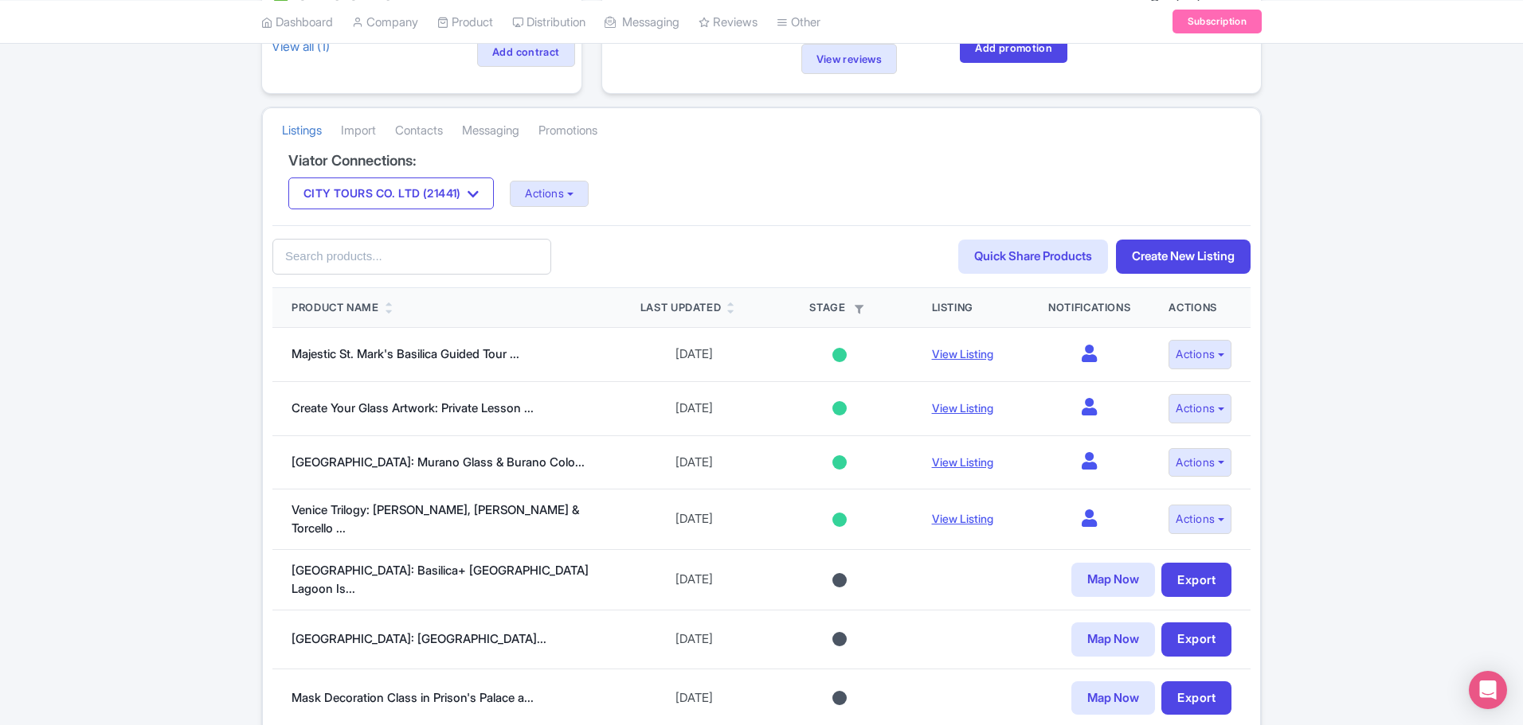
scroll to position [338, 0]
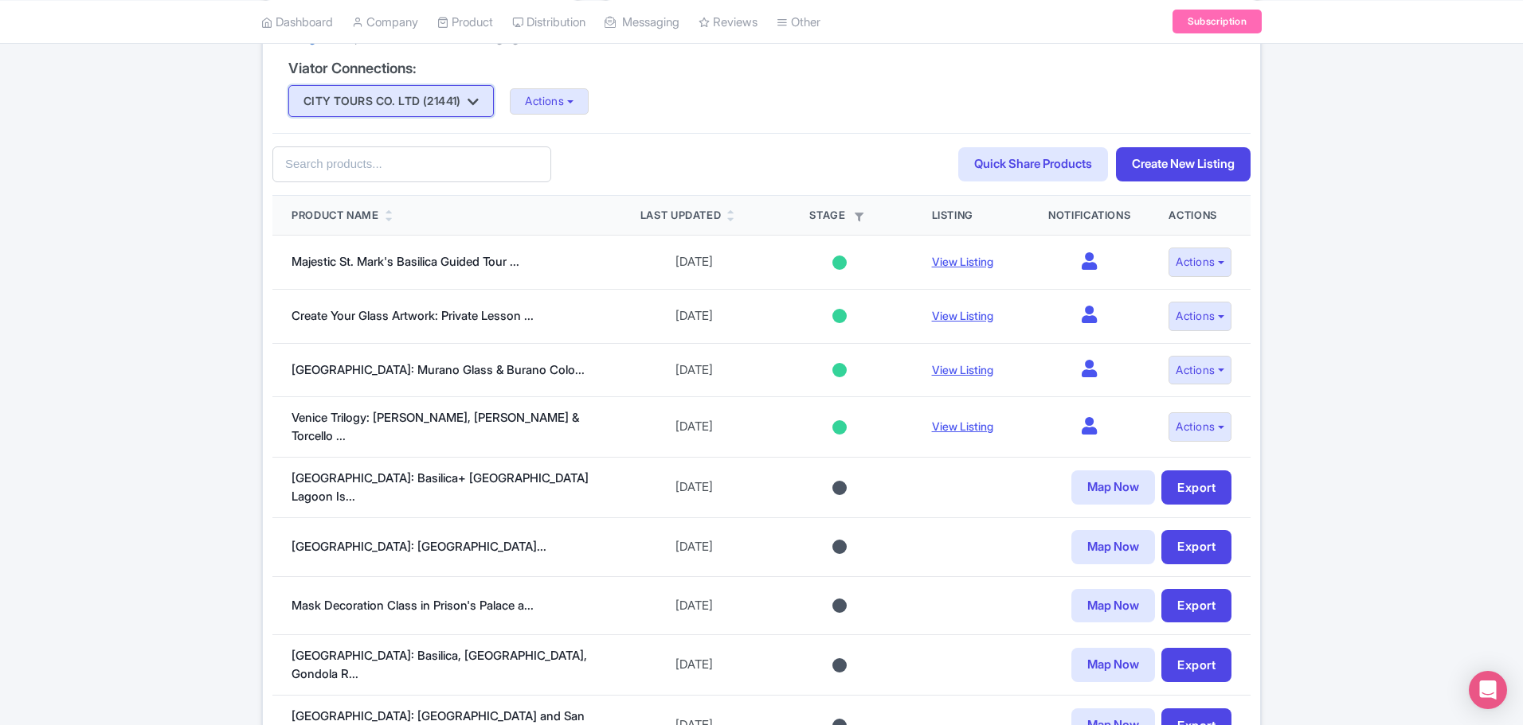
click at [479, 104] on icon "button" at bounding box center [472, 102] width 11 height 13
drag, startPoint x: 767, startPoint y: 125, endPoint x: 785, endPoint y: 123, distance: 18.4
click at [768, 124] on div "Viator Connections: CITY [GEOGRAPHIC_DATA] CO. LTD (21441) CITY [GEOGRAPHIC_DAT…" at bounding box center [761, 97] width 978 height 73
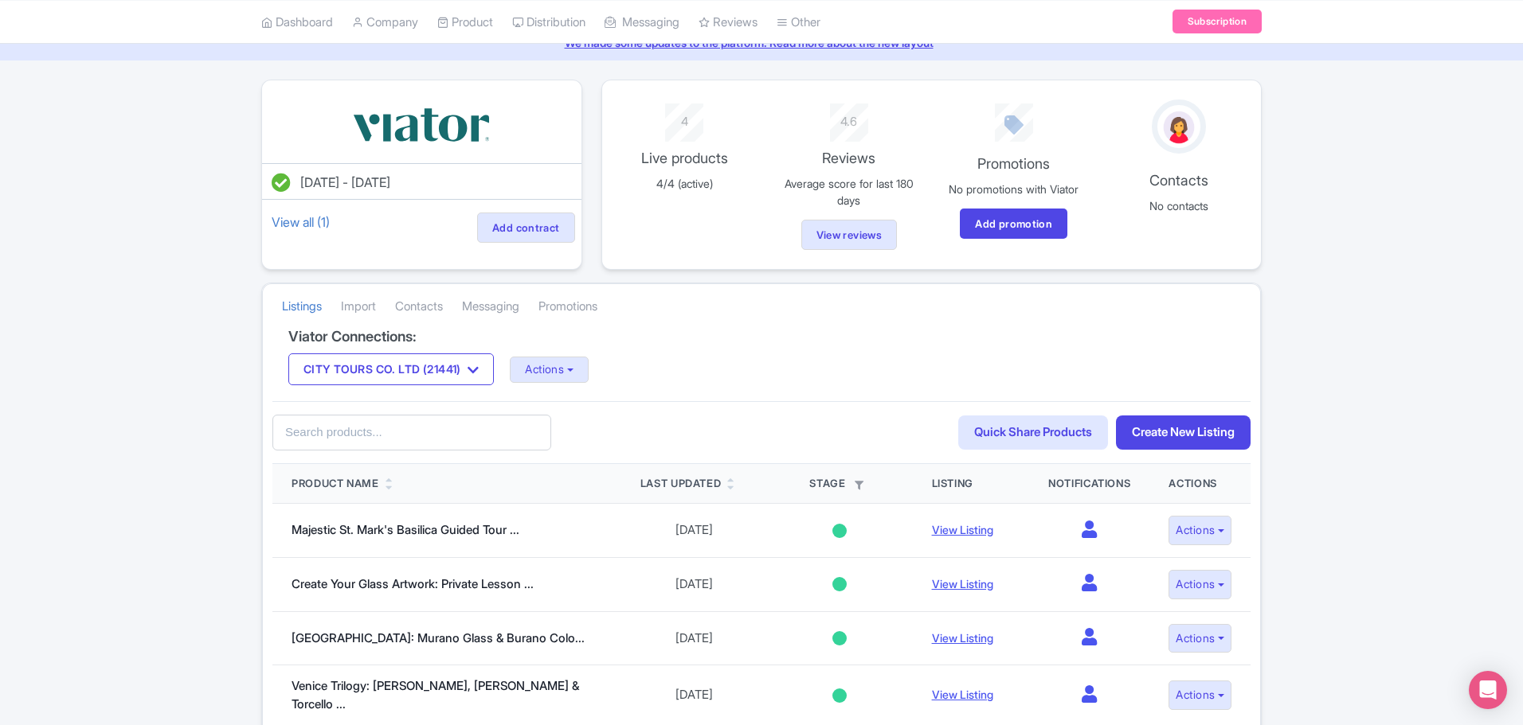
scroll to position [0, 0]
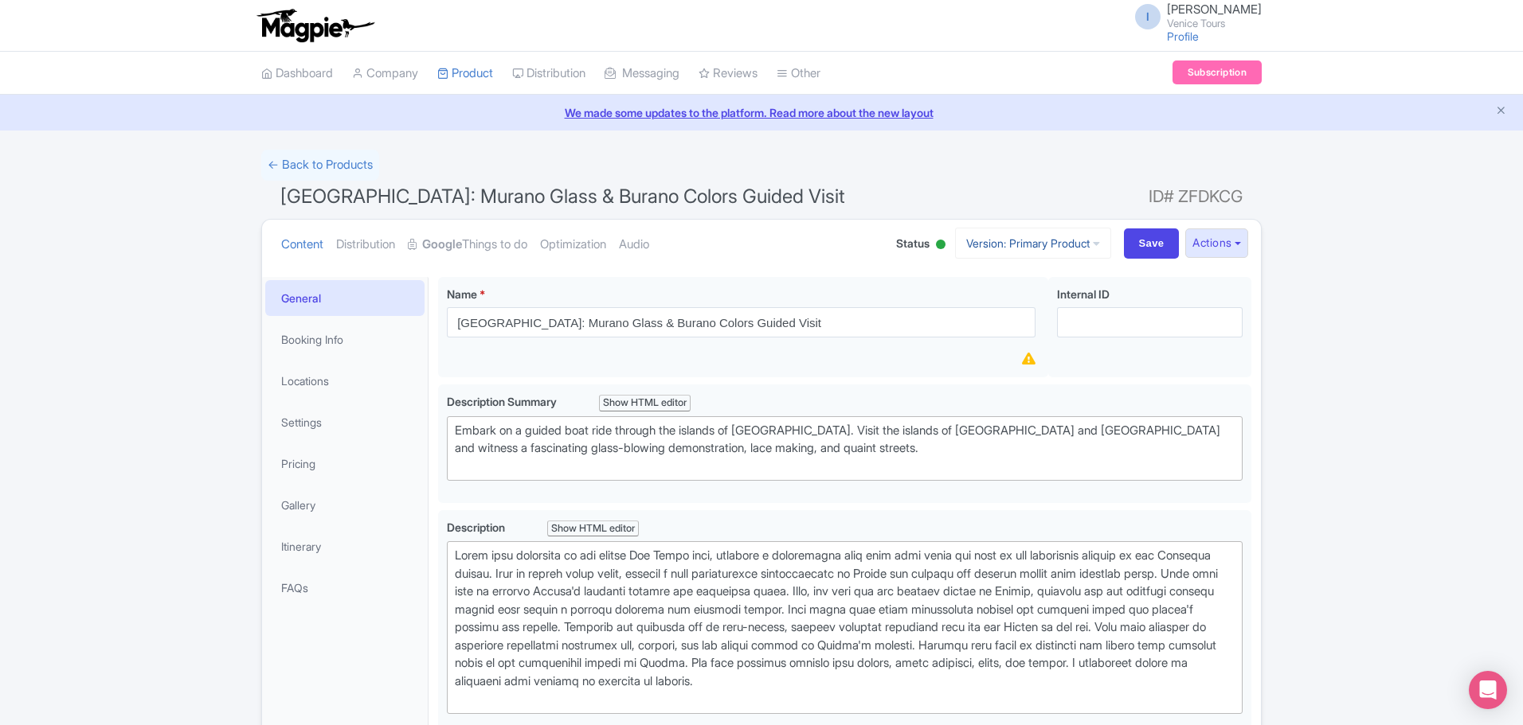
click at [1083, 244] on link "Version: Primary Product" at bounding box center [1033, 243] width 156 height 31
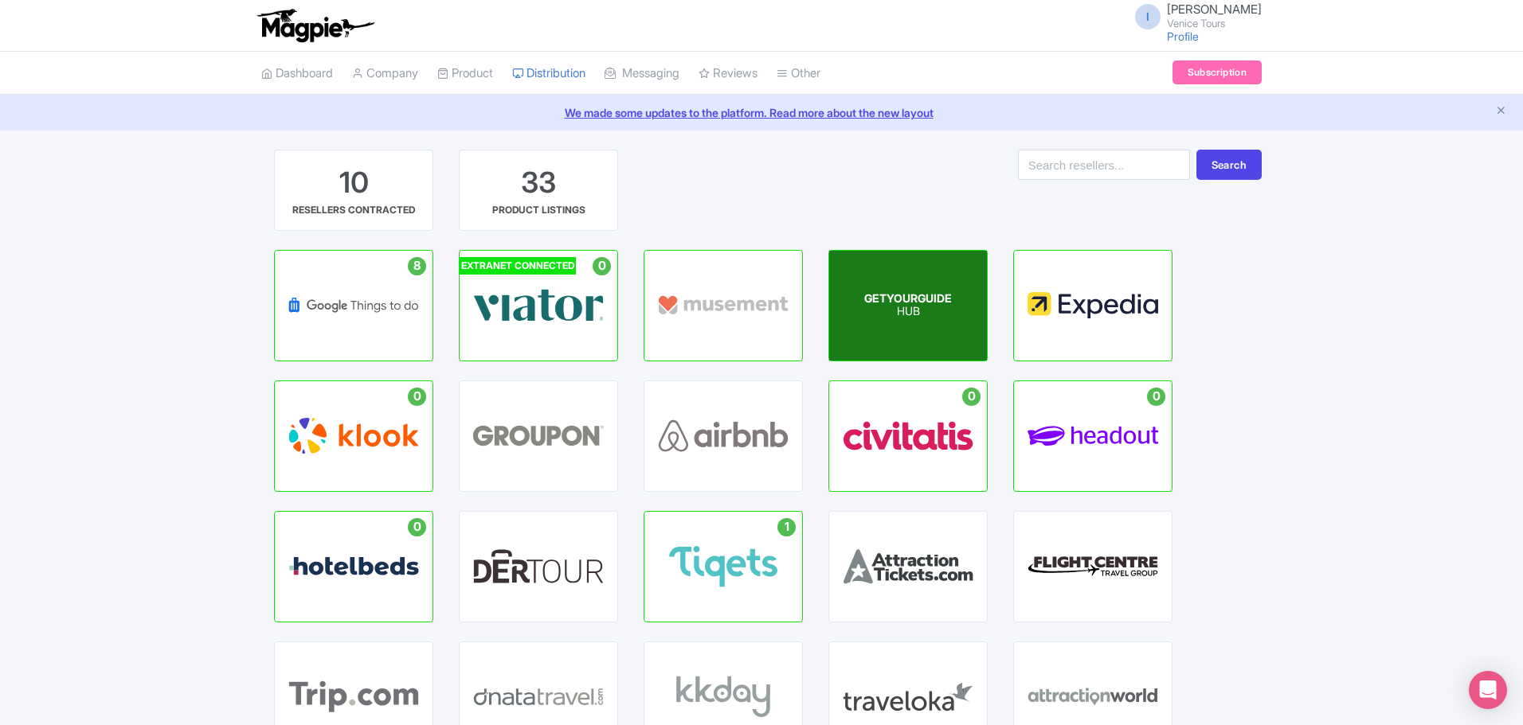
click at [901, 313] on p "HUB" at bounding box center [908, 313] width 88 height 14
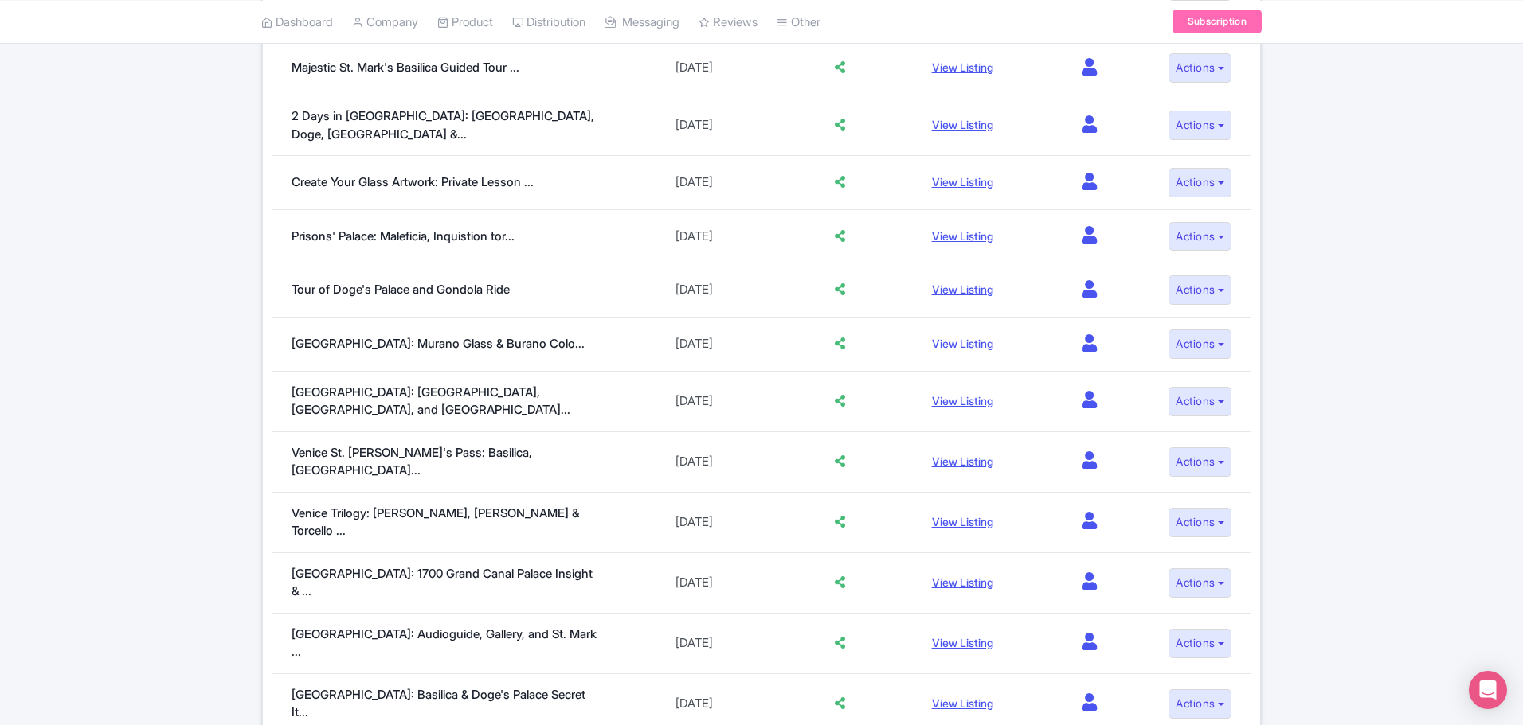
scroll to position [194, 0]
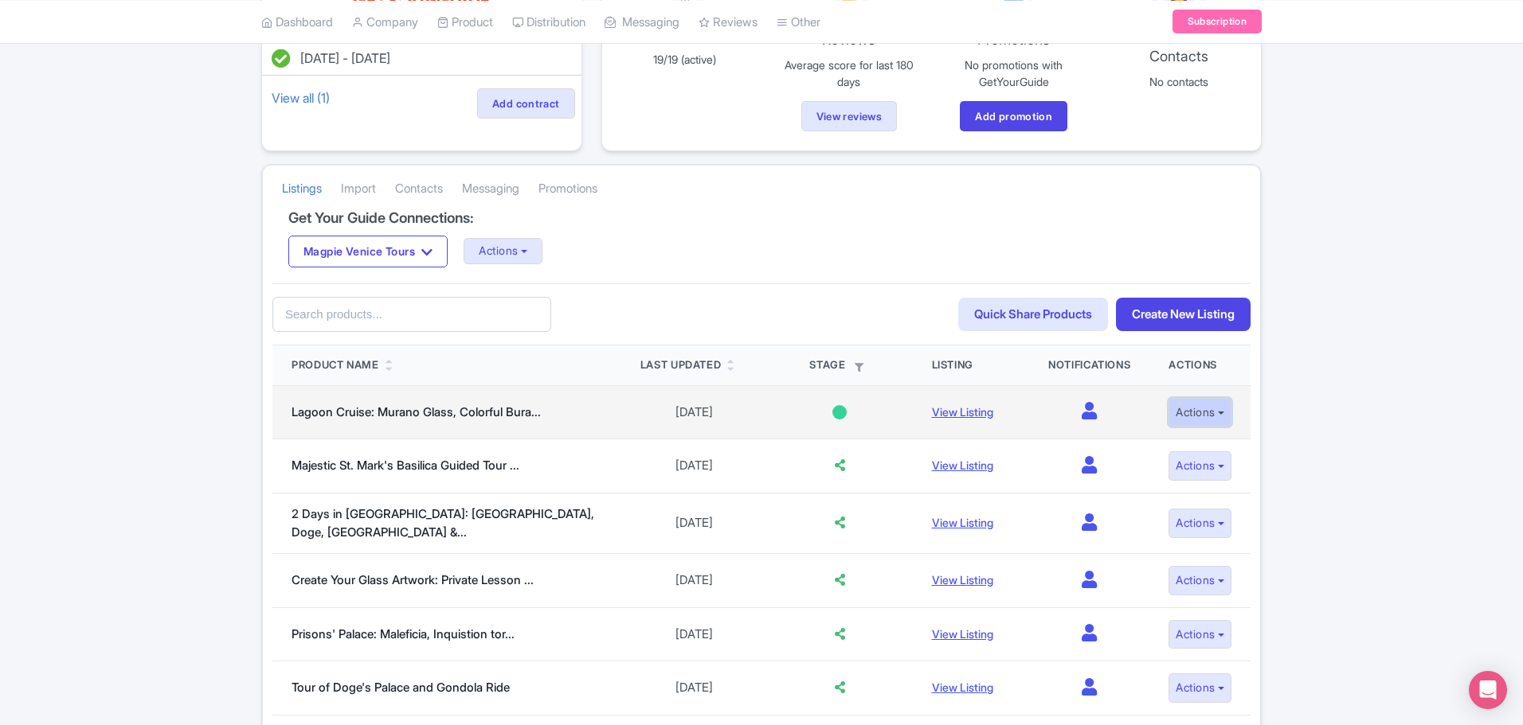
click at [1218, 412] on button "Actions" at bounding box center [1199, 412] width 63 height 29
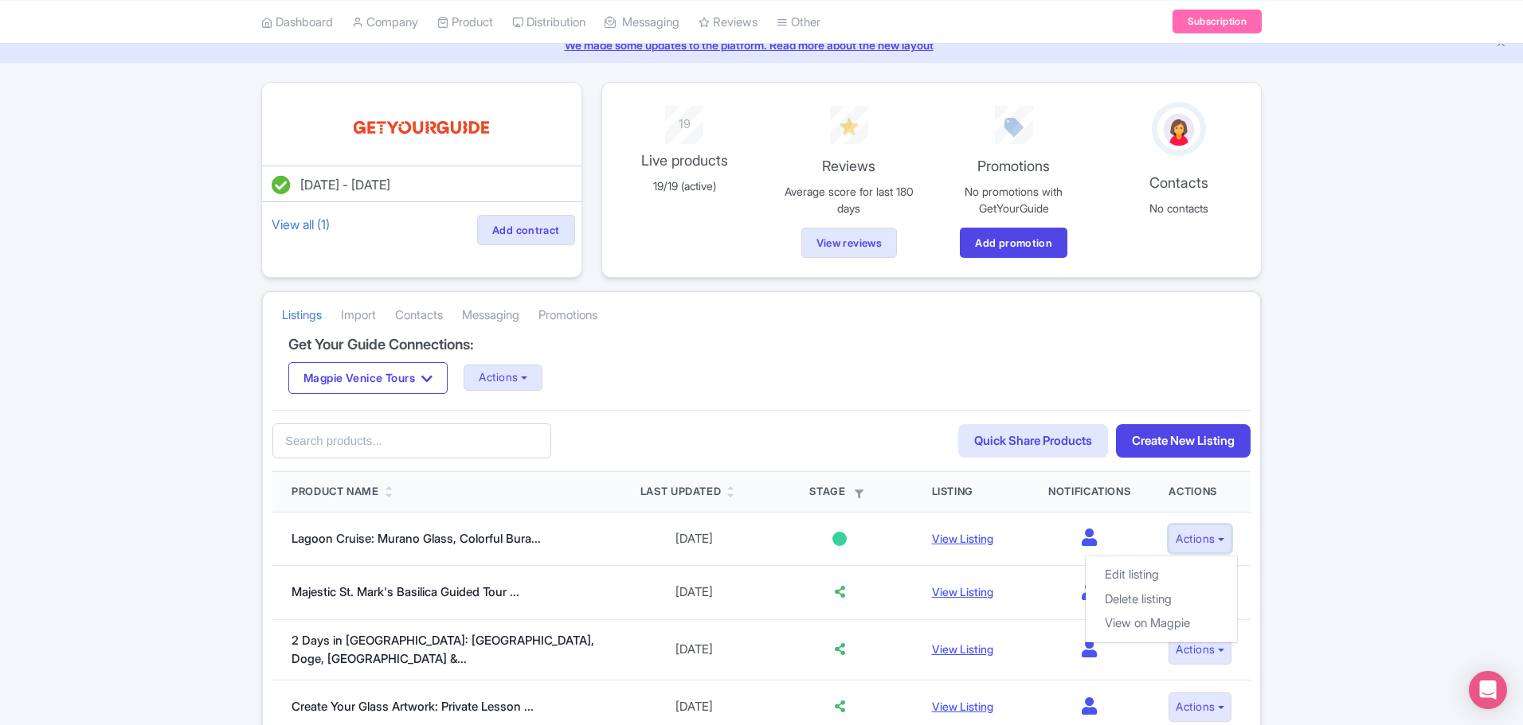
scroll to position [159, 0]
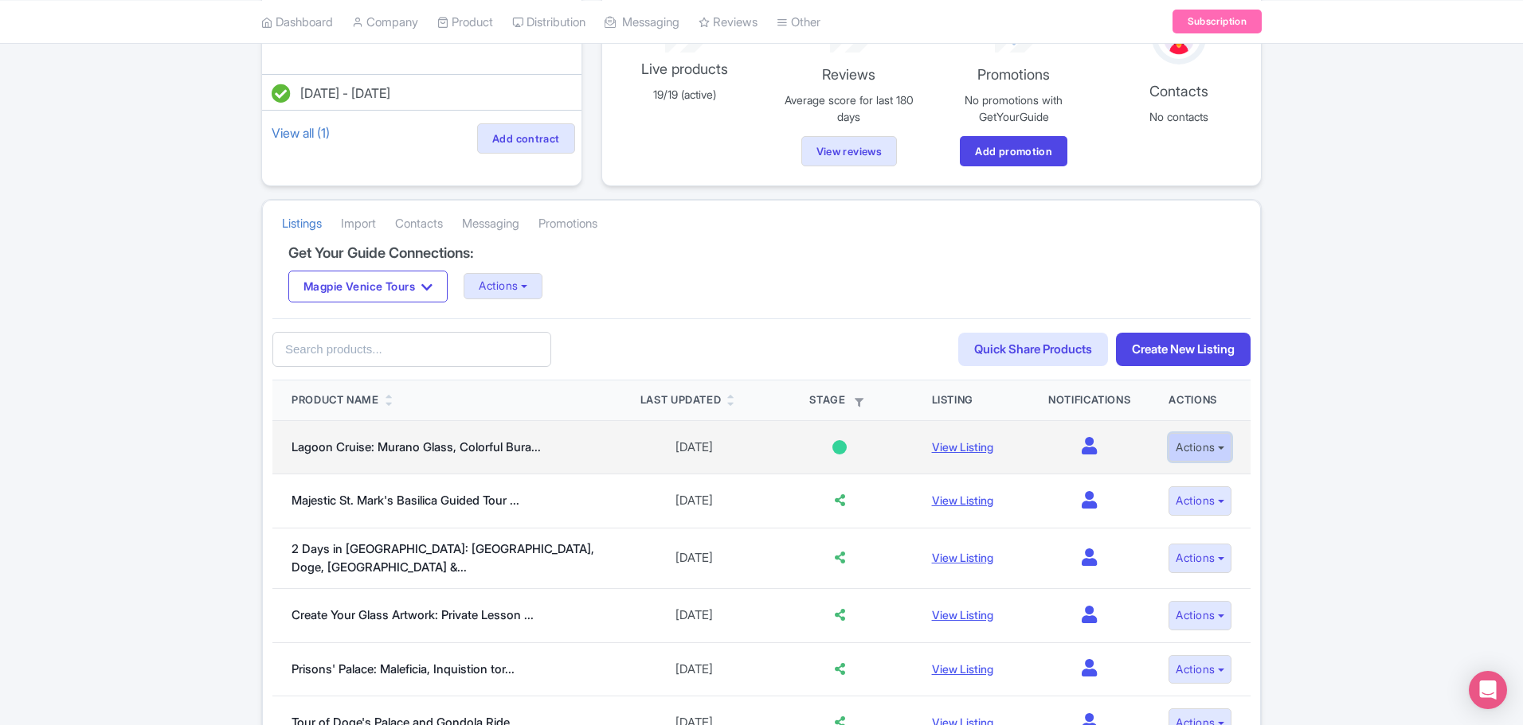
click at [1217, 448] on button "Actions" at bounding box center [1199, 447] width 63 height 29
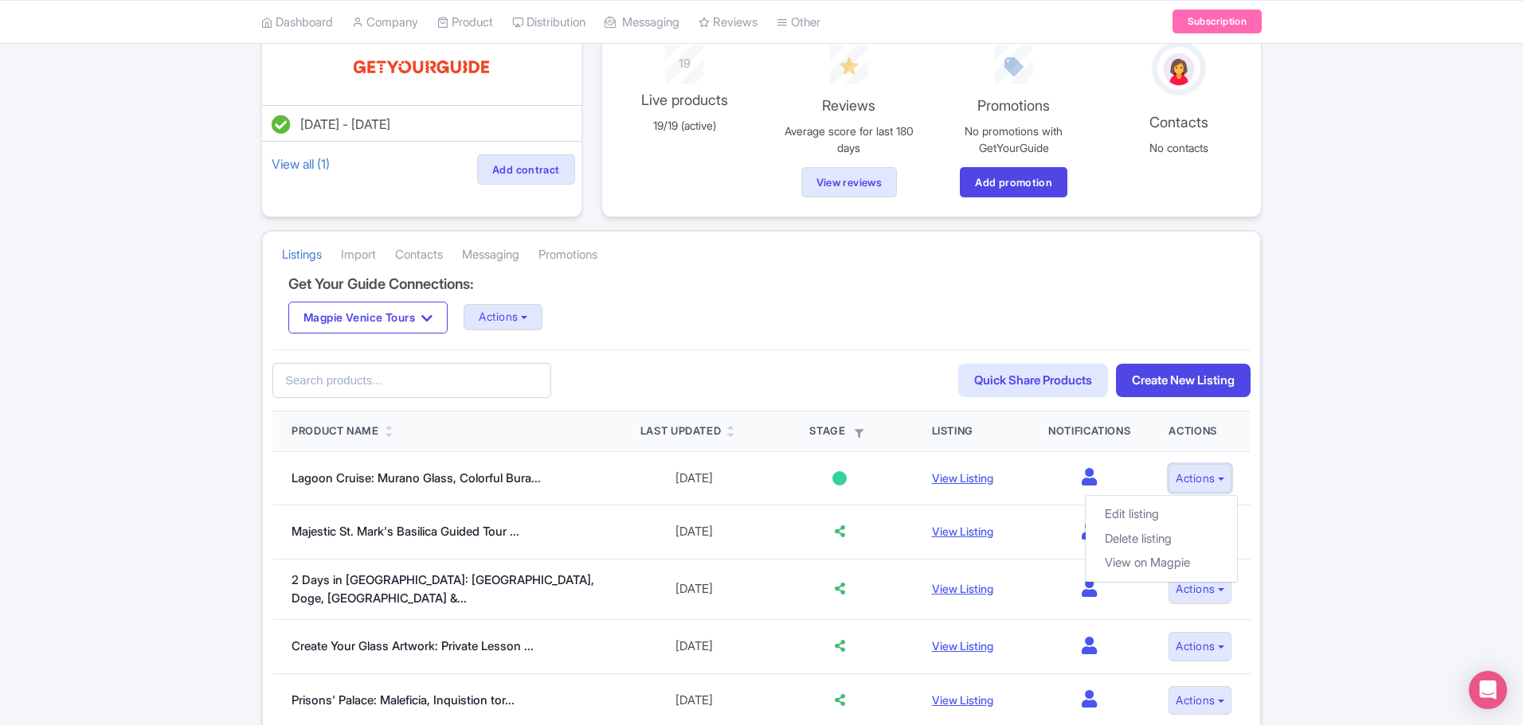
scroll to position [319, 0]
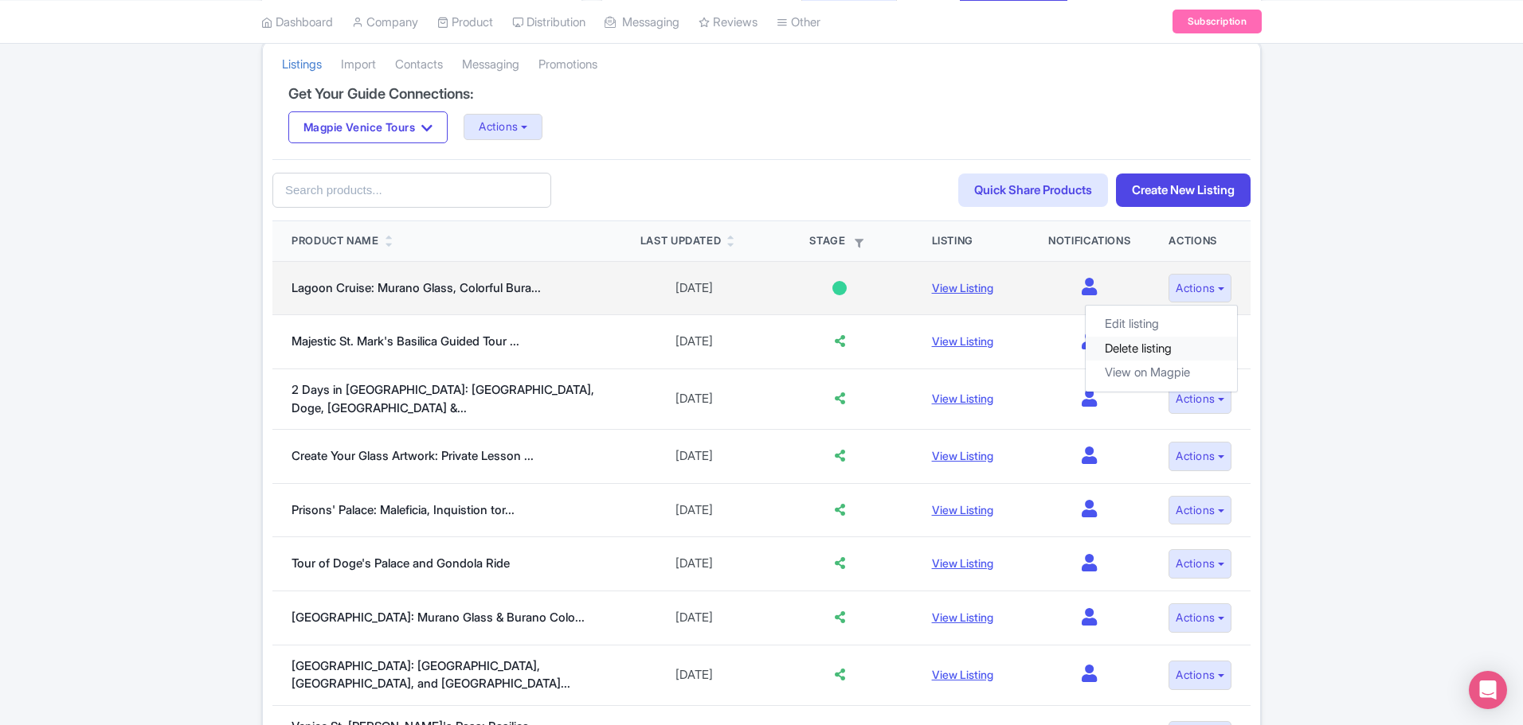
click at [1125, 350] on link "Delete listing" at bounding box center [1160, 348] width 151 height 25
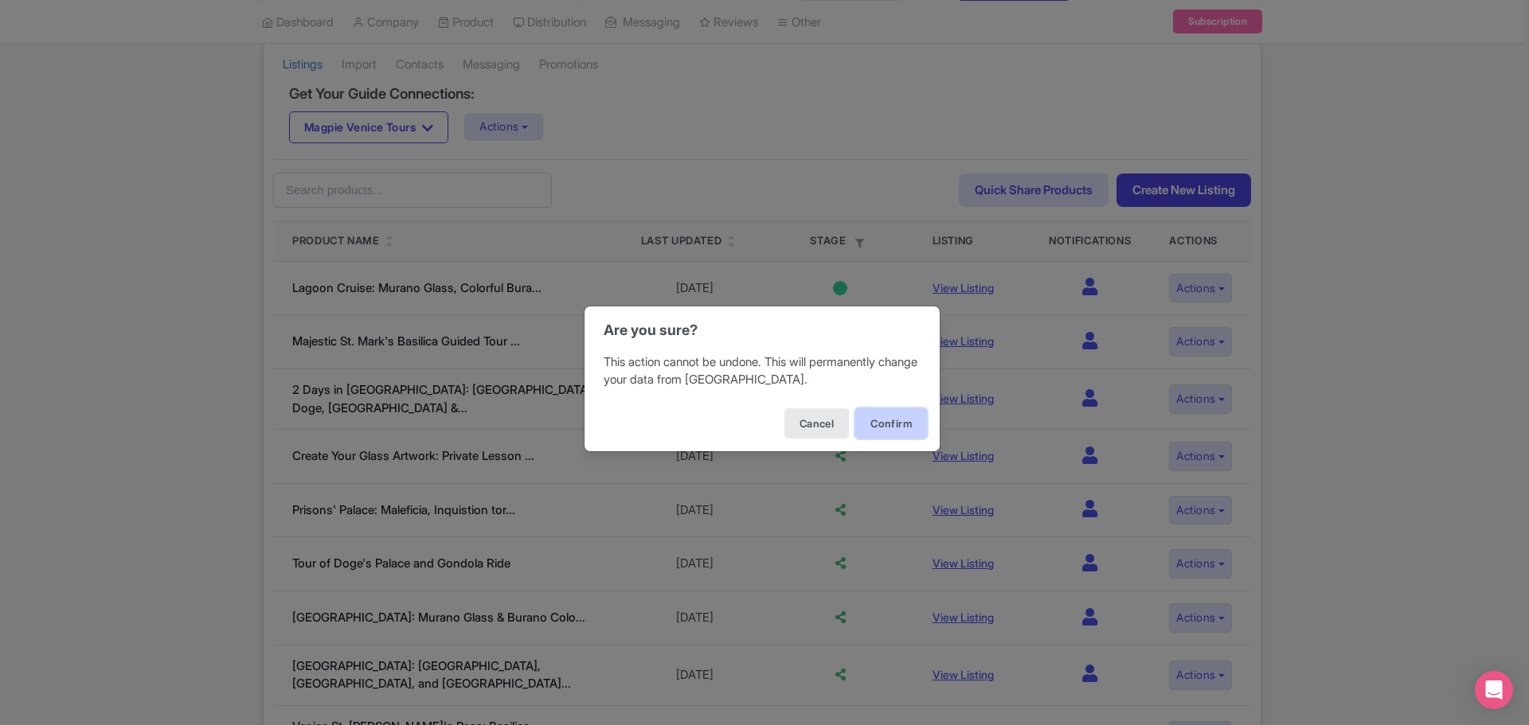
click at [869, 422] on button "Confirm" at bounding box center [891, 424] width 72 height 30
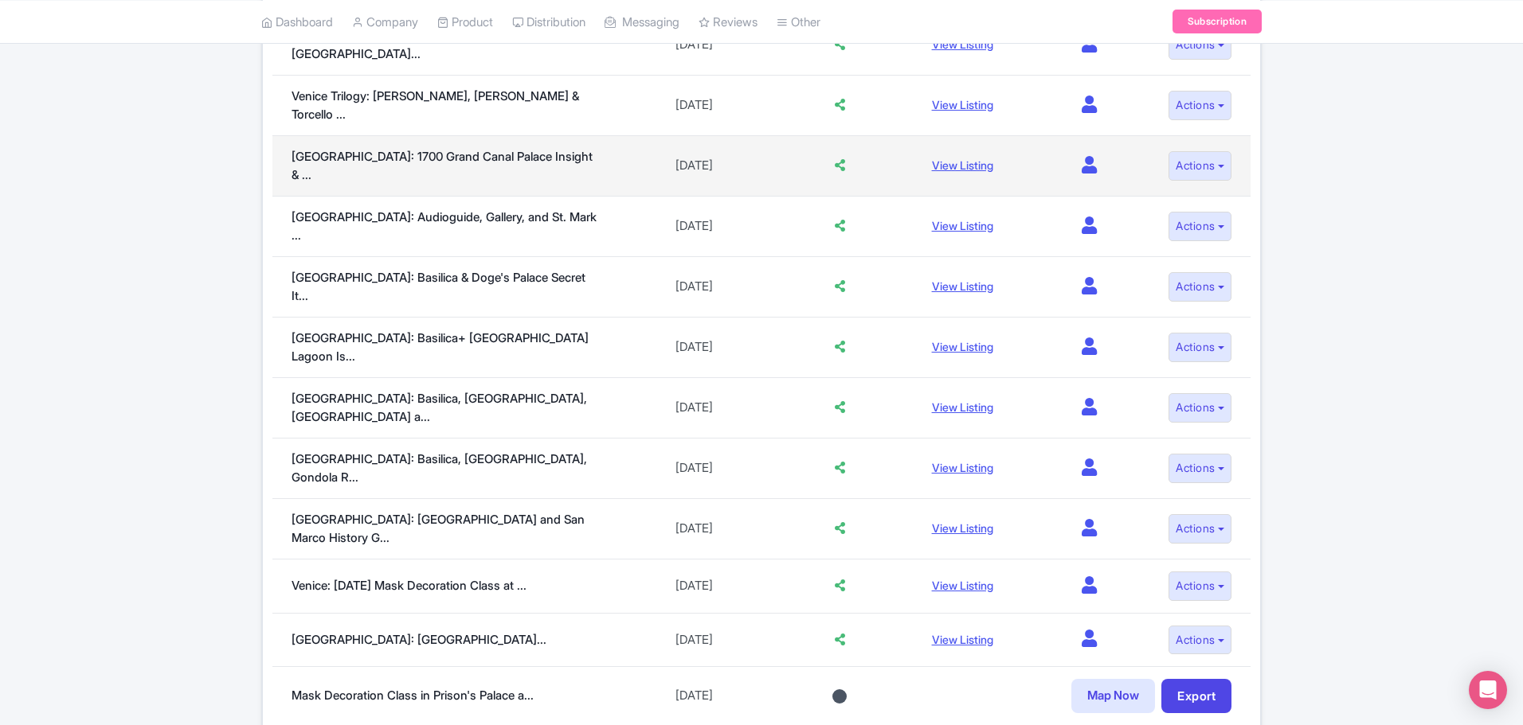
scroll to position [1075, 0]
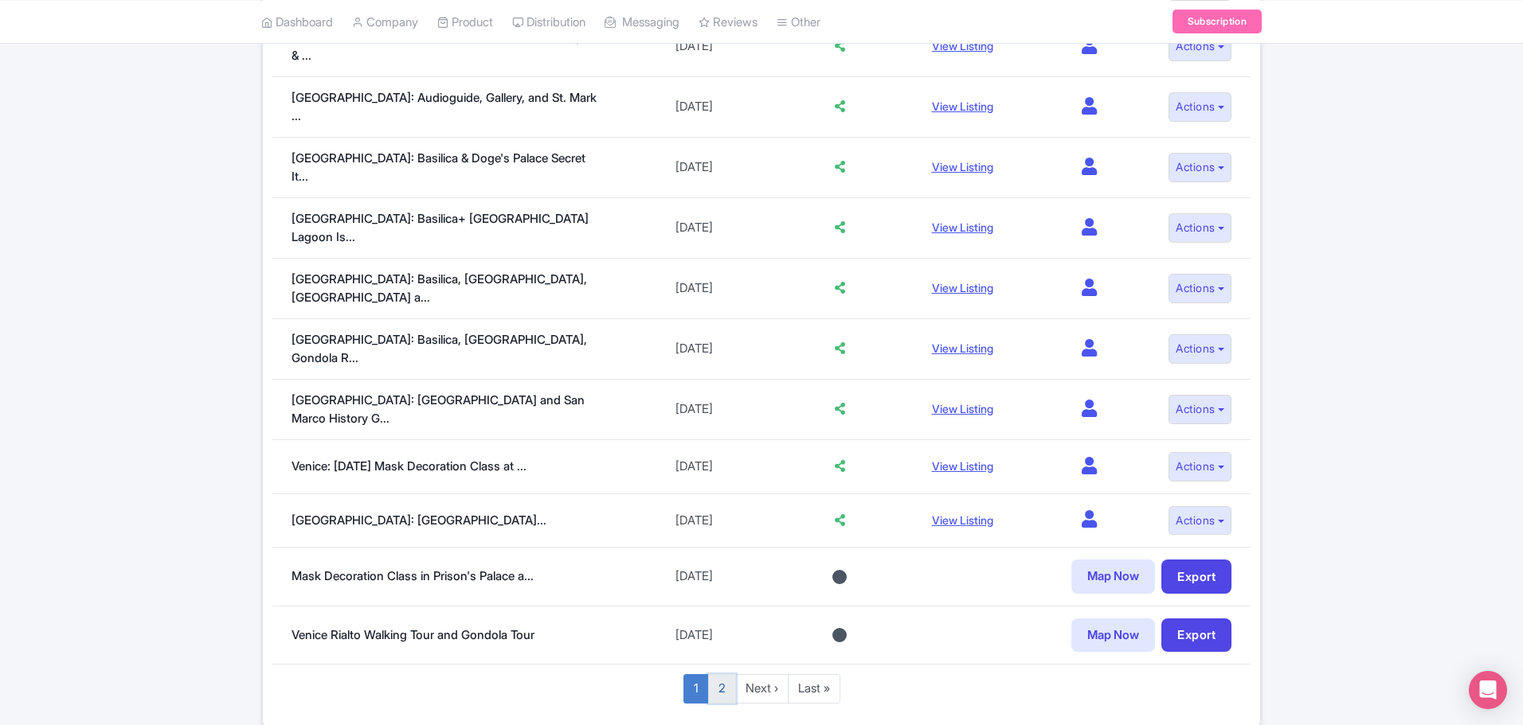
click at [719, 674] on link "2" at bounding box center [722, 688] width 28 height 29
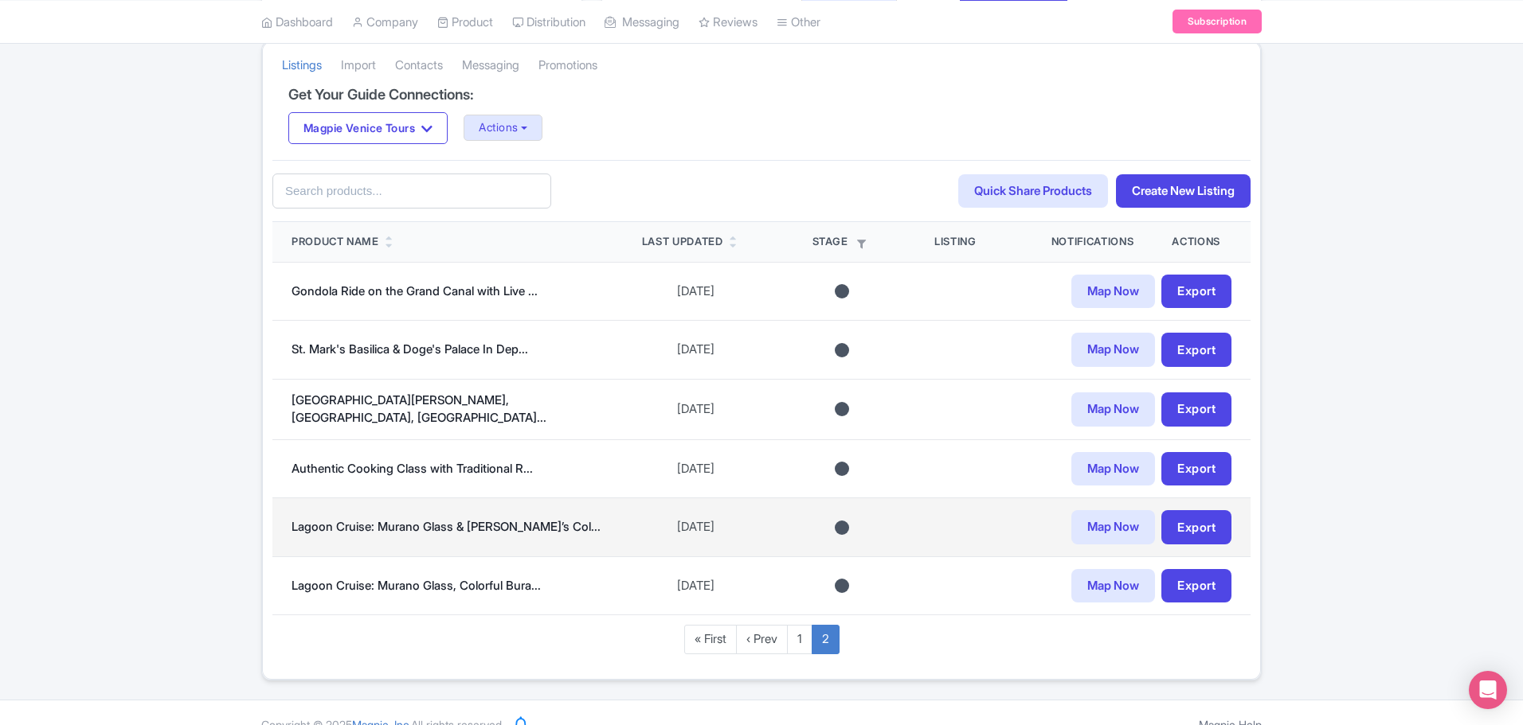
scroll to position [319, 0]
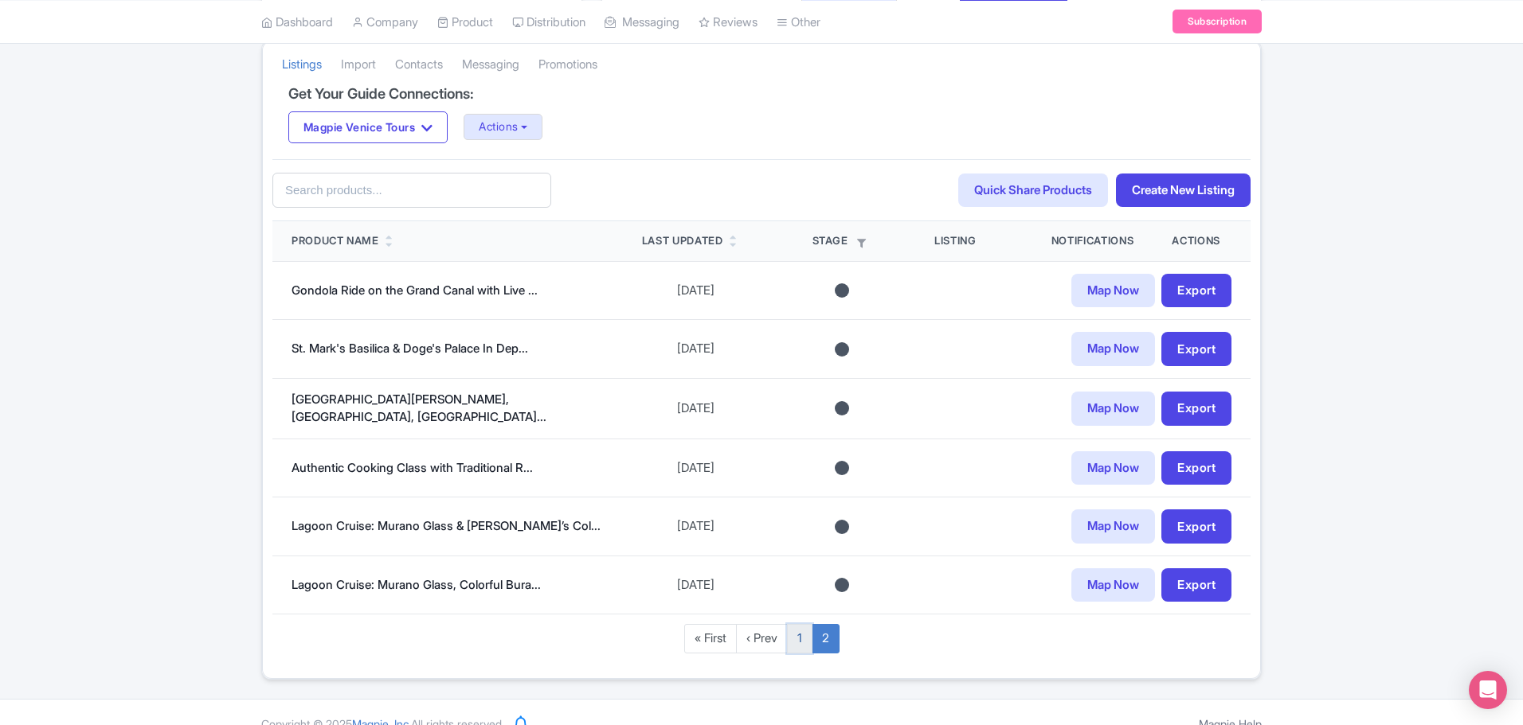
click at [803, 639] on link "1" at bounding box center [799, 638] width 25 height 29
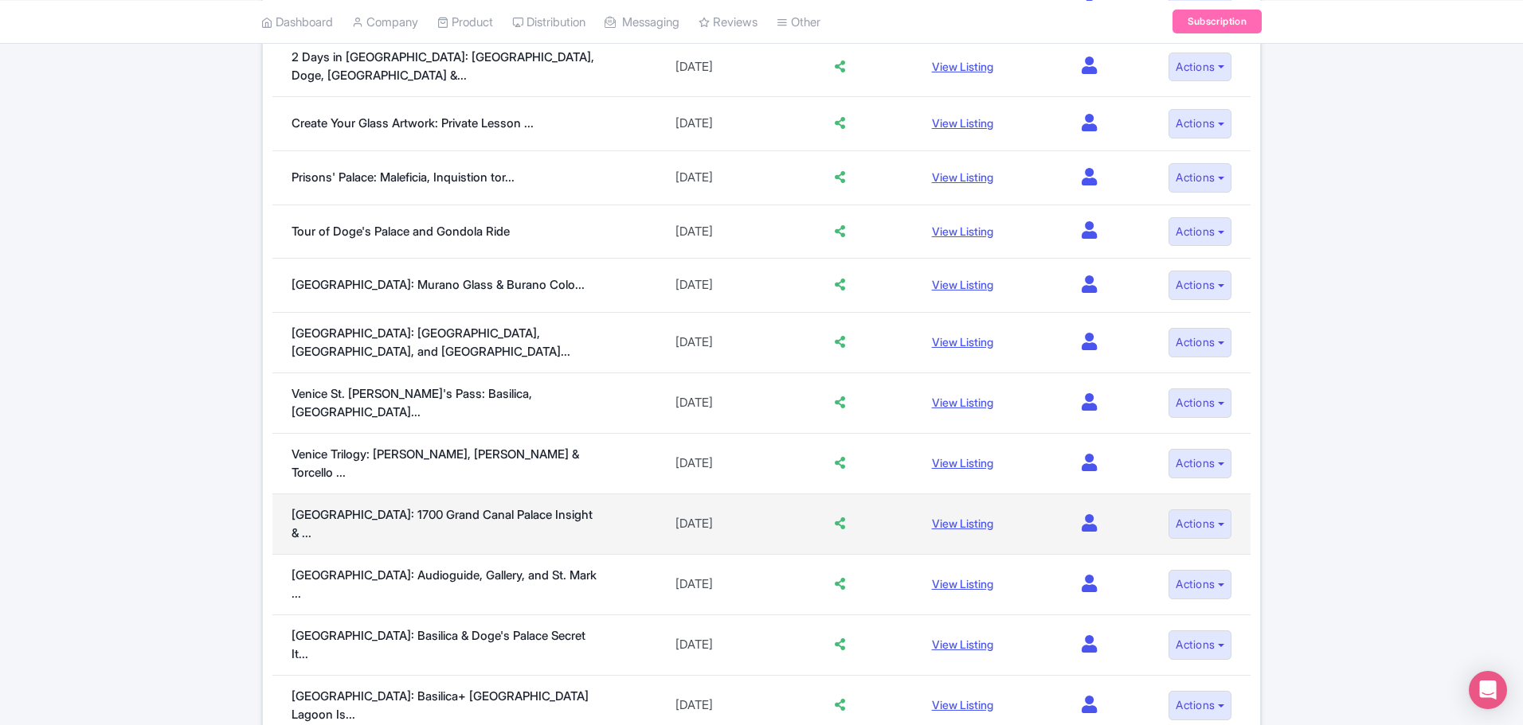
scroll to position [199, 0]
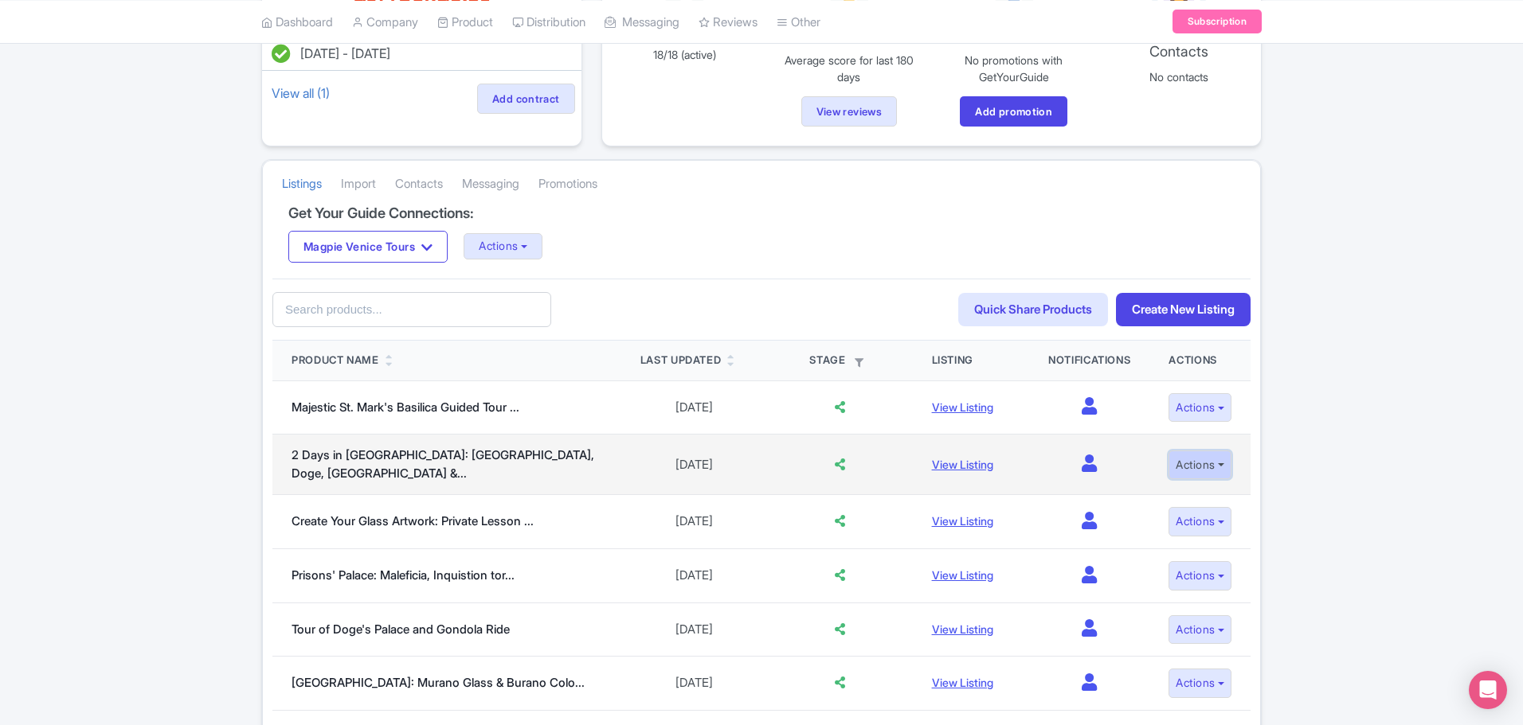
click at [1194, 466] on button "Actions" at bounding box center [1199, 465] width 63 height 29
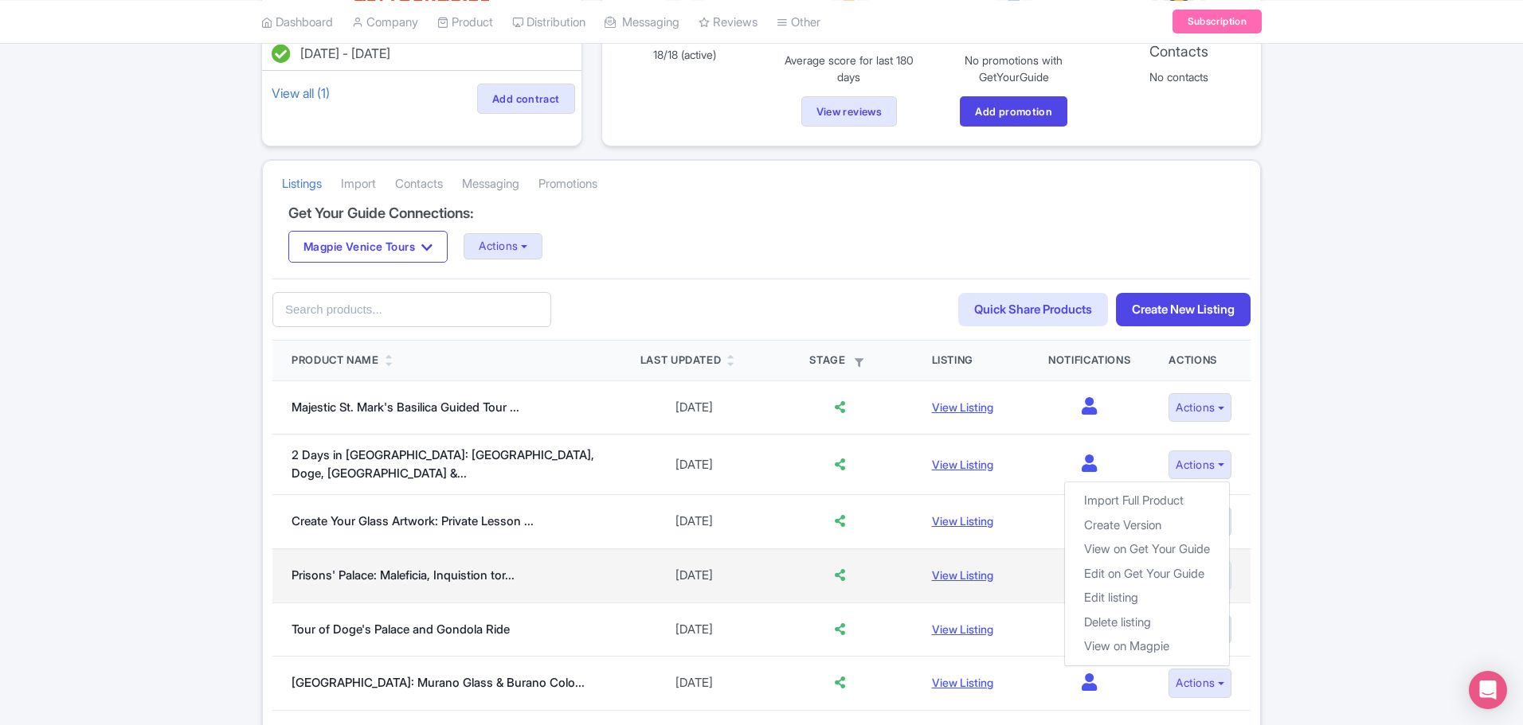
click at [1029, 569] on td "0" at bounding box center [1089, 576] width 120 height 54
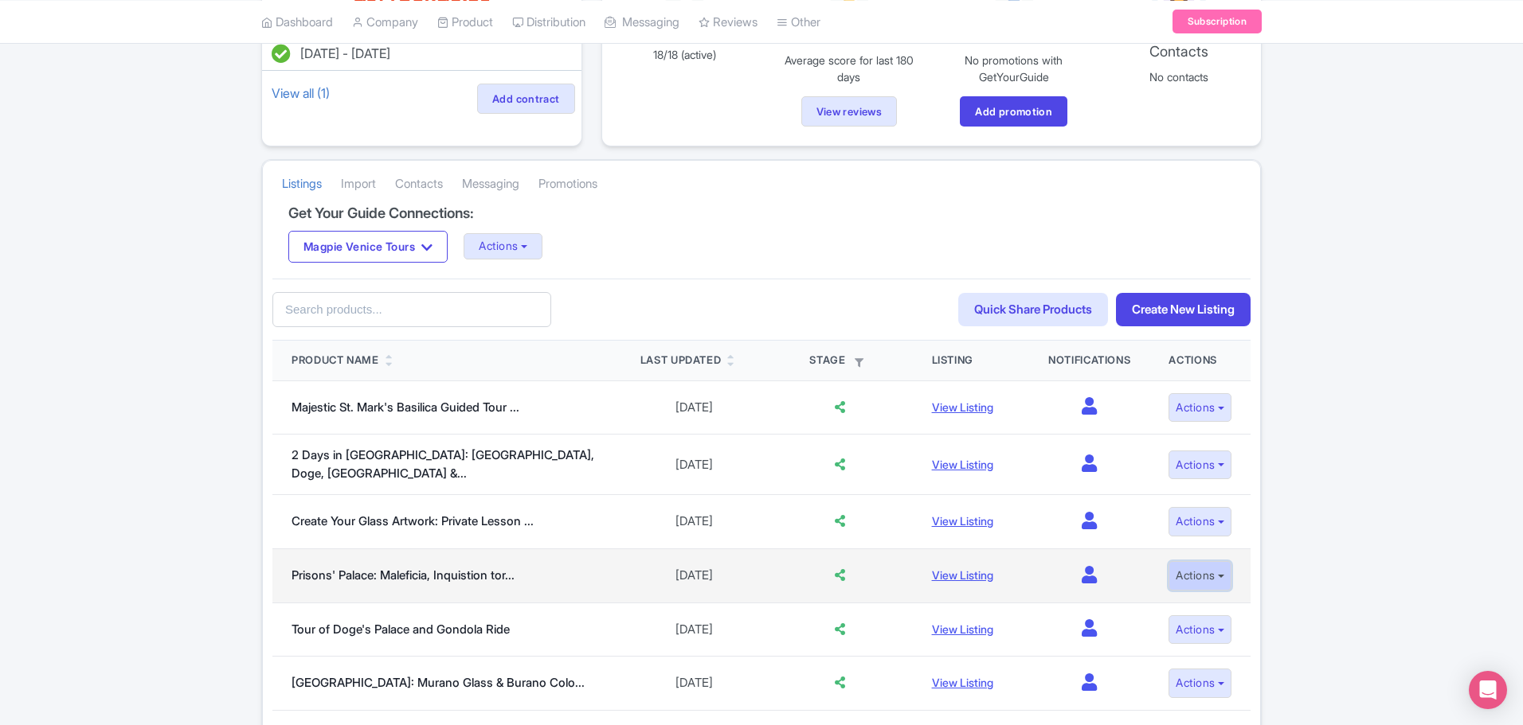
click at [1223, 569] on button "Actions" at bounding box center [1199, 575] width 63 height 29
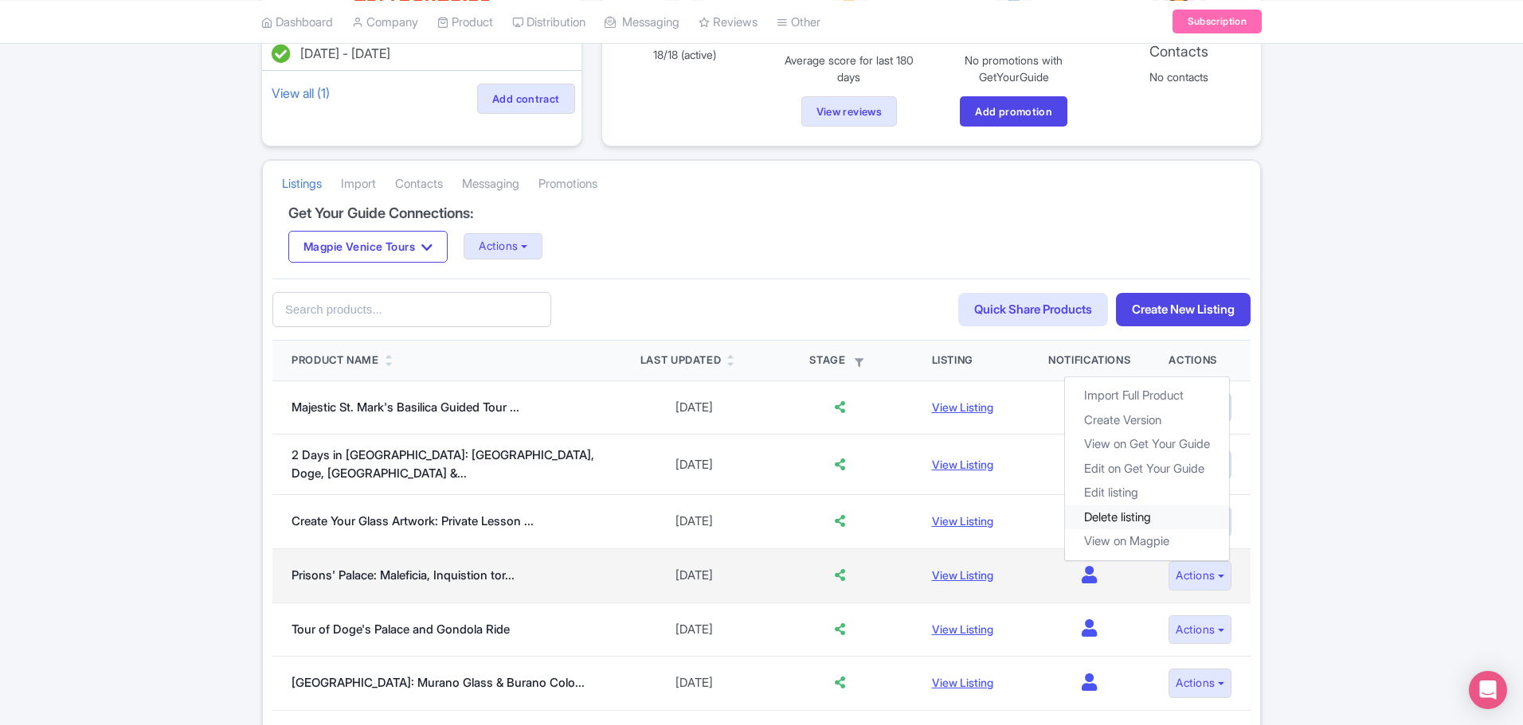
click at [1148, 509] on link "Delete listing" at bounding box center [1147, 518] width 164 height 25
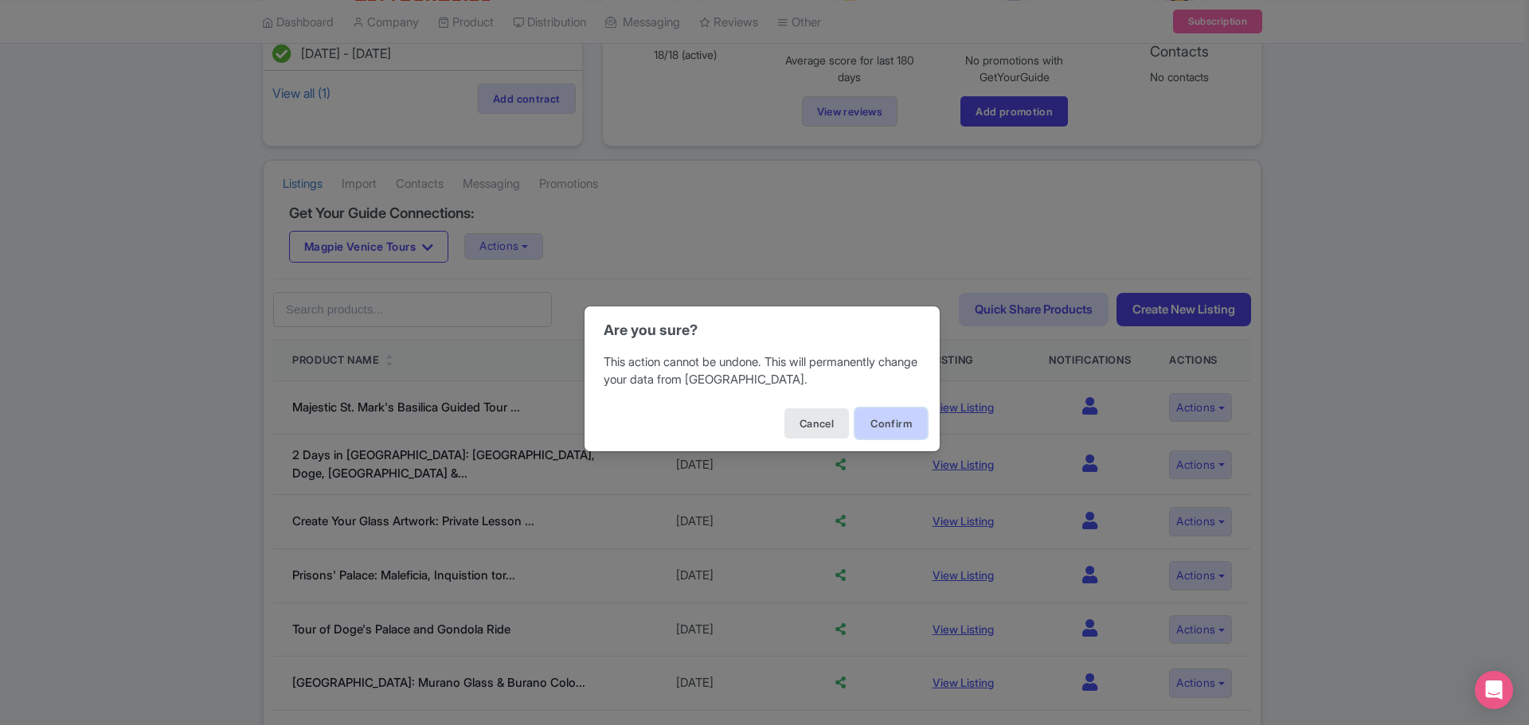
click at [891, 425] on button "Confirm" at bounding box center [891, 424] width 72 height 30
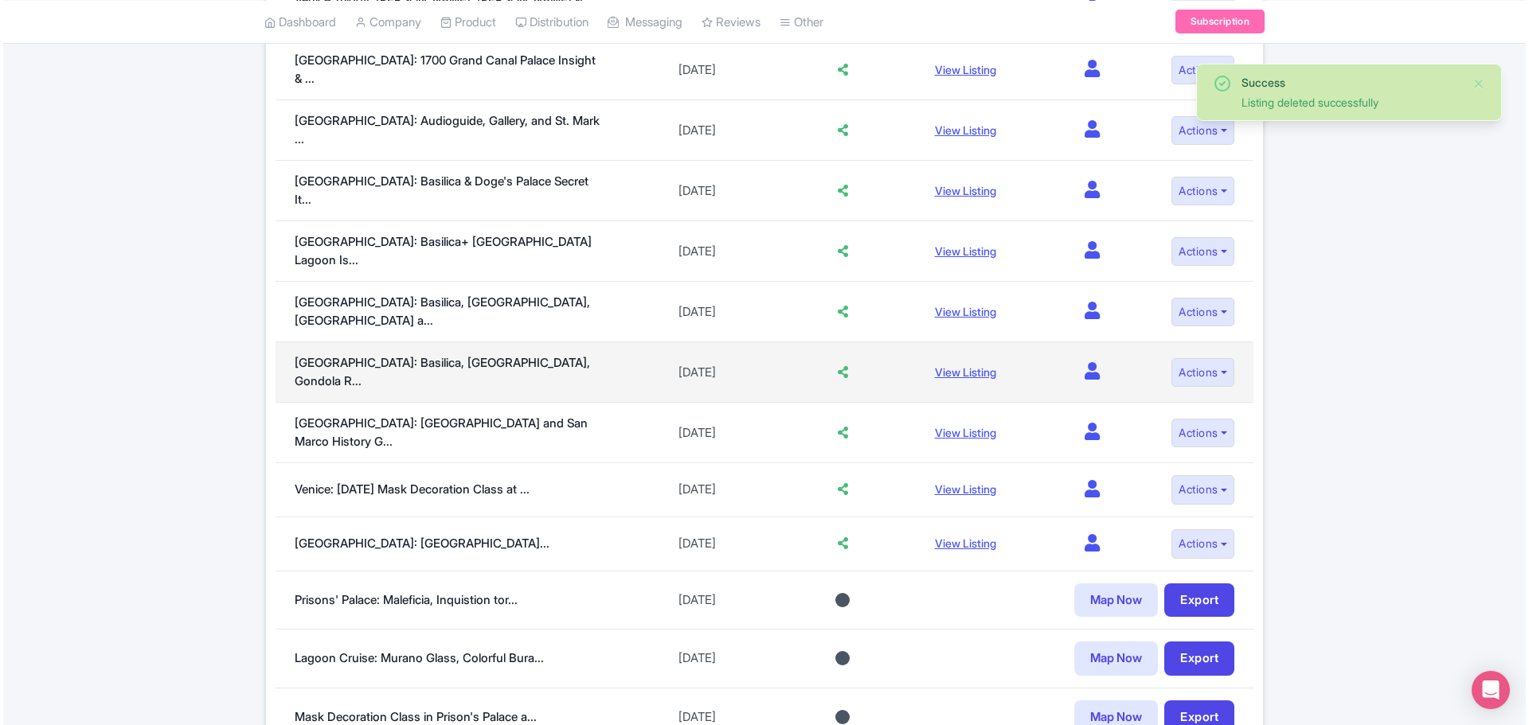
scroll to position [1080, 0]
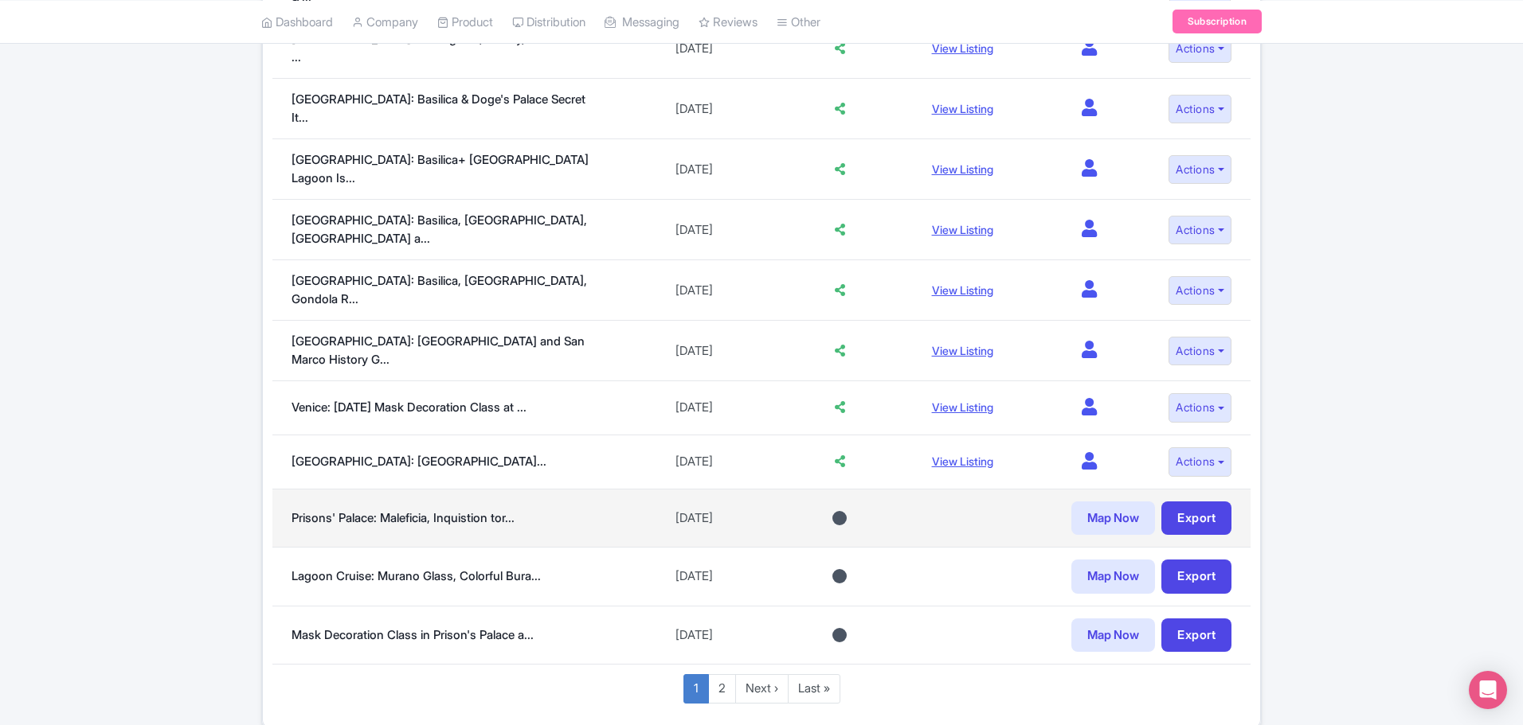
drag, startPoint x: 721, startPoint y: 440, endPoint x: 702, endPoint y: 442, distance: 19.3
click at [702, 489] on td "[DATE]" at bounding box center [694, 518] width 146 height 59
click at [1125, 502] on link "Map Now" at bounding box center [1113, 519] width 84 height 34
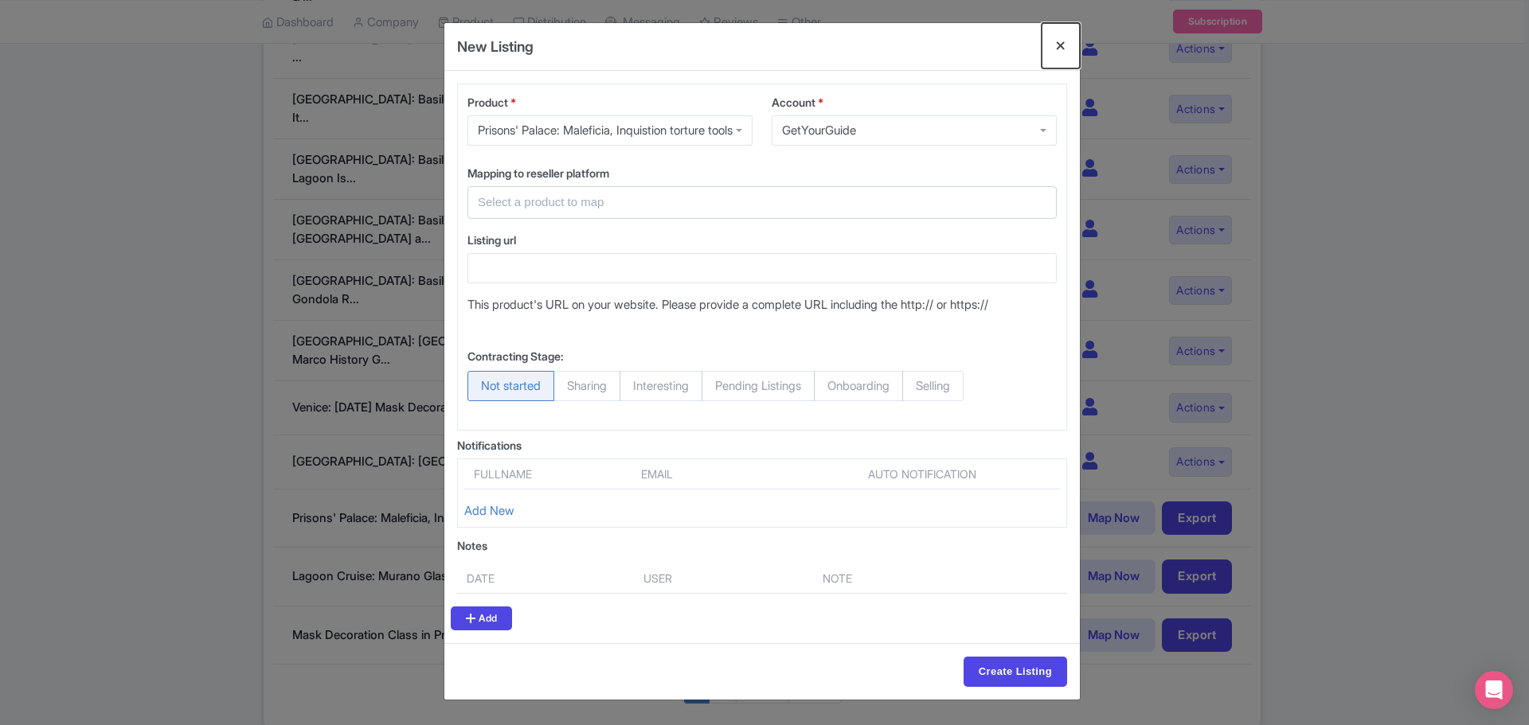
drag, startPoint x: 1062, startPoint y: 41, endPoint x: 1061, endPoint y: 72, distance: 31.1
click at [1061, 41] on button "Close" at bounding box center [1061, 45] width 38 height 45
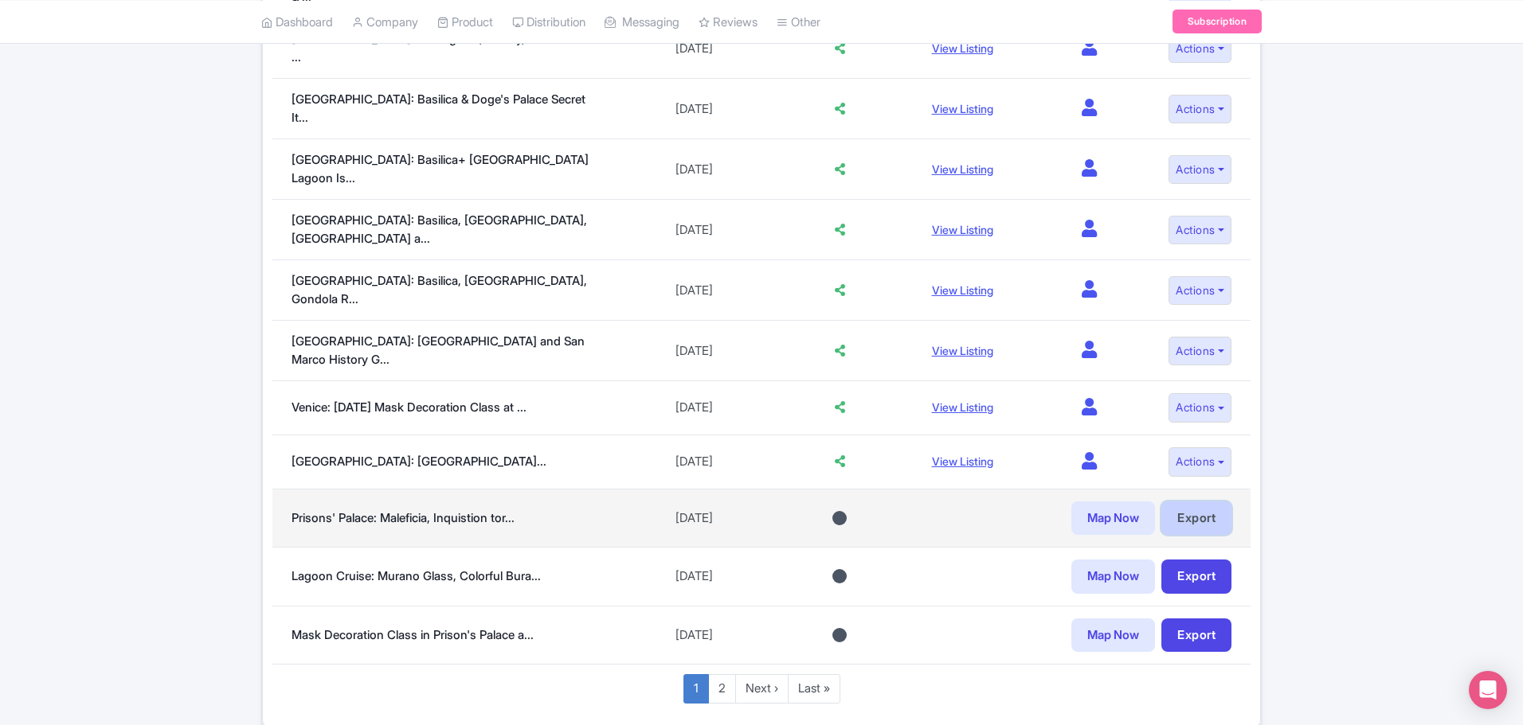
click at [1204, 502] on link "Export" at bounding box center [1196, 519] width 70 height 34
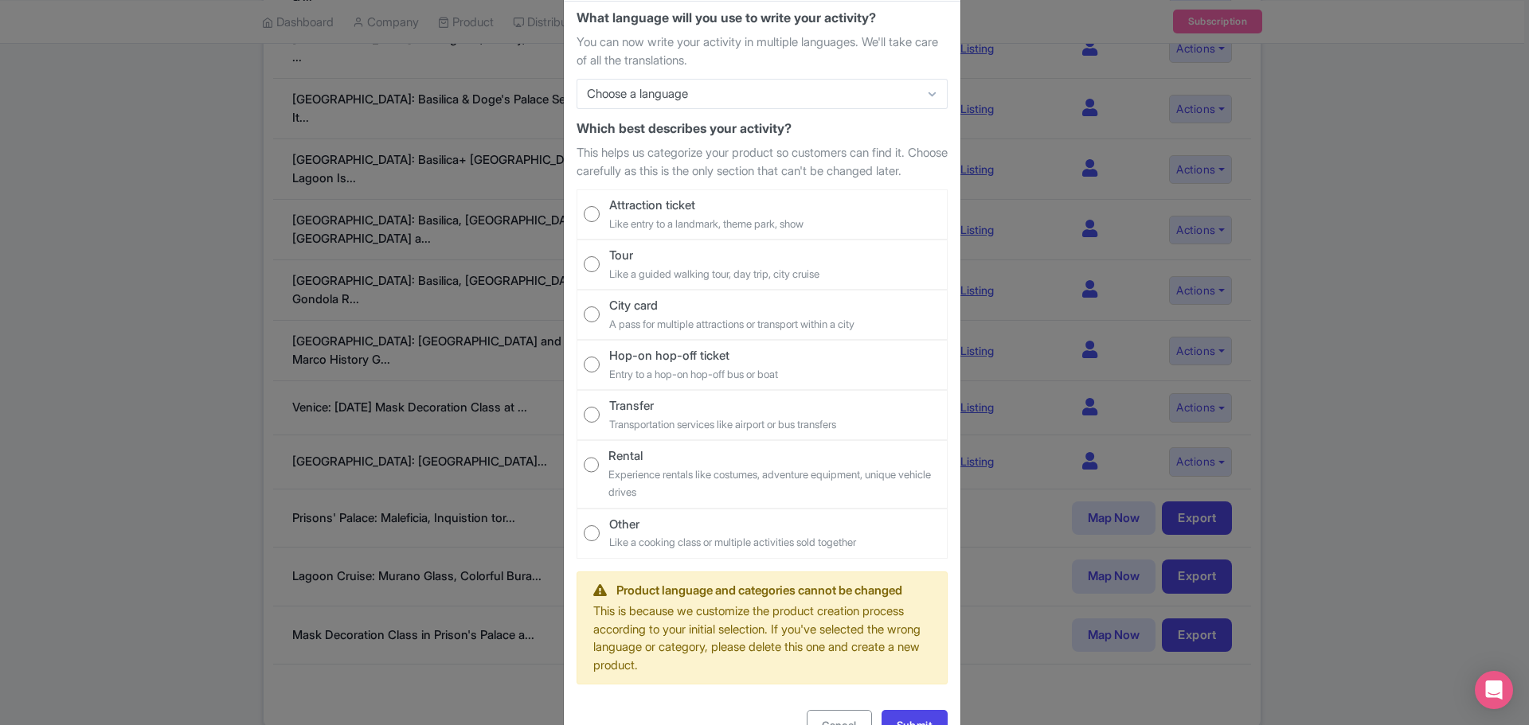
scroll to position [0, 0]
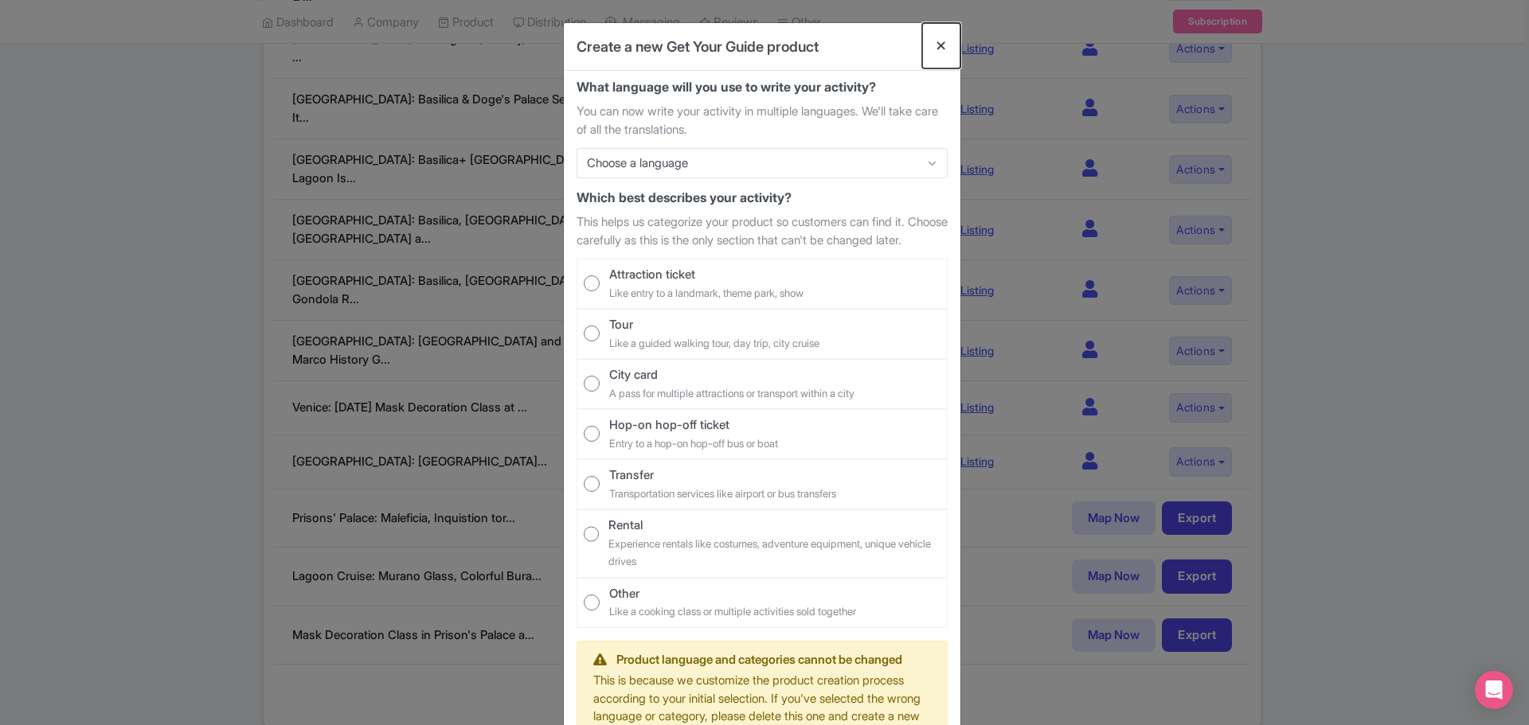
click at [936, 47] on button "Close" at bounding box center [941, 45] width 38 height 45
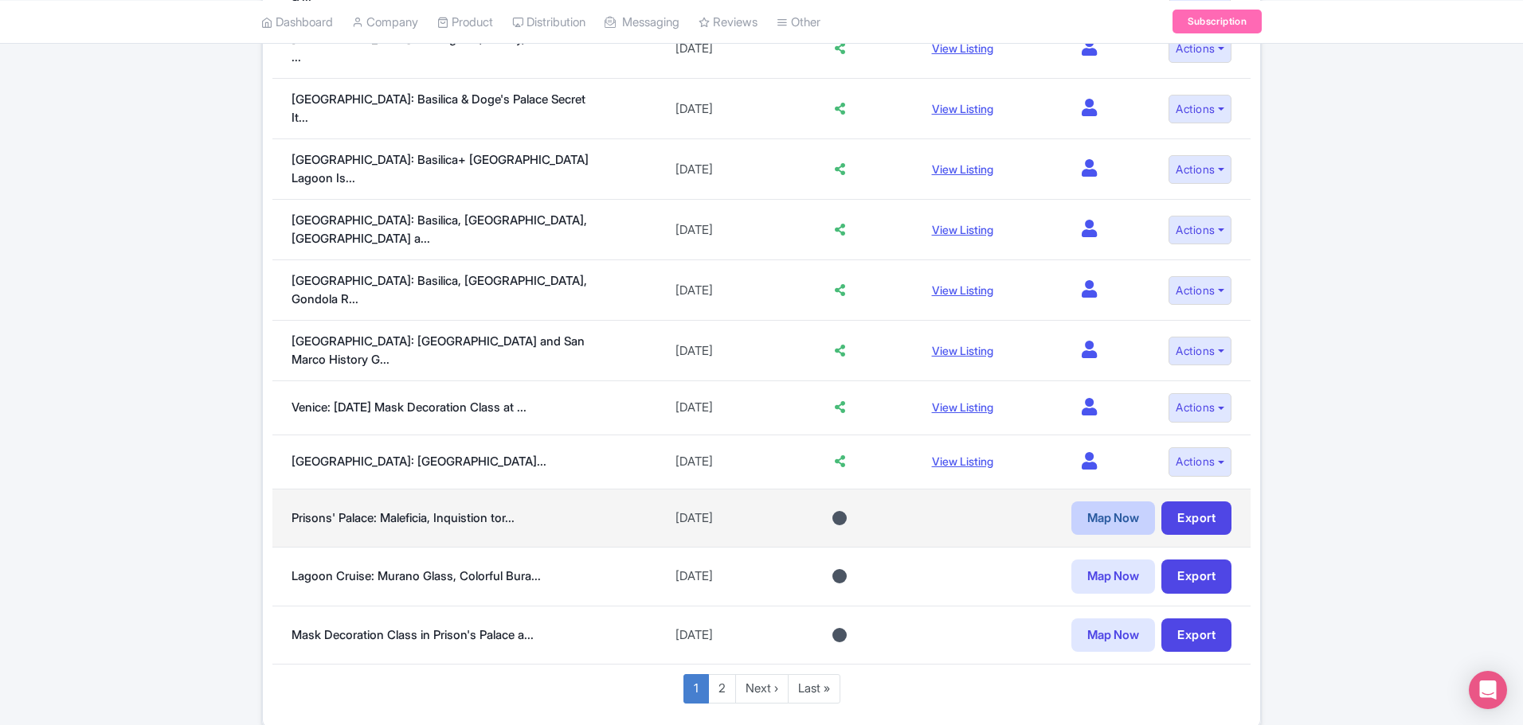
click at [1111, 502] on link "Map Now" at bounding box center [1113, 519] width 84 height 34
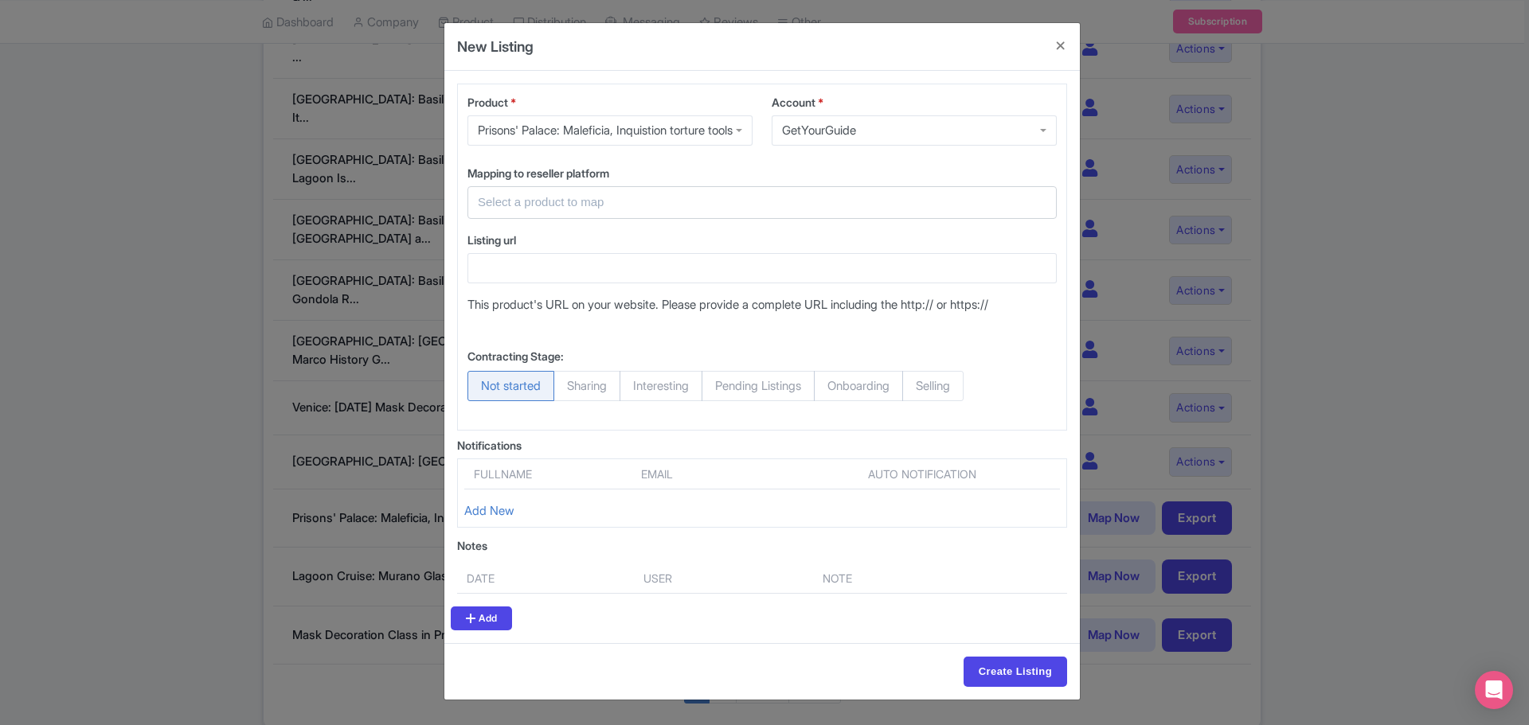
click at [616, 212] on input "text" at bounding box center [752, 203] width 549 height 18
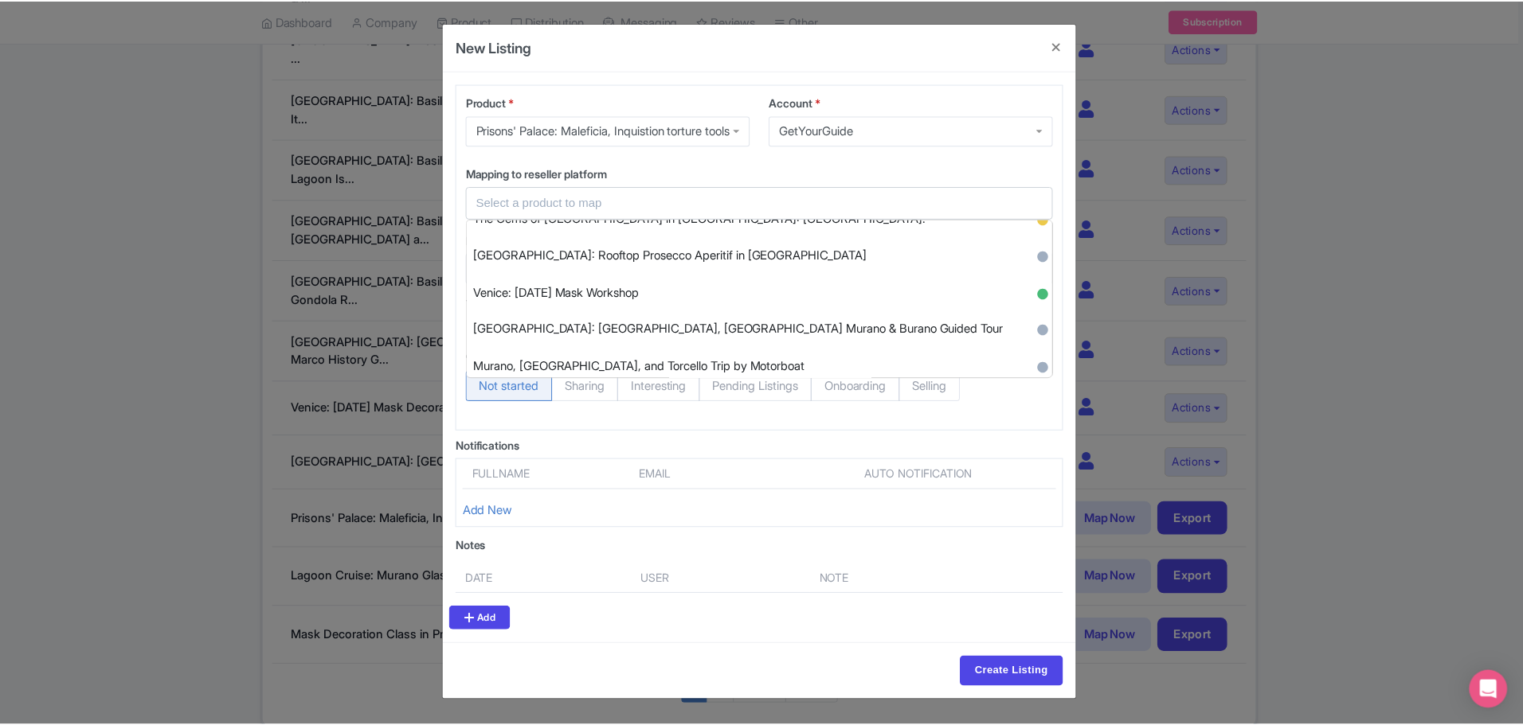
scroll to position [1354, 0]
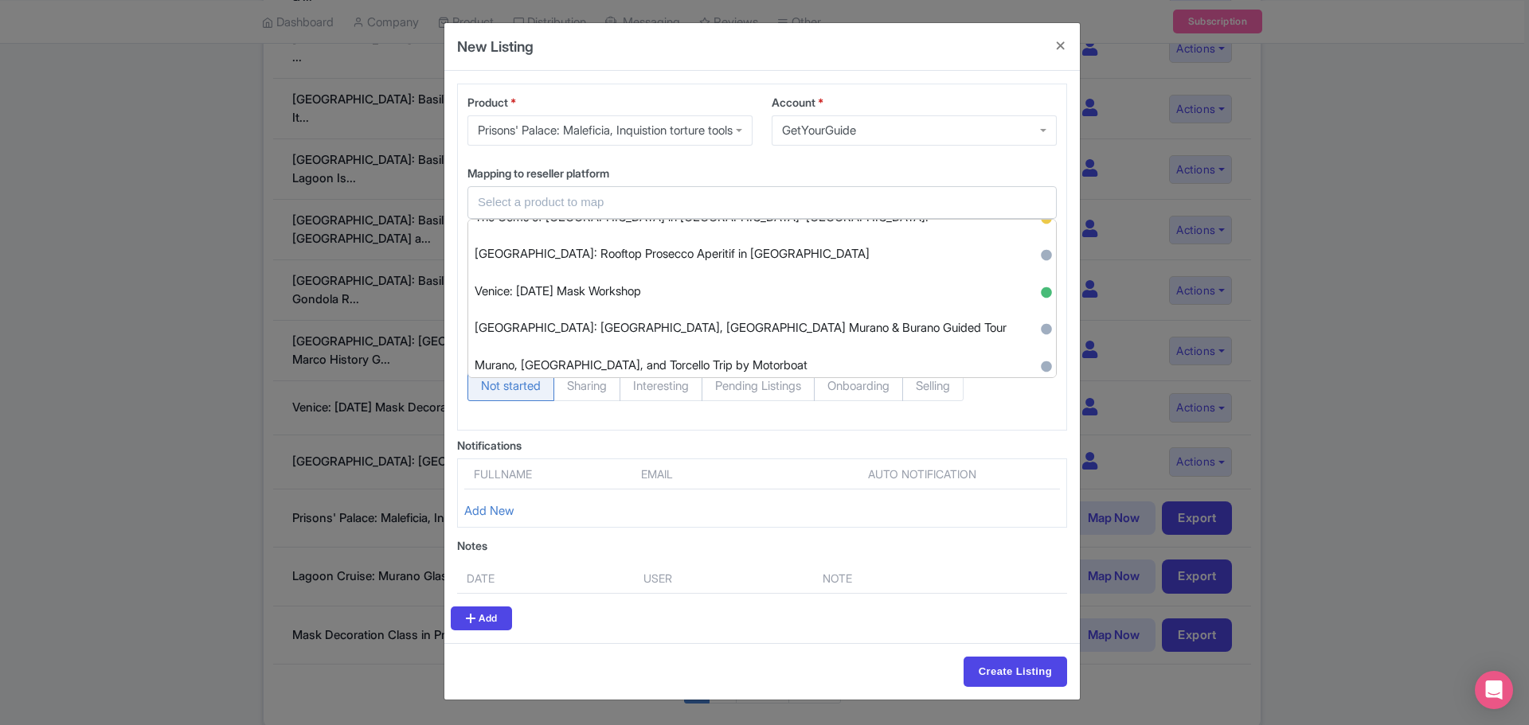
click at [108, 297] on div "New Listing Product * Prisons' Palace: Maleficia, Inquistion torture tools Pris…" at bounding box center [764, 362] width 1529 height 725
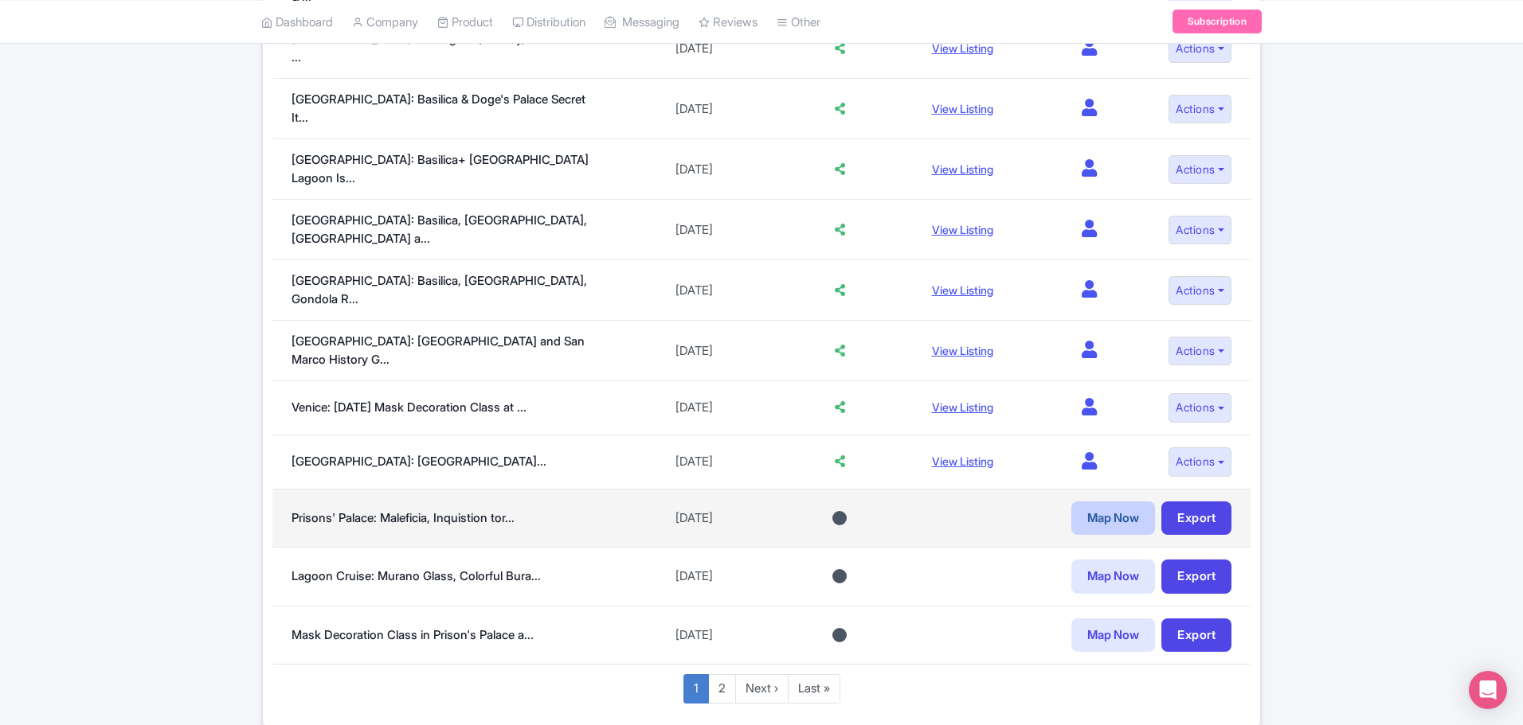
click at [1100, 502] on link "Map Now" at bounding box center [1113, 519] width 84 height 34
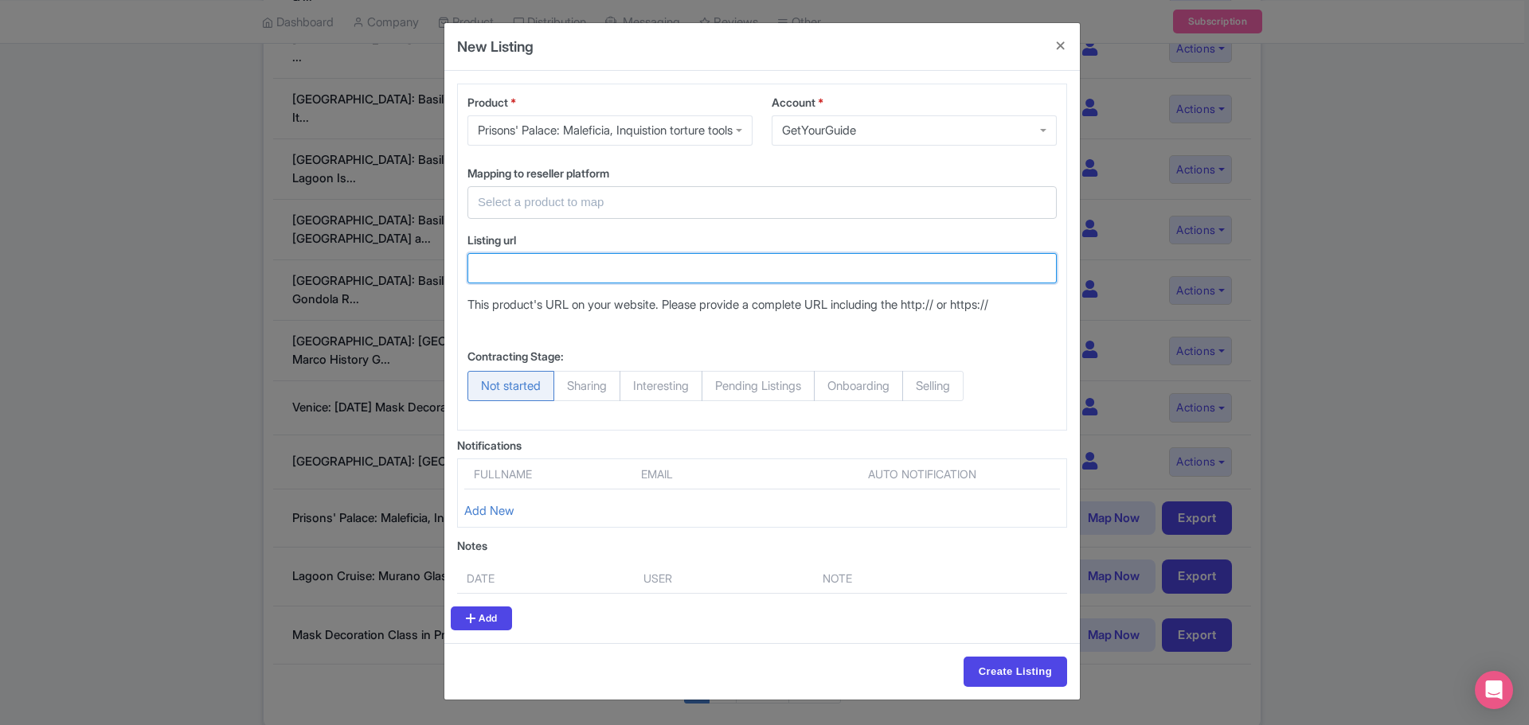
click at [628, 283] on input "Listing url" at bounding box center [761, 268] width 589 height 30
click at [1056, 41] on button "Close" at bounding box center [1061, 45] width 38 height 45
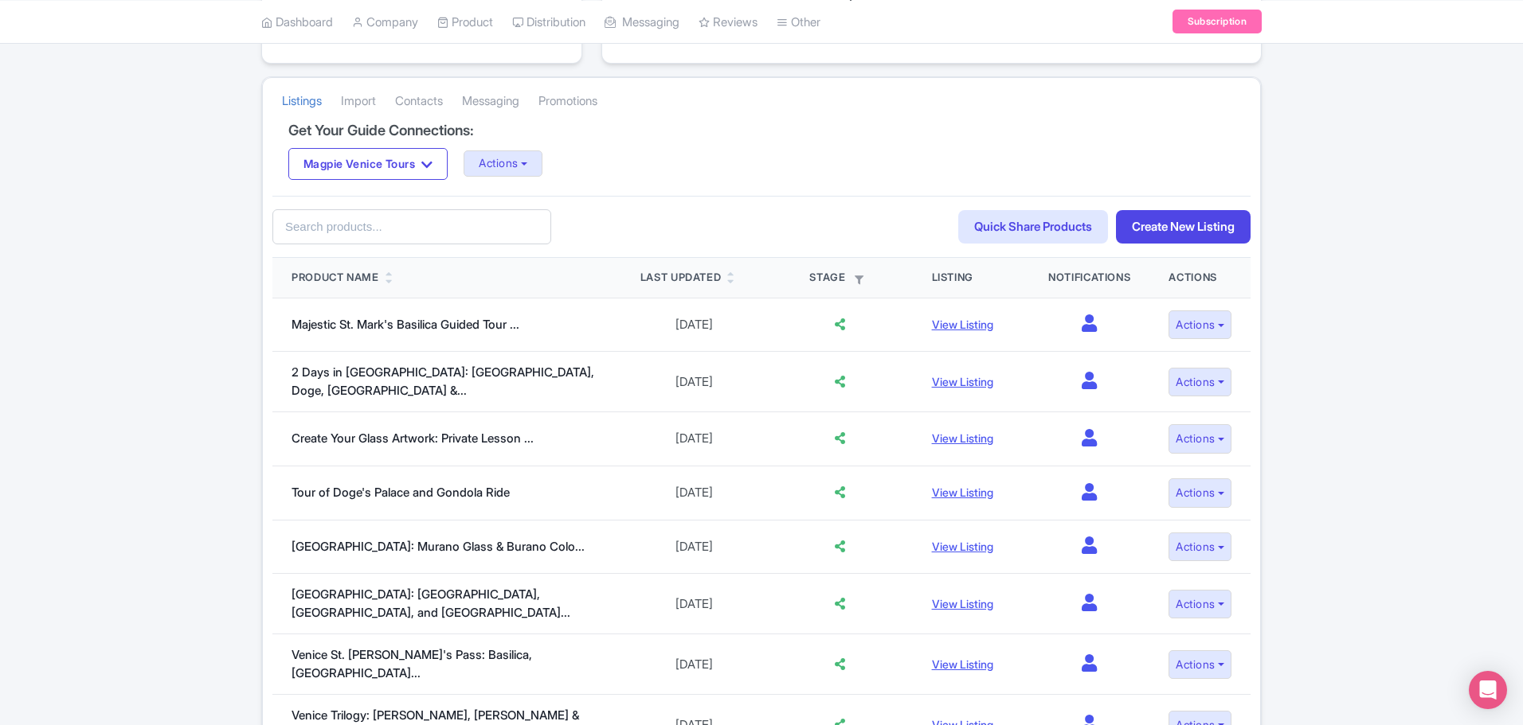
scroll to position [283, 0]
click at [572, 131] on link "Listings Optimizer" at bounding box center [588, 135] width 151 height 25
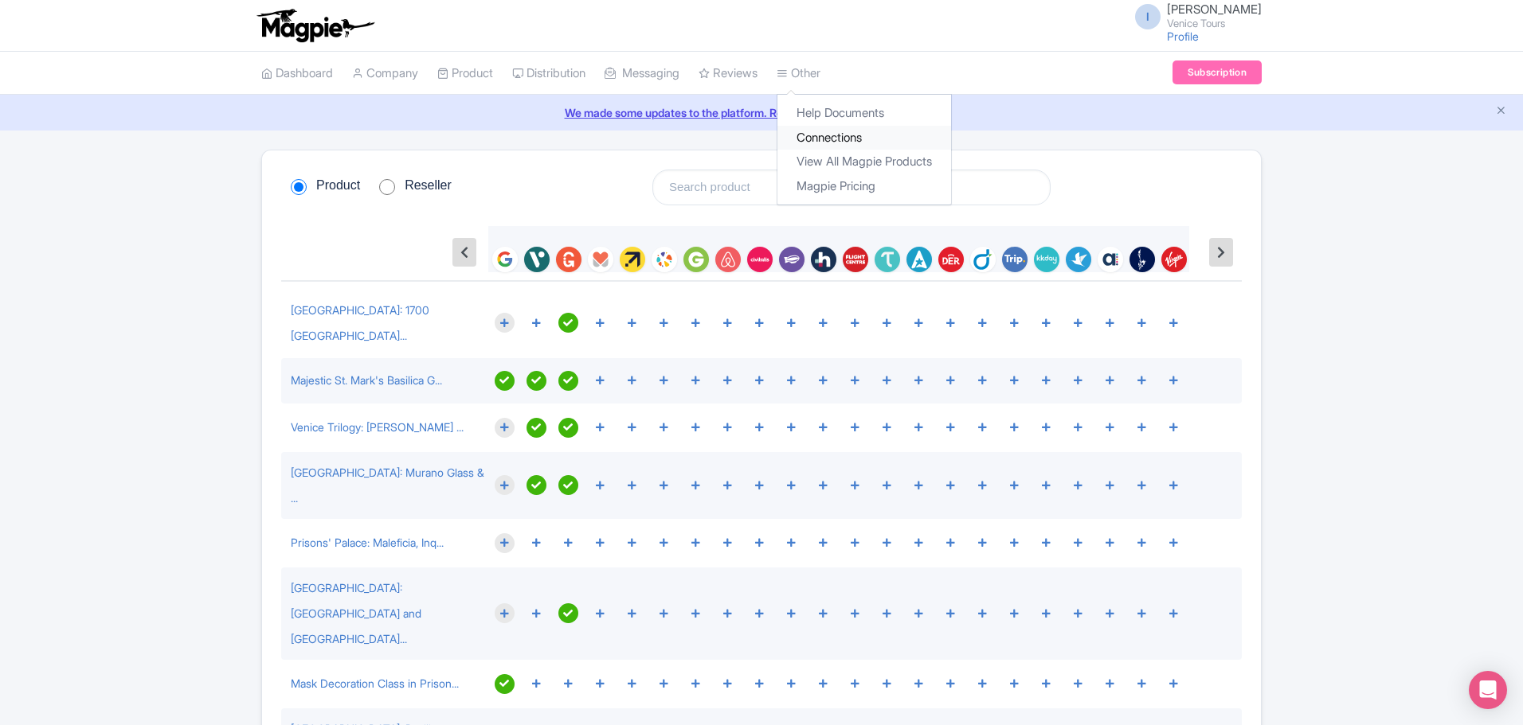
click at [843, 134] on link "Connections" at bounding box center [864, 138] width 174 height 25
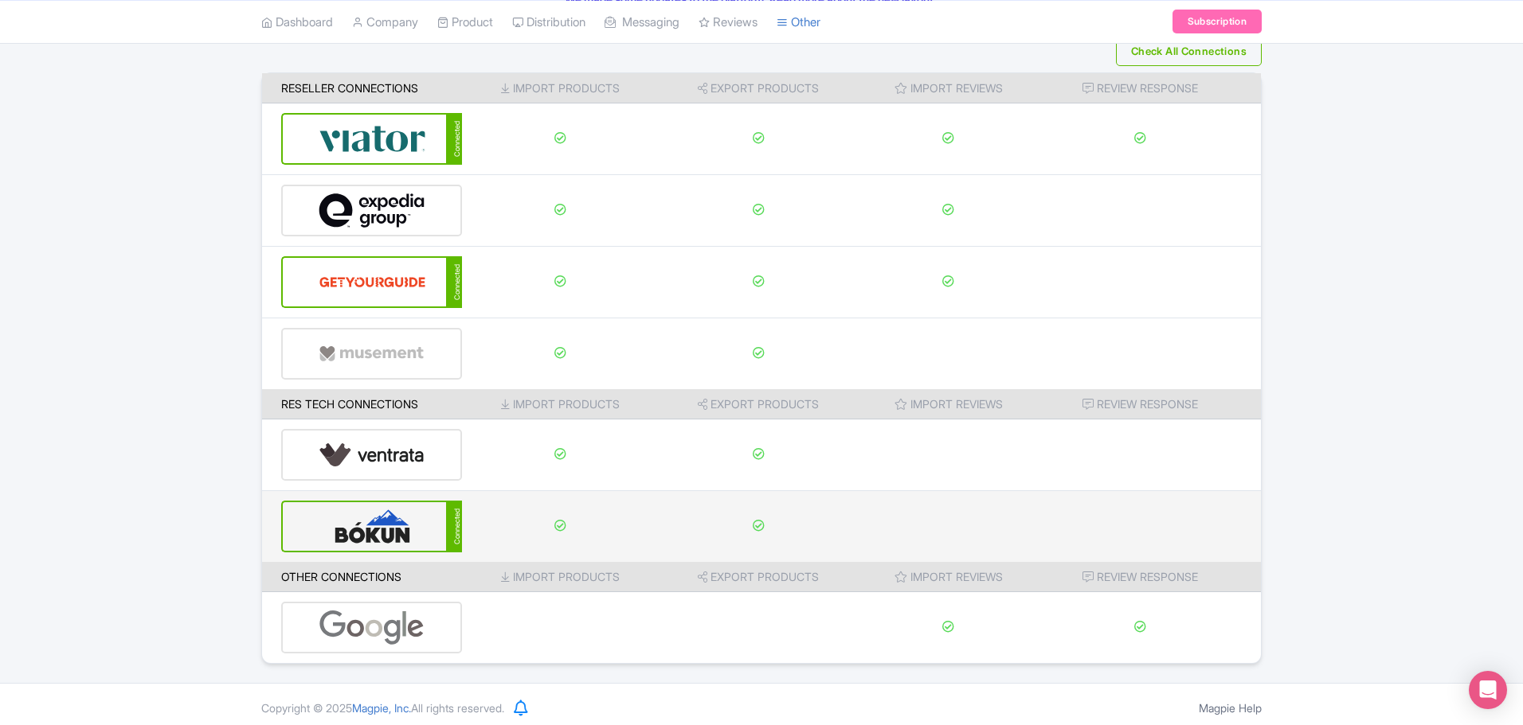
scroll to position [121, 0]
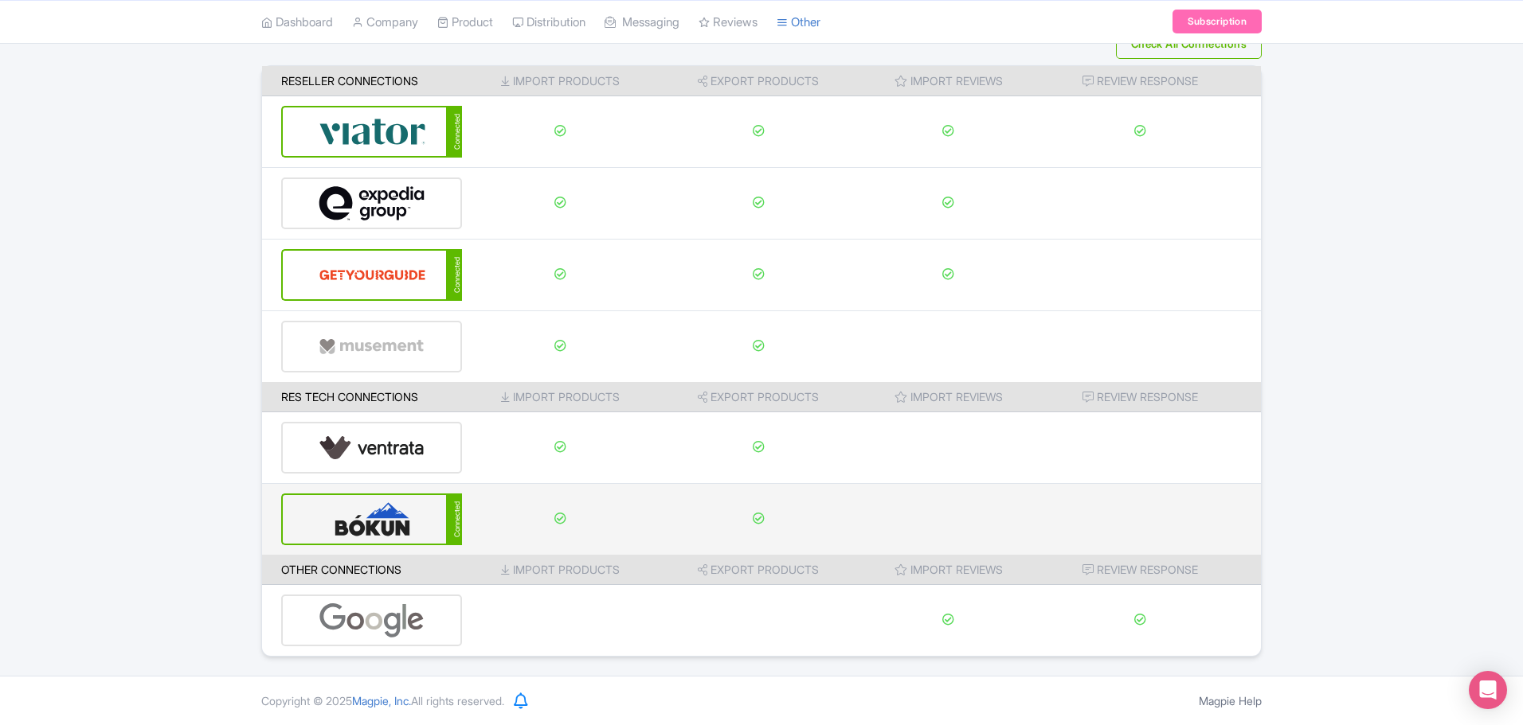
click at [393, 520] on img at bounding box center [373, 519] width 108 height 49
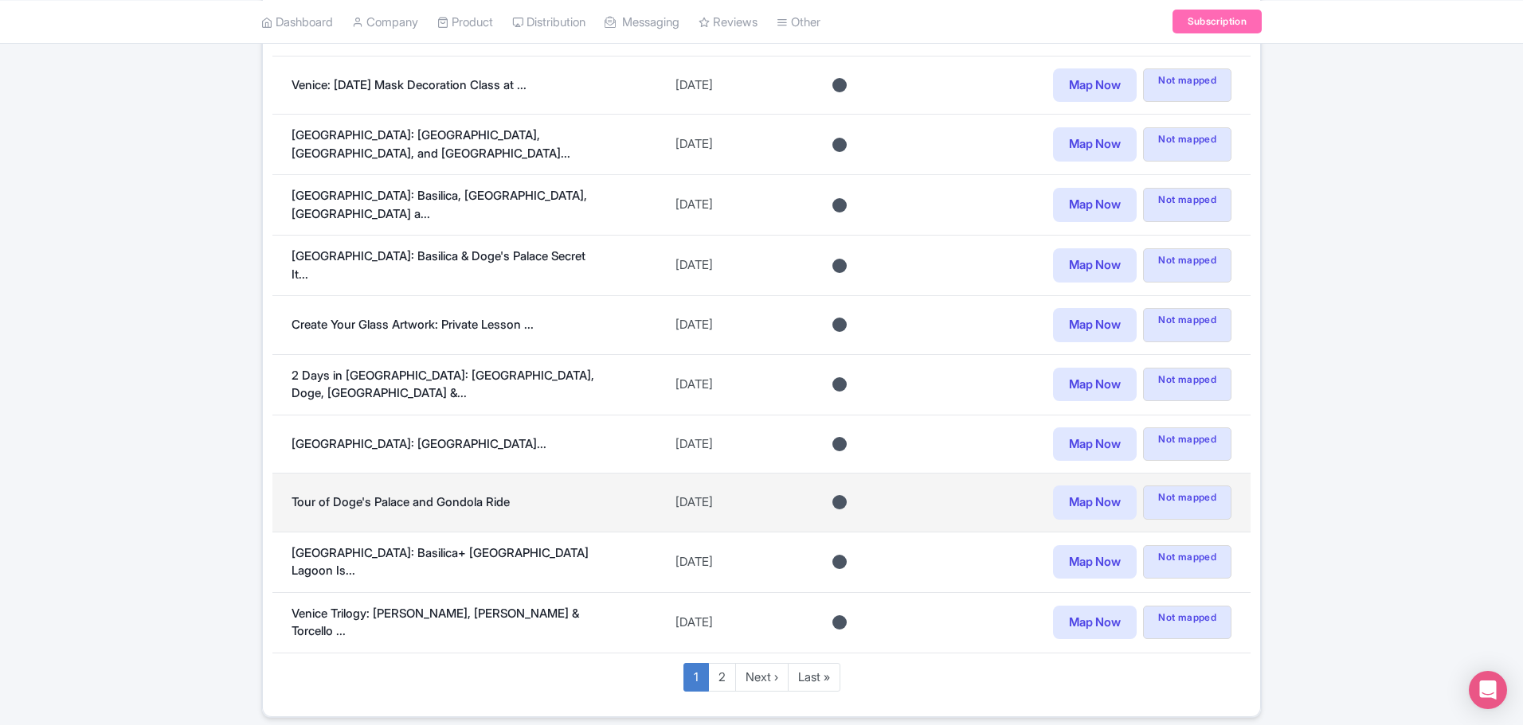
scroll to position [904, 0]
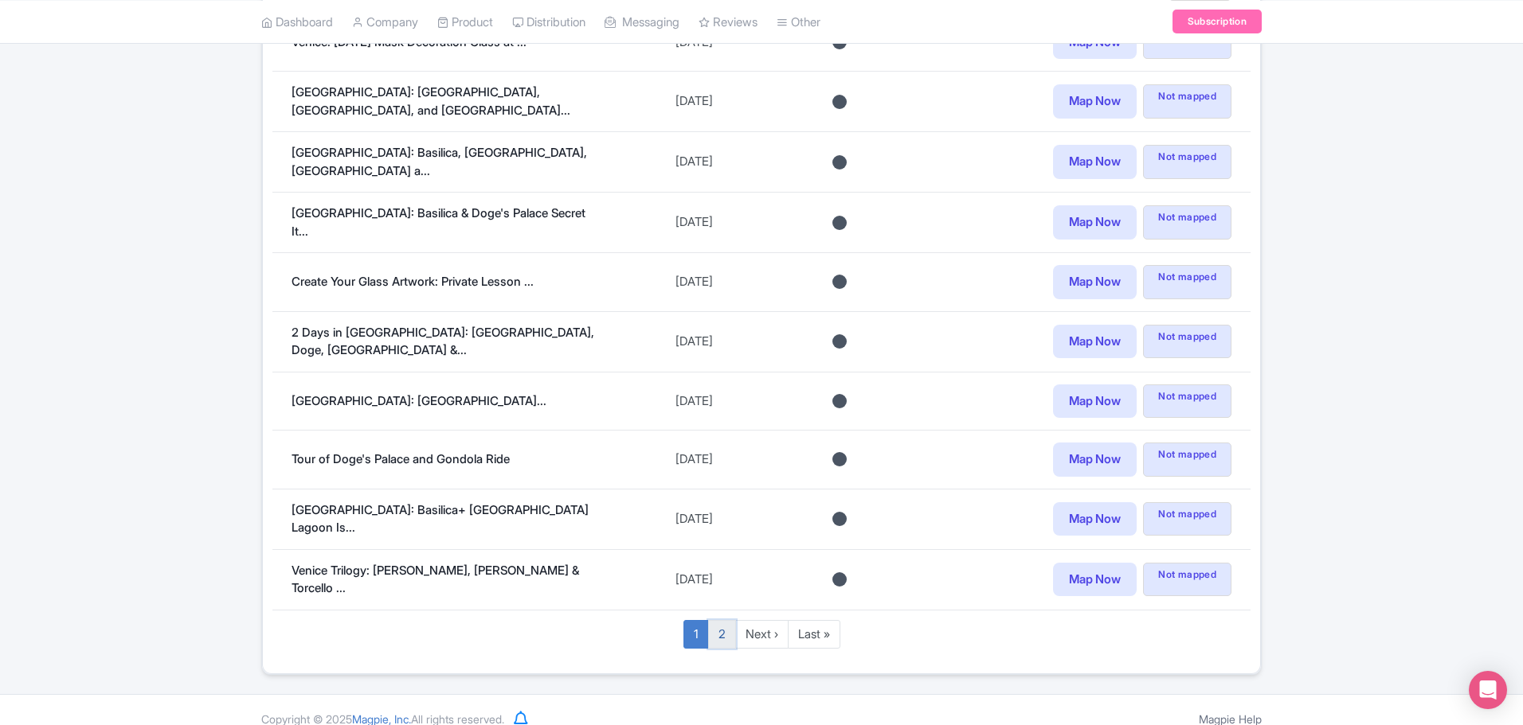
click at [713, 620] on link "2" at bounding box center [722, 634] width 28 height 29
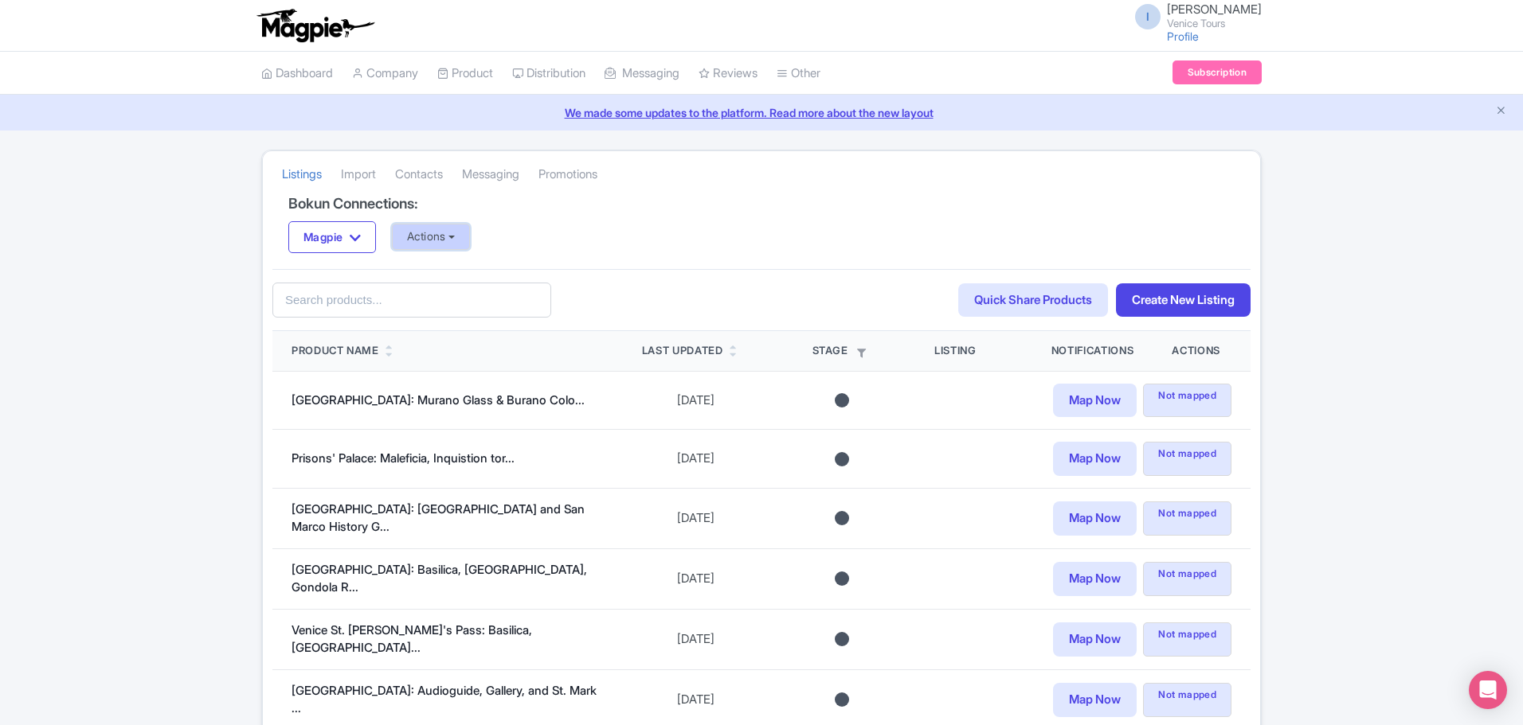
click at [465, 243] on button "Actions" at bounding box center [431, 237] width 79 height 26
click at [550, 205] on h4 "Bokun Connections:" at bounding box center [761, 204] width 946 height 16
click at [362, 169] on link "Import" at bounding box center [358, 175] width 35 height 44
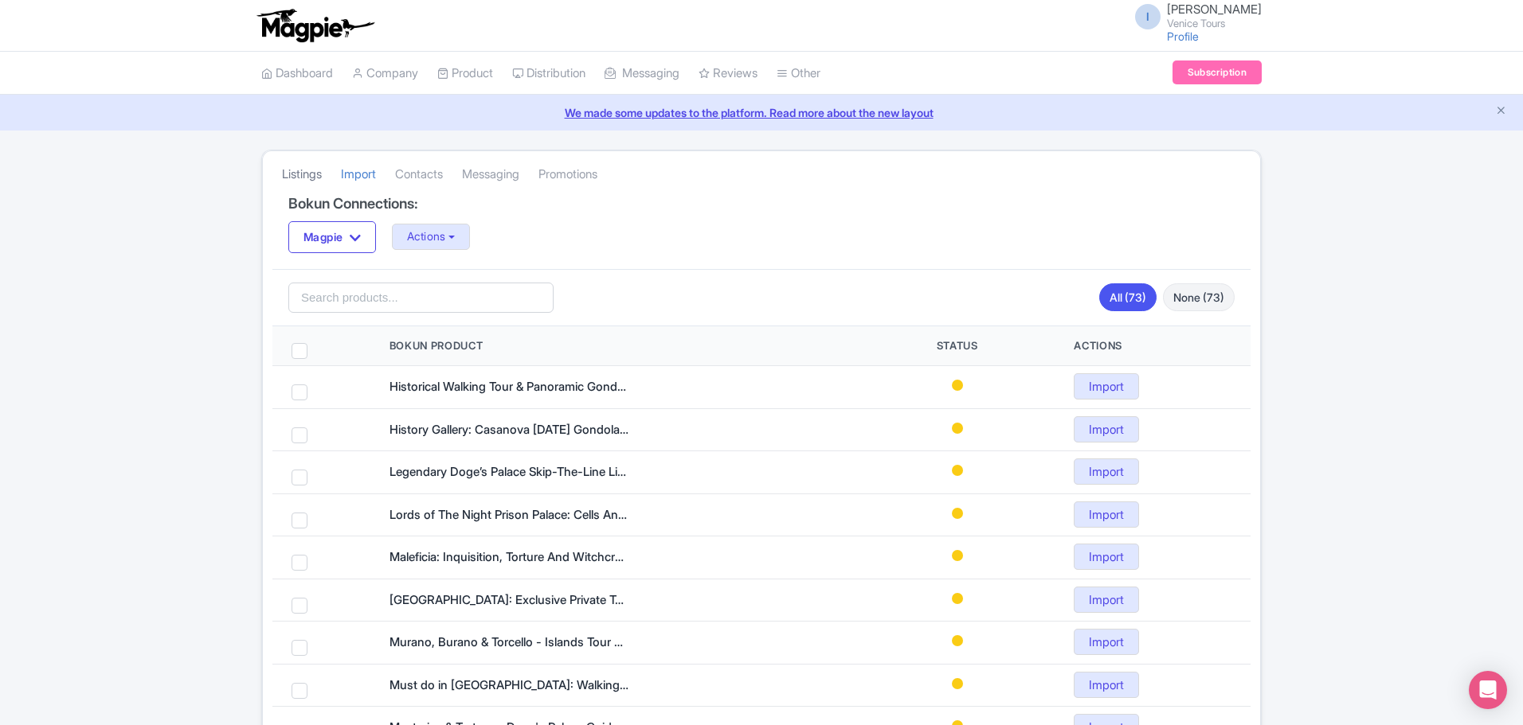
click at [305, 166] on link "Listings" at bounding box center [302, 175] width 40 height 44
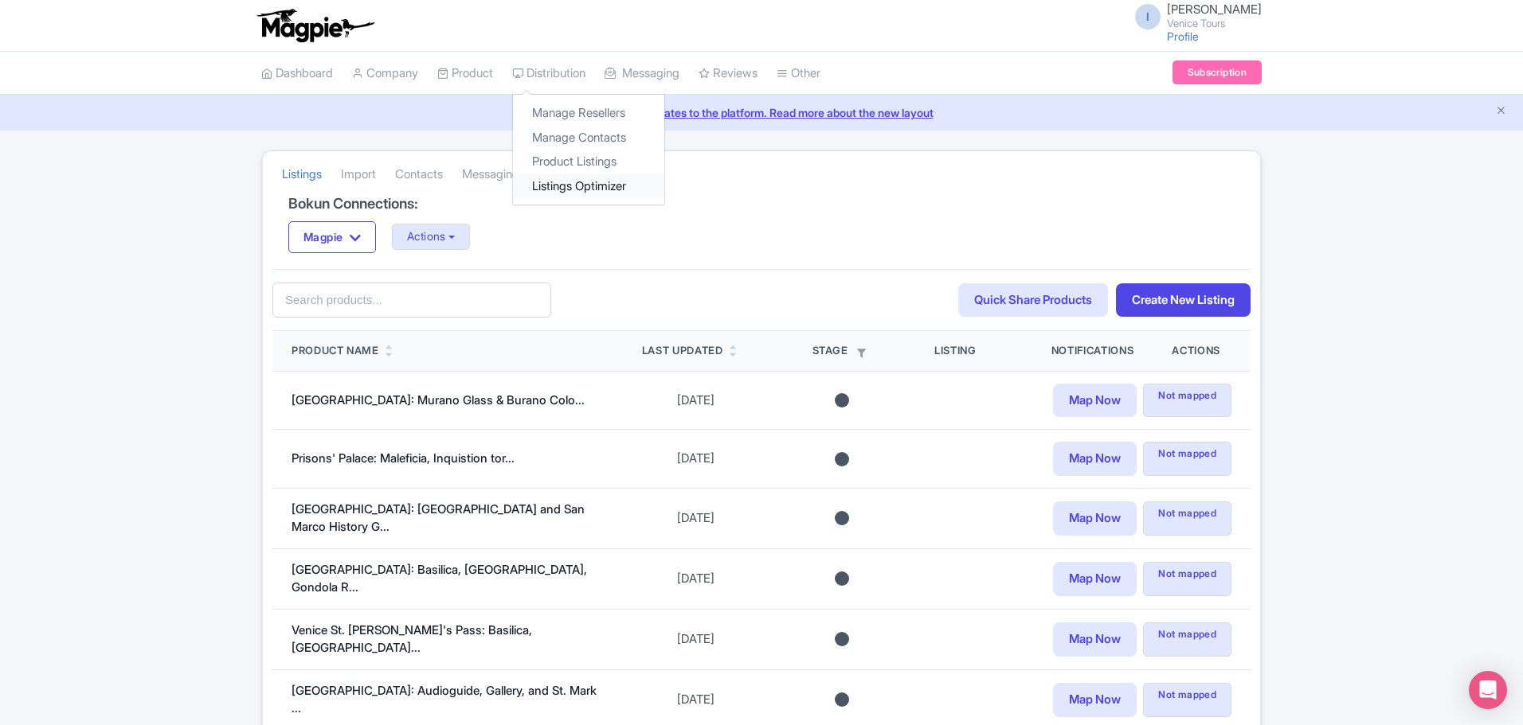
click at [577, 182] on link "Listings Optimizer" at bounding box center [588, 186] width 151 height 25
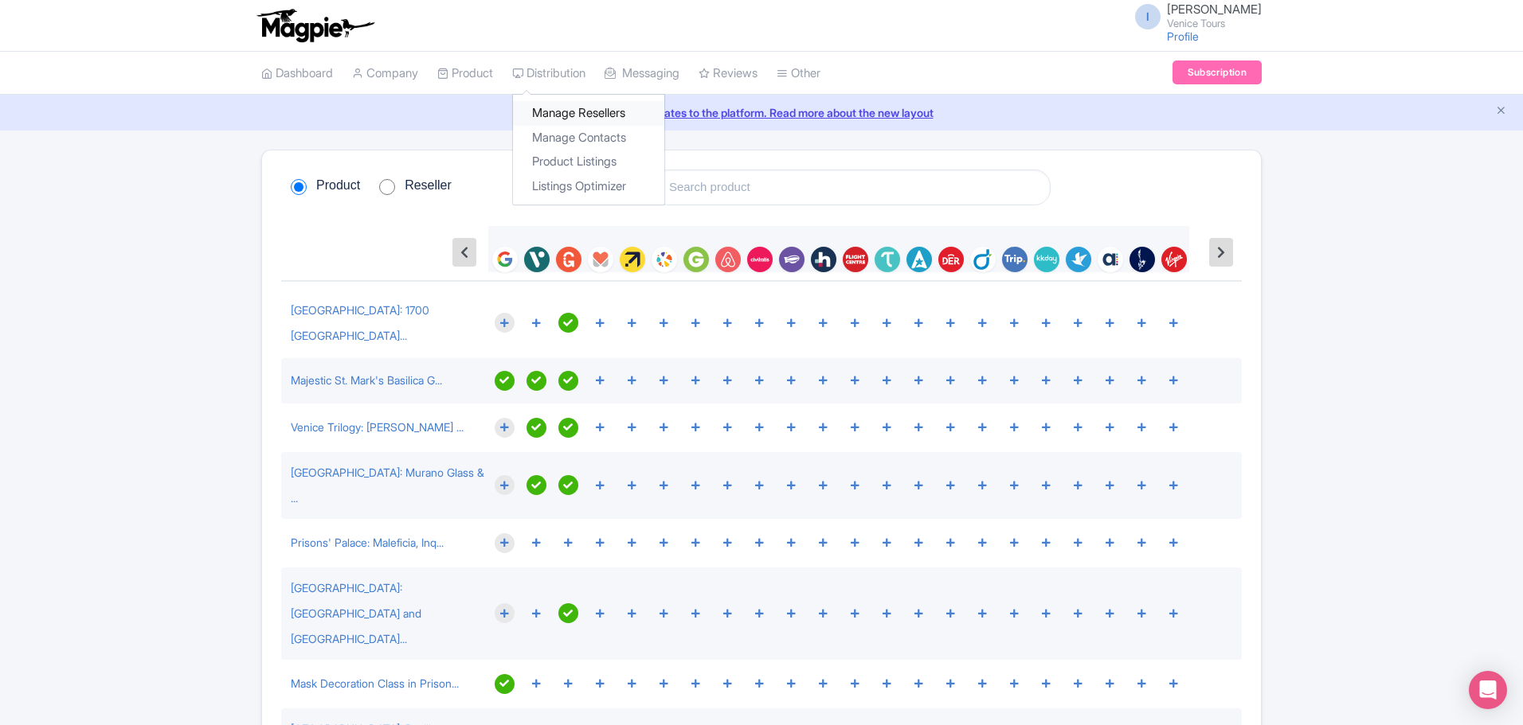
click at [565, 106] on link "Manage Resellers" at bounding box center [588, 113] width 151 height 25
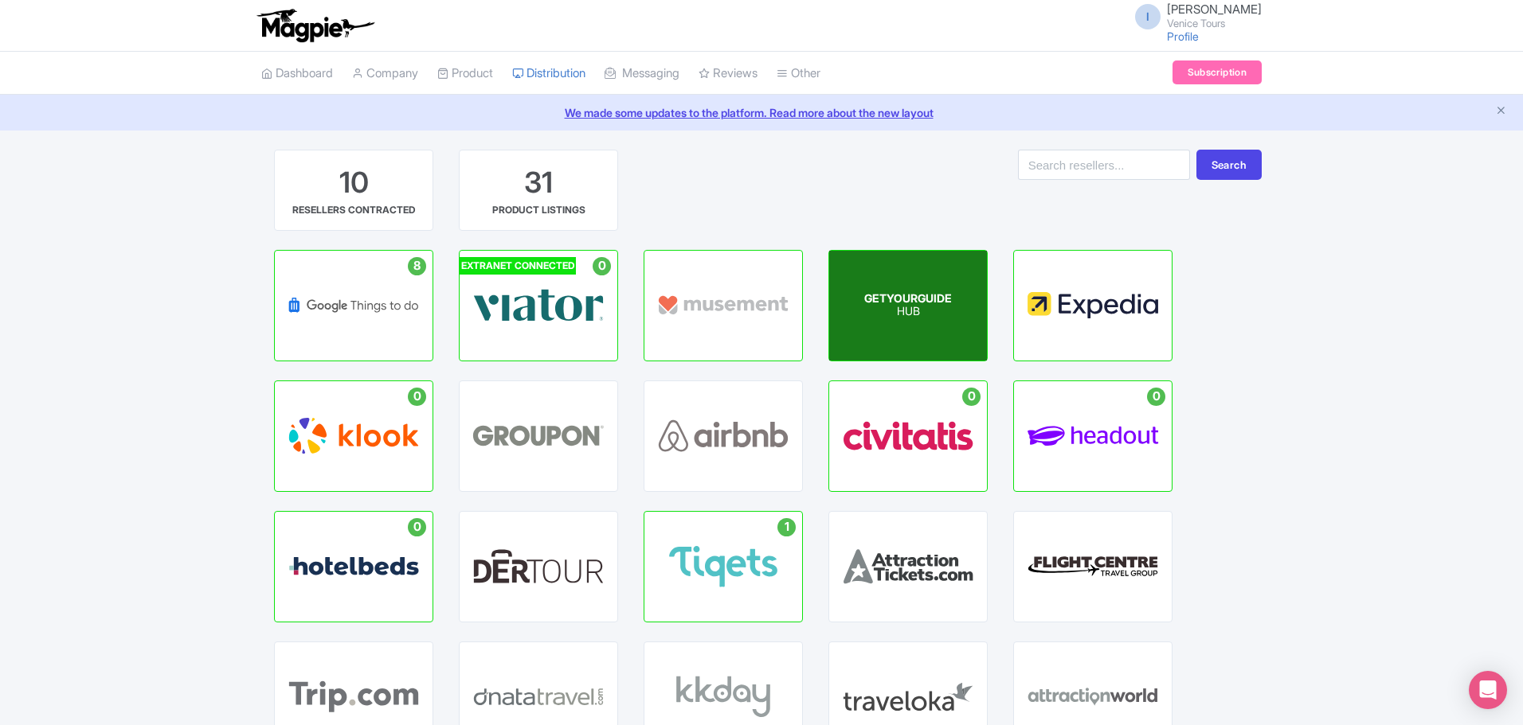
click at [932, 327] on div "GETYOURGUIDE HUB" at bounding box center [908, 306] width 158 height 110
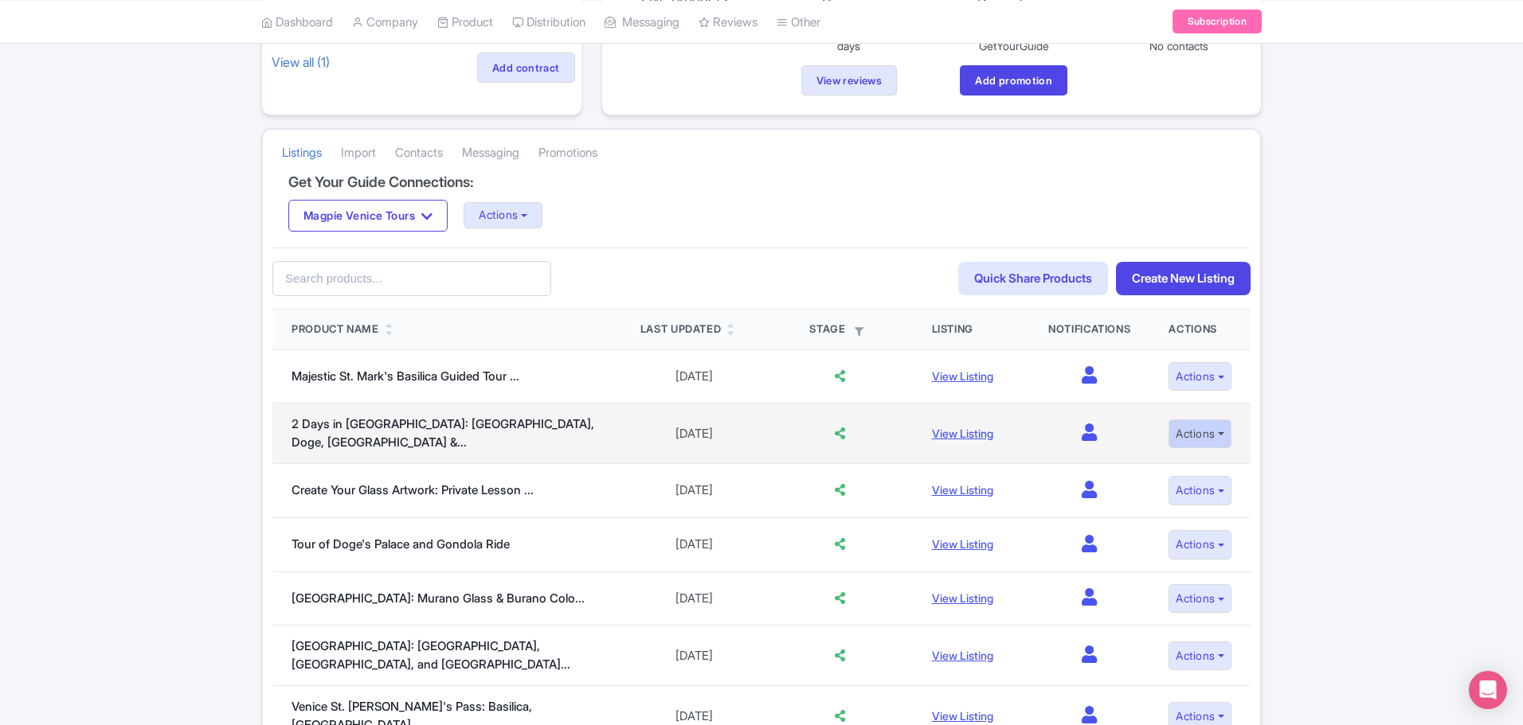
scroll to position [239, 0]
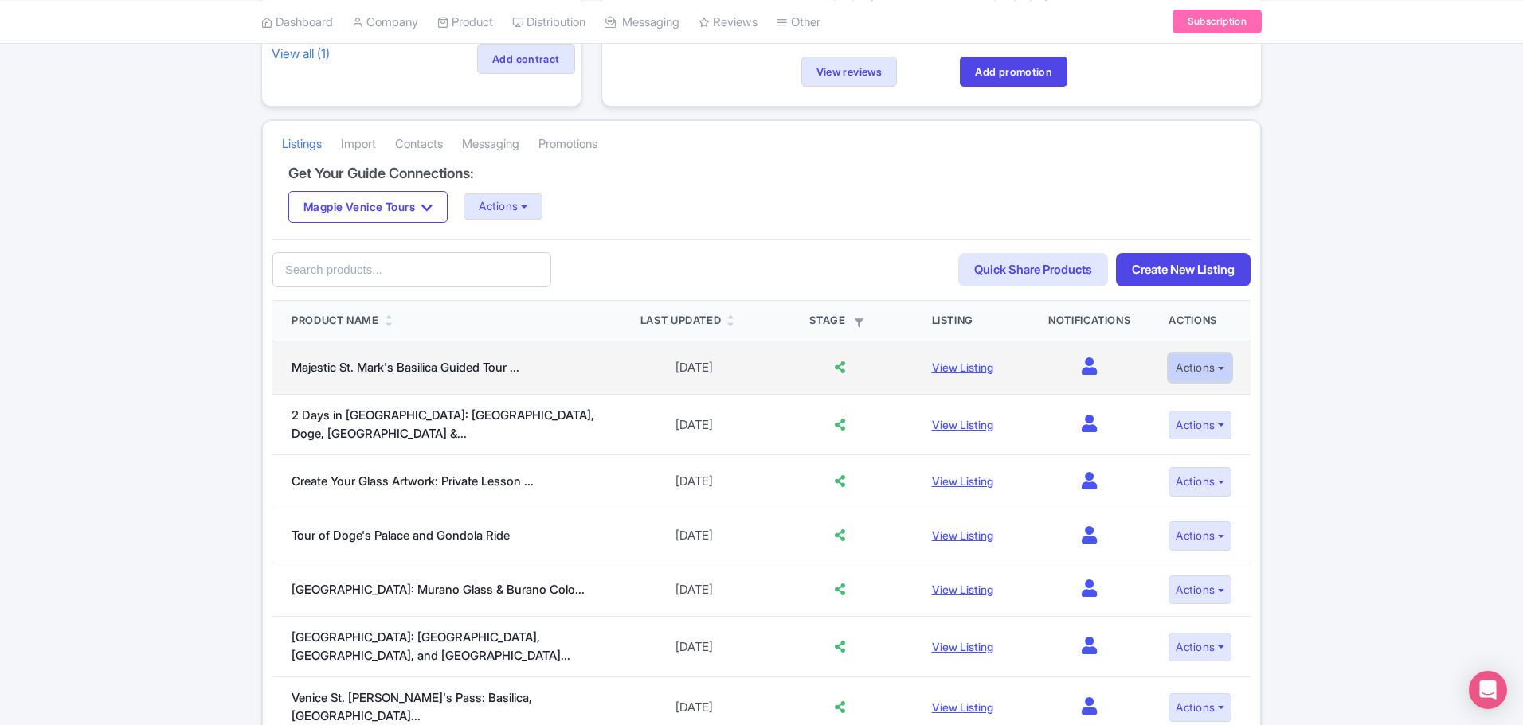
click at [1207, 370] on button "Actions" at bounding box center [1199, 368] width 63 height 29
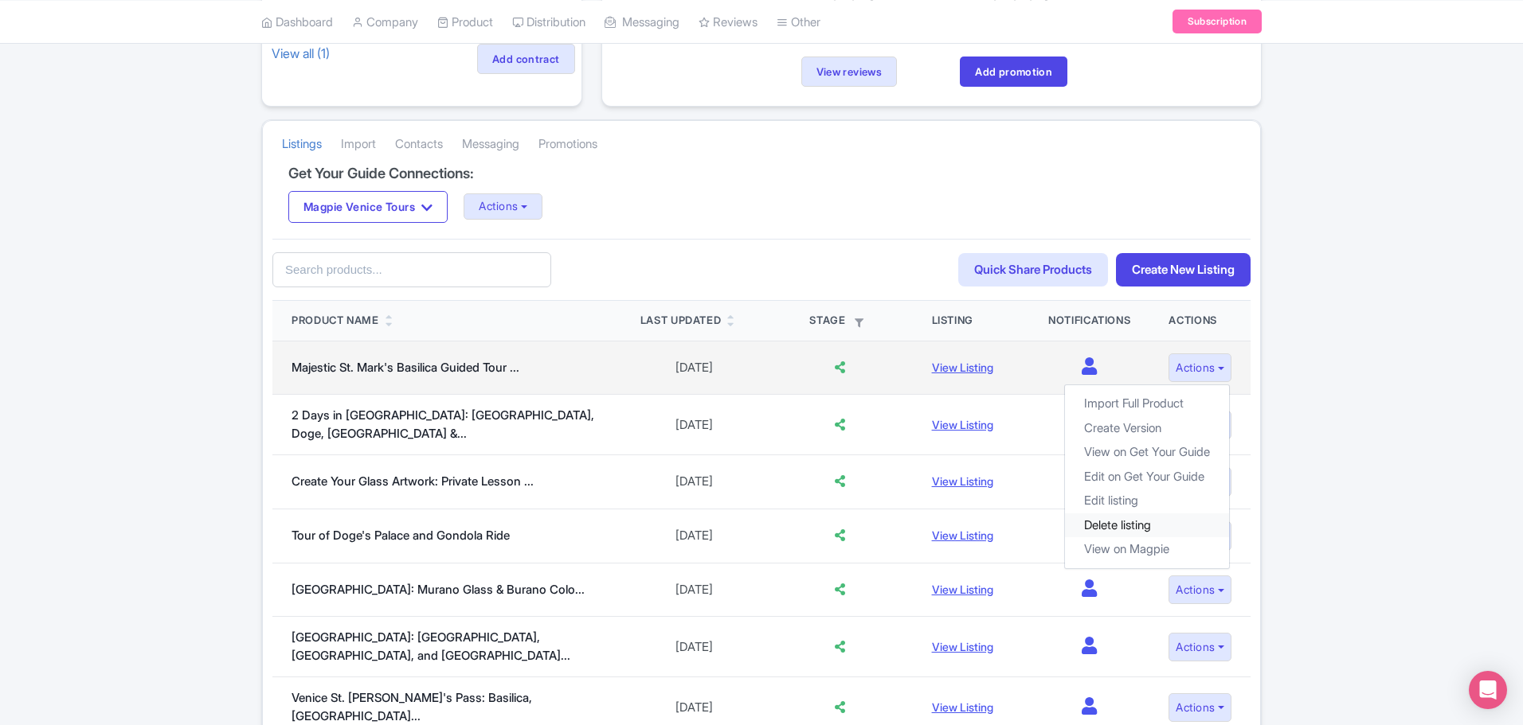
click at [1140, 526] on link "Delete listing" at bounding box center [1147, 525] width 164 height 25
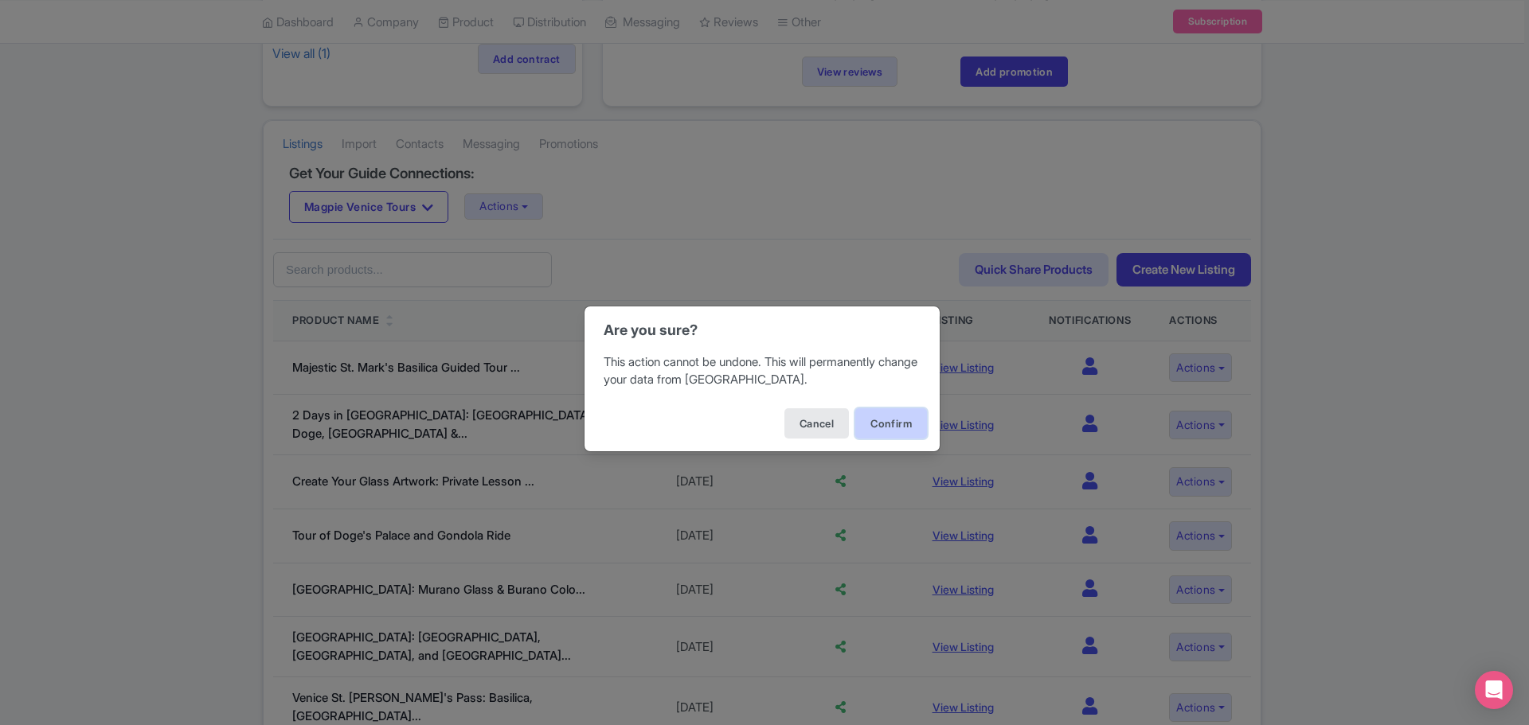
click at [901, 421] on button "Confirm" at bounding box center [891, 424] width 72 height 30
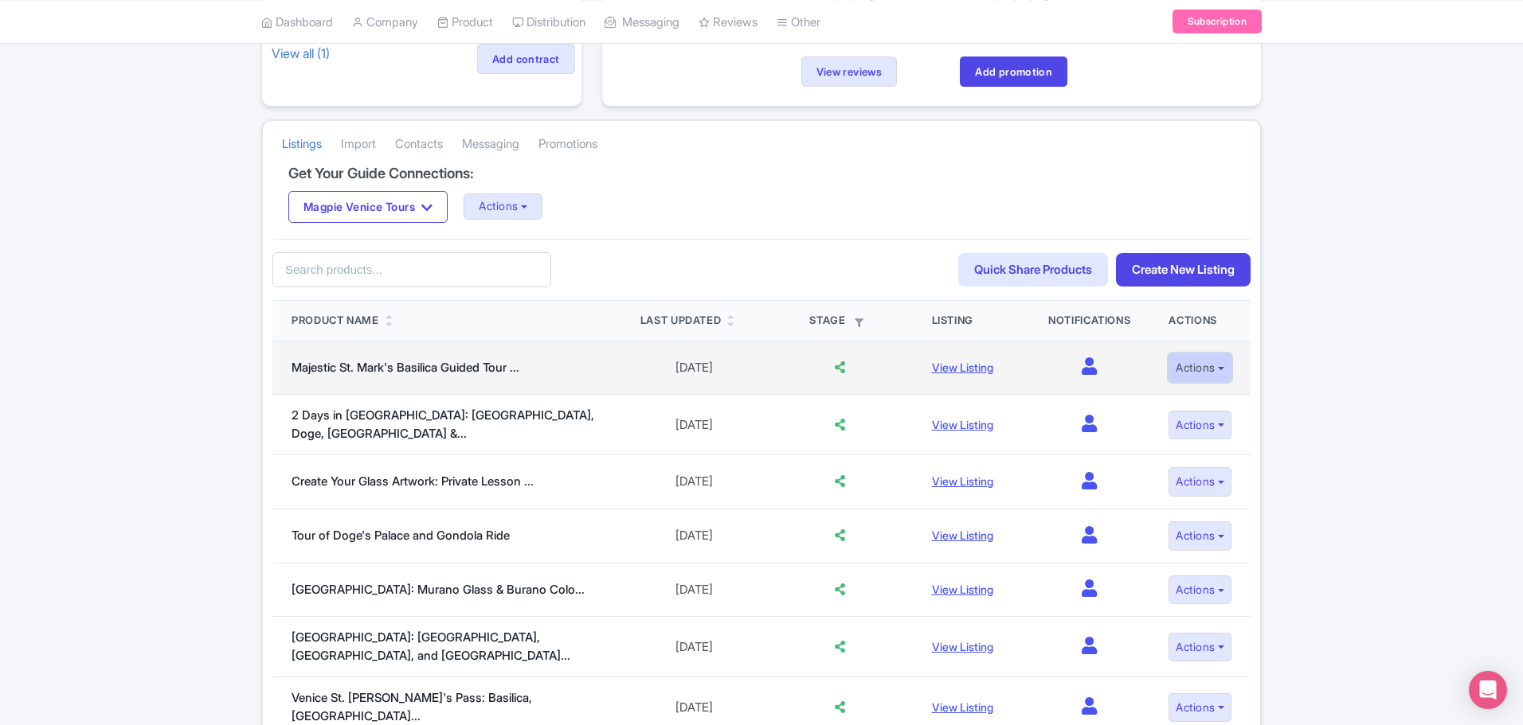
click at [1214, 366] on button "Actions" at bounding box center [1199, 368] width 63 height 29
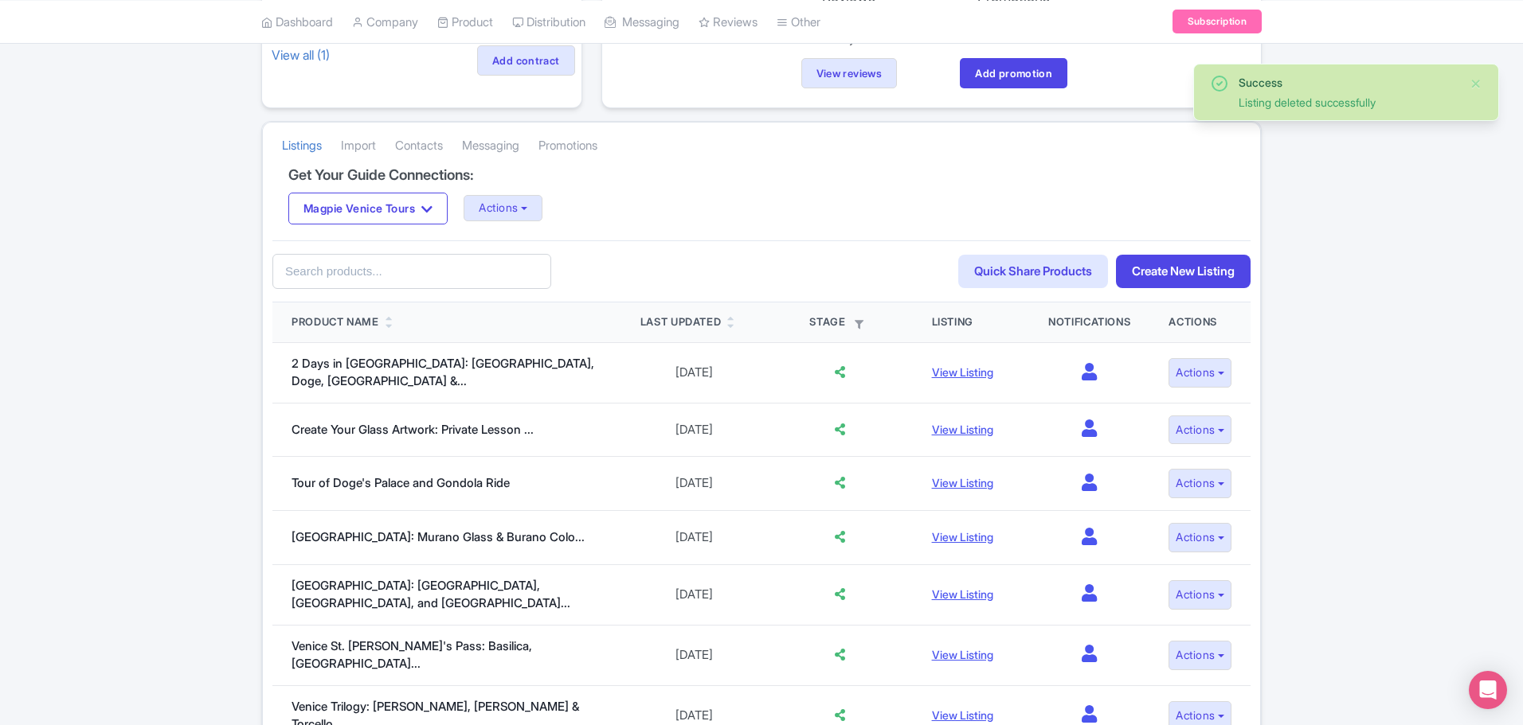
scroll to position [239, 0]
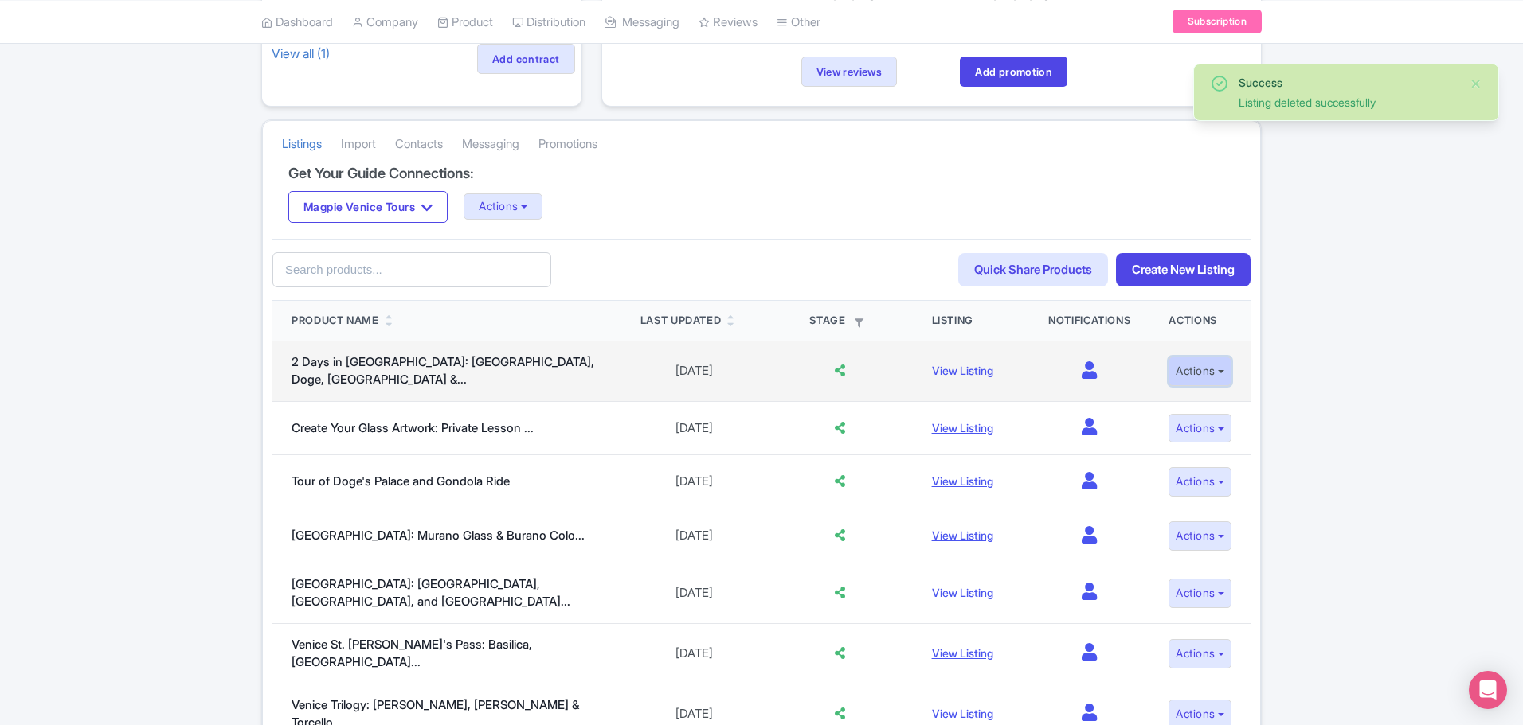
click at [1218, 368] on button "Actions" at bounding box center [1199, 371] width 63 height 29
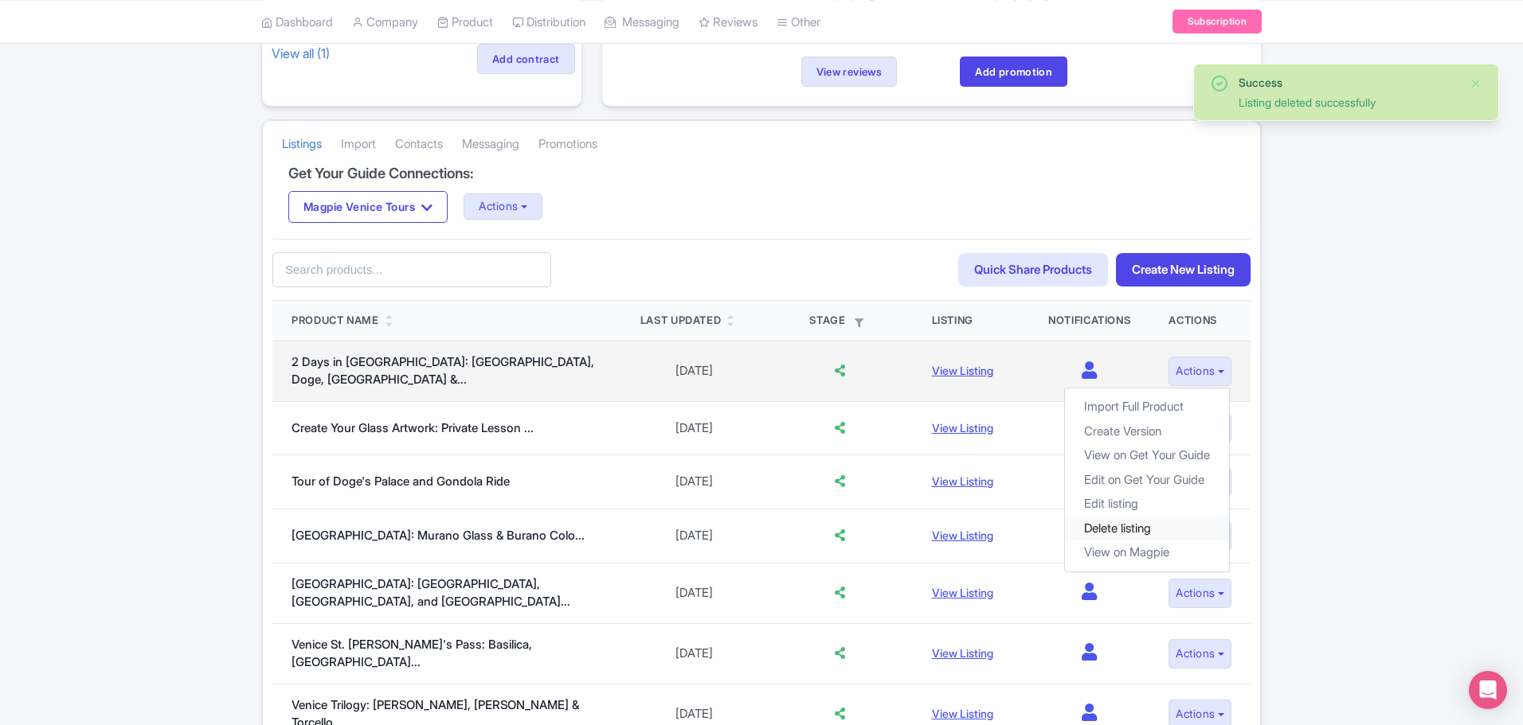
click at [1148, 532] on link "Delete listing" at bounding box center [1147, 528] width 164 height 25
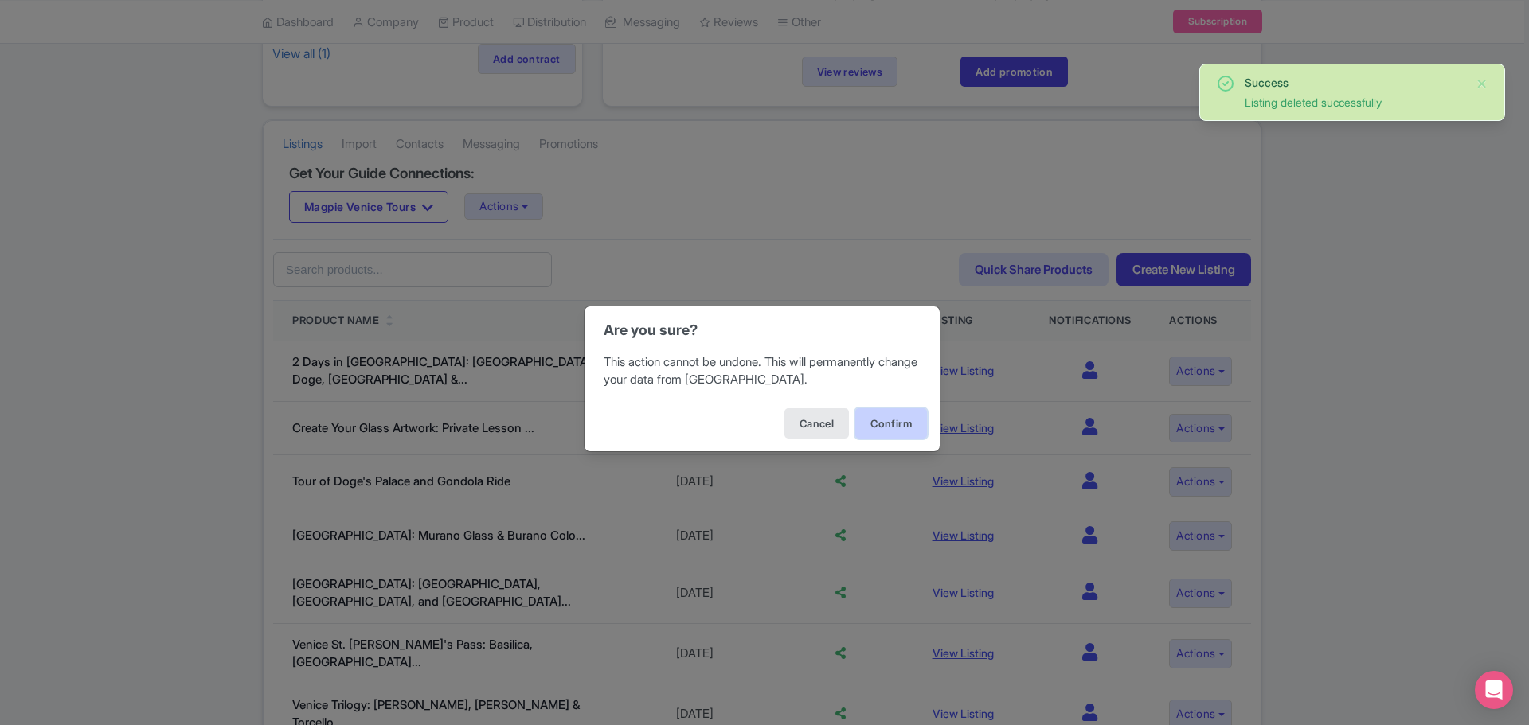
click at [905, 419] on button "Confirm" at bounding box center [891, 424] width 72 height 30
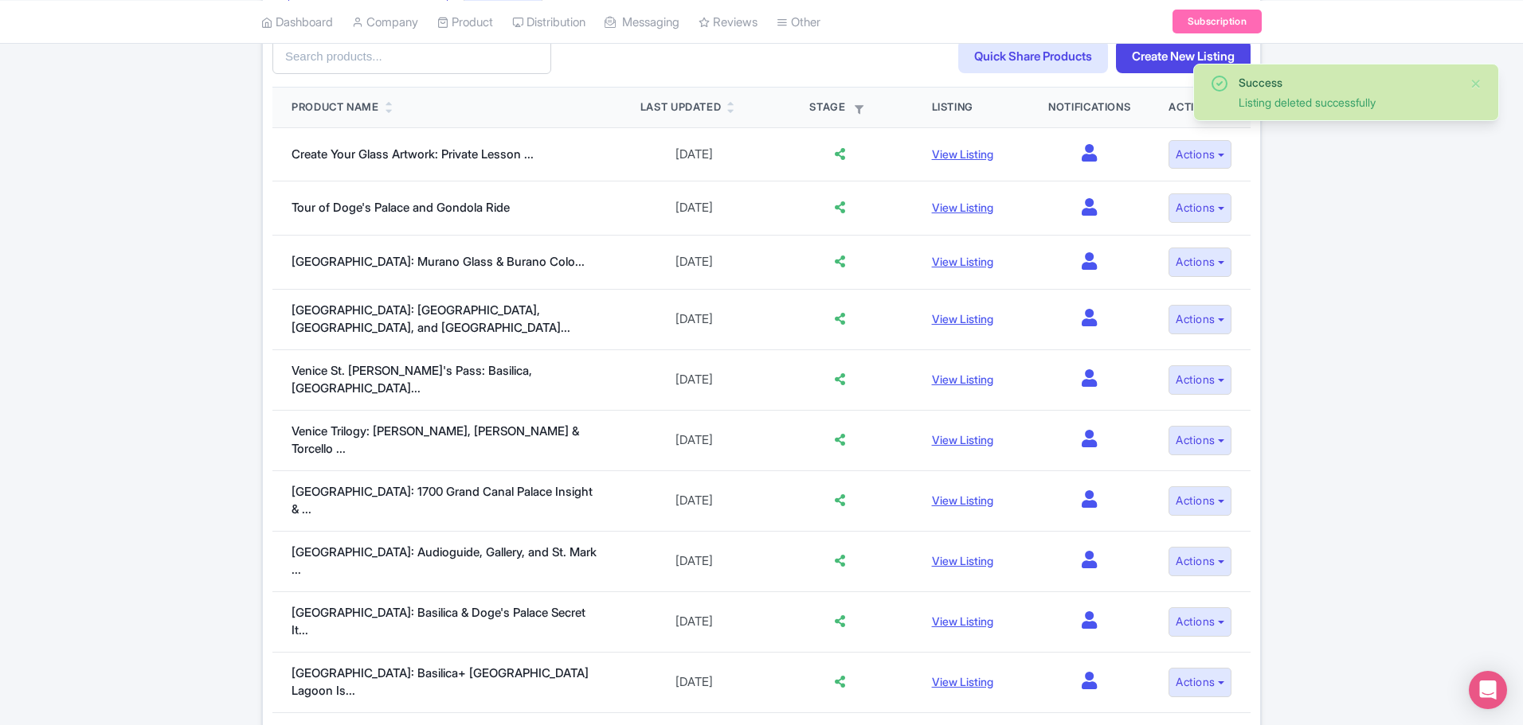
scroll to position [213, 0]
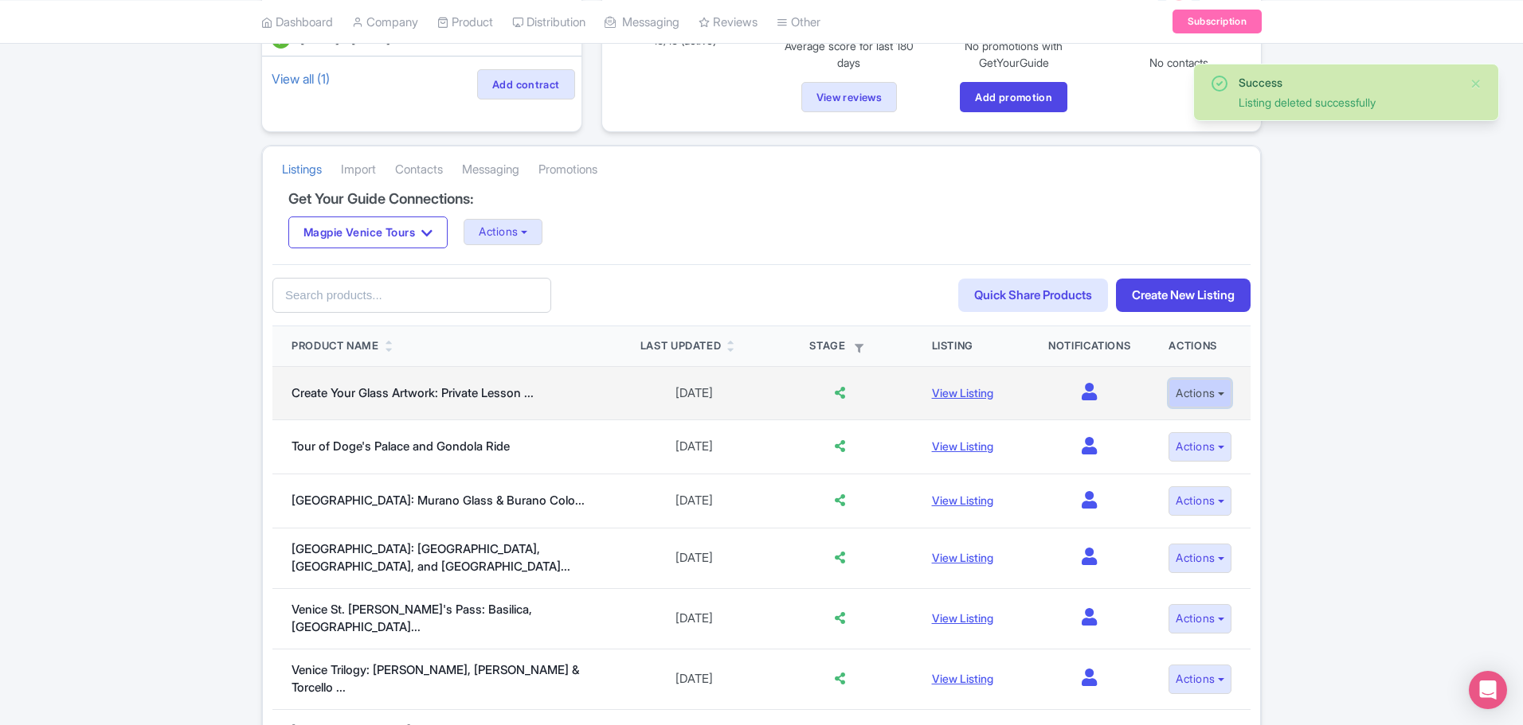
click at [1214, 403] on button "Actions" at bounding box center [1199, 393] width 63 height 29
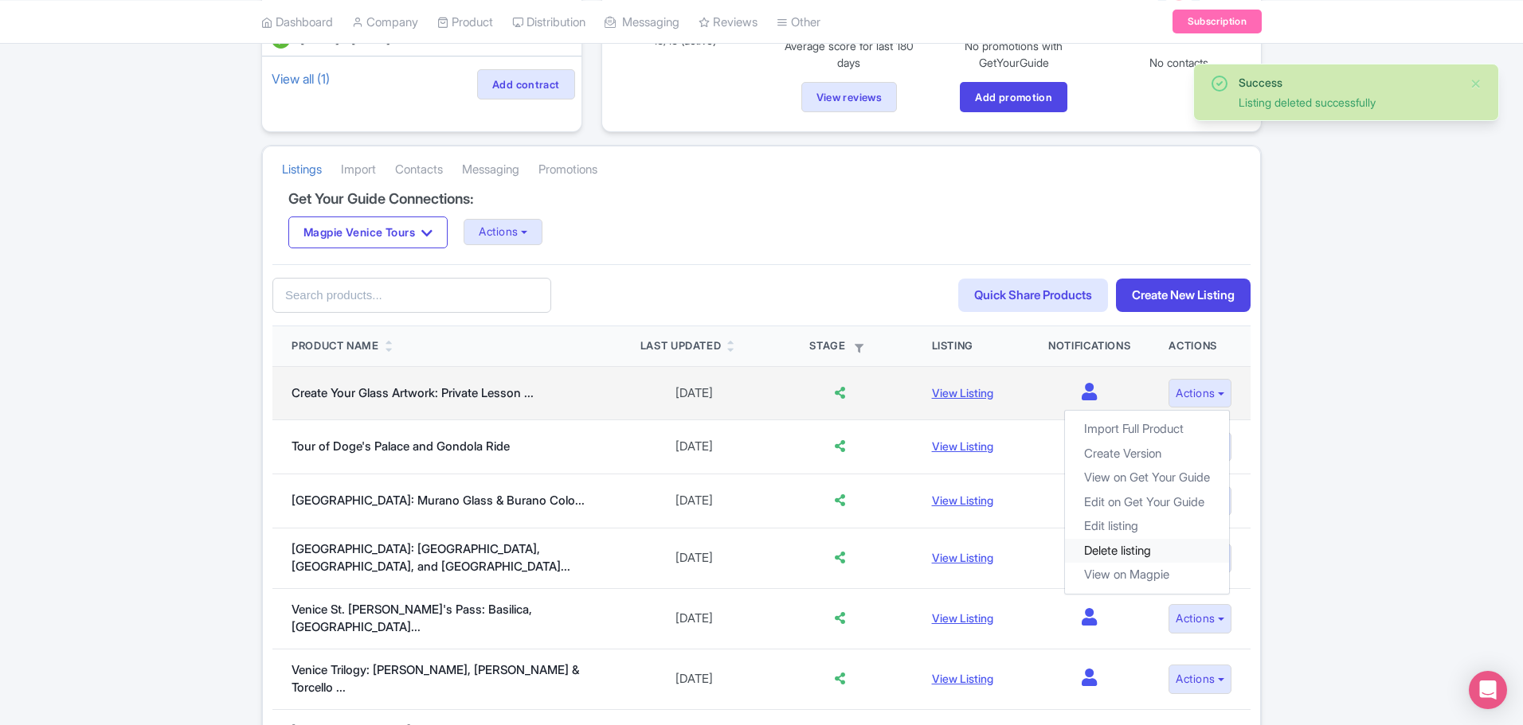
click at [1139, 548] on link "Delete listing" at bounding box center [1147, 550] width 164 height 25
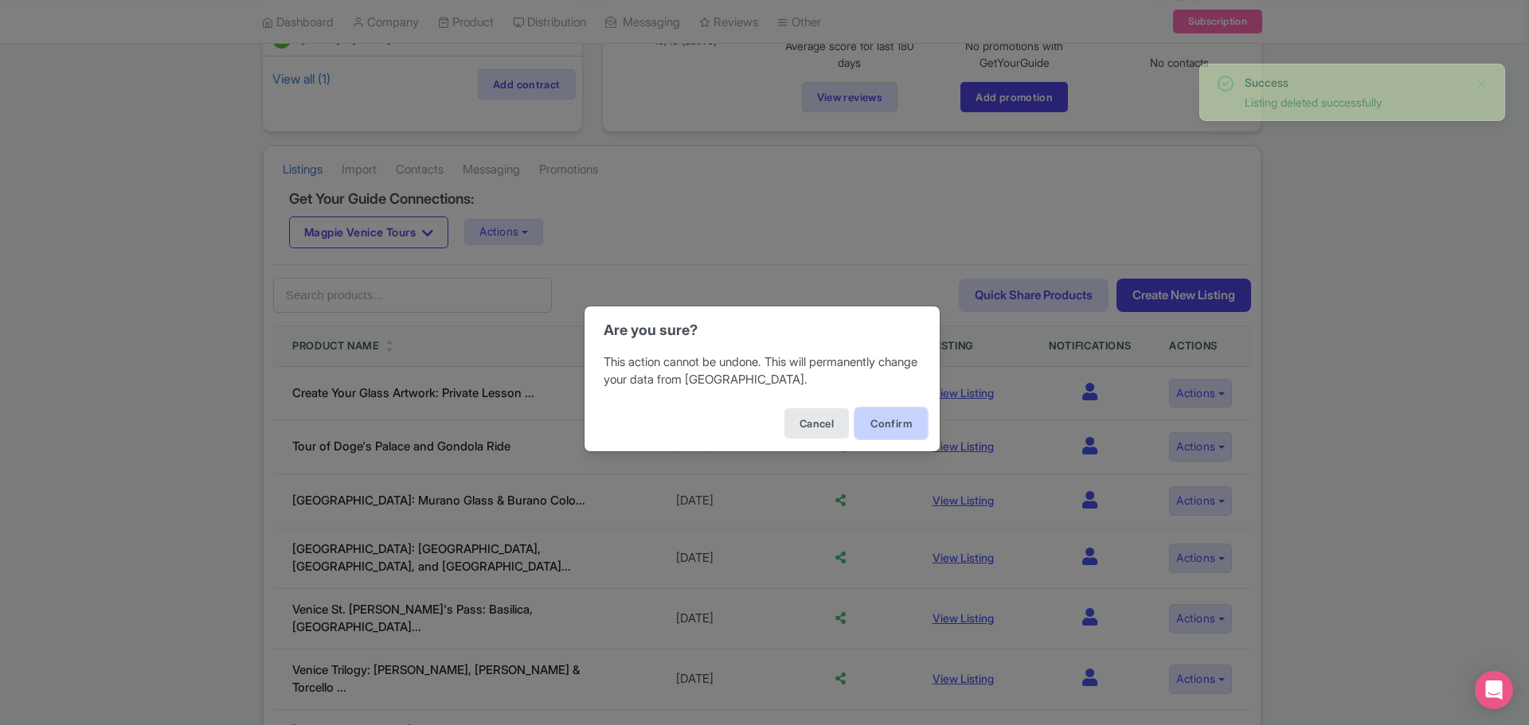
click at [909, 432] on button "Confirm" at bounding box center [891, 424] width 72 height 30
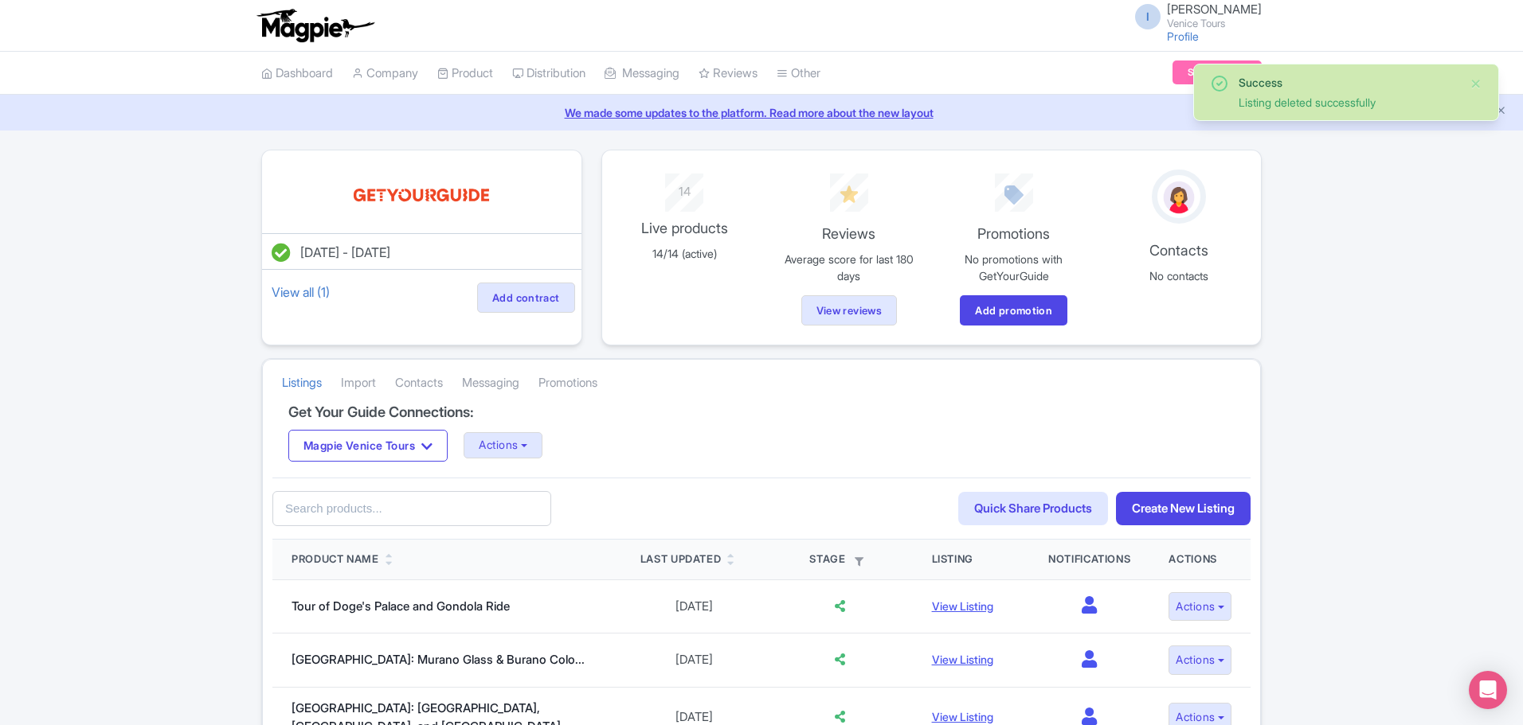
scroll to position [159, 0]
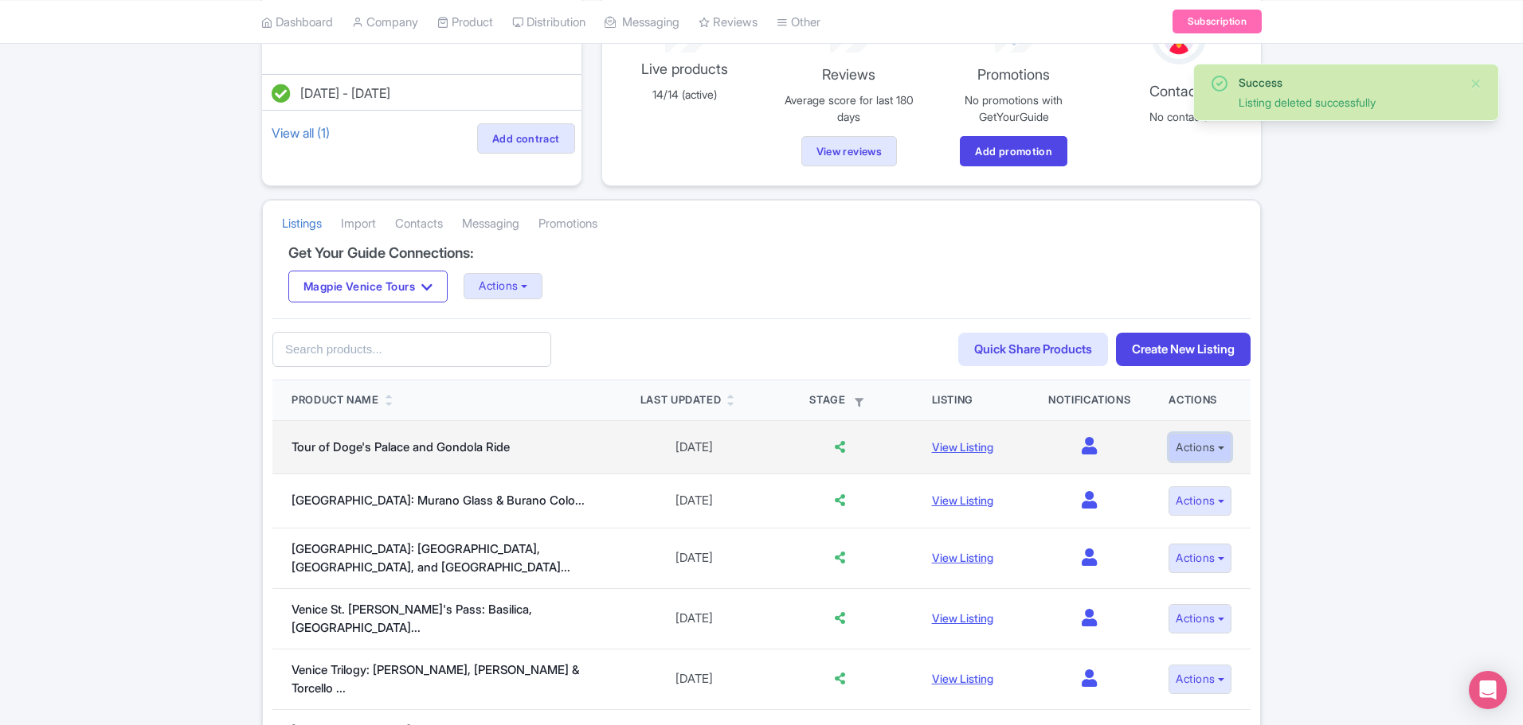
click at [1209, 453] on button "Actions" at bounding box center [1199, 447] width 63 height 29
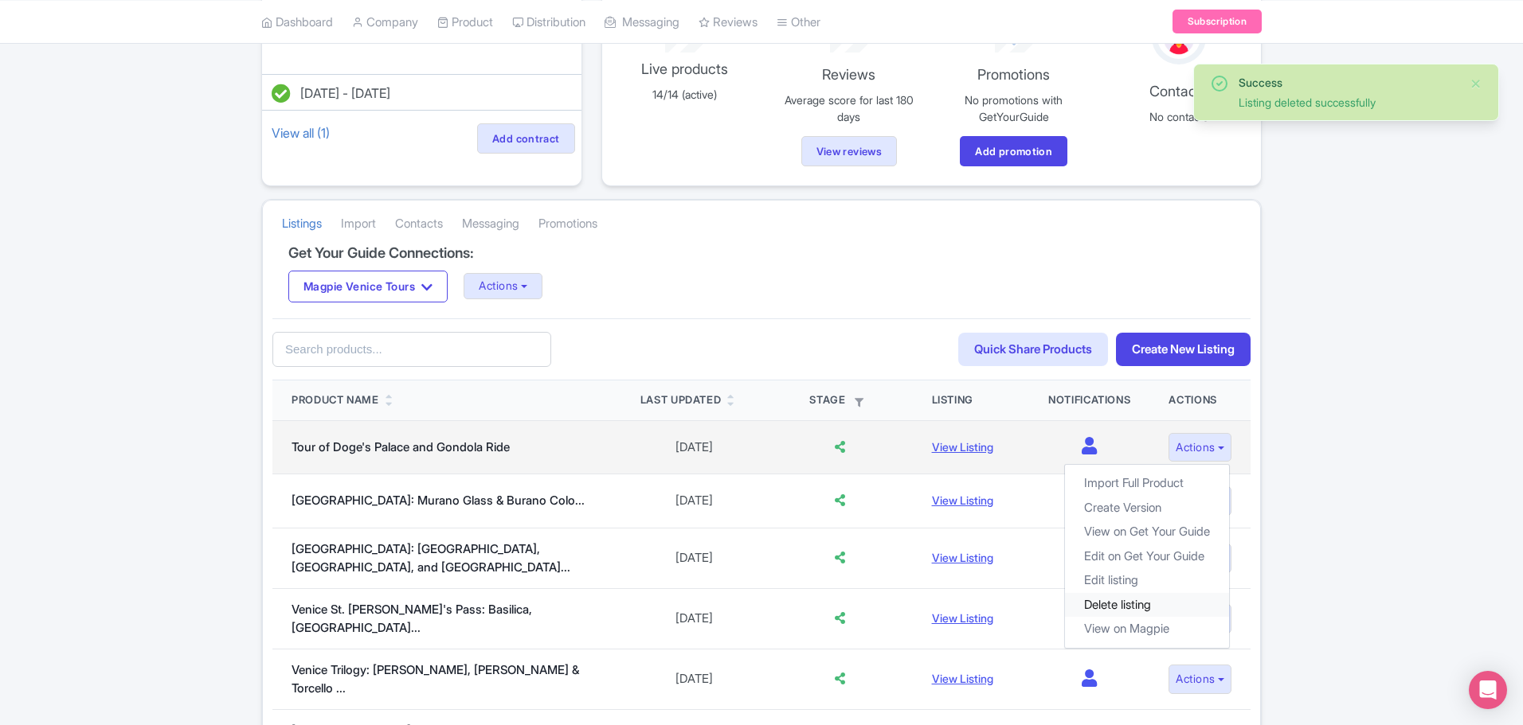
click at [1143, 600] on link "Delete listing" at bounding box center [1147, 604] width 164 height 25
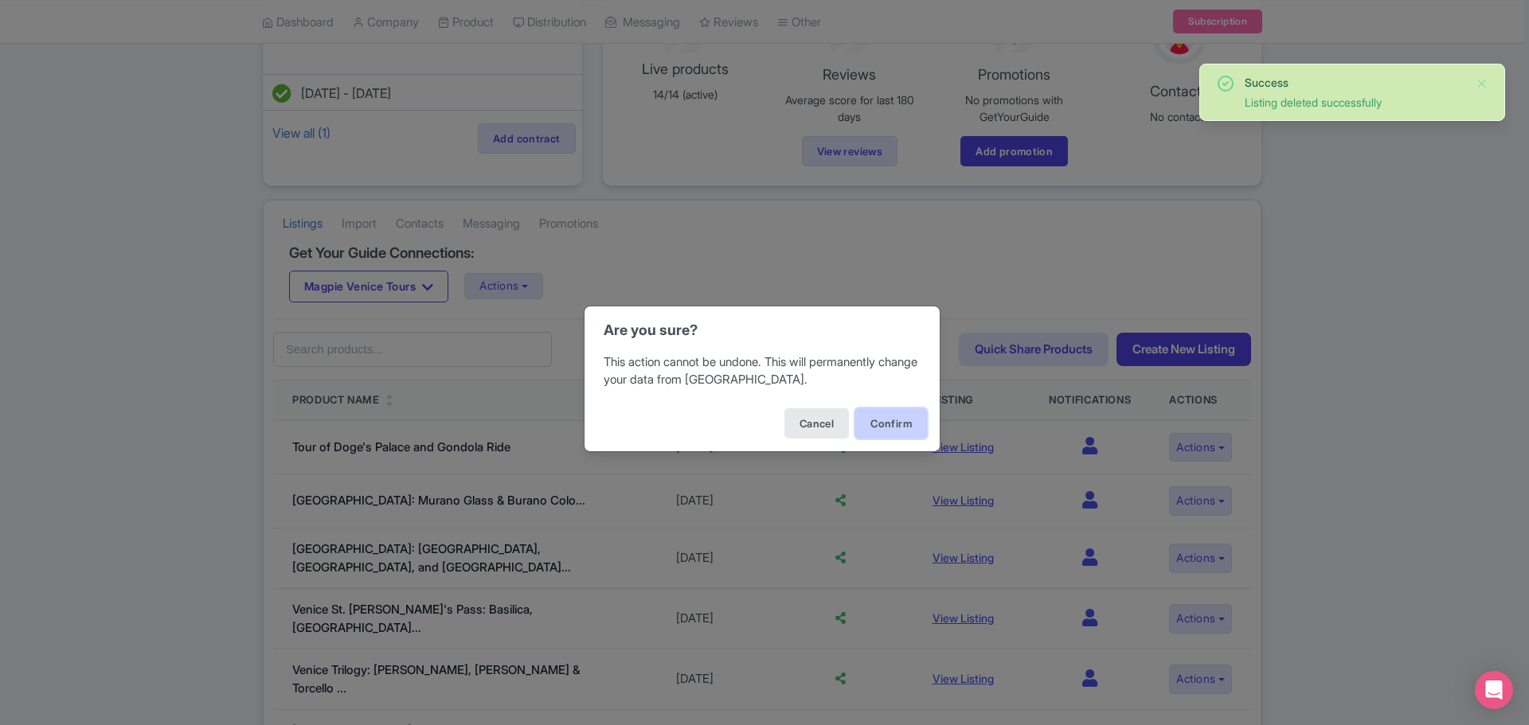
click at [894, 421] on button "Confirm" at bounding box center [891, 424] width 72 height 30
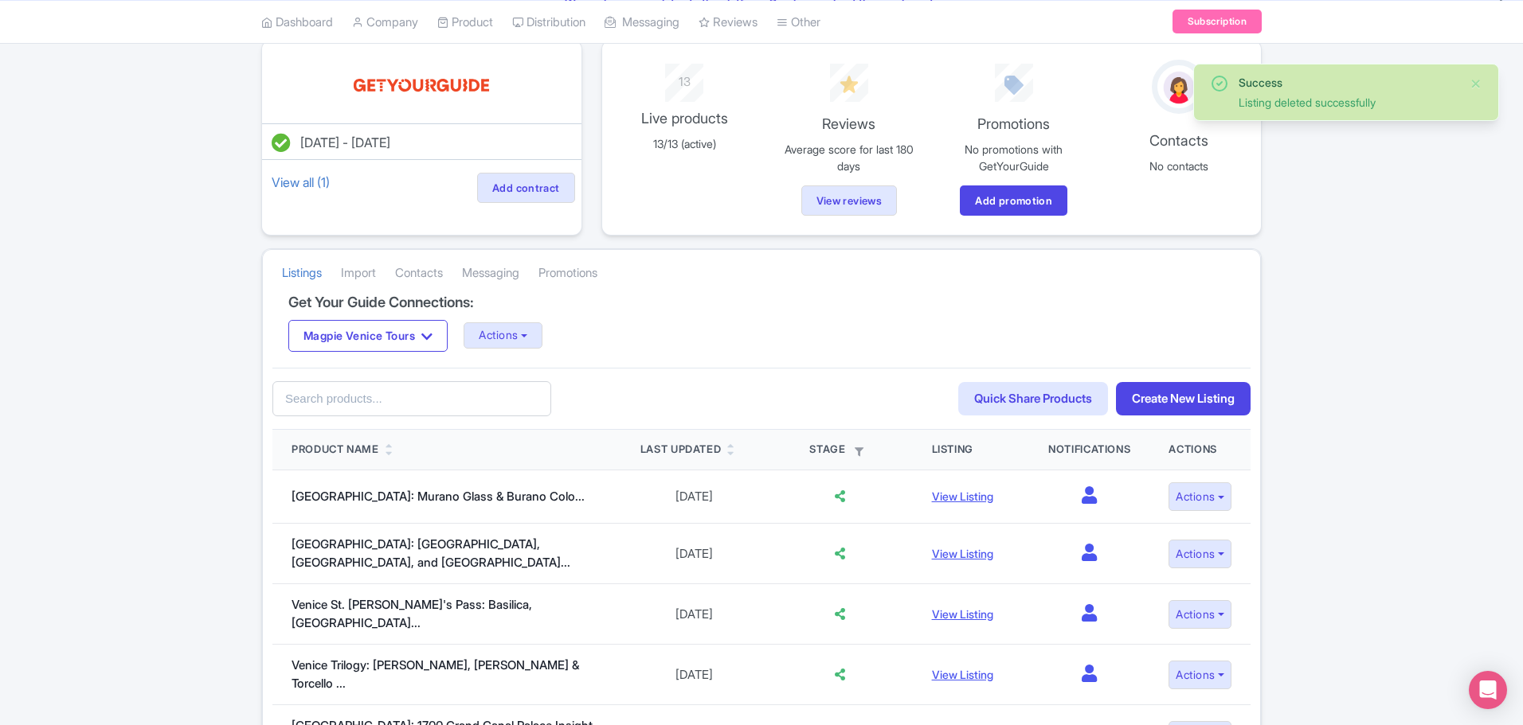
scroll to position [239, 0]
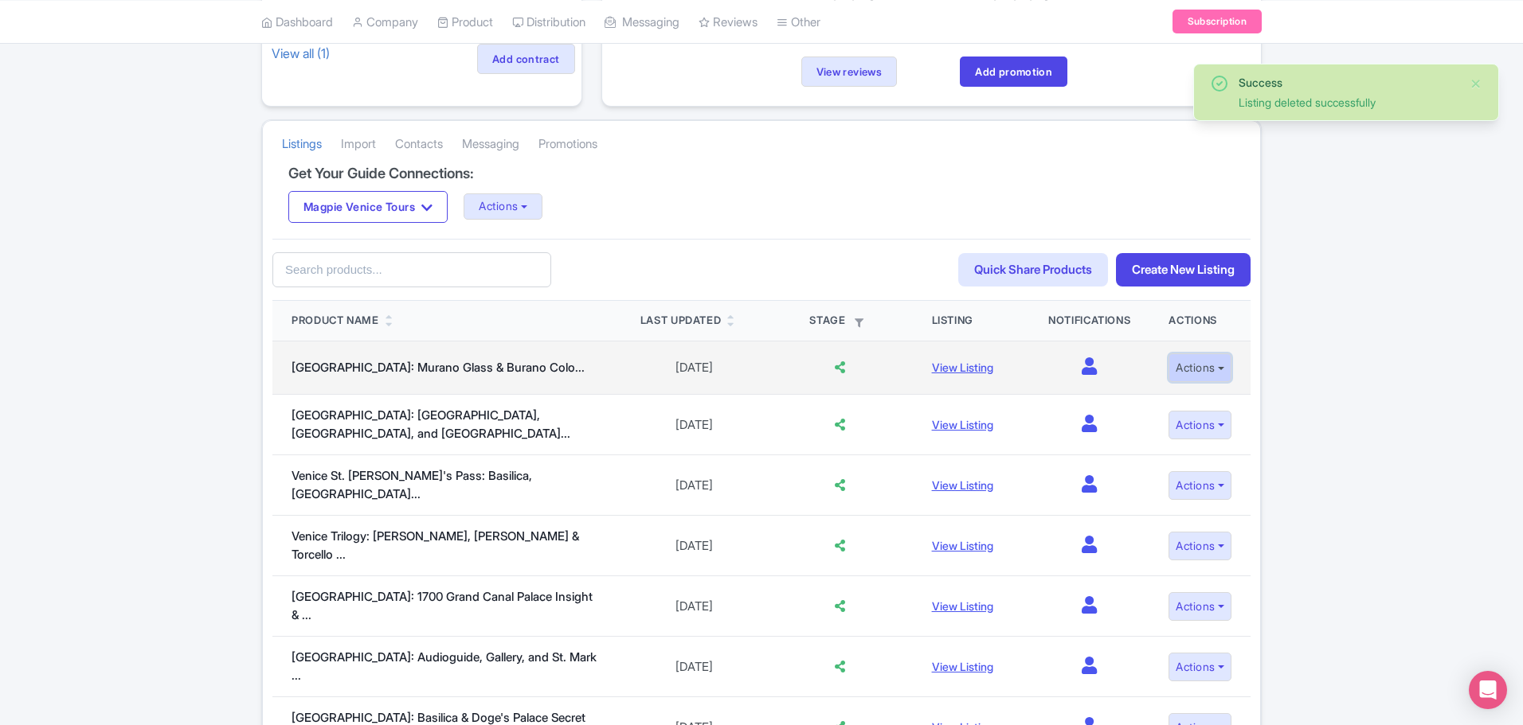
click at [1212, 367] on button "Actions" at bounding box center [1199, 368] width 63 height 29
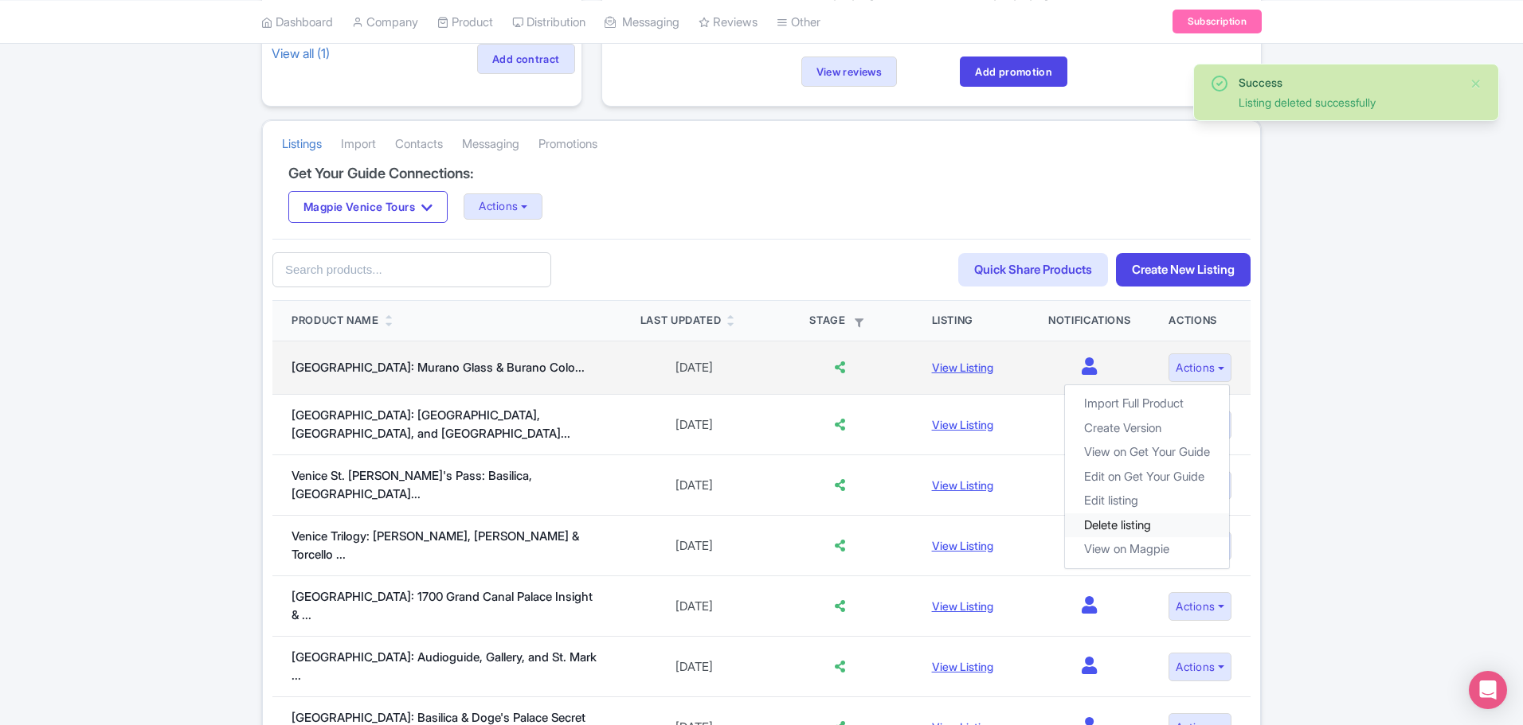
click at [1146, 524] on link "Delete listing" at bounding box center [1147, 525] width 164 height 25
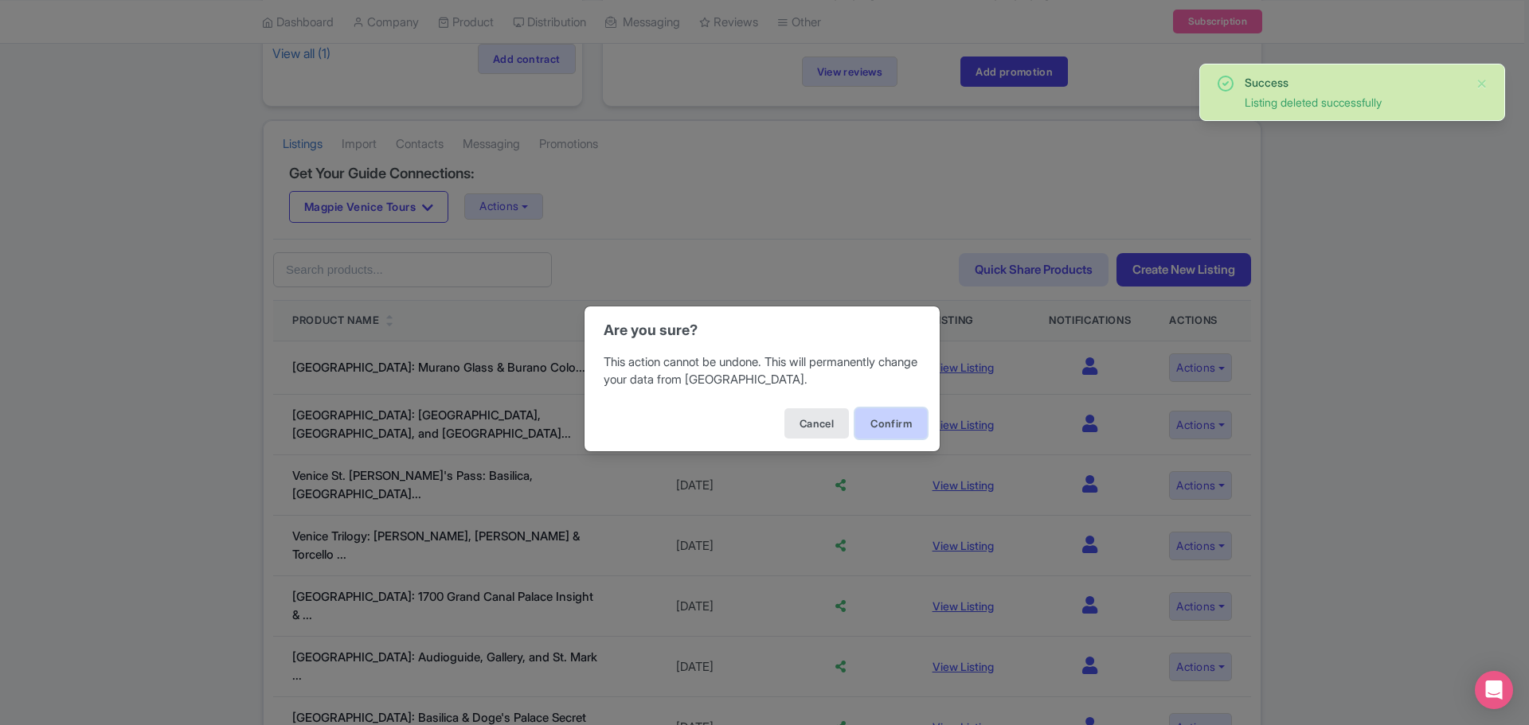
click at [903, 431] on button "Confirm" at bounding box center [891, 424] width 72 height 30
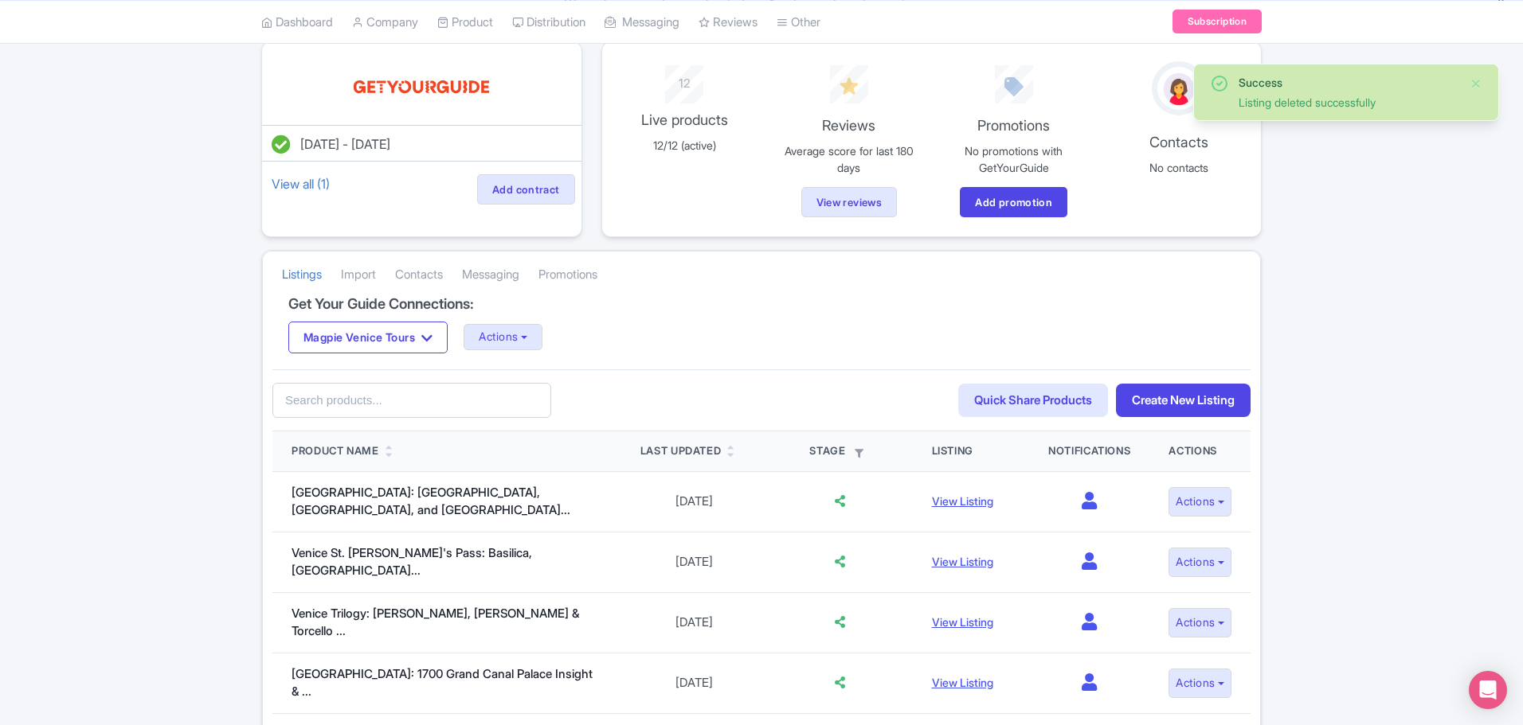
scroll to position [319, 0]
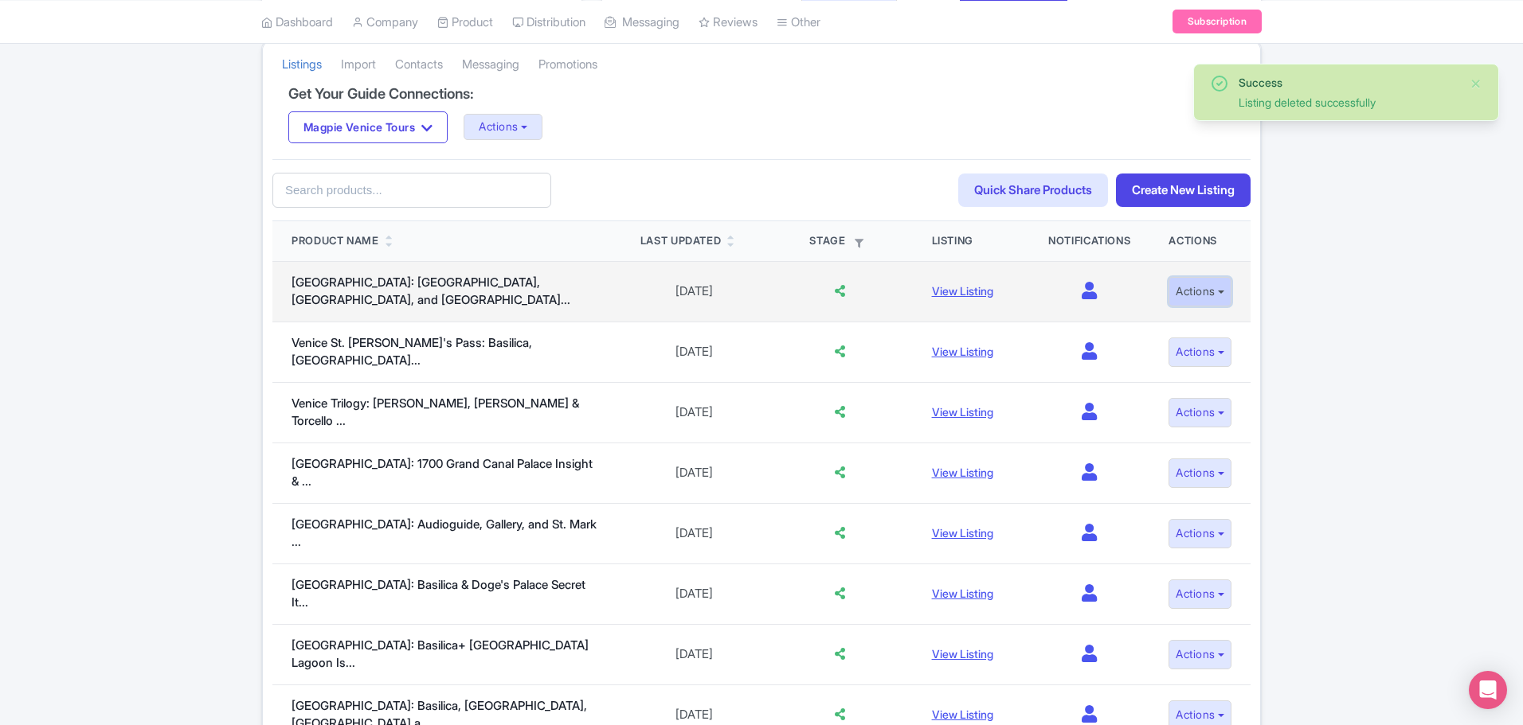
click at [1210, 295] on button "Actions" at bounding box center [1199, 291] width 63 height 29
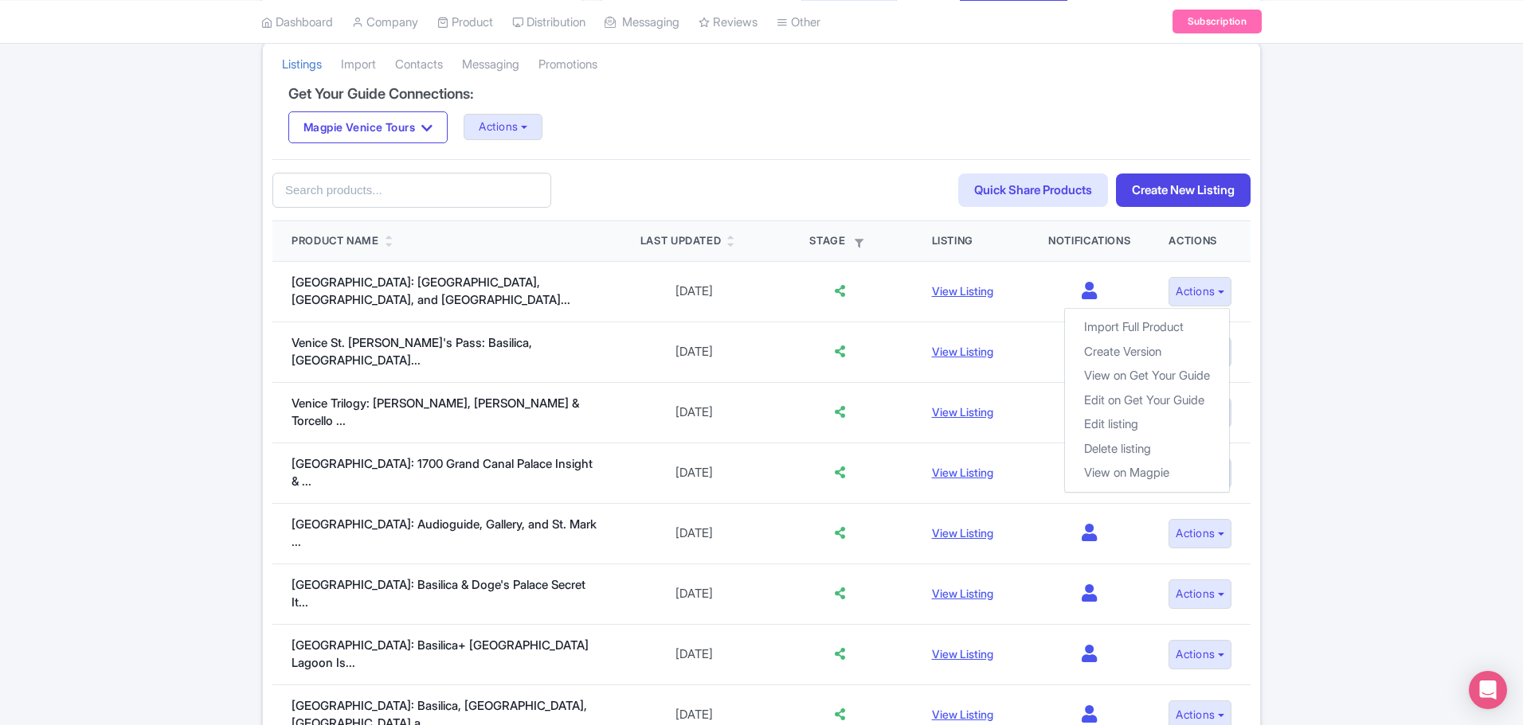
click at [1398, 367] on div "Success Listing deleted successfully [DATE] - [DATE] View all (1) Add contract …" at bounding box center [761, 670] width 1523 height 1679
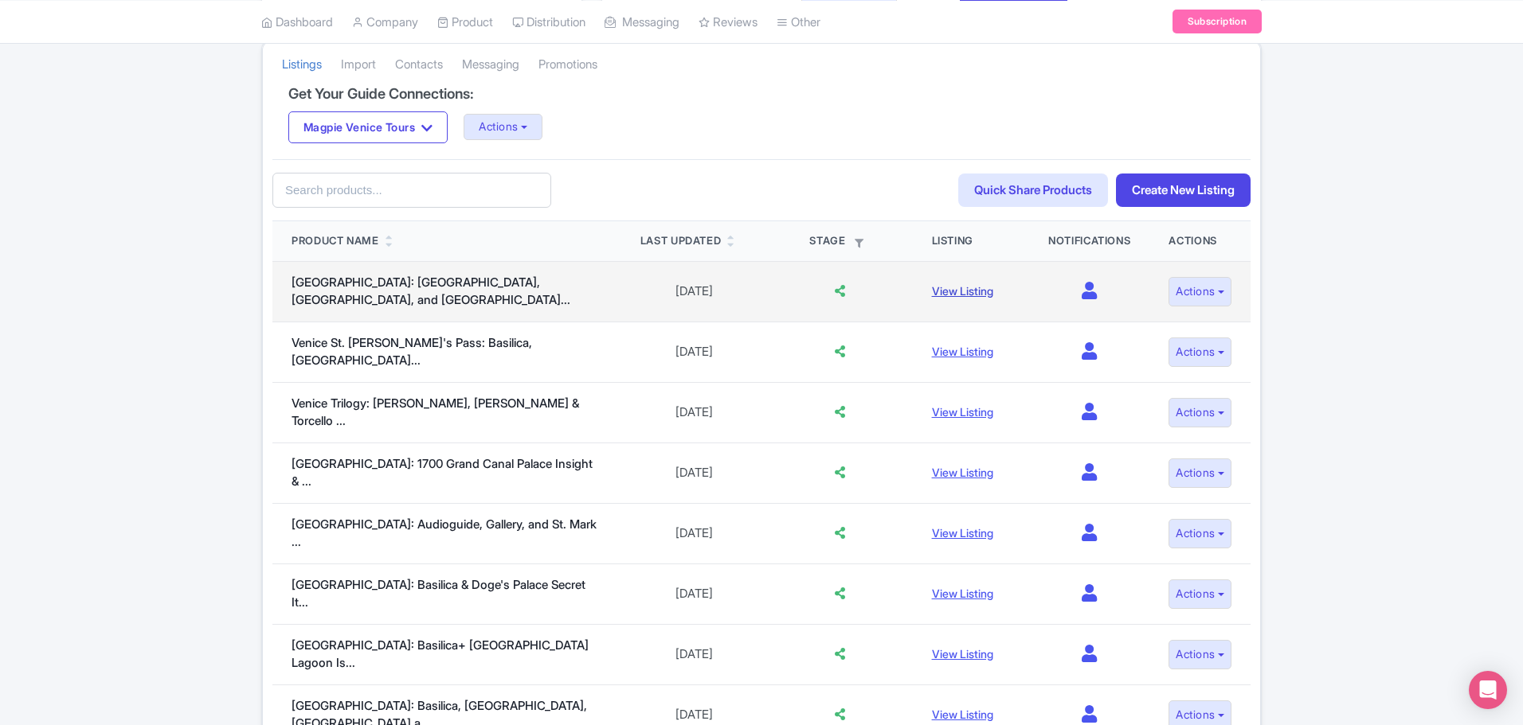
click at [971, 287] on link "View Listing" at bounding box center [962, 291] width 61 height 14
click at [479, 289] on link "Venice Islands: Murano, Burano, and Torcel..." at bounding box center [430, 291] width 279 height 33
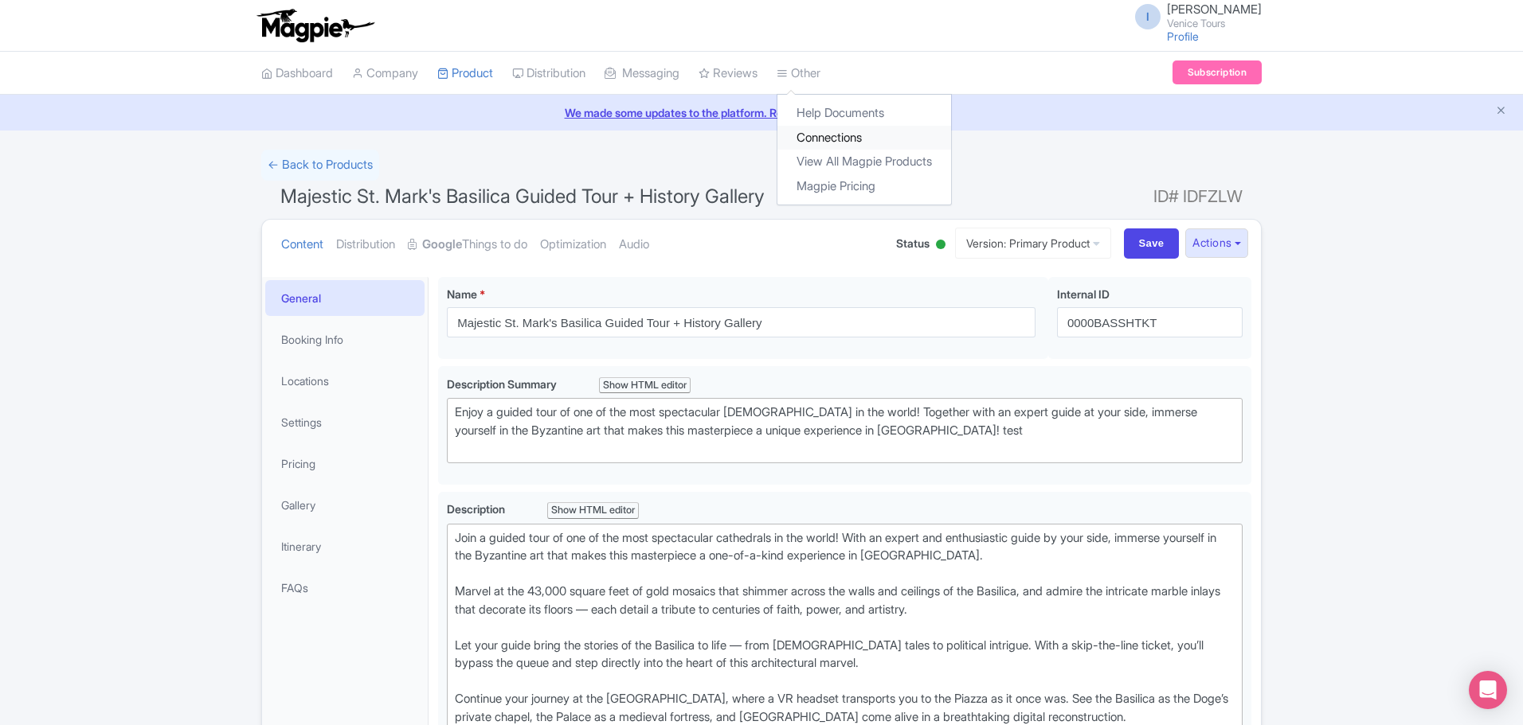
click at [836, 131] on link "Connections" at bounding box center [864, 138] width 174 height 25
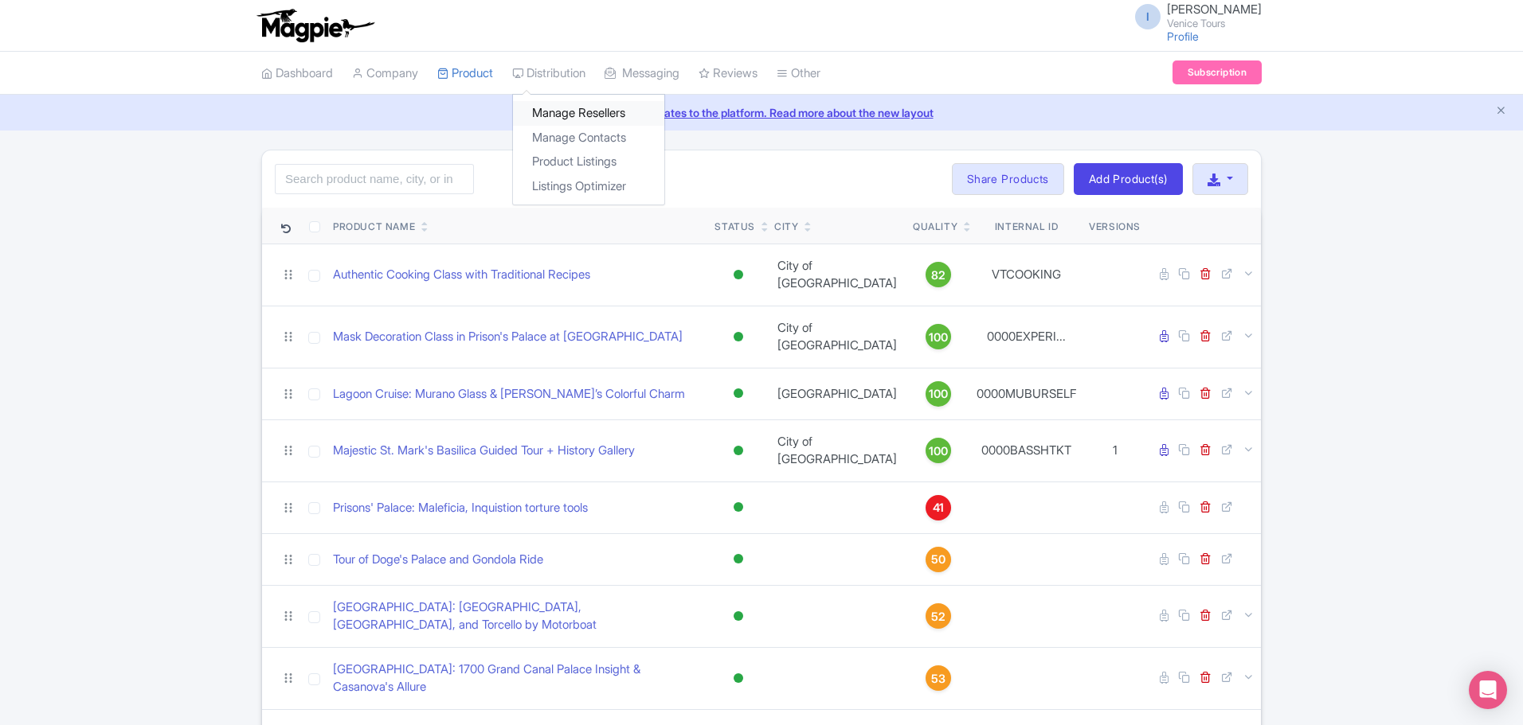
click at [575, 111] on link "Manage Resellers" at bounding box center [588, 113] width 151 height 25
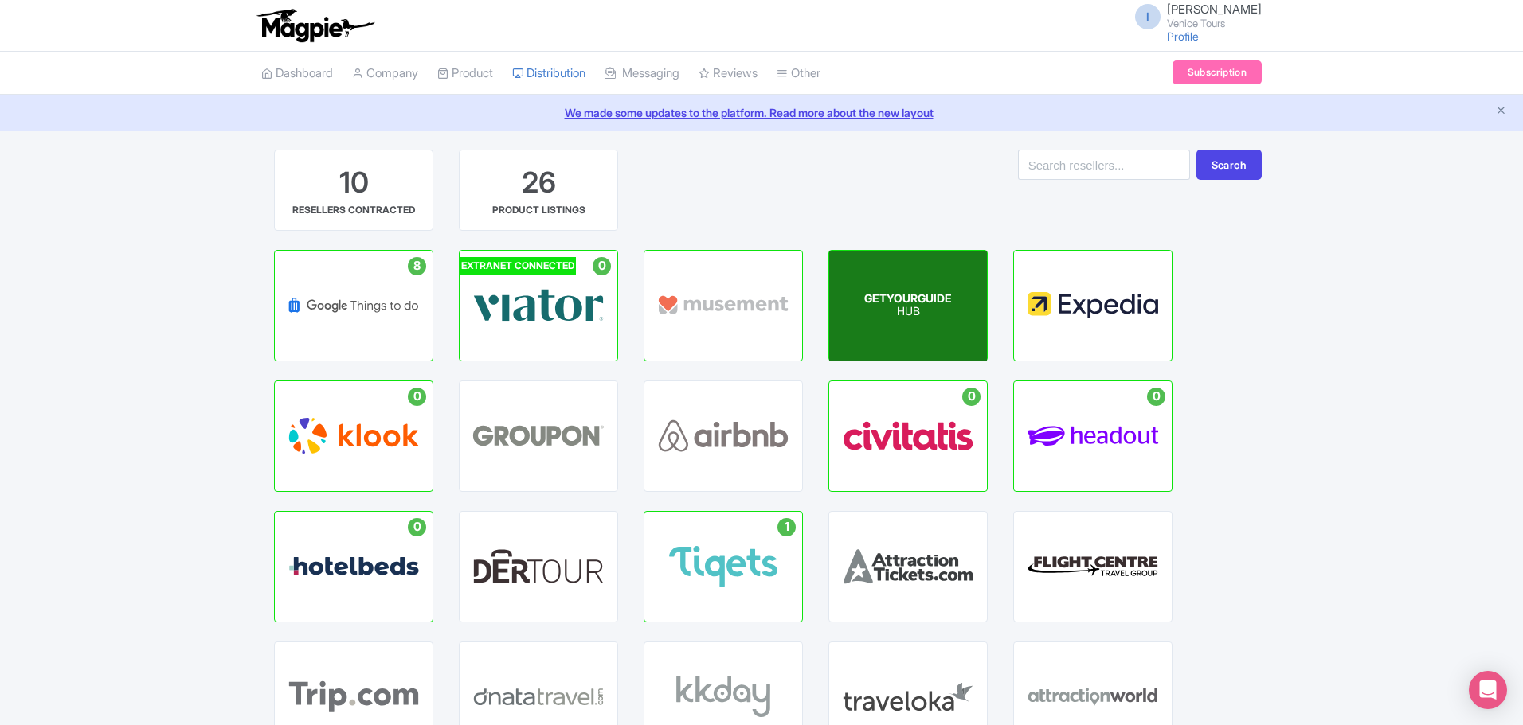
click at [913, 306] on p "HUB" at bounding box center [908, 313] width 88 height 14
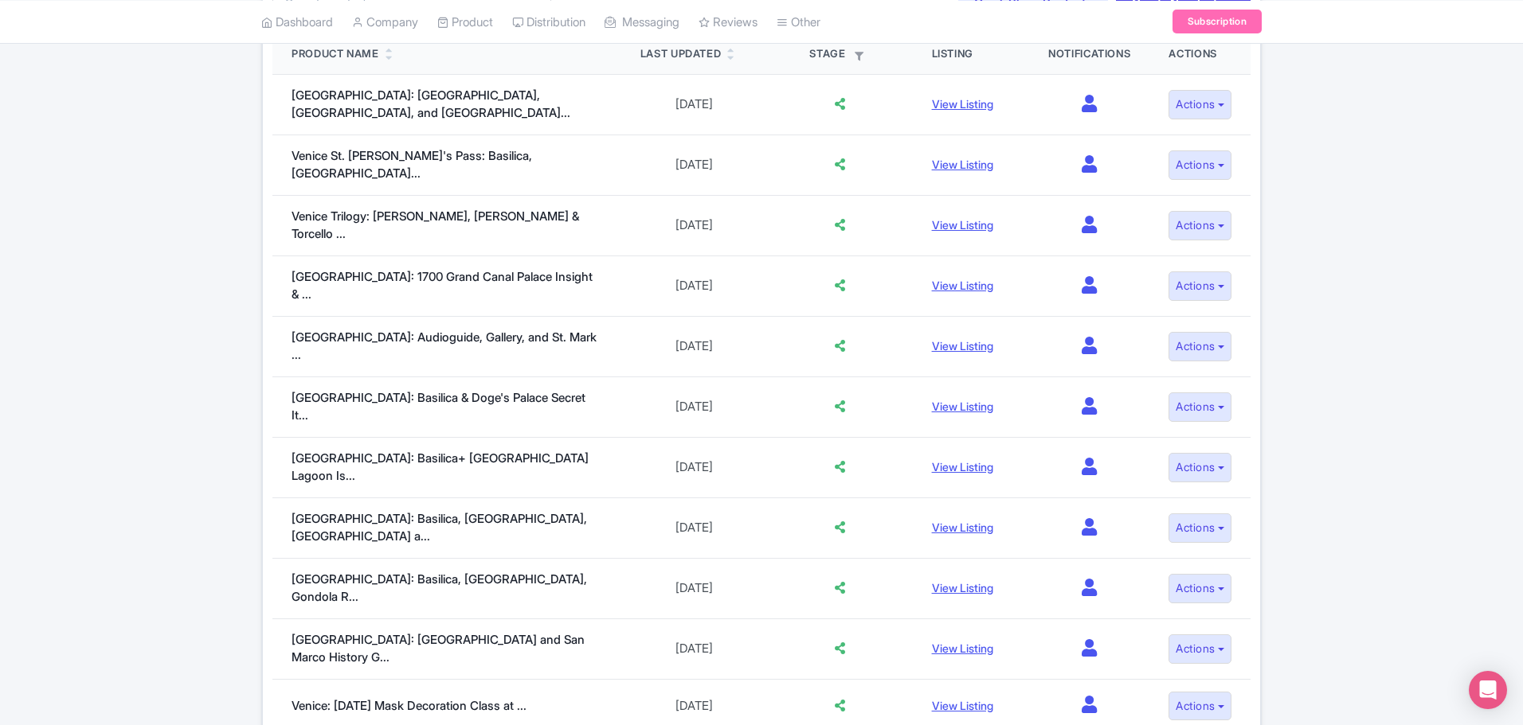
scroll to position [466, 0]
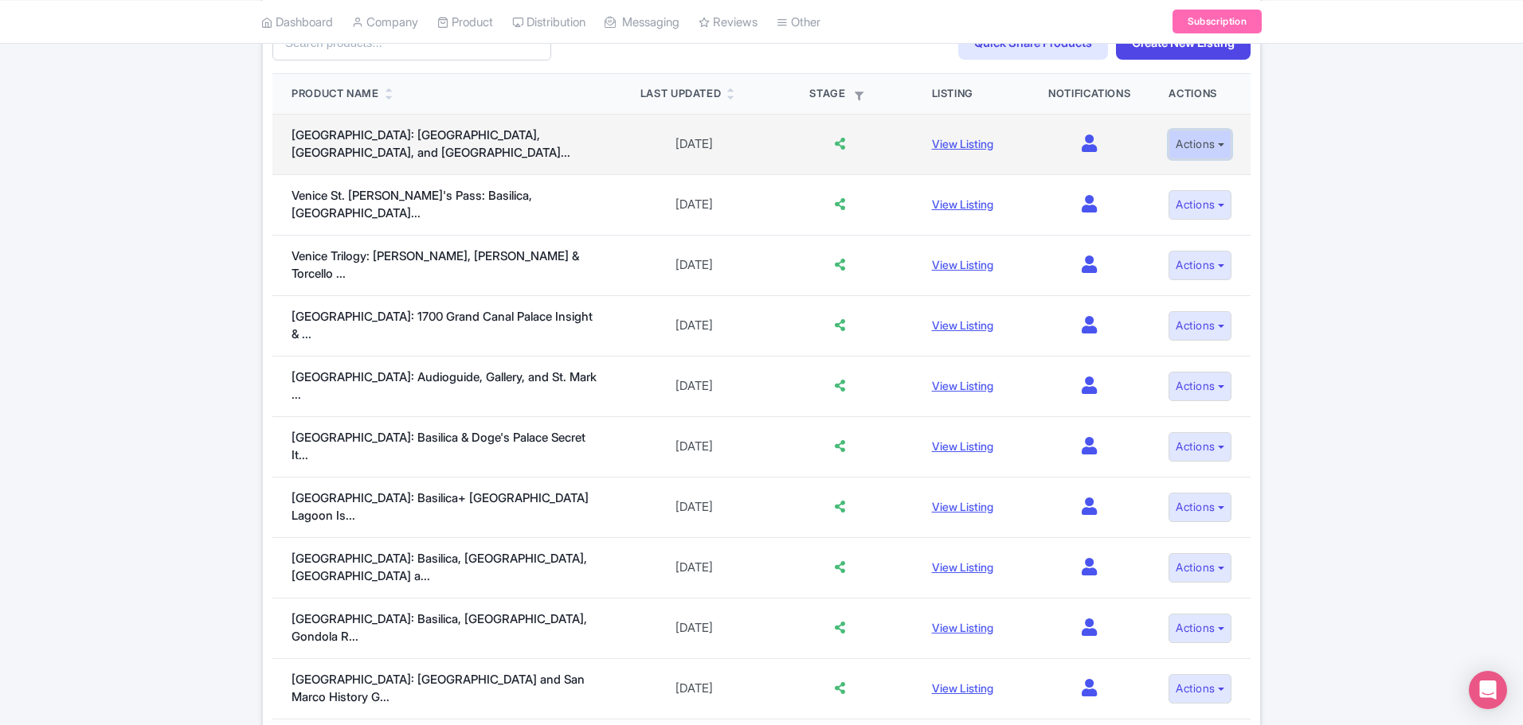
click at [1222, 143] on button "Actions" at bounding box center [1199, 144] width 63 height 29
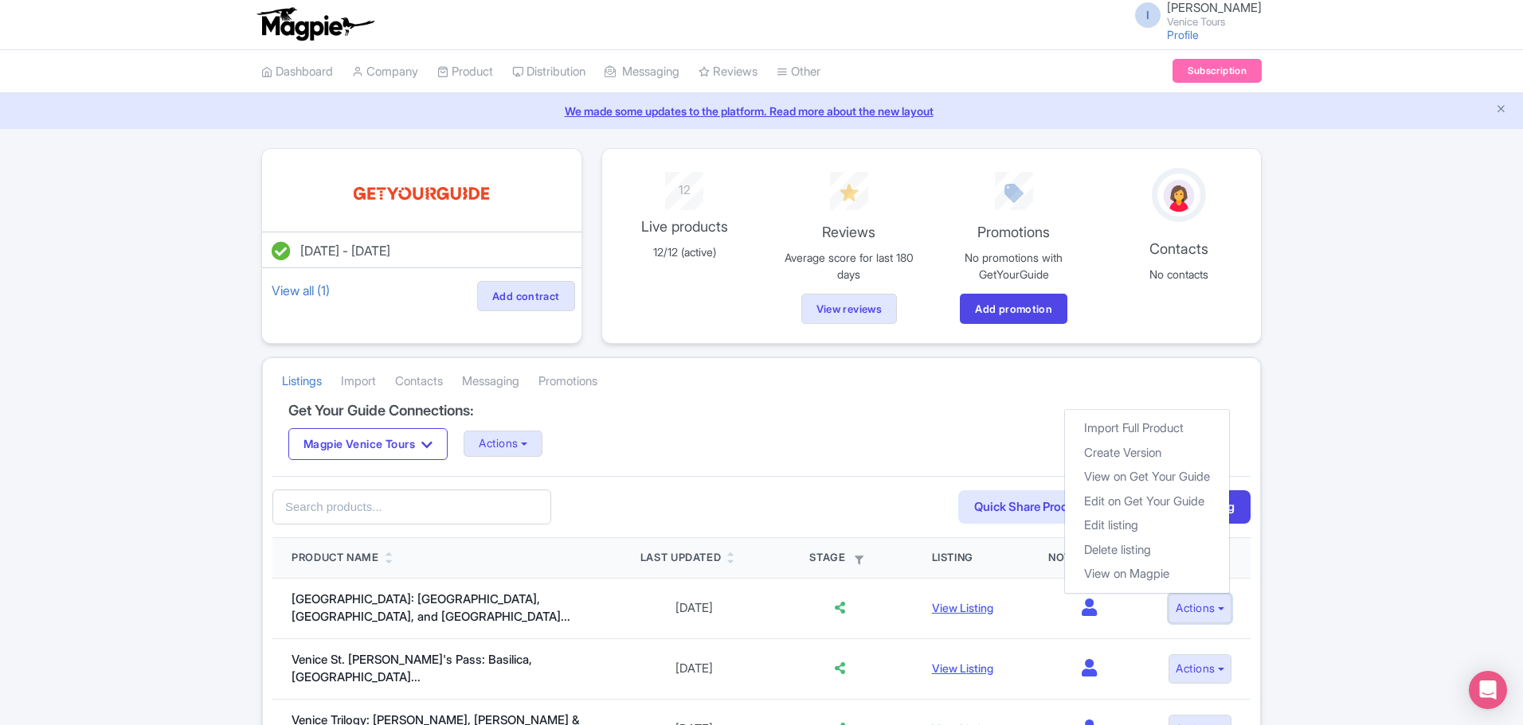
scroll to position [0, 0]
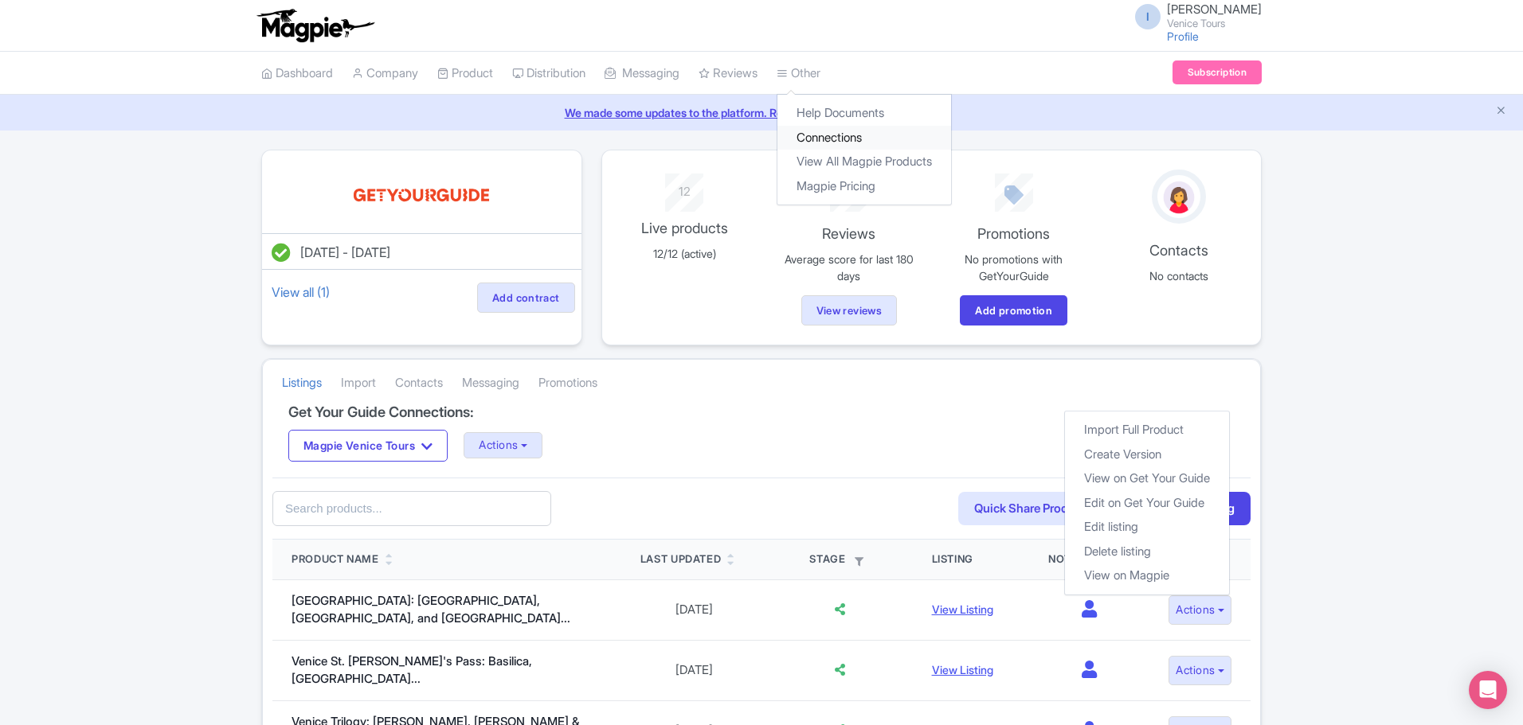
click at [861, 136] on link "Connections" at bounding box center [864, 138] width 174 height 25
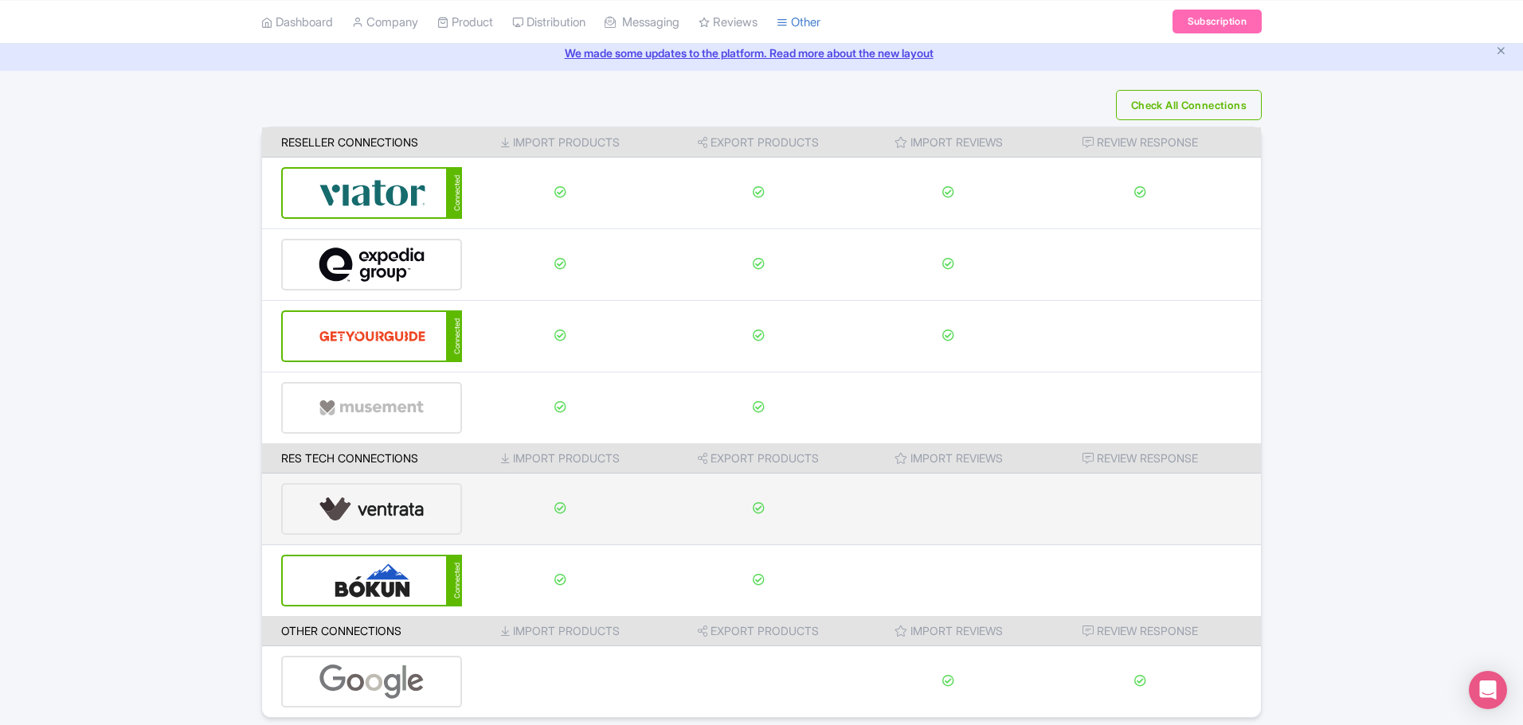
scroll to position [121, 0]
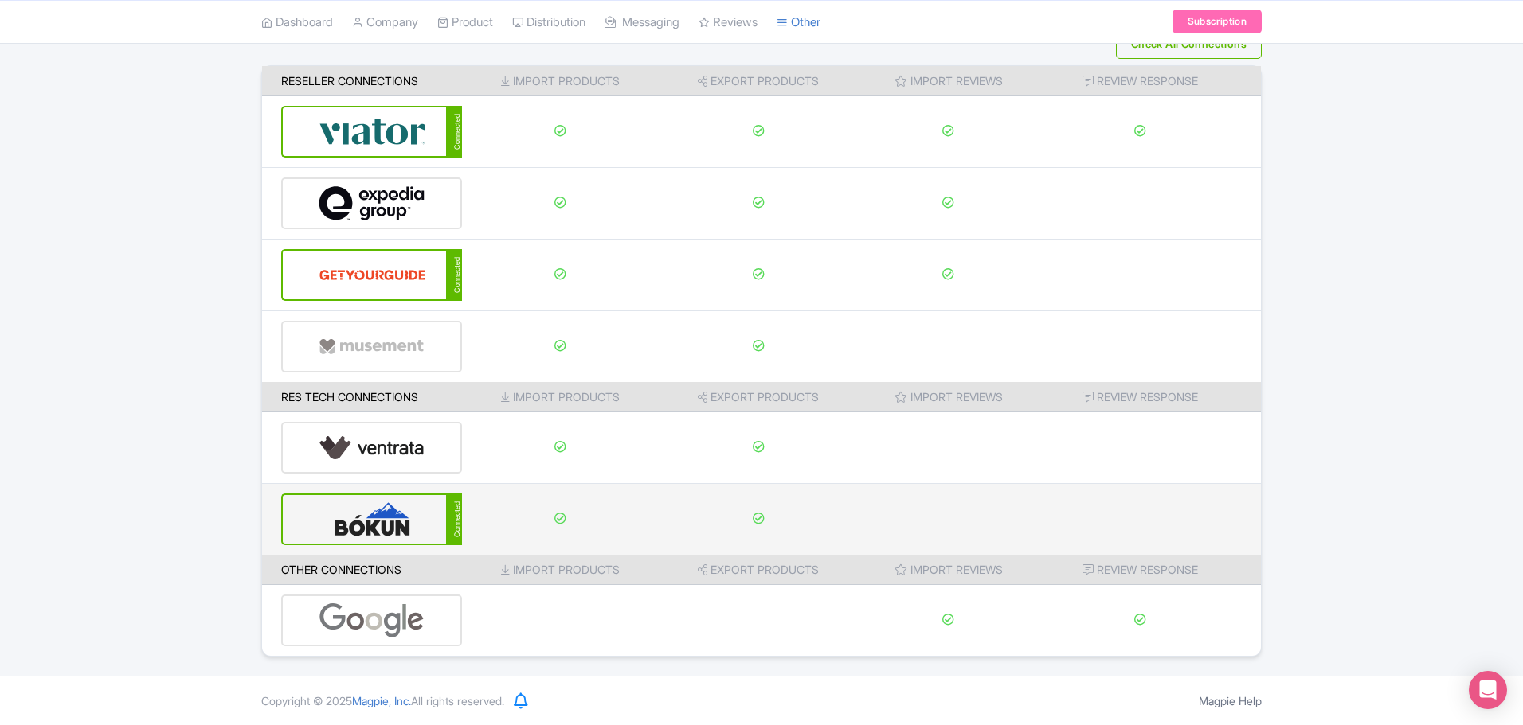
click at [387, 524] on img at bounding box center [373, 519] width 108 height 49
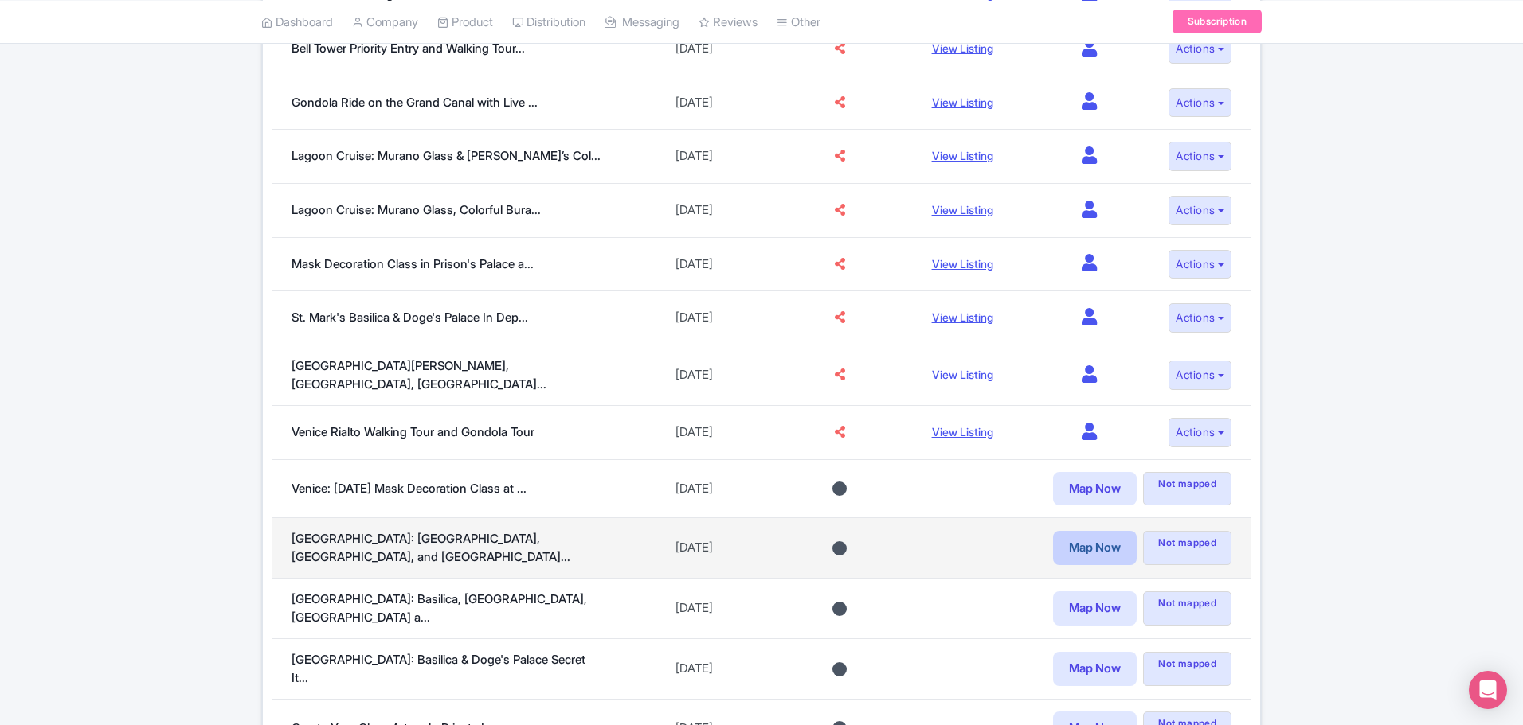
scroll to position [557, 0]
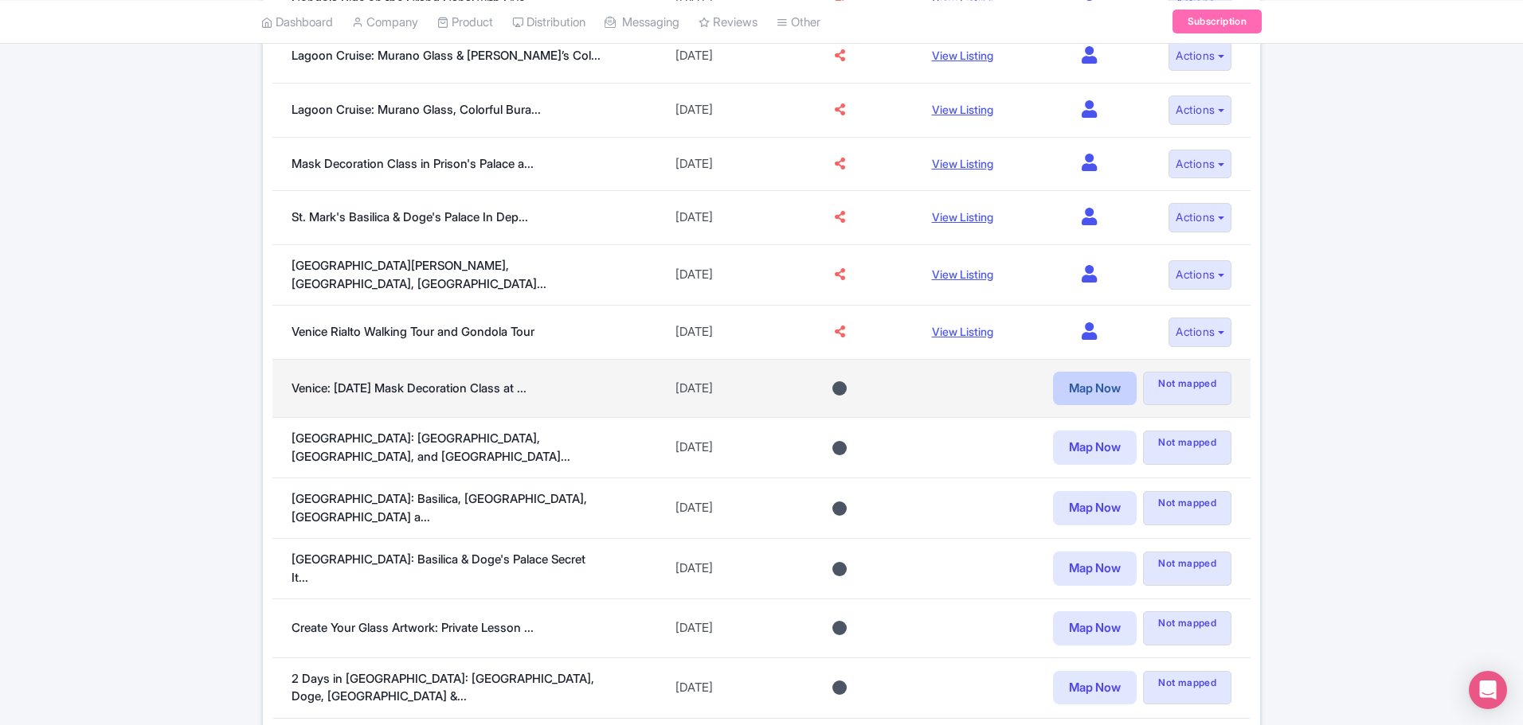
click at [1109, 386] on link "Map Now" at bounding box center [1095, 389] width 84 height 34
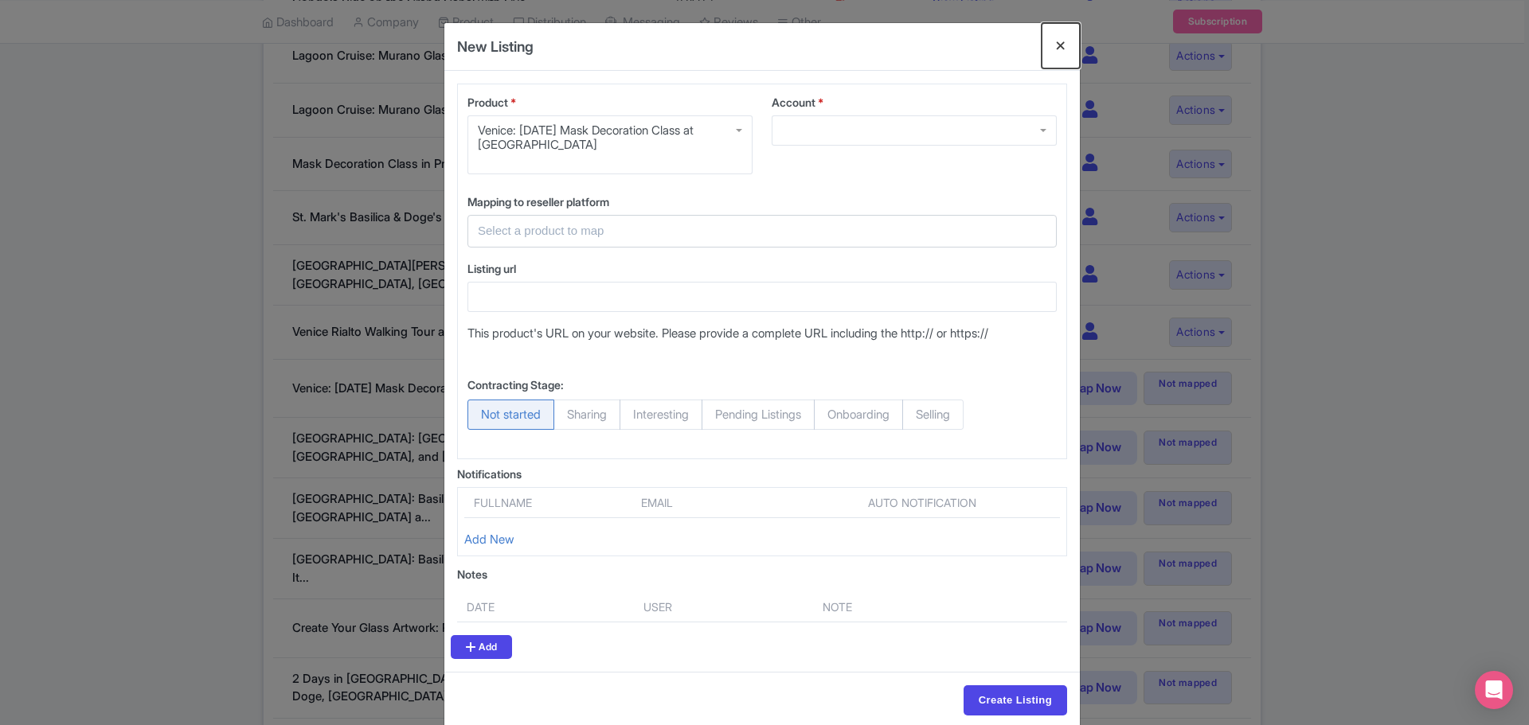
click at [1054, 37] on button "Close" at bounding box center [1061, 45] width 38 height 45
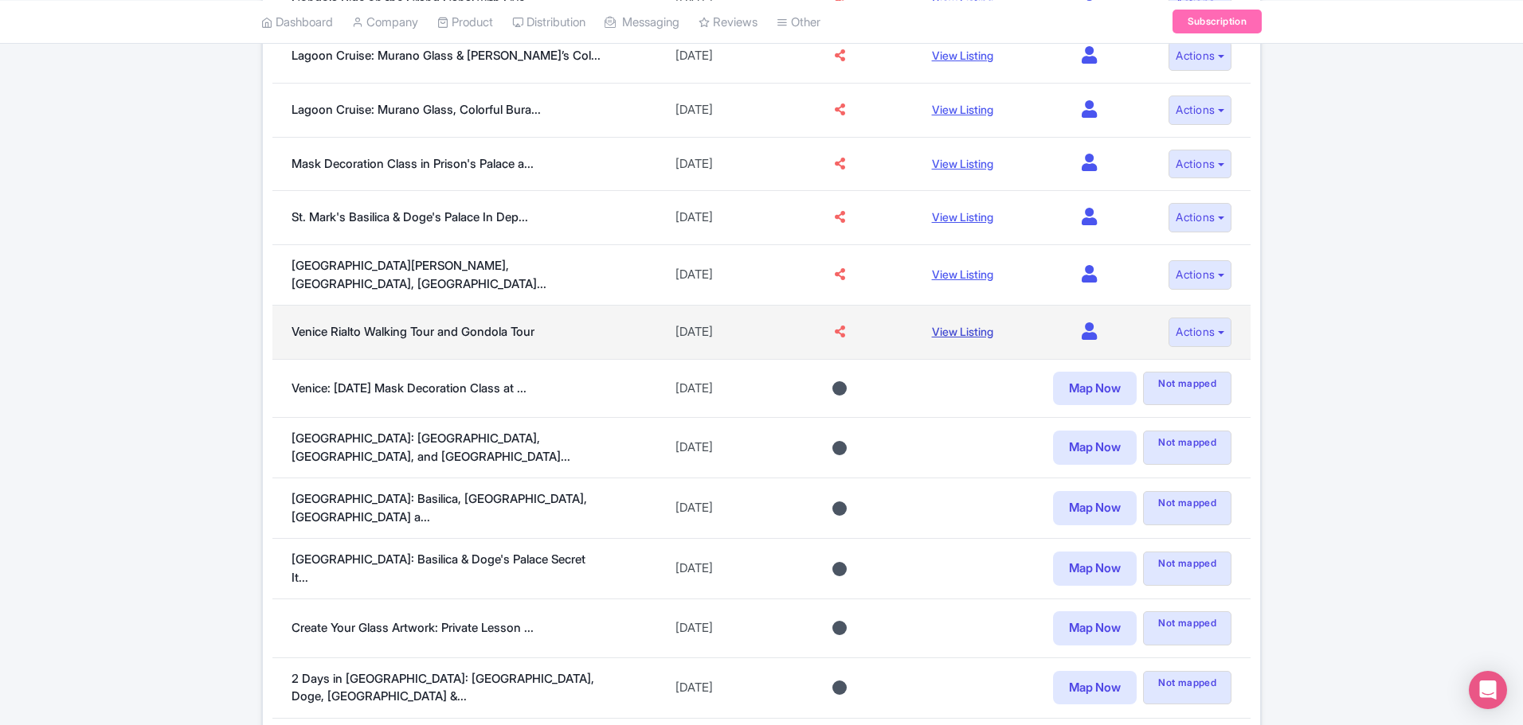
click at [945, 326] on link "View Listing" at bounding box center [962, 332] width 61 height 14
click at [956, 326] on link "View Listing" at bounding box center [962, 332] width 61 height 14
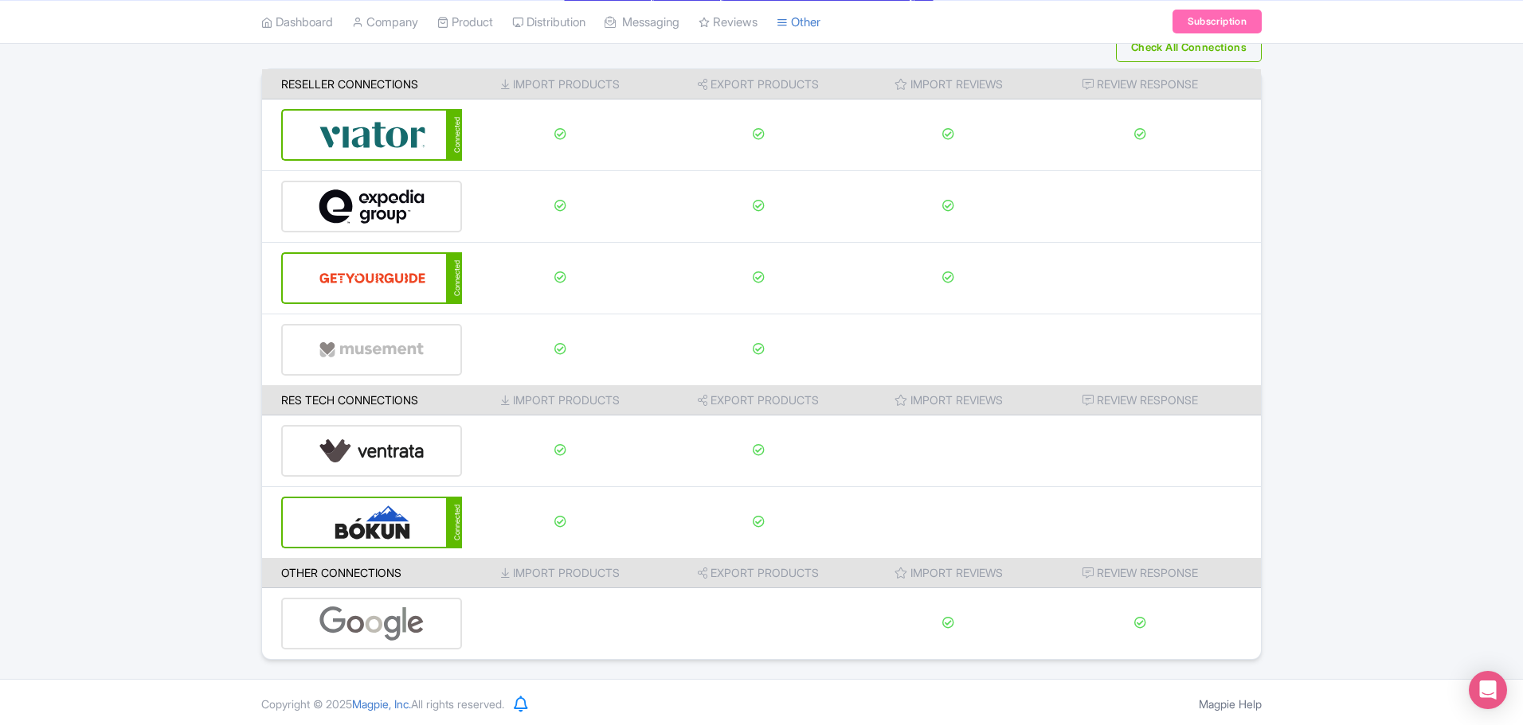
scroll to position [121, 0]
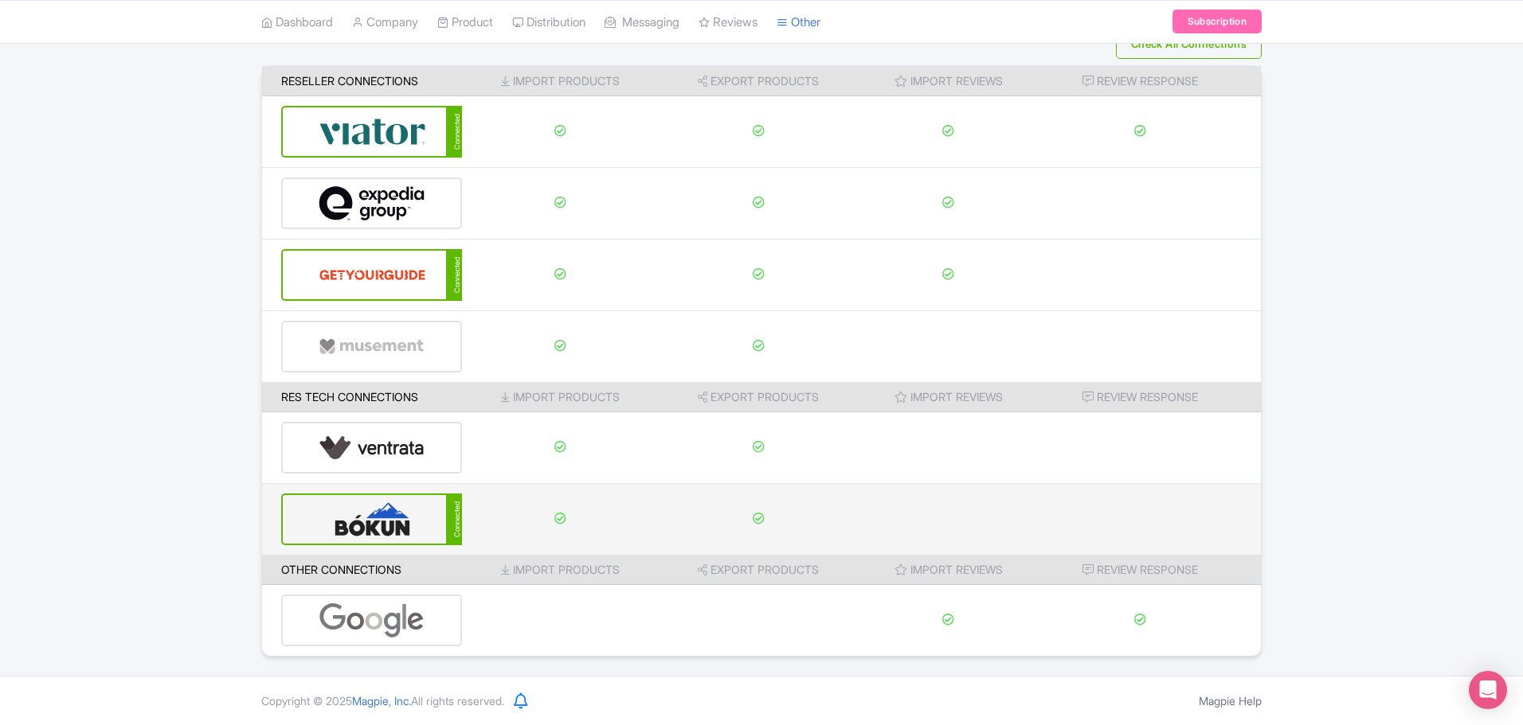
click at [416, 521] on img at bounding box center [373, 519] width 108 height 49
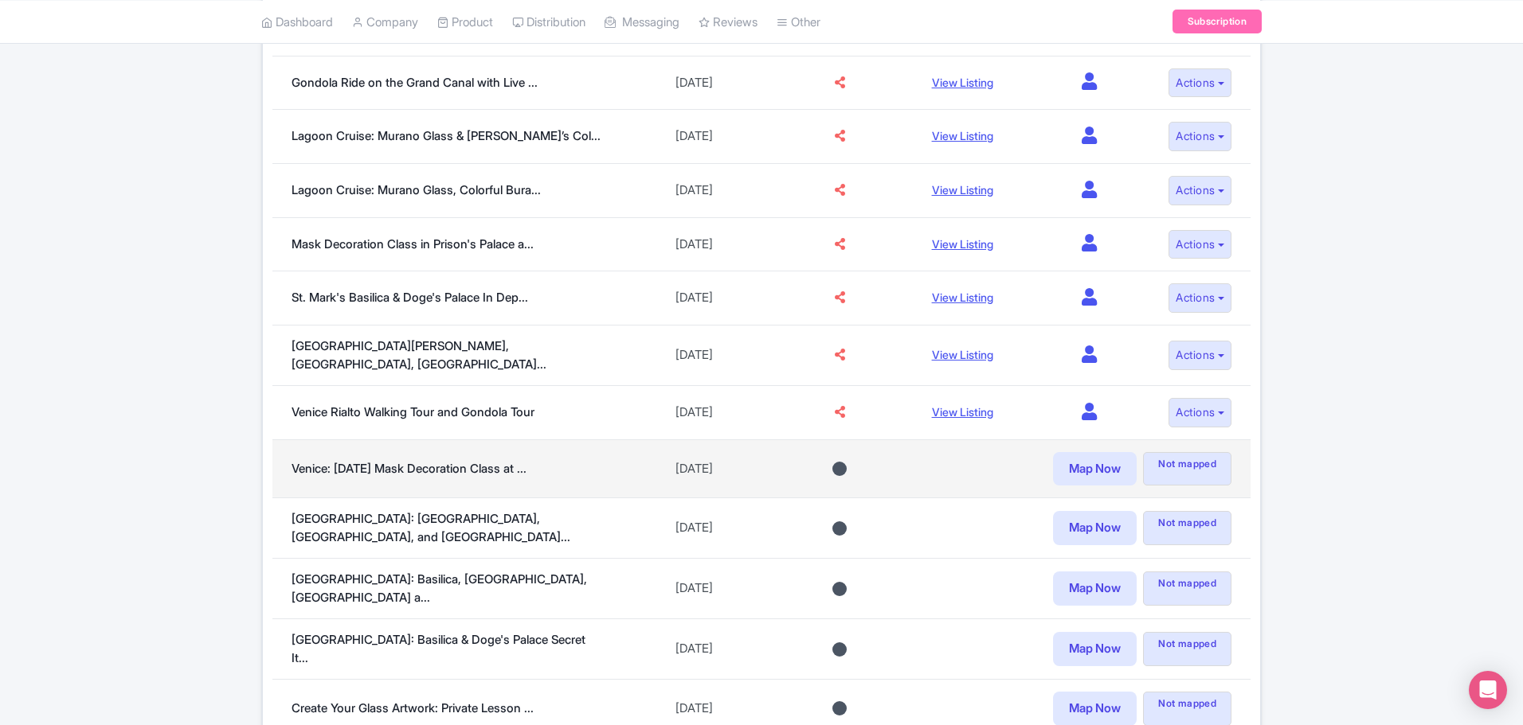
scroll to position [478, 0]
click at [1200, 462] on span "Not mapped" at bounding box center [1187, 469] width 88 height 34
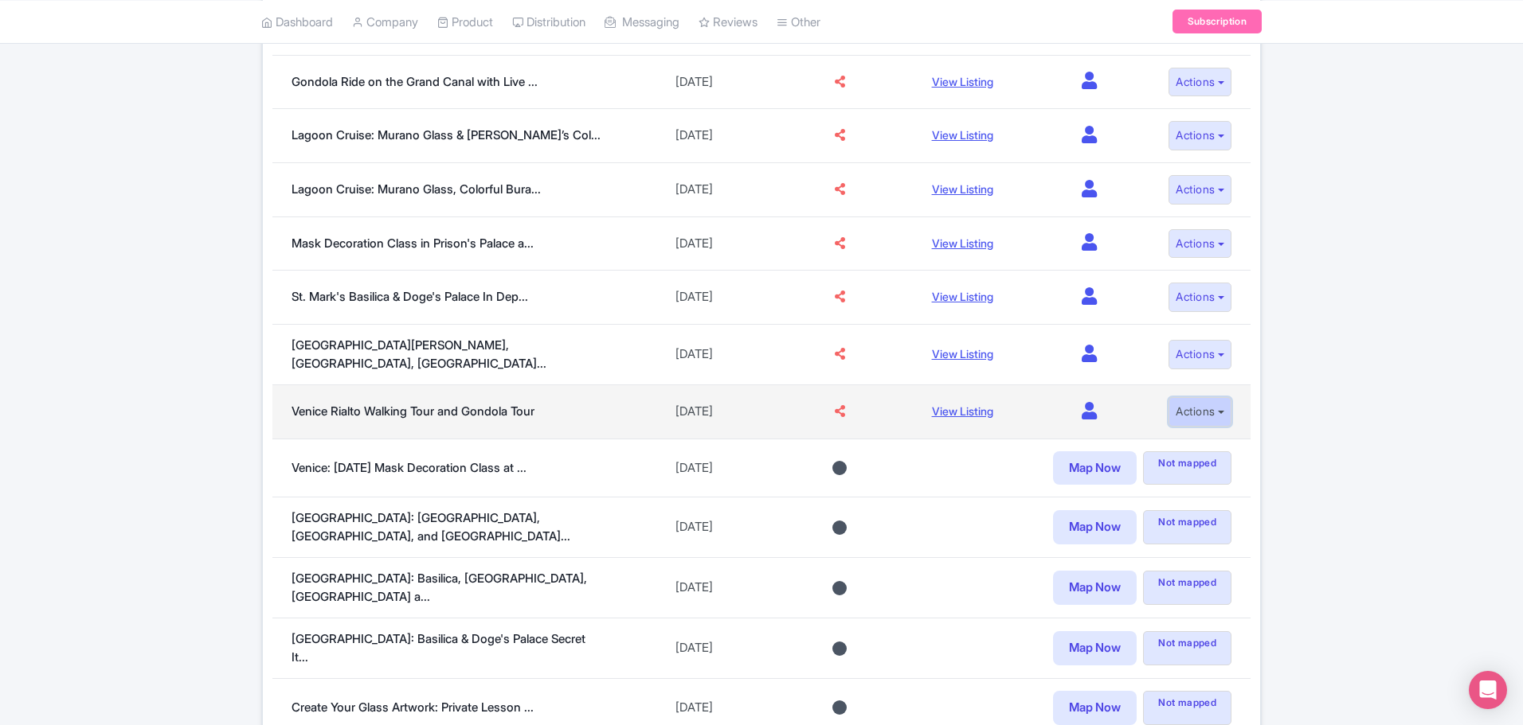
click at [1216, 404] on button "Actions" at bounding box center [1199, 411] width 63 height 29
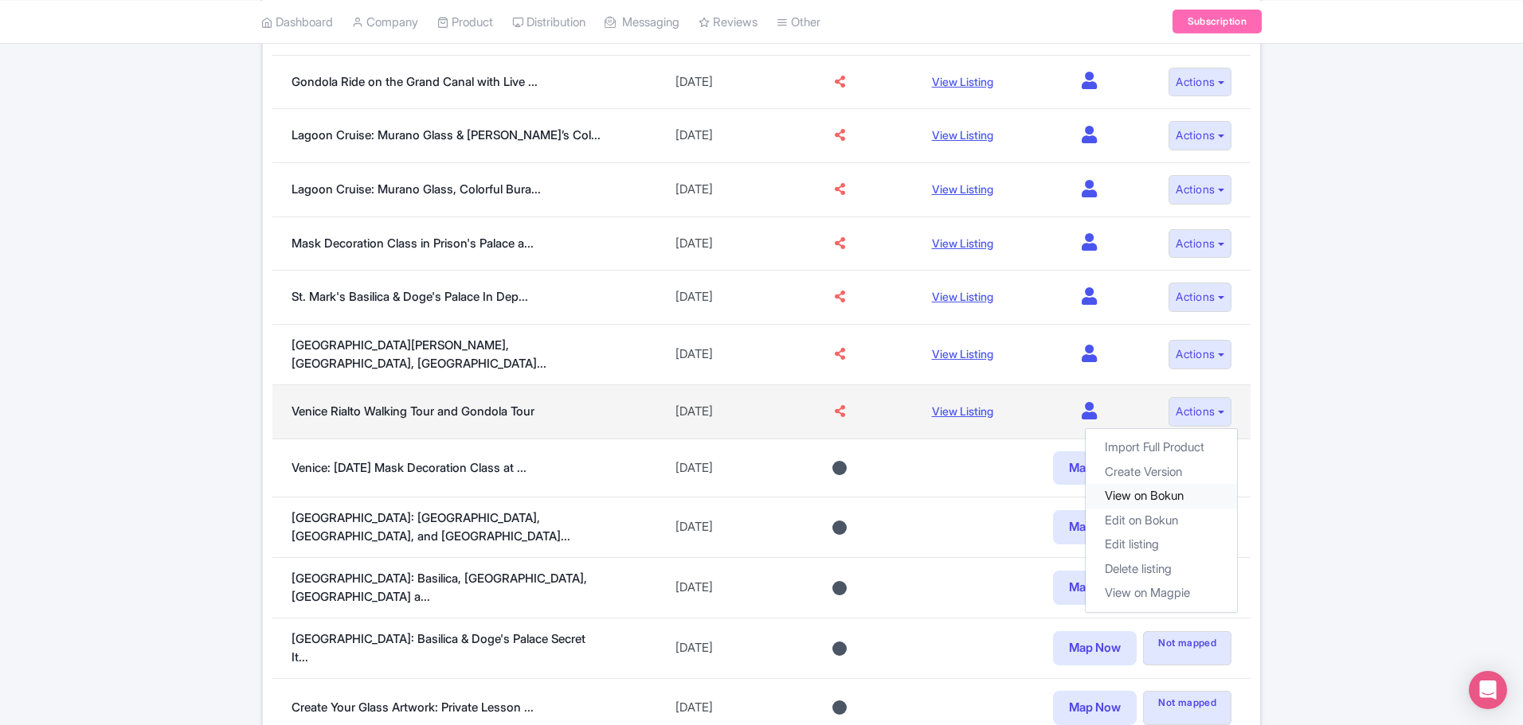
click at [1165, 490] on link "View on Bokun" at bounding box center [1160, 496] width 151 height 25
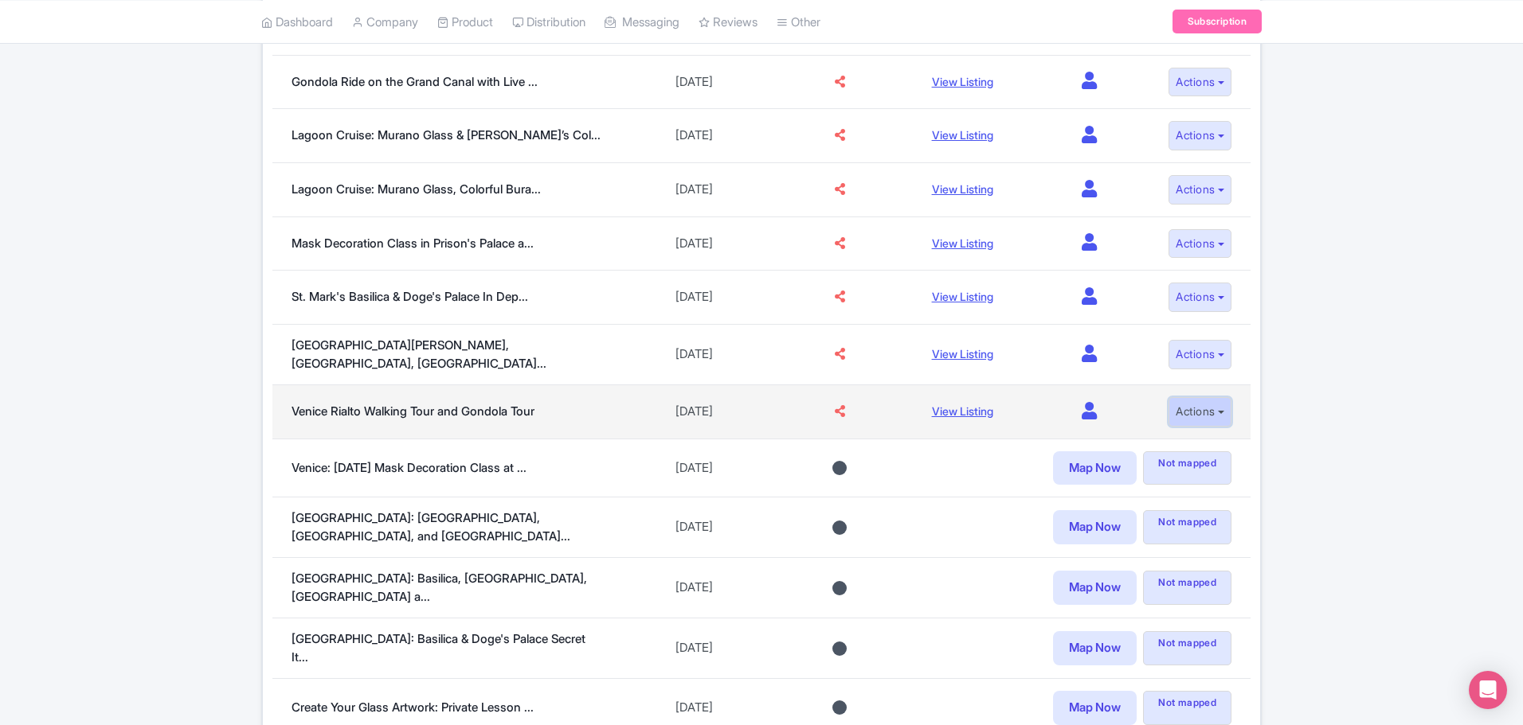
click at [1217, 410] on button "Actions" at bounding box center [1199, 411] width 63 height 29
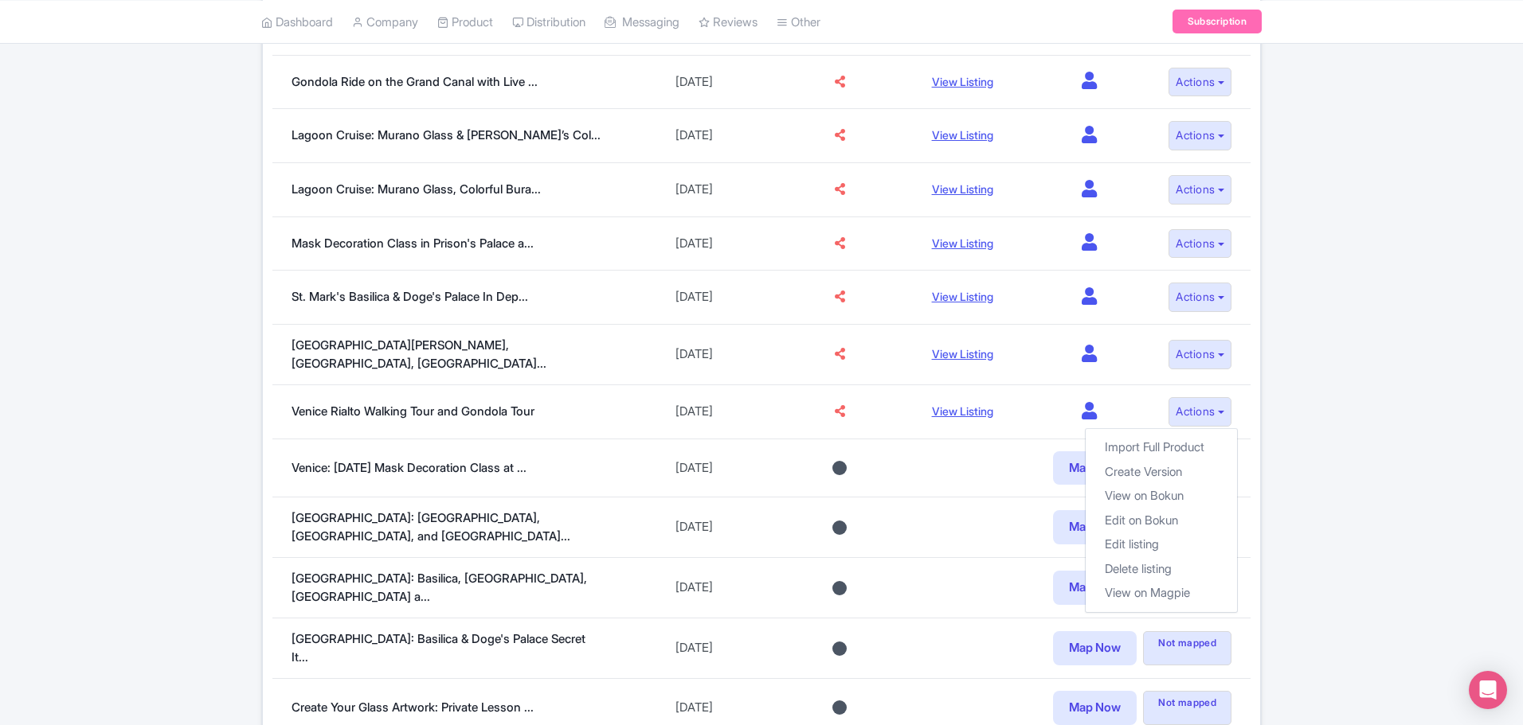
click at [1329, 397] on div "Listings Import Contacts Messaging Promotions Bokun Connections: Magpie Magpie …" at bounding box center [761, 386] width 1523 height 1429
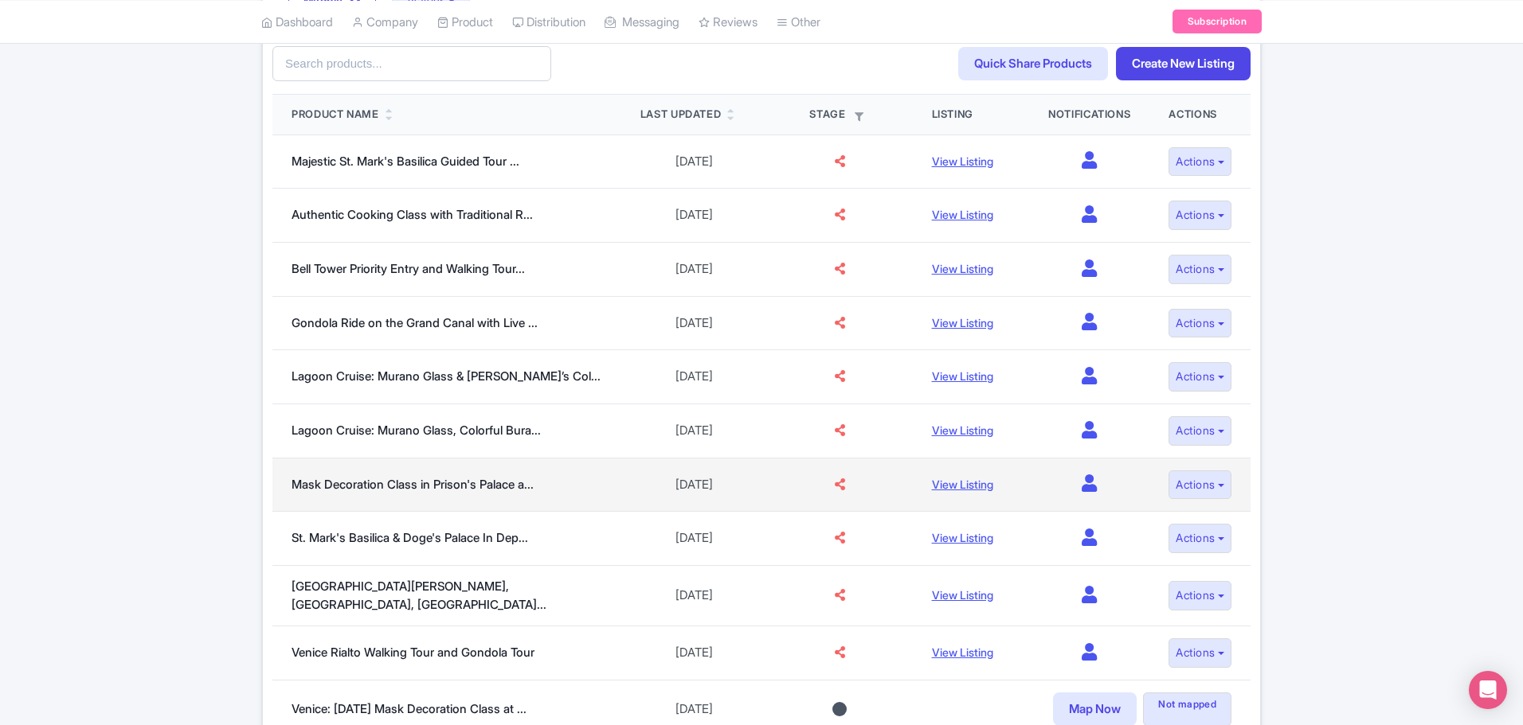
scroll to position [80, 0]
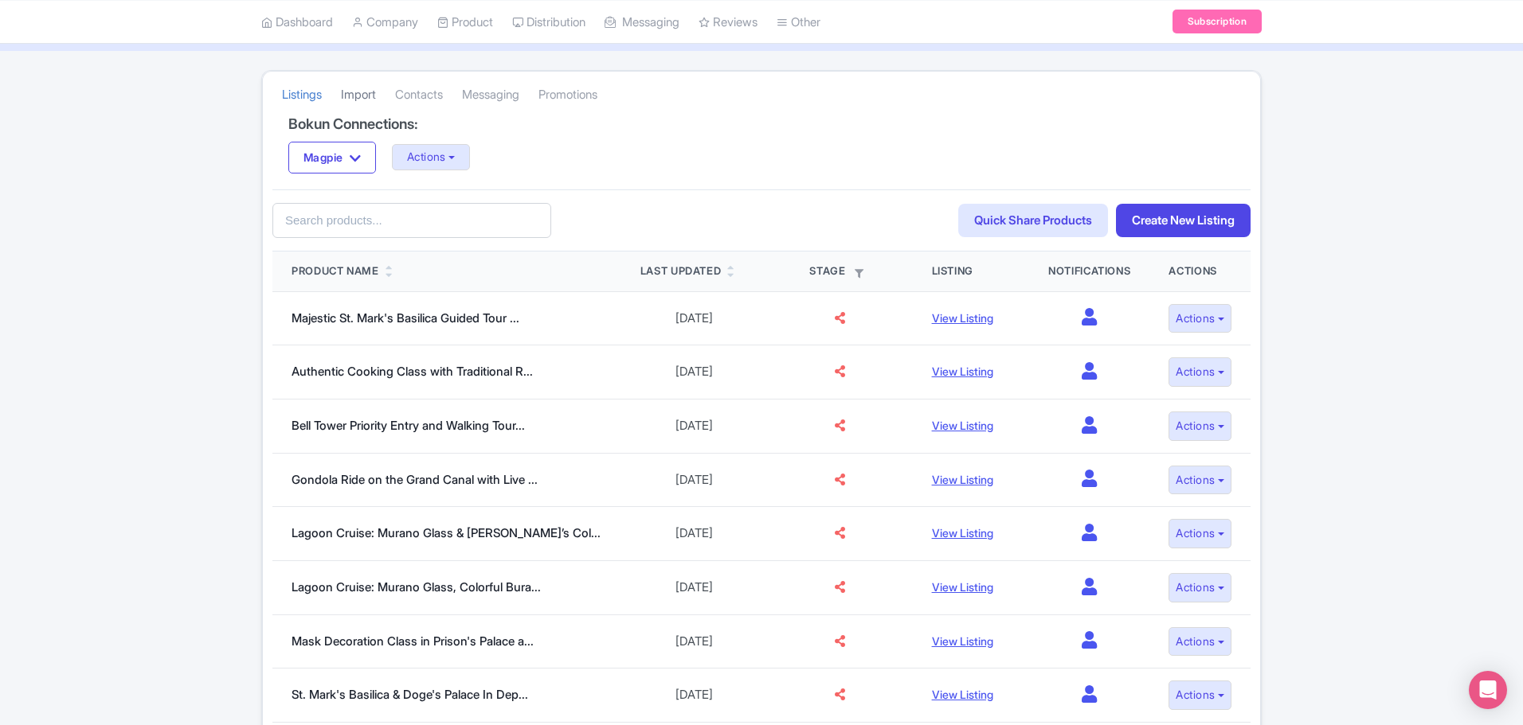
click at [369, 94] on link "Import" at bounding box center [358, 95] width 35 height 44
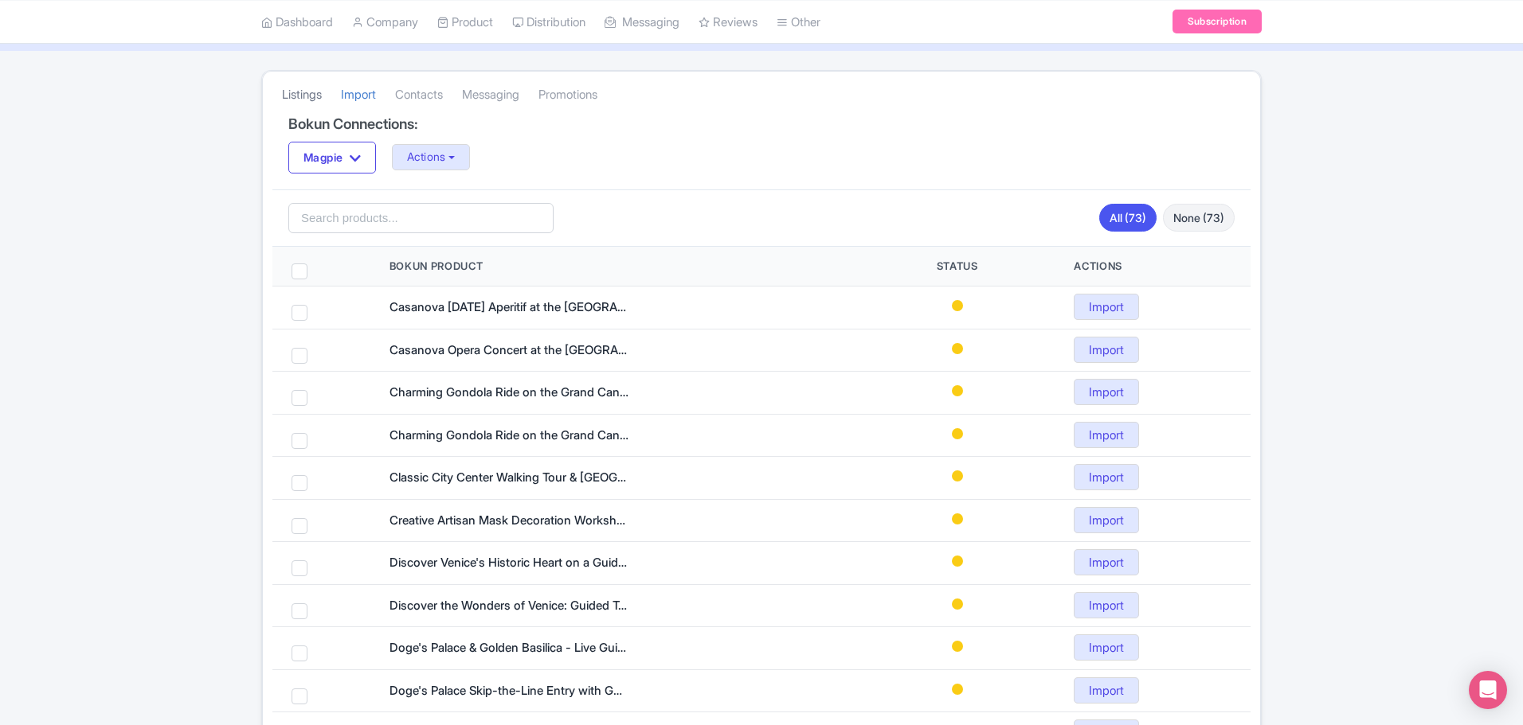
click at [296, 88] on link "Listings" at bounding box center [302, 95] width 40 height 44
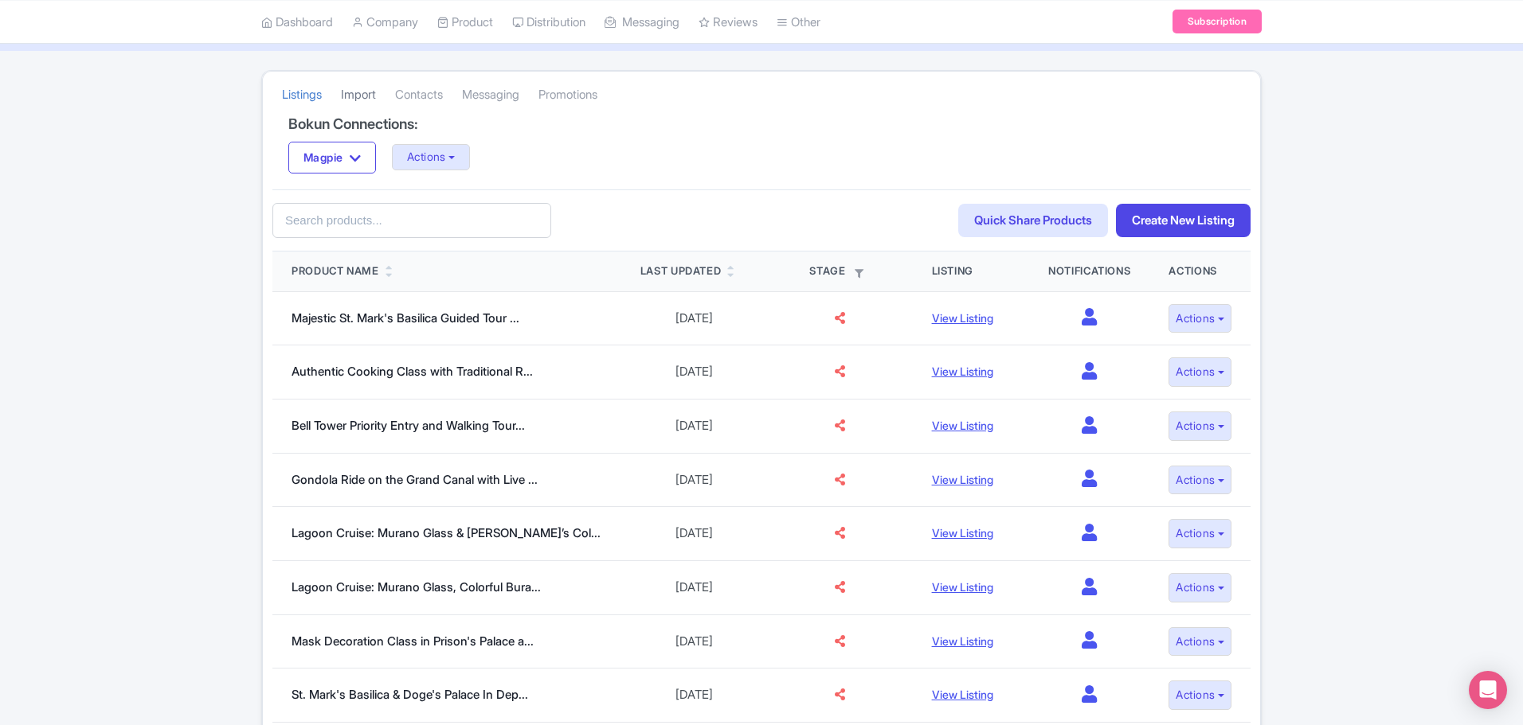
click at [366, 90] on link "Import" at bounding box center [358, 95] width 35 height 44
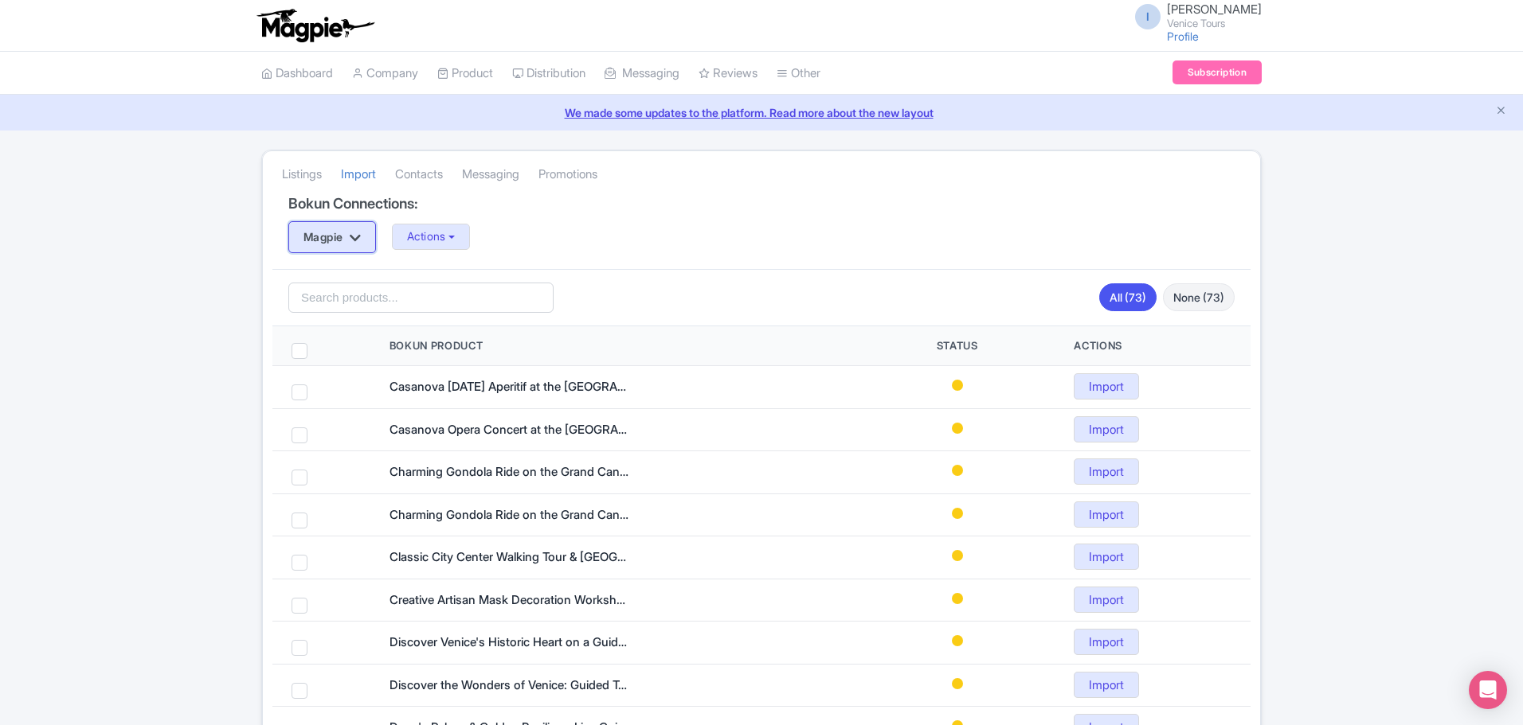
click at [361, 243] on icon "button" at bounding box center [355, 238] width 11 height 13
click at [361, 242] on icon "button" at bounding box center [355, 238] width 11 height 13
click at [421, 174] on link "Contacts" at bounding box center [419, 175] width 48 height 44
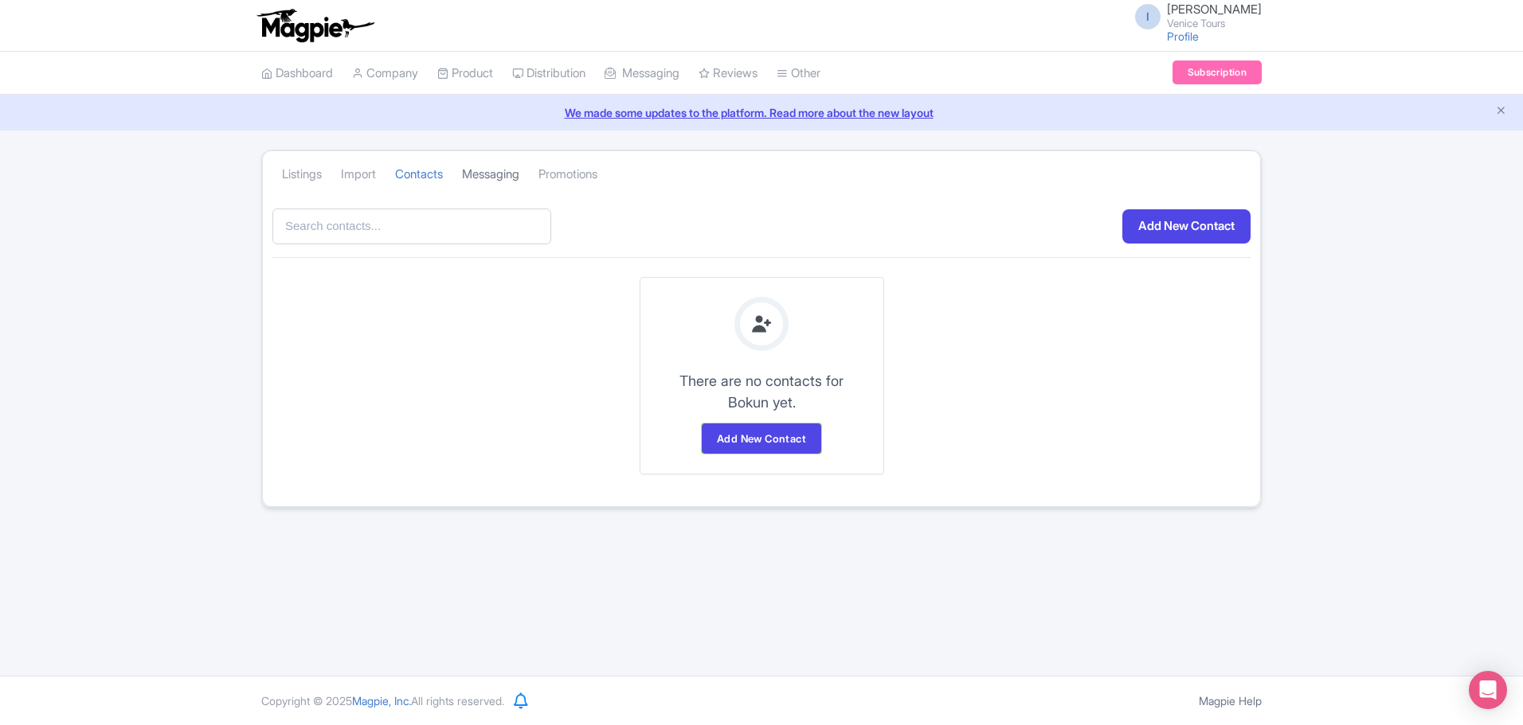
click at [492, 169] on link "Messaging" at bounding box center [490, 175] width 57 height 44
click at [577, 176] on link "Promotions" at bounding box center [567, 175] width 59 height 44
click at [373, 176] on link "Import" at bounding box center [358, 175] width 35 height 44
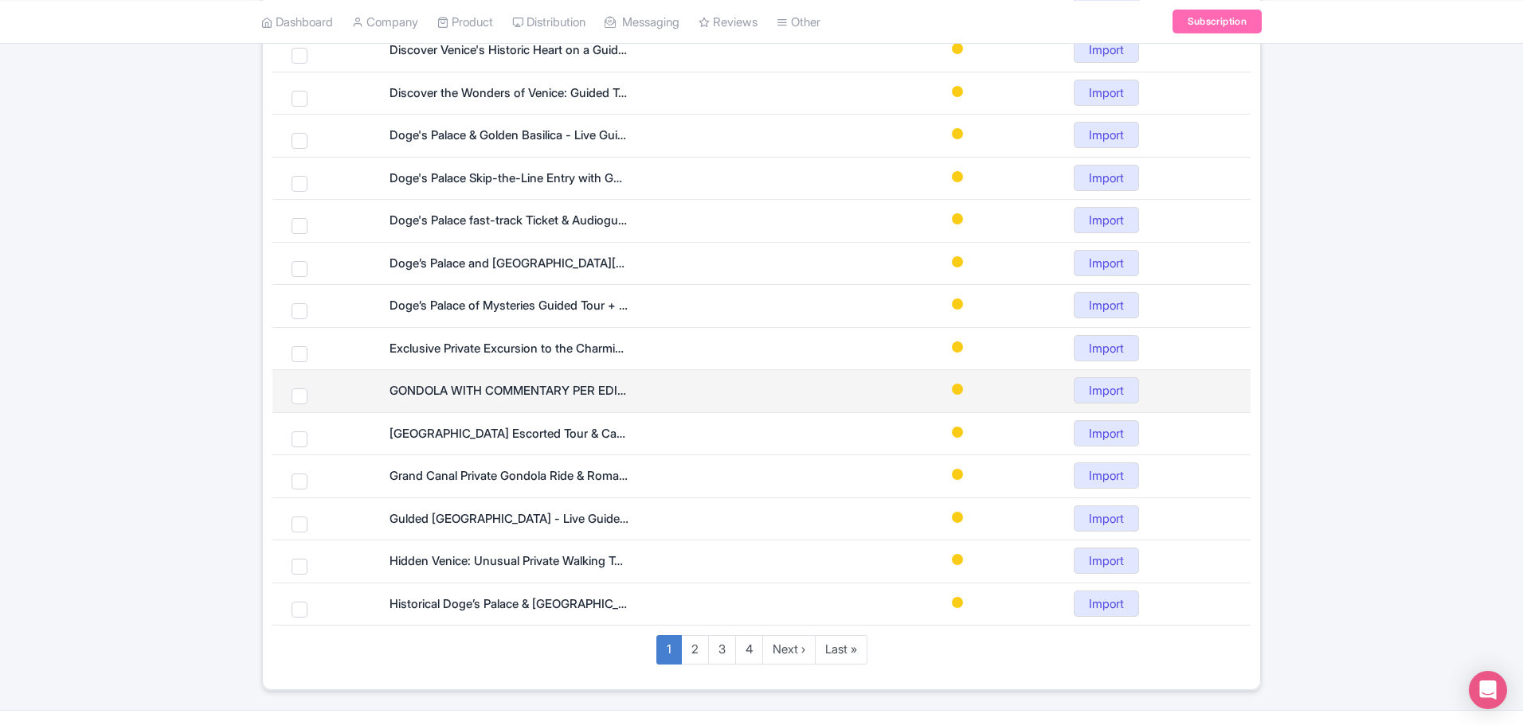
scroll to position [627, 0]
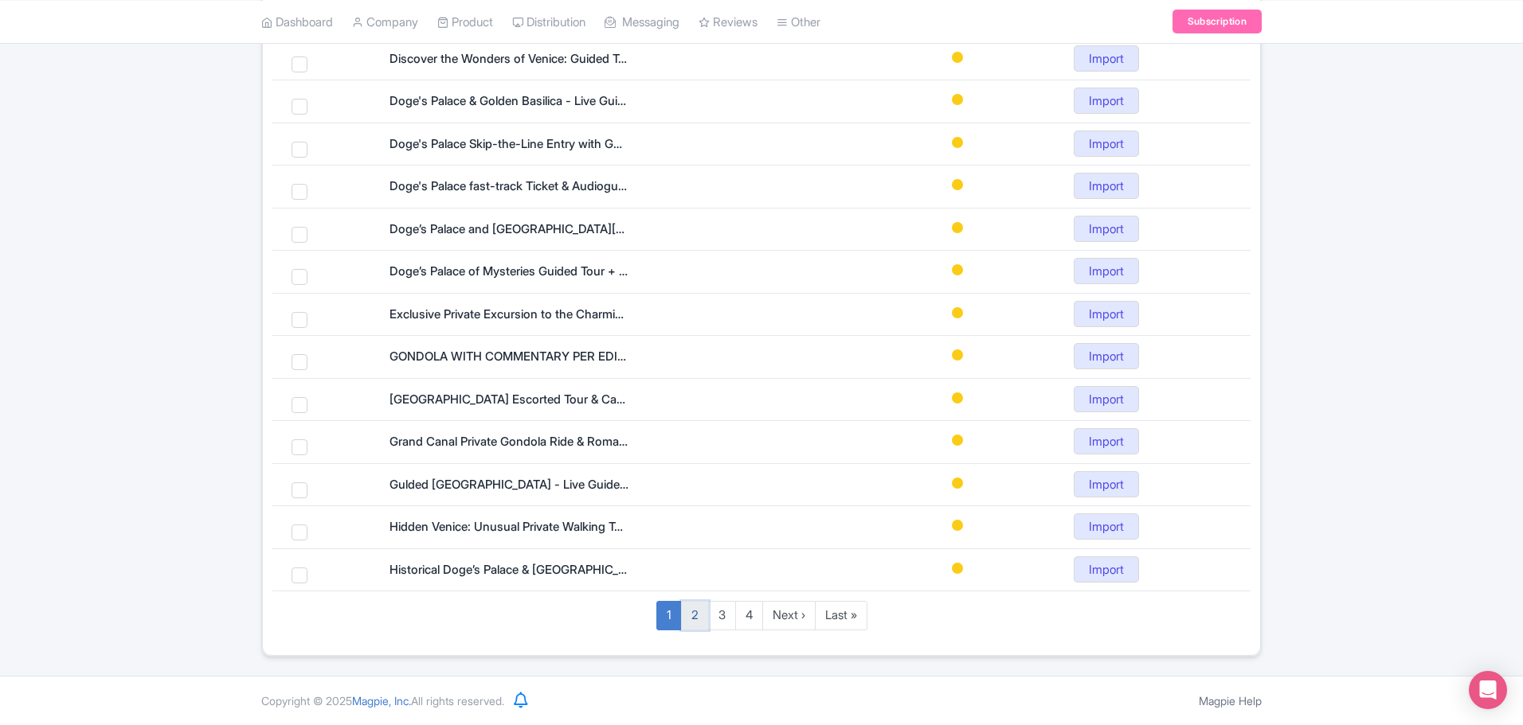
click at [693, 616] on link "2" at bounding box center [695, 615] width 28 height 29
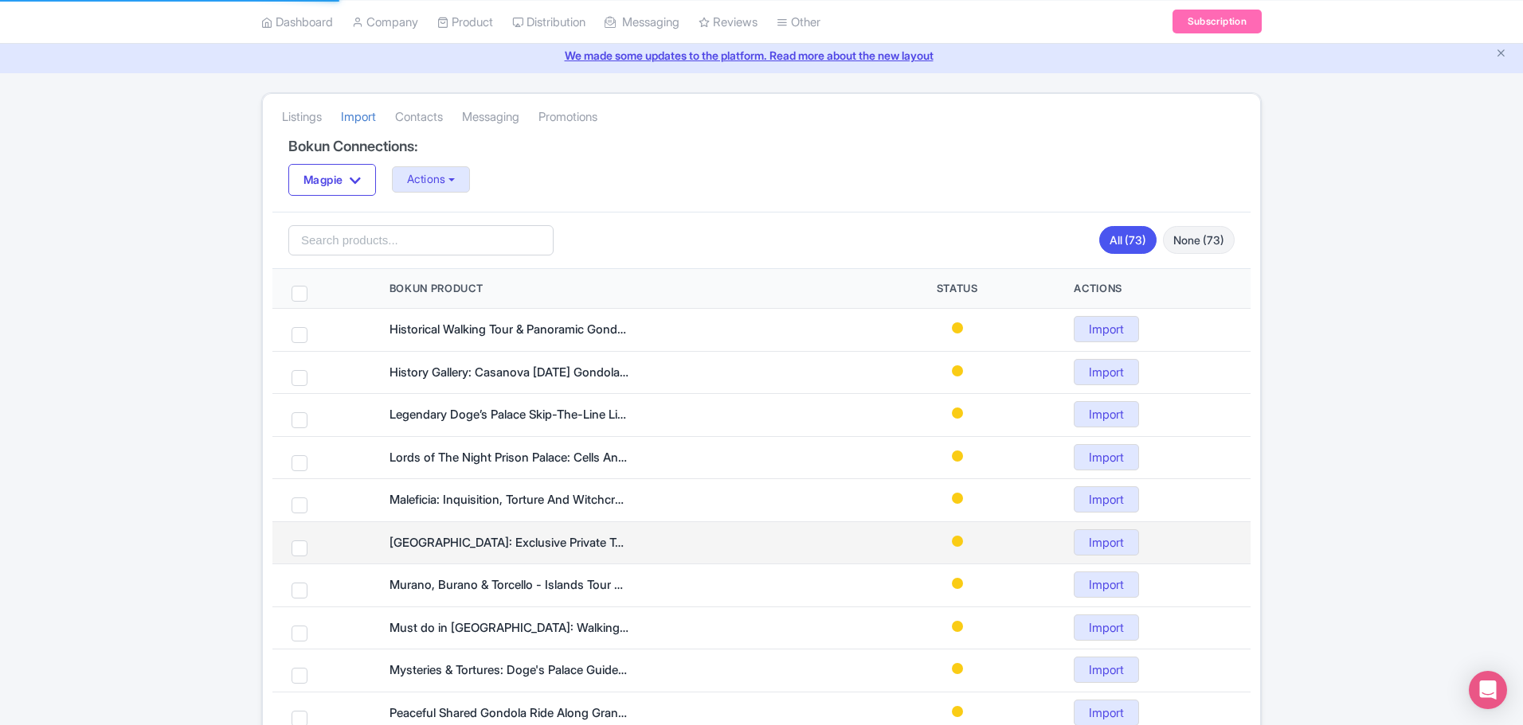
scroll to position [0, 0]
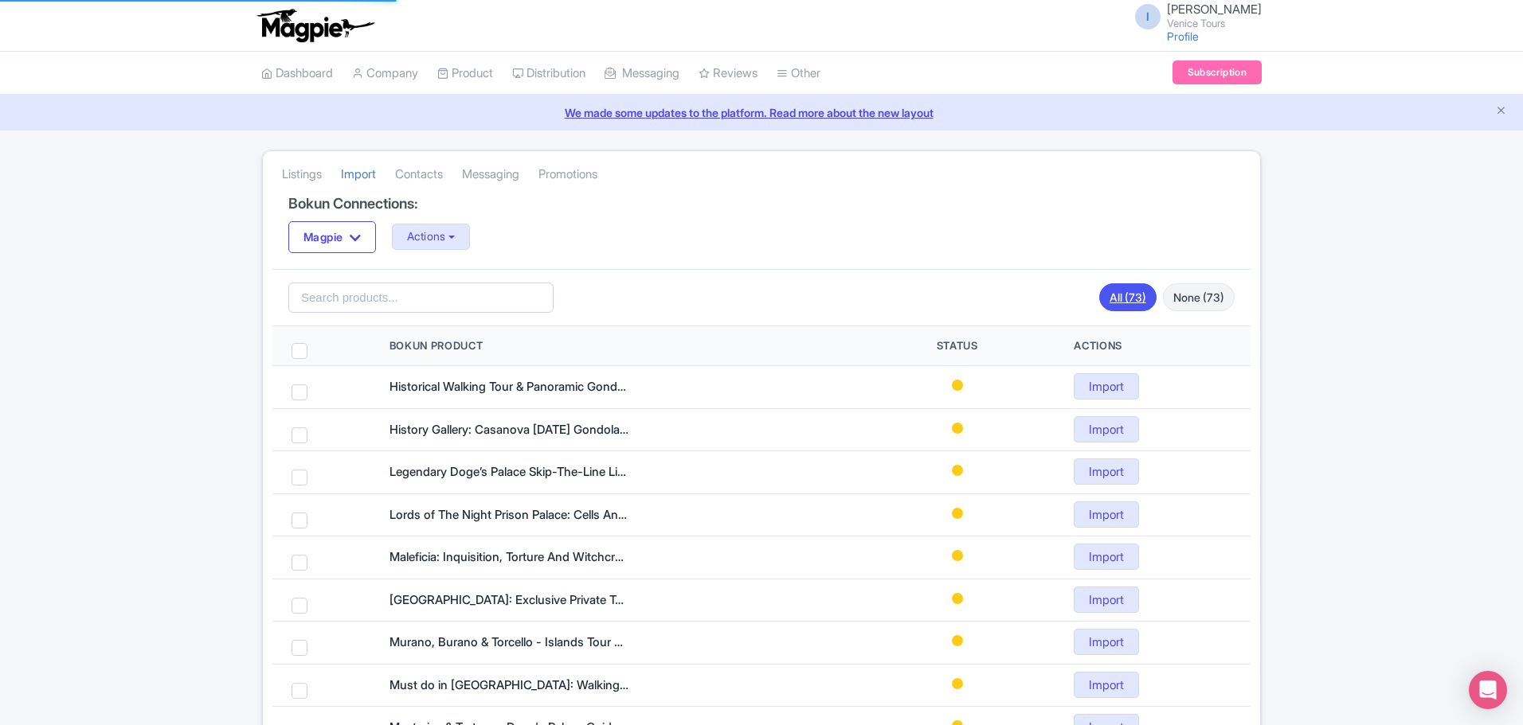
click at [1124, 295] on link "All (73)" at bounding box center [1127, 297] width 57 height 28
click at [401, 292] on input "search" at bounding box center [420, 298] width 265 height 30
paste input "Romantic Gondola Ride with Live Serenade along the Grand Canal"
type input "Romantic Gondola Ride with Live Serenade along the Grand Canal"
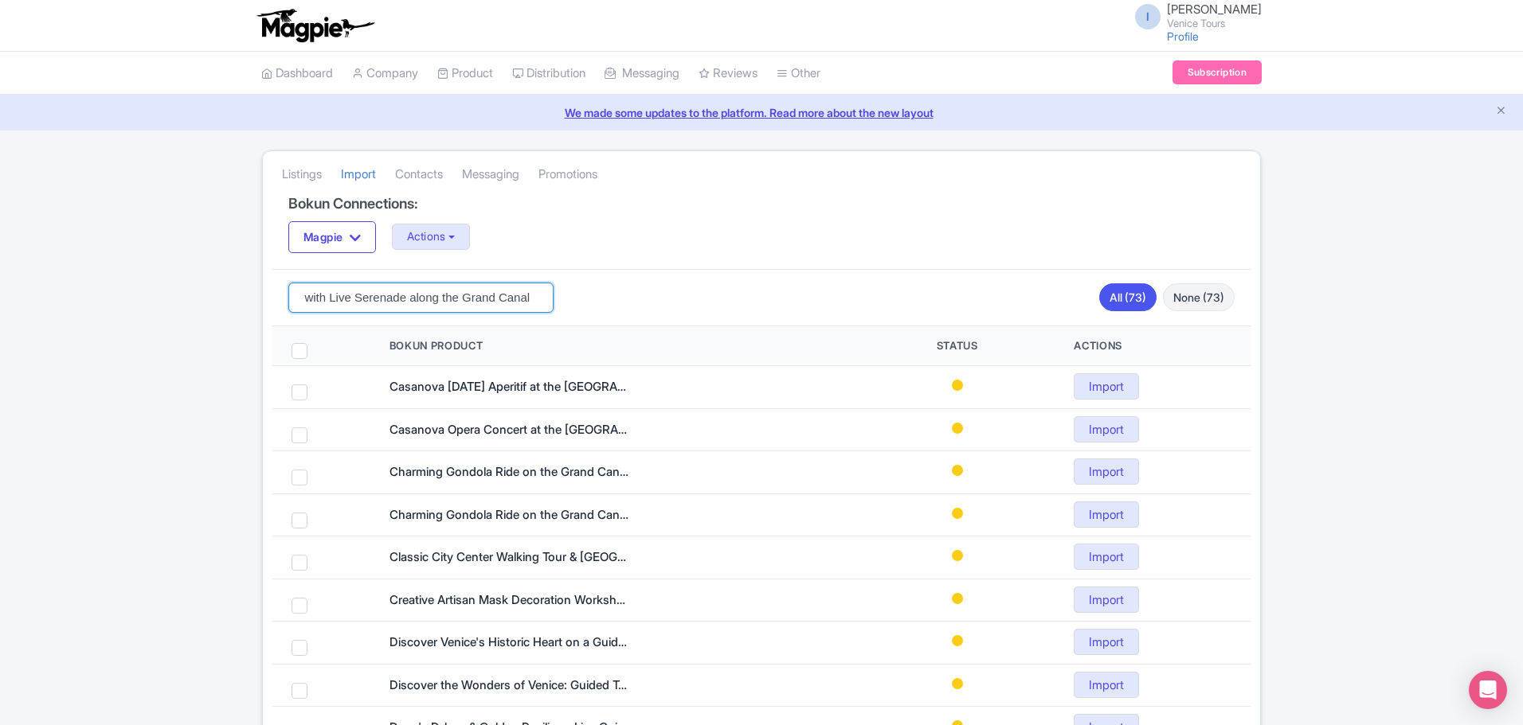
click button "Search" at bounding box center [0, 0] width 0 height 0
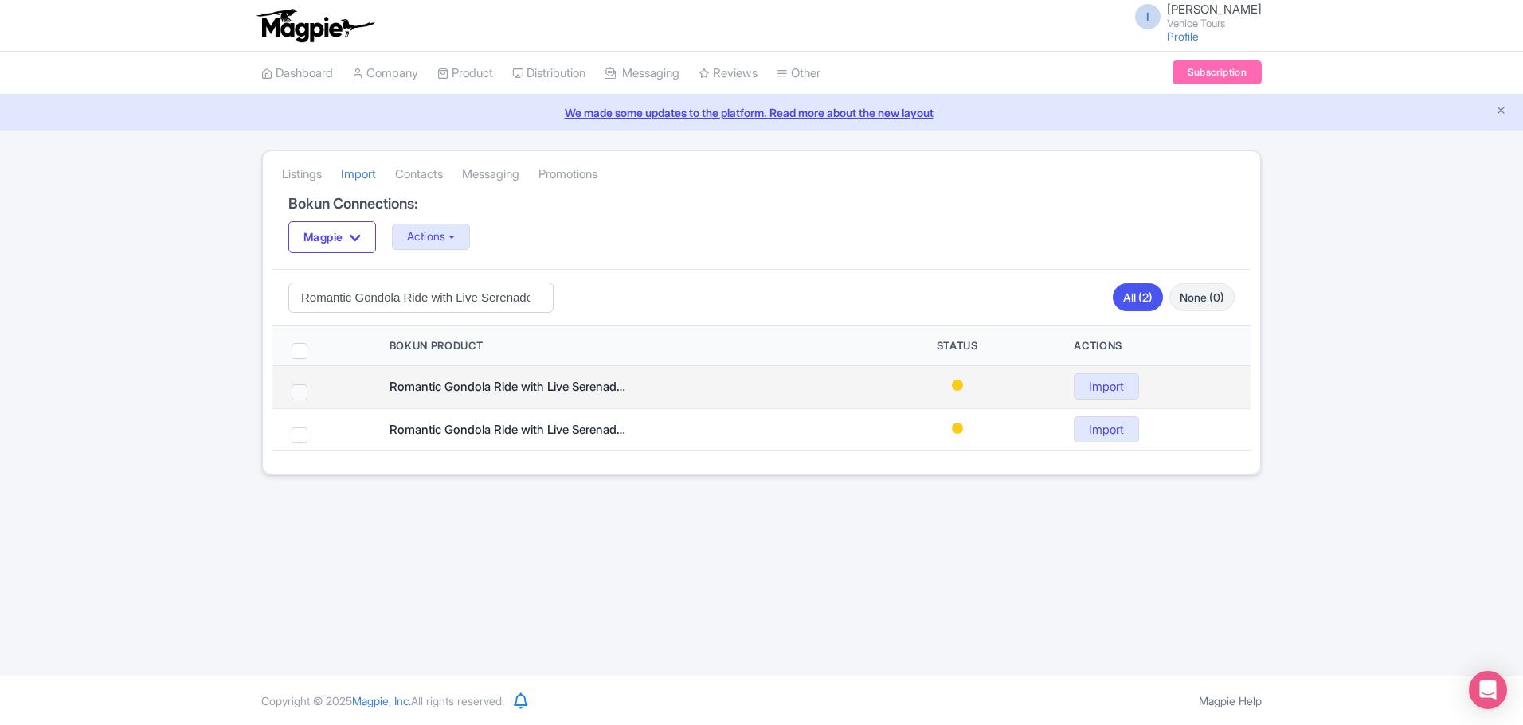
click at [299, 392] on span at bounding box center [299, 393] width 16 height 16
click at [315, 392] on input "checkbox" at bounding box center [320, 390] width 10 height 10
checkbox input "true"
click at [1115, 387] on link "Import" at bounding box center [1105, 386] width 65 height 26
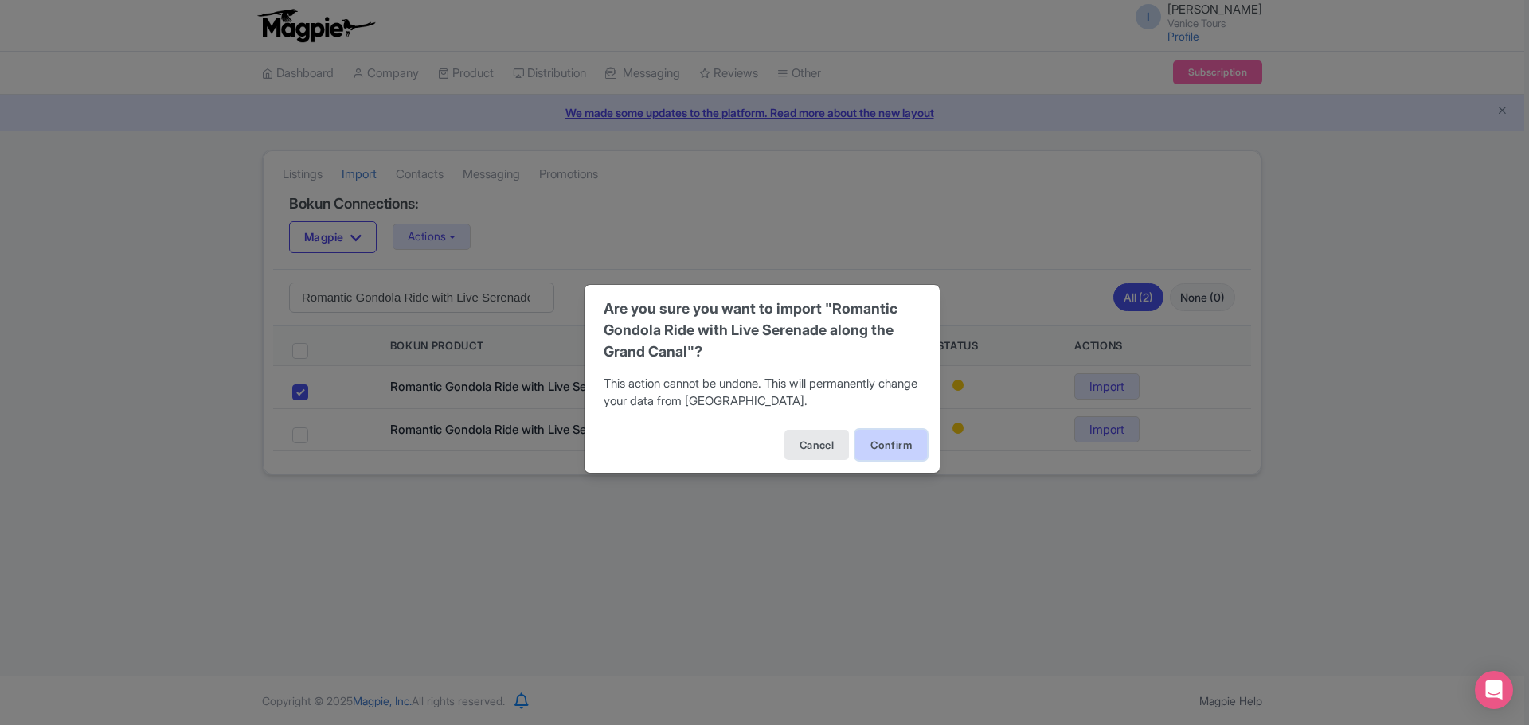
click at [900, 446] on button "Confirm" at bounding box center [891, 445] width 72 height 30
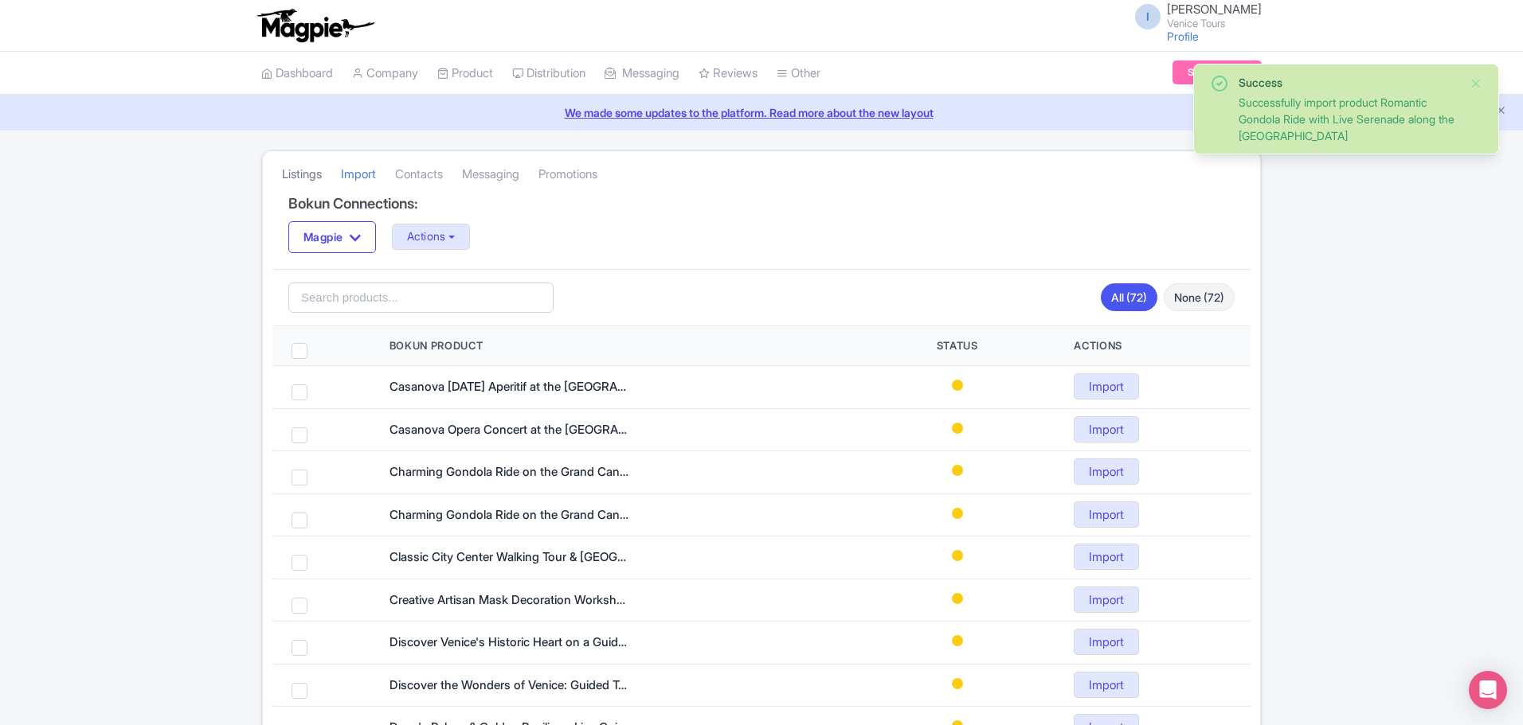
click at [299, 170] on link "Listings" at bounding box center [302, 175] width 40 height 44
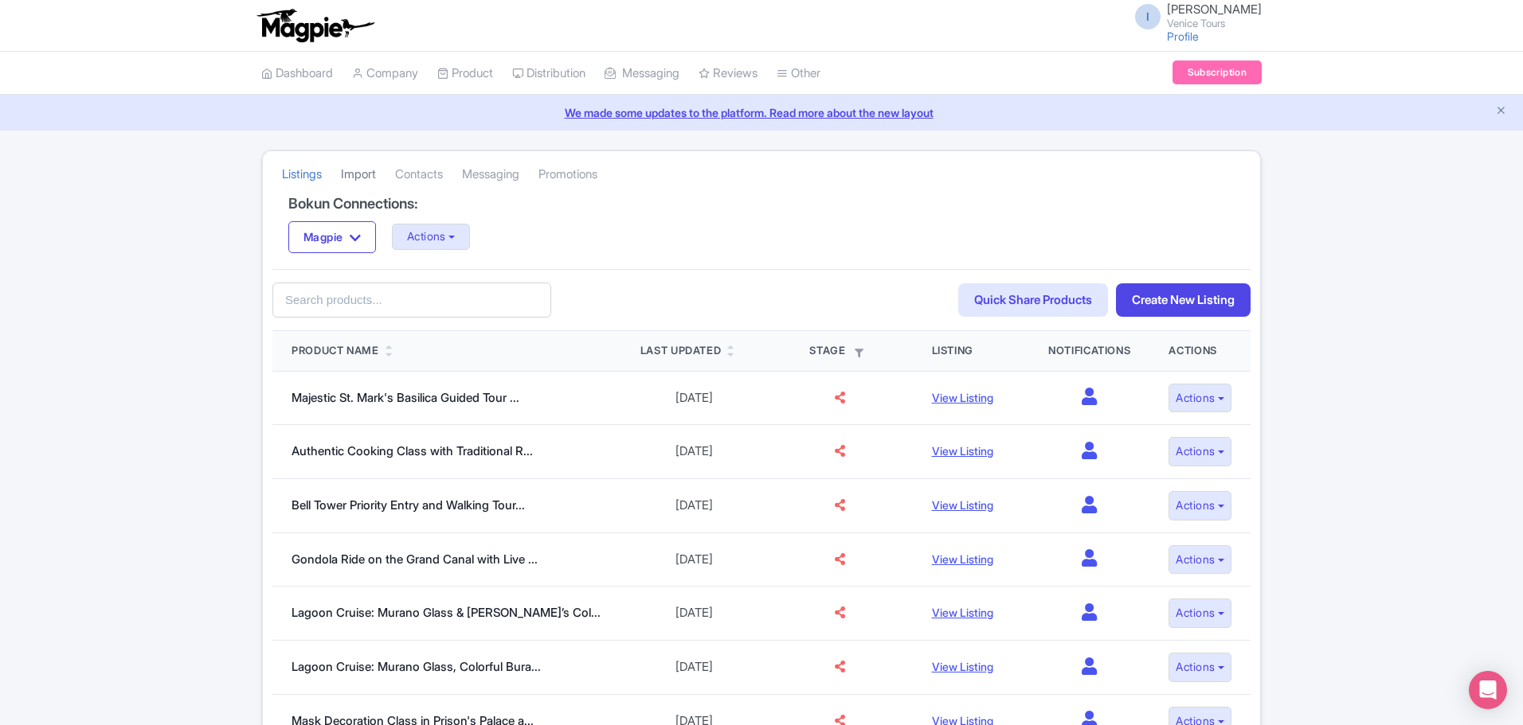
click at [360, 173] on link "Import" at bounding box center [358, 175] width 35 height 44
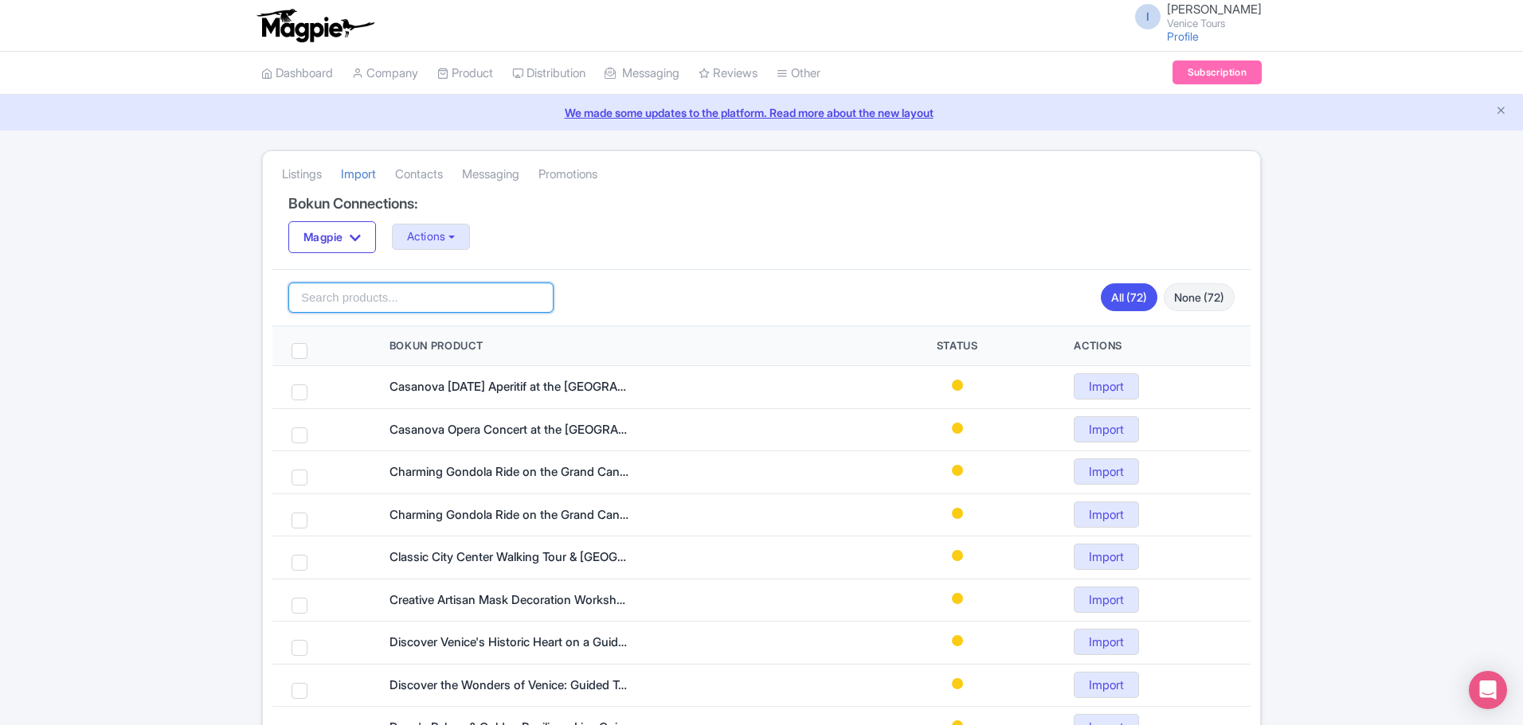
click at [340, 296] on input "search" at bounding box center [420, 298] width 265 height 30
paste input "Skip-the-Line Byzantine Walking Tour & [GEOGRAPHIC_DATA] with Panoramic Gondola…"
type input "Skip-the-Line Byzantine Walking Tour & [GEOGRAPHIC_DATA] with Panoramic Gondola…"
click button "Search" at bounding box center [0, 0] width 0 height 0
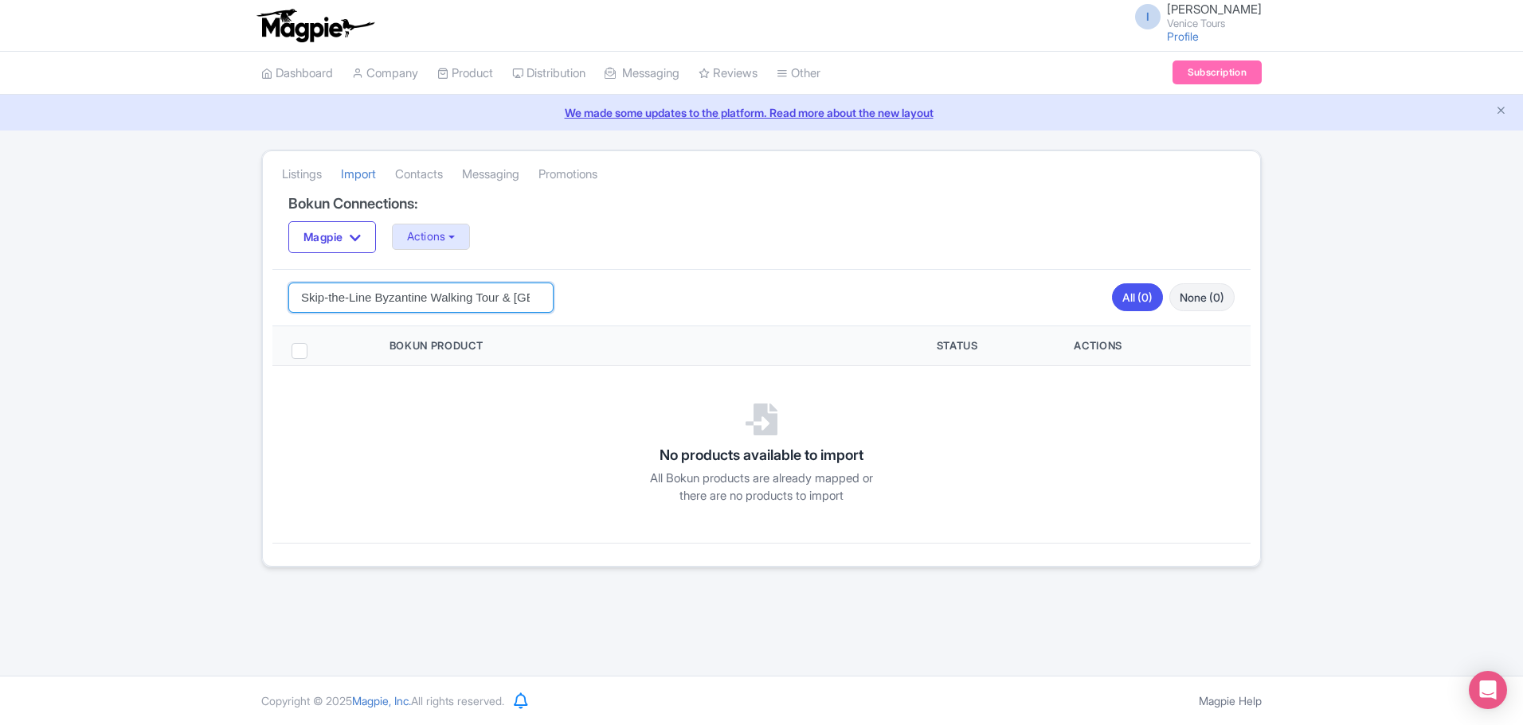
click at [518, 299] on input "Skip-the-Line Byzantine Walking Tour & [GEOGRAPHIC_DATA] with Panoramic Gondola…" at bounding box center [420, 298] width 265 height 30
drag, startPoint x: 513, startPoint y: 298, endPoint x: 575, endPoint y: 295, distance: 62.2
click at [575, 295] on div "Skip-the-Line Byzantine Walking Tour & [GEOGRAPHIC_DATA] with Panoramic Gondola…" at bounding box center [761, 297] width 978 height 57
click at [506, 294] on input "Skip-the-Line Byzantine Walking Tour & [GEOGRAPHIC_DATA] with Panoramic Gondola…" at bounding box center [420, 298] width 265 height 30
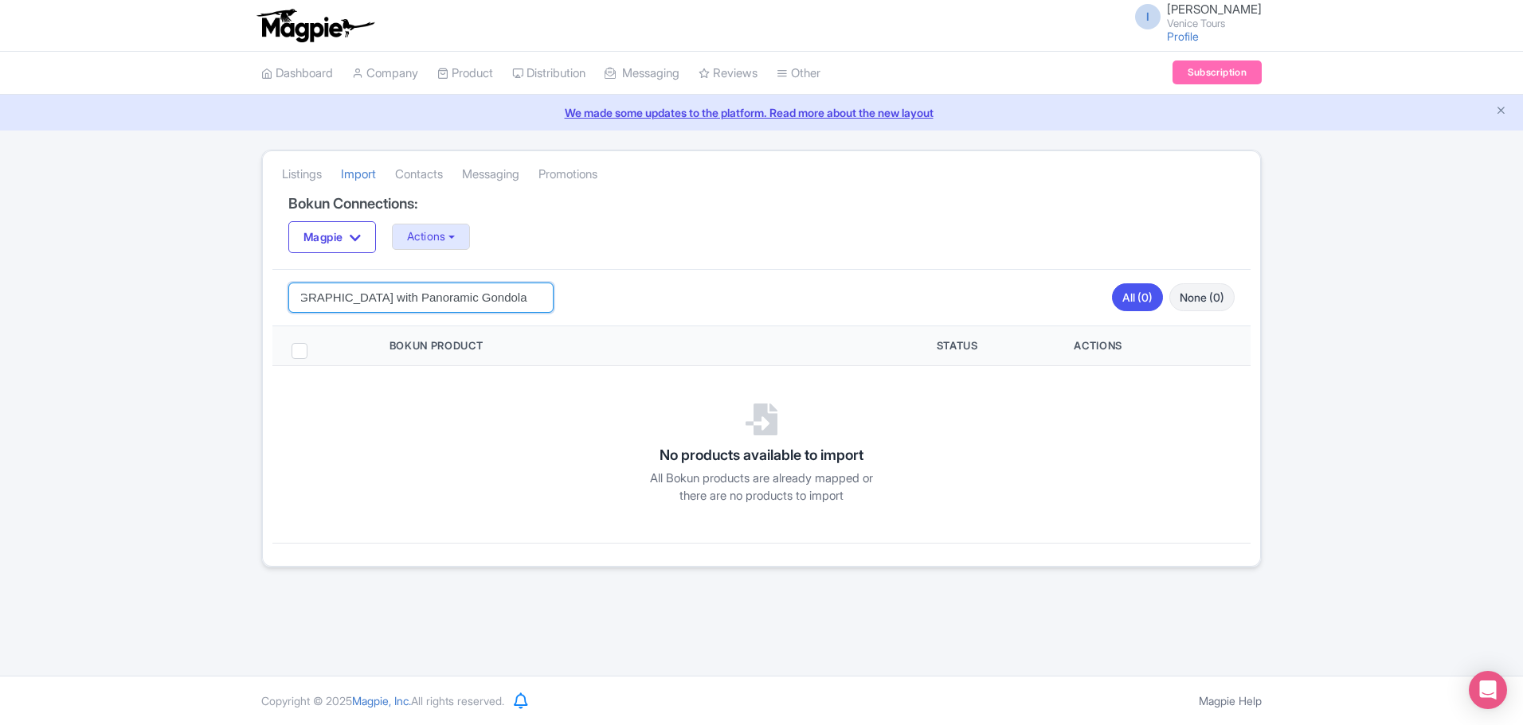
drag, startPoint x: 516, startPoint y: 297, endPoint x: 545, endPoint y: 295, distance: 29.5
click at [545, 295] on input "Skip-the-Line Byzantine Walking Tour & [GEOGRAPHIC_DATA] with Panoramic Gondola…" at bounding box center [420, 298] width 265 height 30
type input "Skip-the-Line Byzantine Walking Tour & [GEOGRAPHIC_DATA] with Panoramic Gondola…"
click button "Search" at bounding box center [0, 0] width 0 height 0
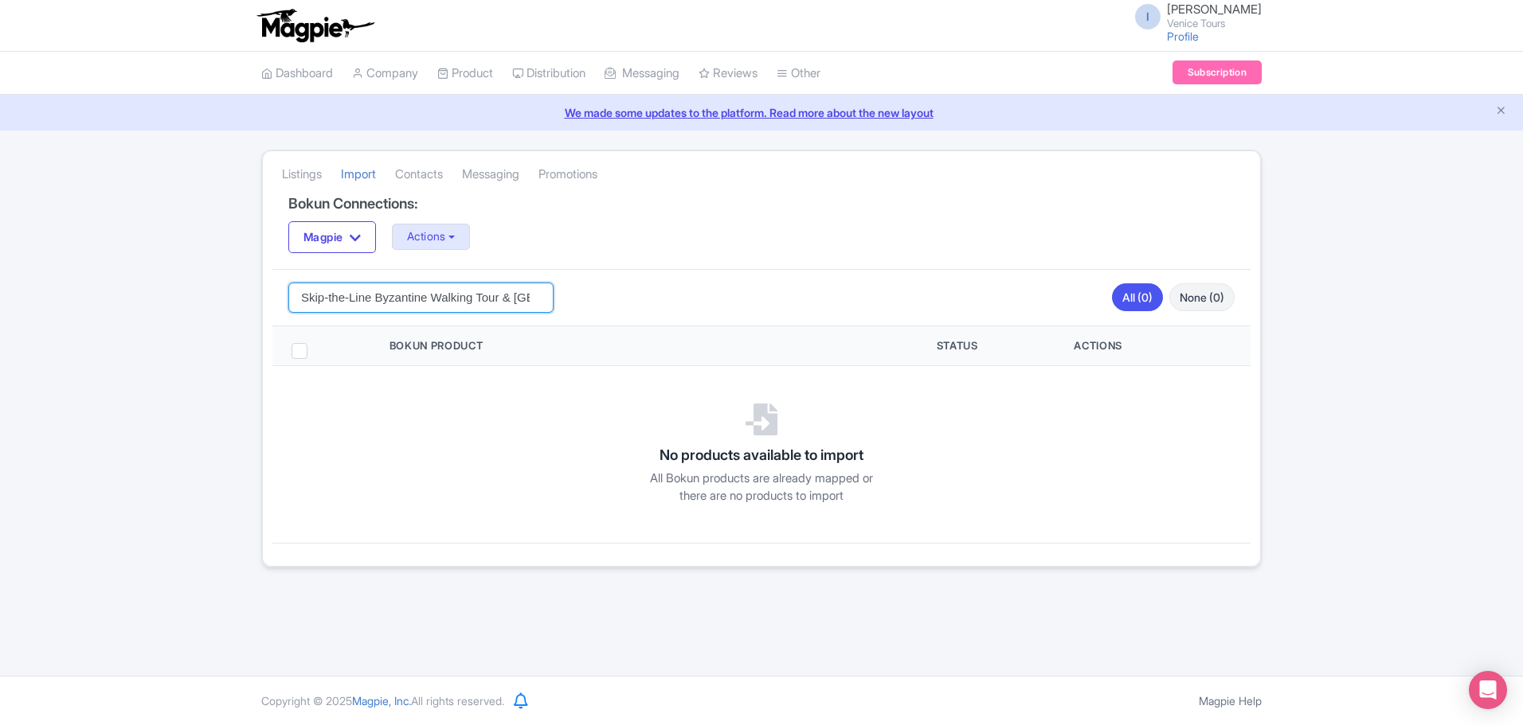
scroll to position [0, 244]
drag, startPoint x: 302, startPoint y: 299, endPoint x: 829, endPoint y: 354, distance: 530.0
click at [829, 354] on div "Bokun Connections: Magpie Magpie Actions Update Connection + Add New Connection…" at bounding box center [761, 381] width 978 height 370
paste input "search"
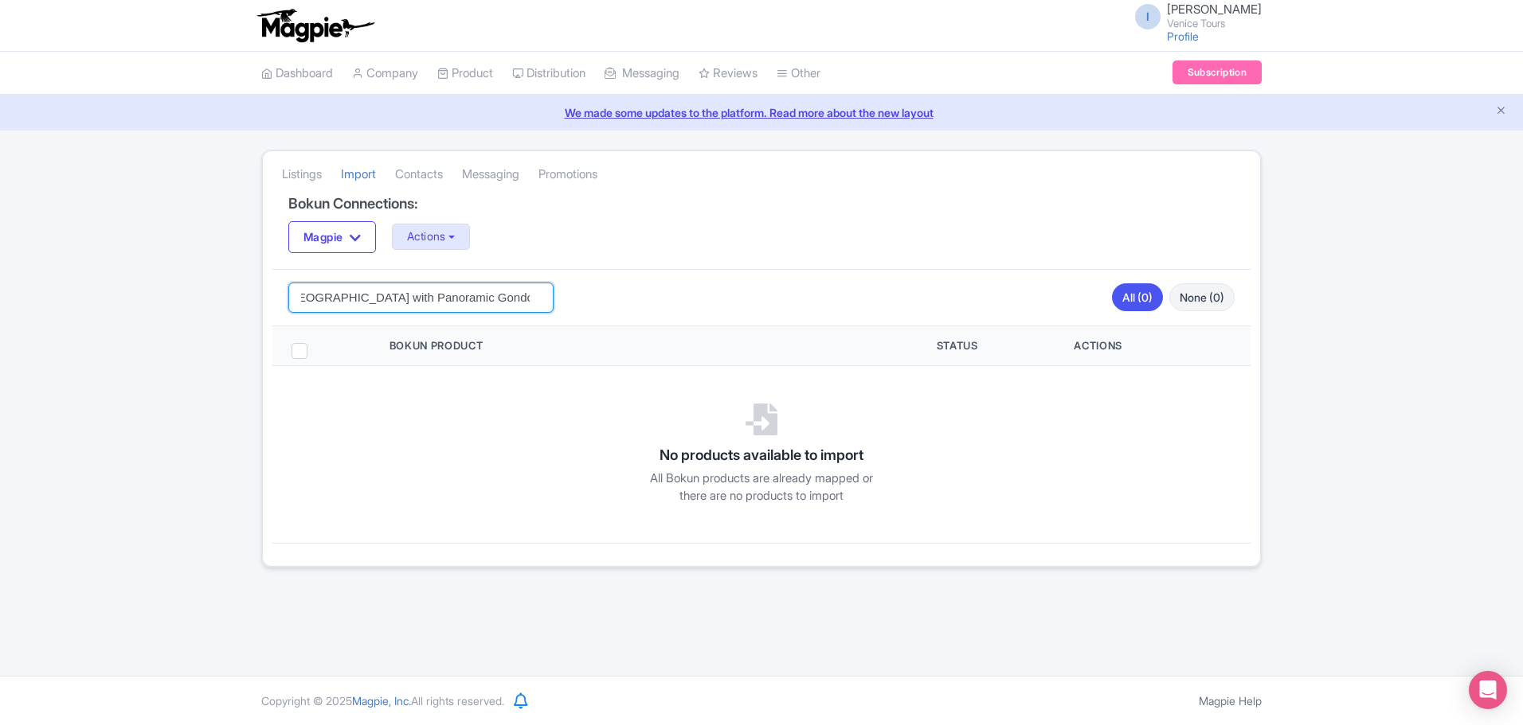
type input "Skip-the-Line Byzantine Walking Tour & [GEOGRAPHIC_DATA] with Panoramic Gondola…"
click button "Search" at bounding box center [0, 0] width 0 height 0
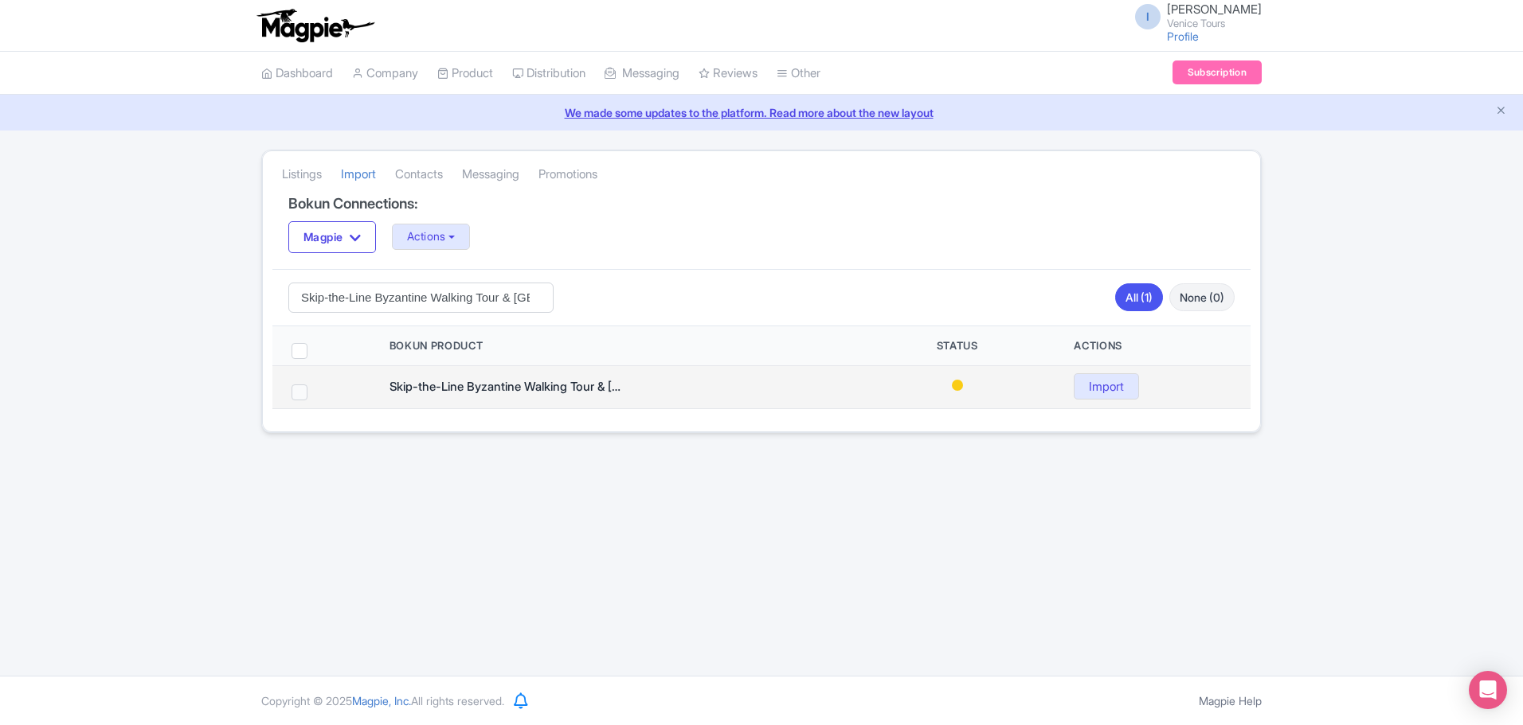
click at [295, 391] on span at bounding box center [299, 393] width 16 height 16
click at [315, 391] on input "checkbox" at bounding box center [320, 390] width 10 height 10
checkbox input "true"
click at [1087, 389] on link "Import" at bounding box center [1105, 386] width 65 height 26
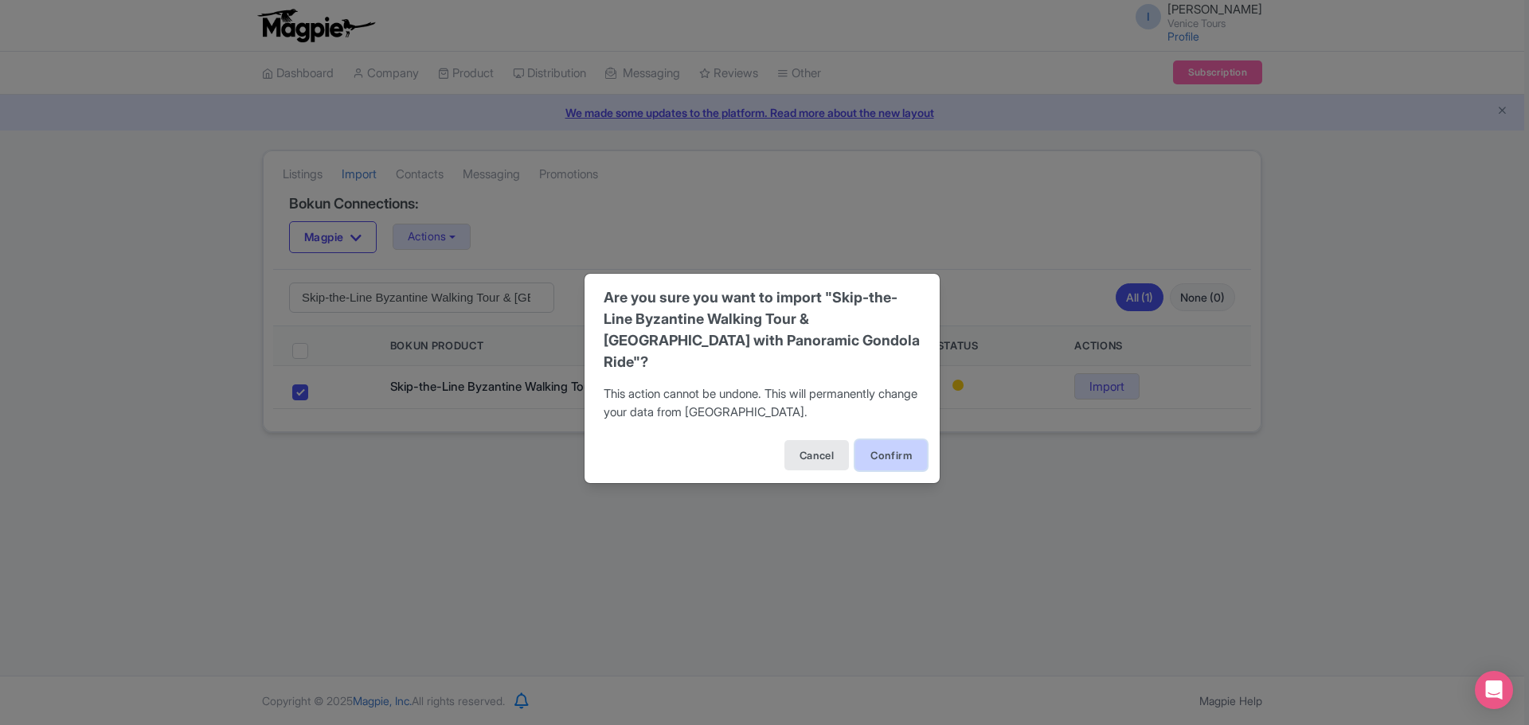
click at [889, 447] on button "Confirm" at bounding box center [891, 455] width 72 height 30
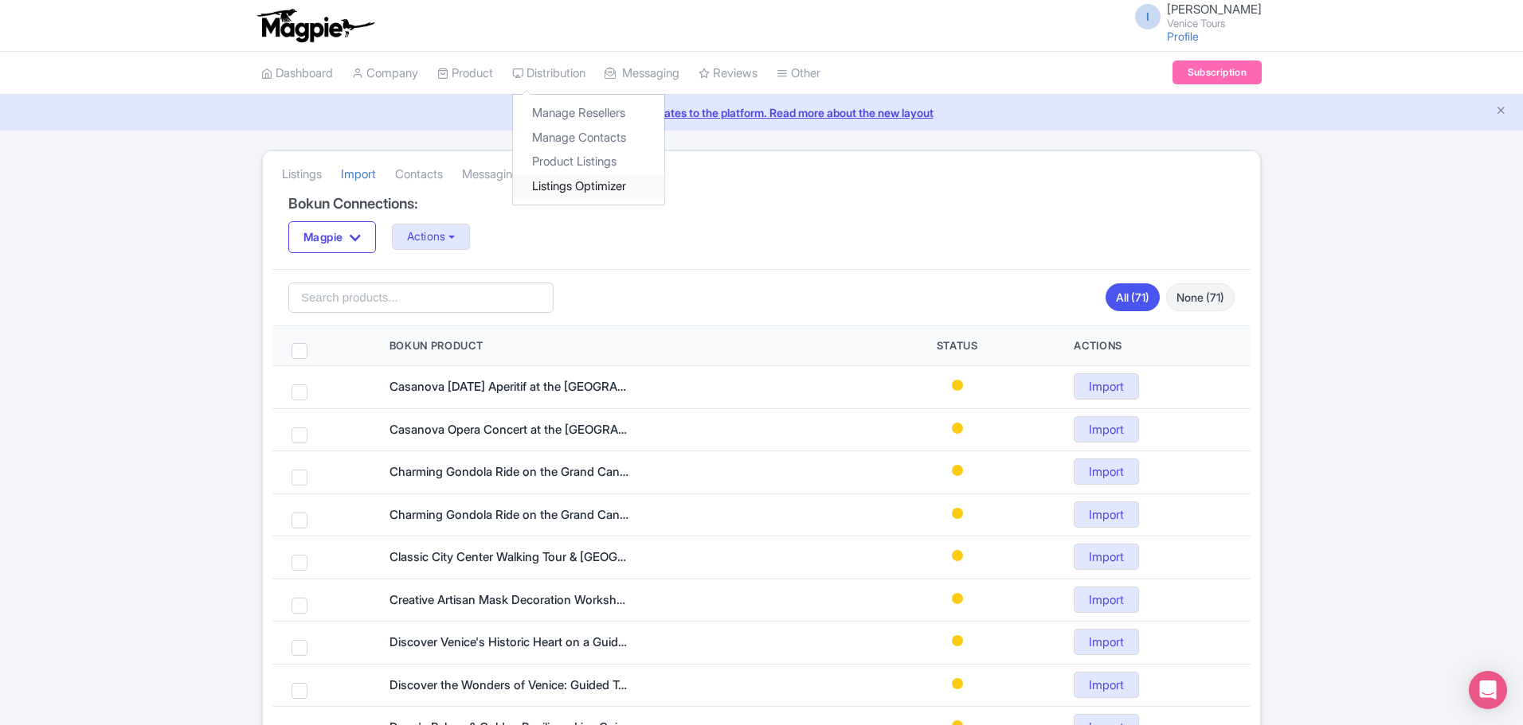
click at [577, 178] on link "Listings Optimizer" at bounding box center [588, 186] width 151 height 25
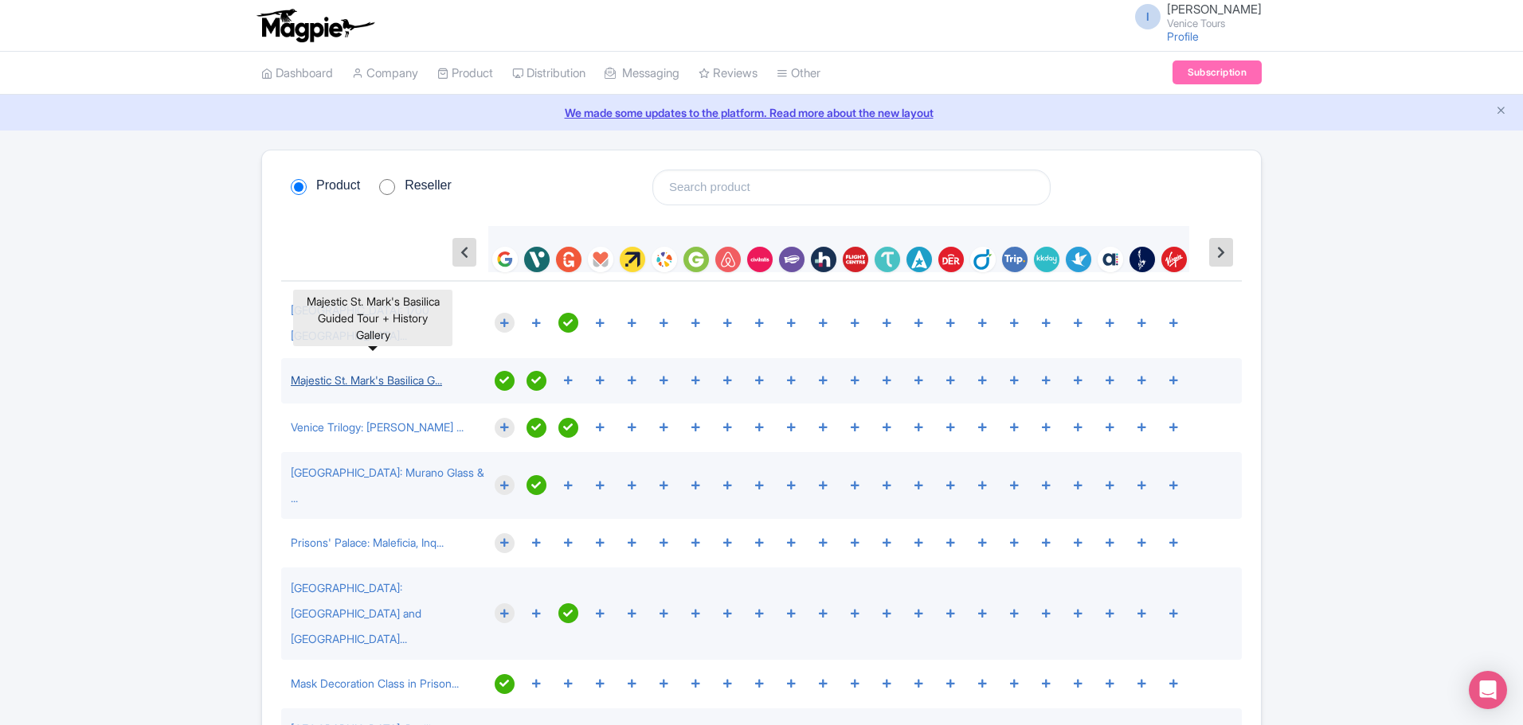
click at [400, 373] on link "Majestic St. Mark's Basilica G..." at bounding box center [366, 380] width 151 height 14
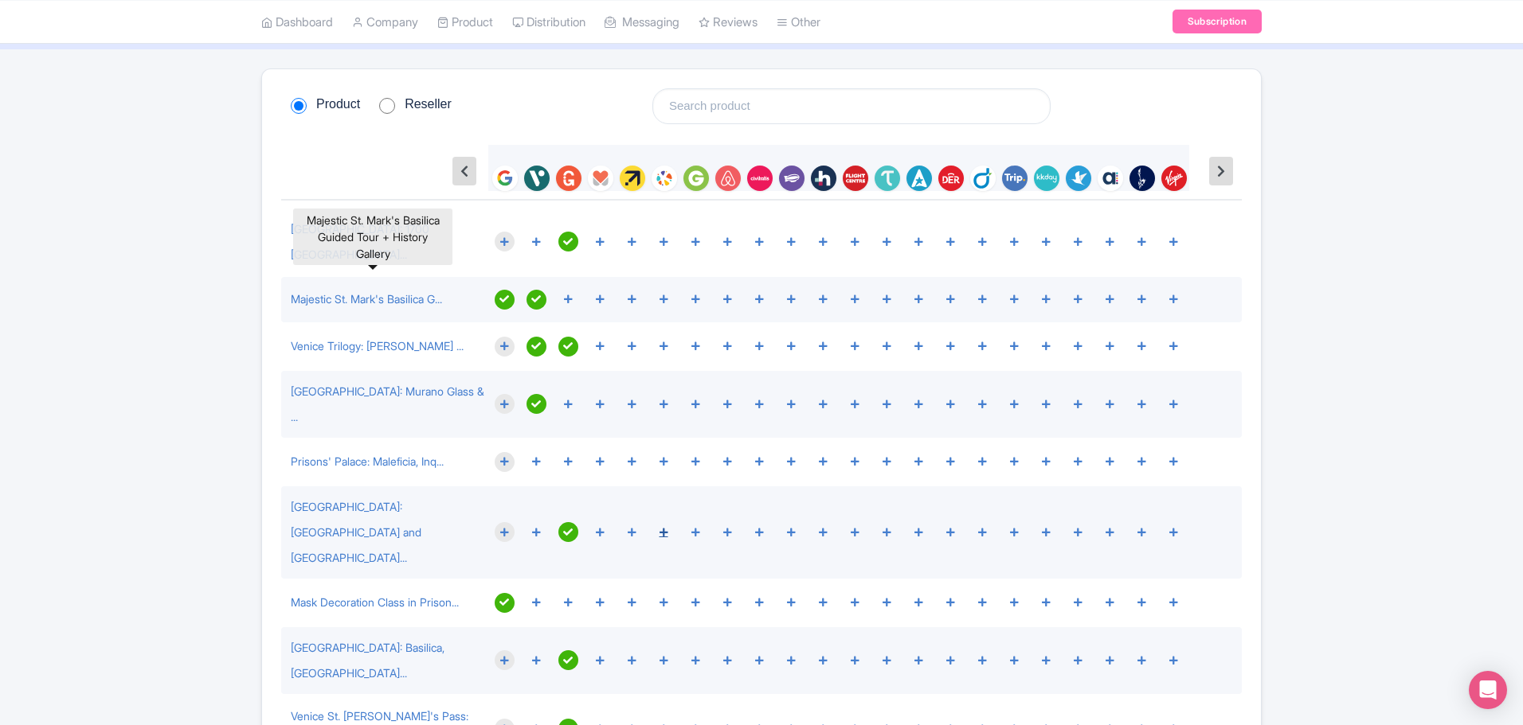
scroll to position [80, 0]
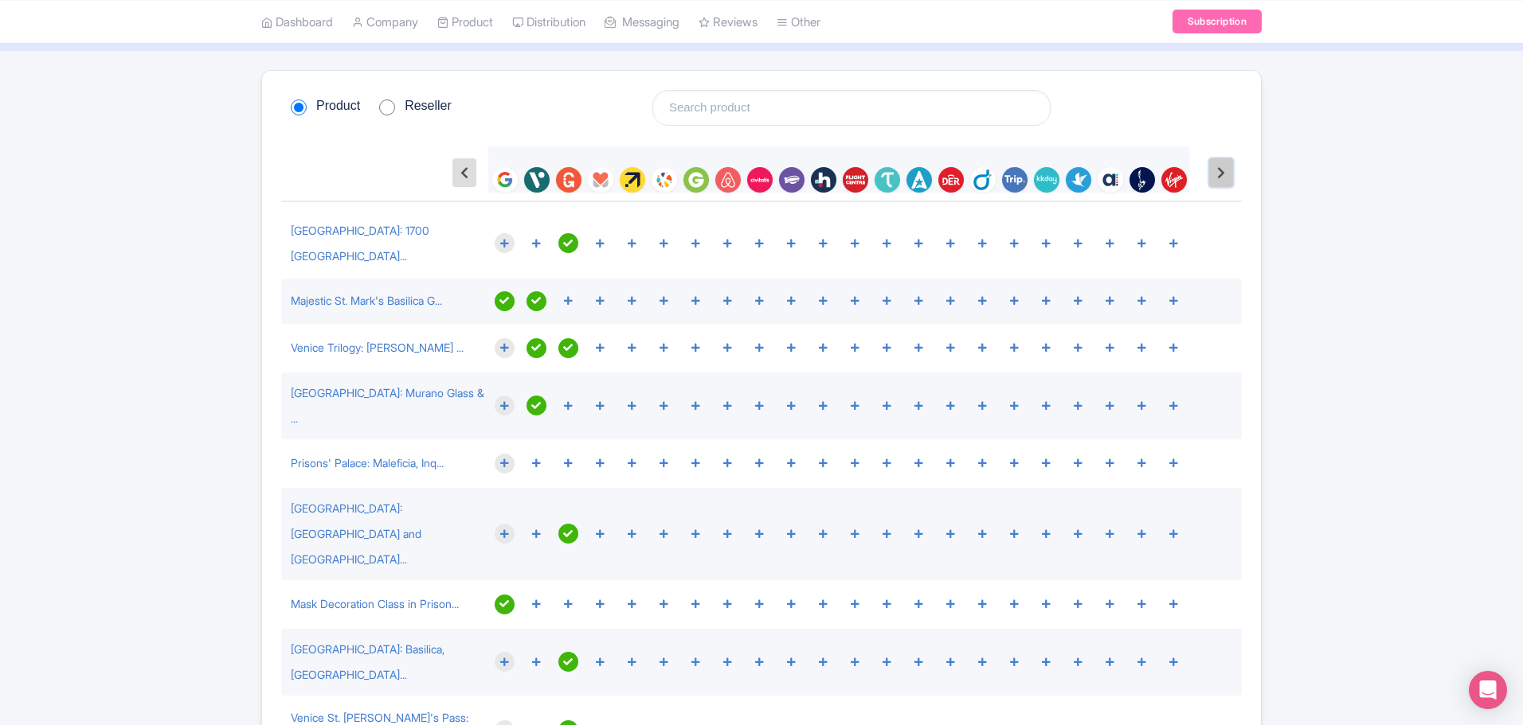
click at [1218, 169] on icon at bounding box center [1221, 172] width 8 height 13
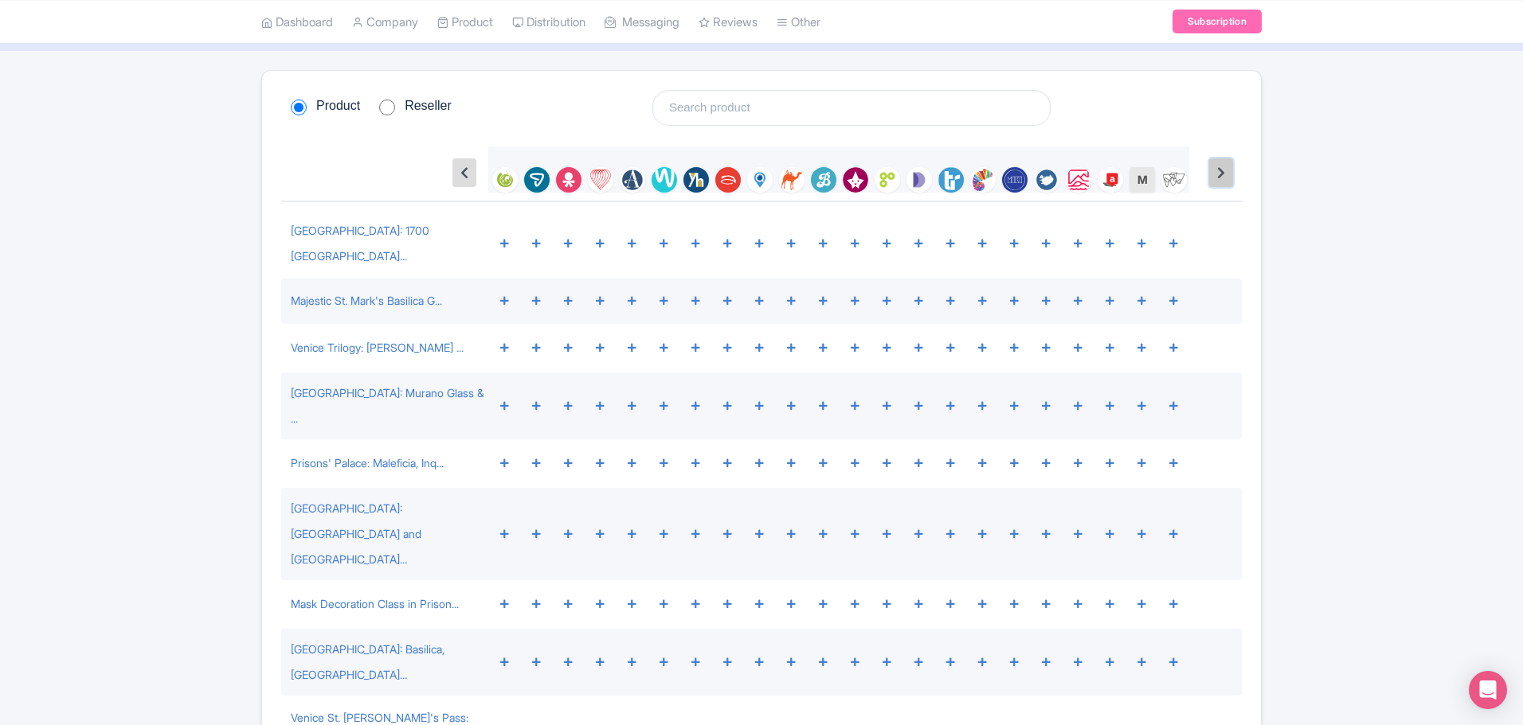
click at [1218, 169] on icon at bounding box center [1221, 172] width 8 height 13
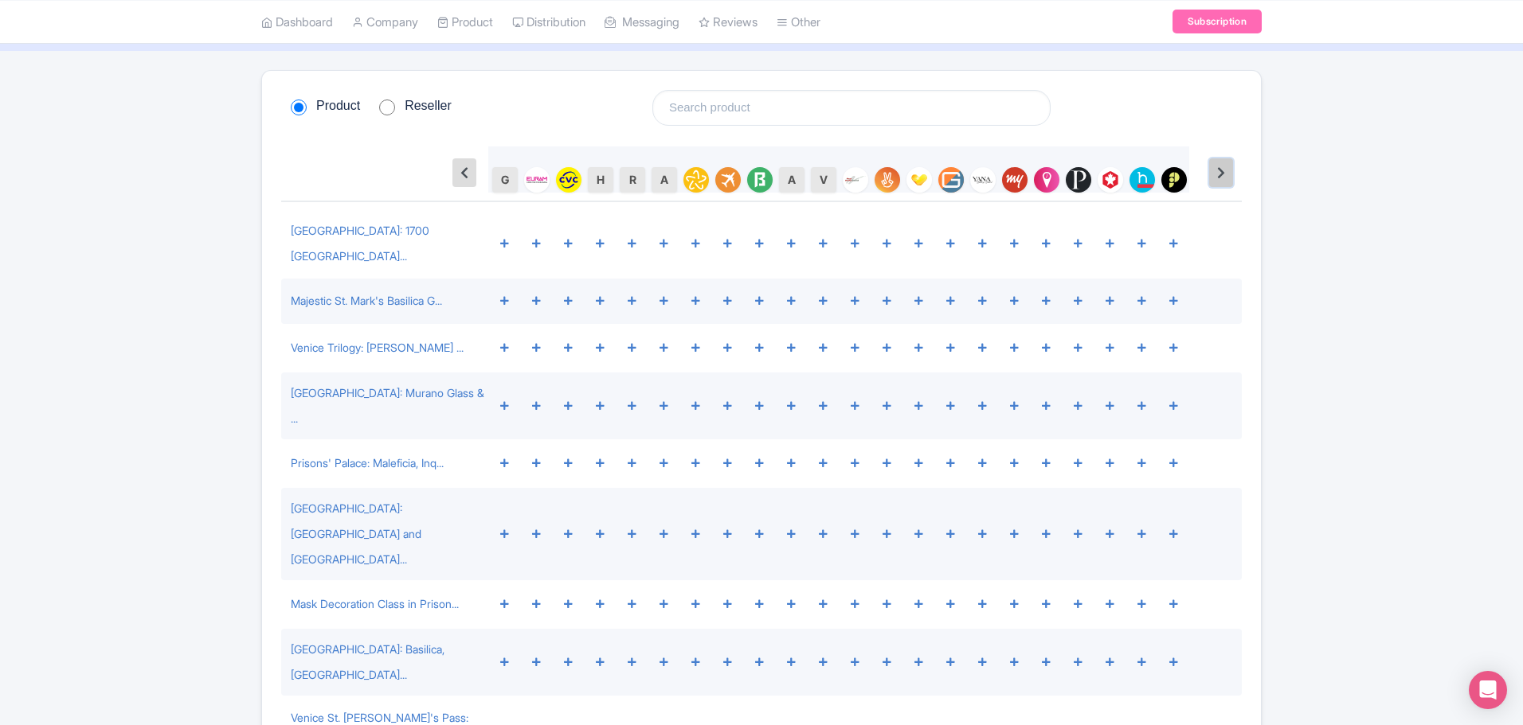
click at [1218, 169] on icon at bounding box center [1221, 172] width 8 height 13
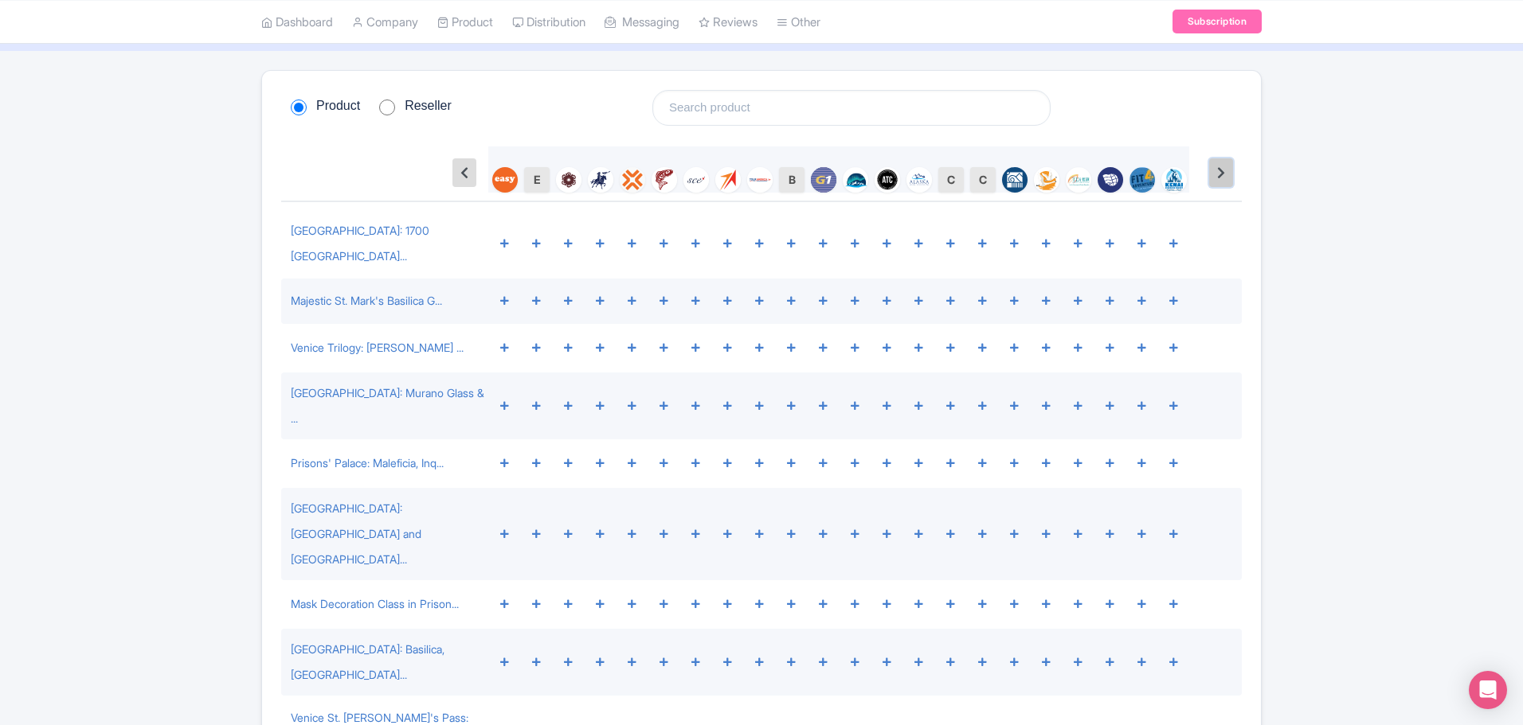
click at [1218, 169] on icon at bounding box center [1221, 172] width 8 height 13
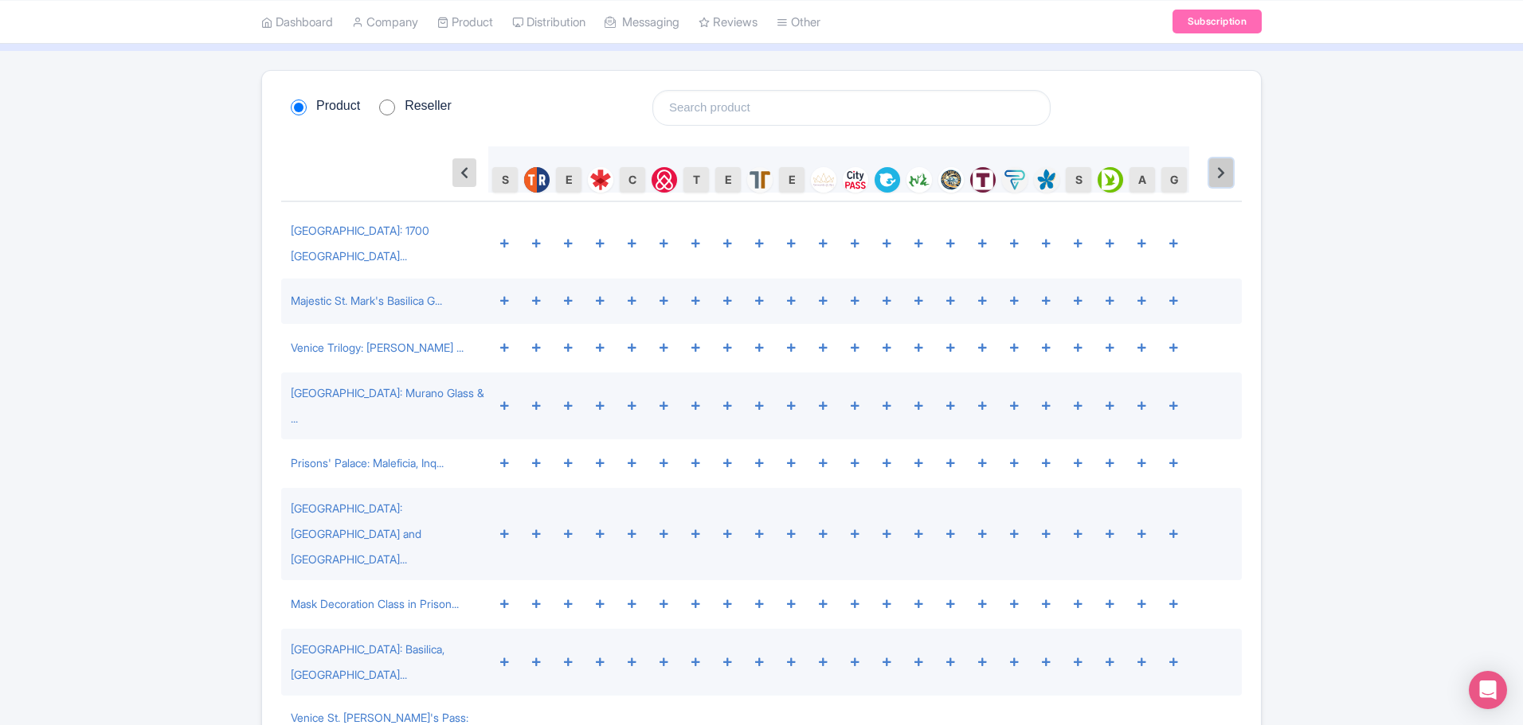
click at [1218, 169] on icon at bounding box center [1221, 172] width 8 height 13
click at [468, 173] on button at bounding box center [464, 172] width 24 height 29
click at [467, 173] on icon at bounding box center [464, 172] width 8 height 13
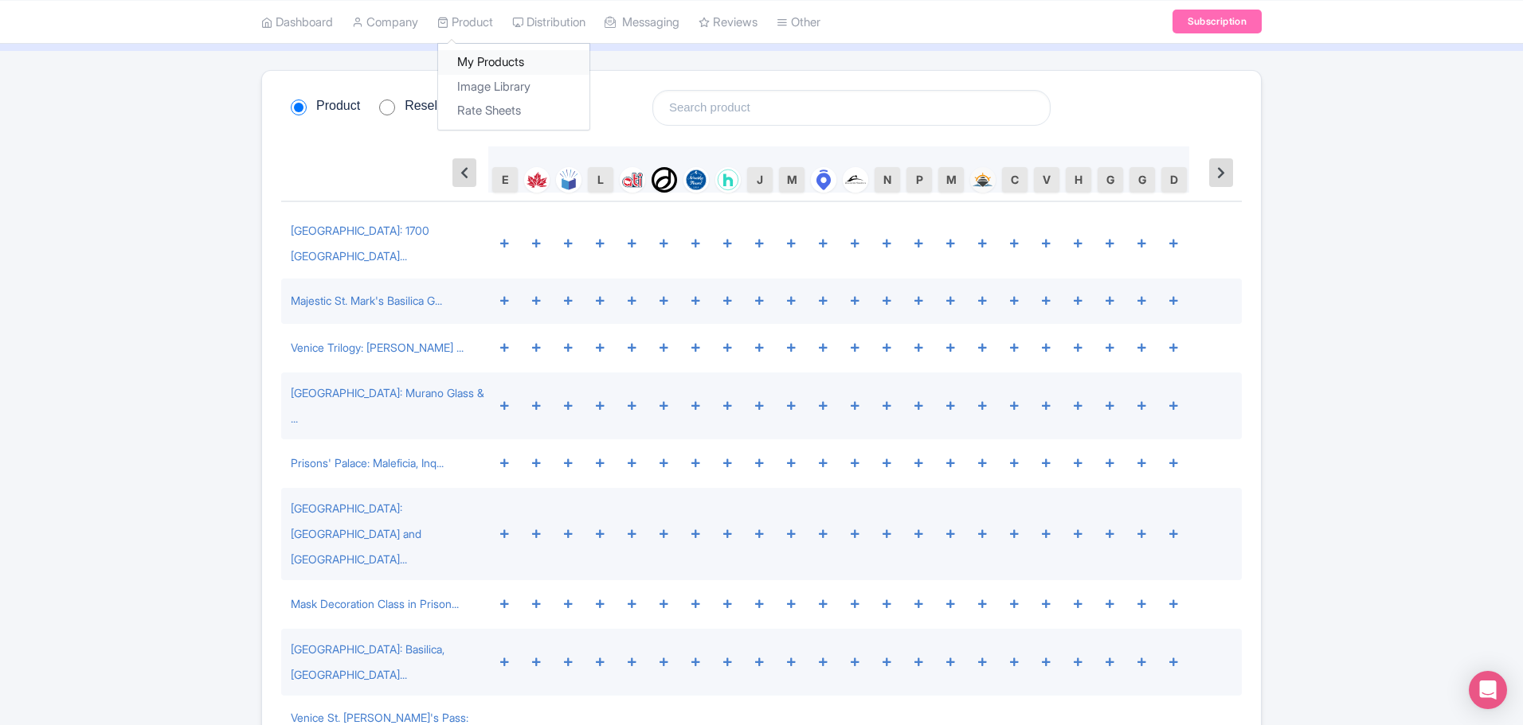
click at [487, 61] on link "My Products" at bounding box center [513, 62] width 151 height 25
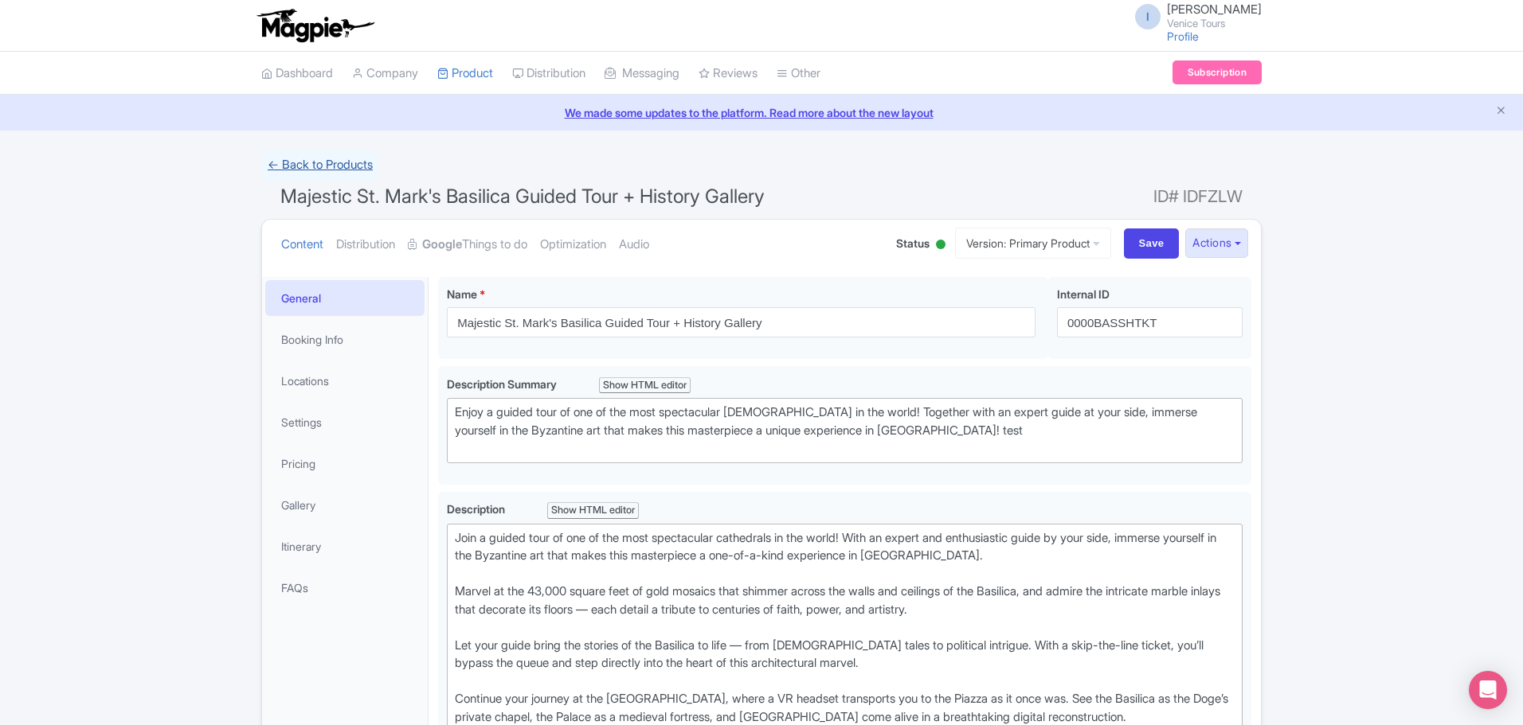
click at [270, 165] on link "← Back to Products" at bounding box center [320, 165] width 118 height 31
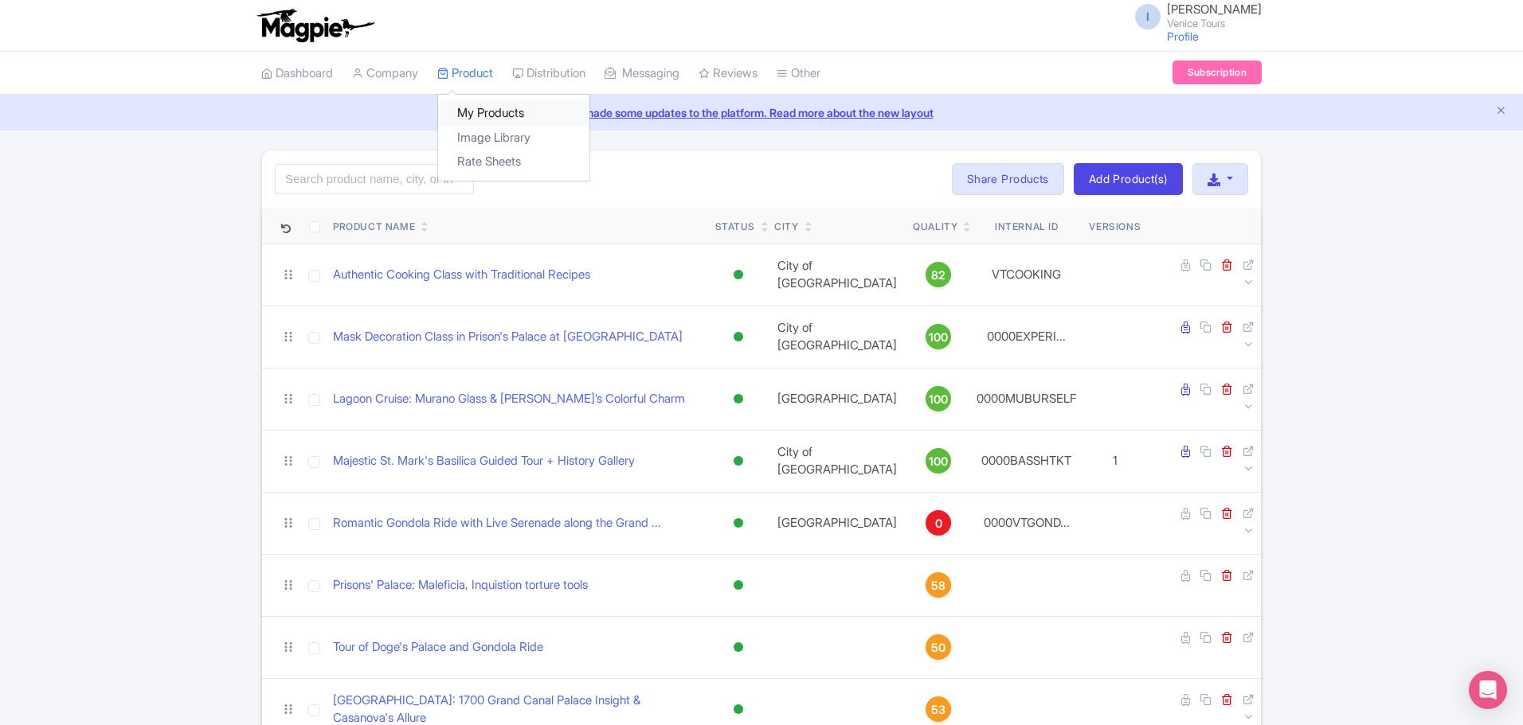
click at [484, 107] on link "My Products" at bounding box center [513, 113] width 151 height 25
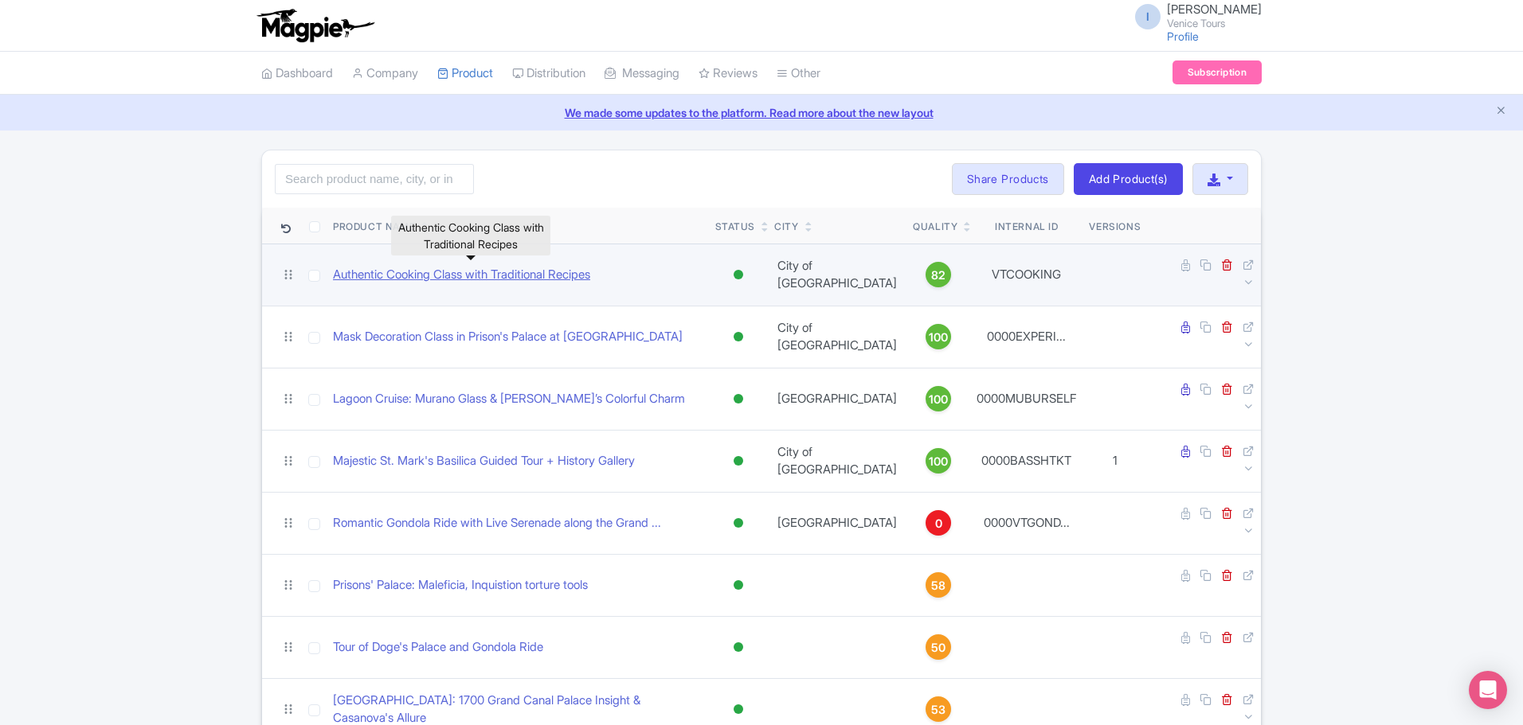
click at [513, 268] on link "Authentic Cooking Class with Traditional Recipes" at bounding box center [461, 275] width 257 height 18
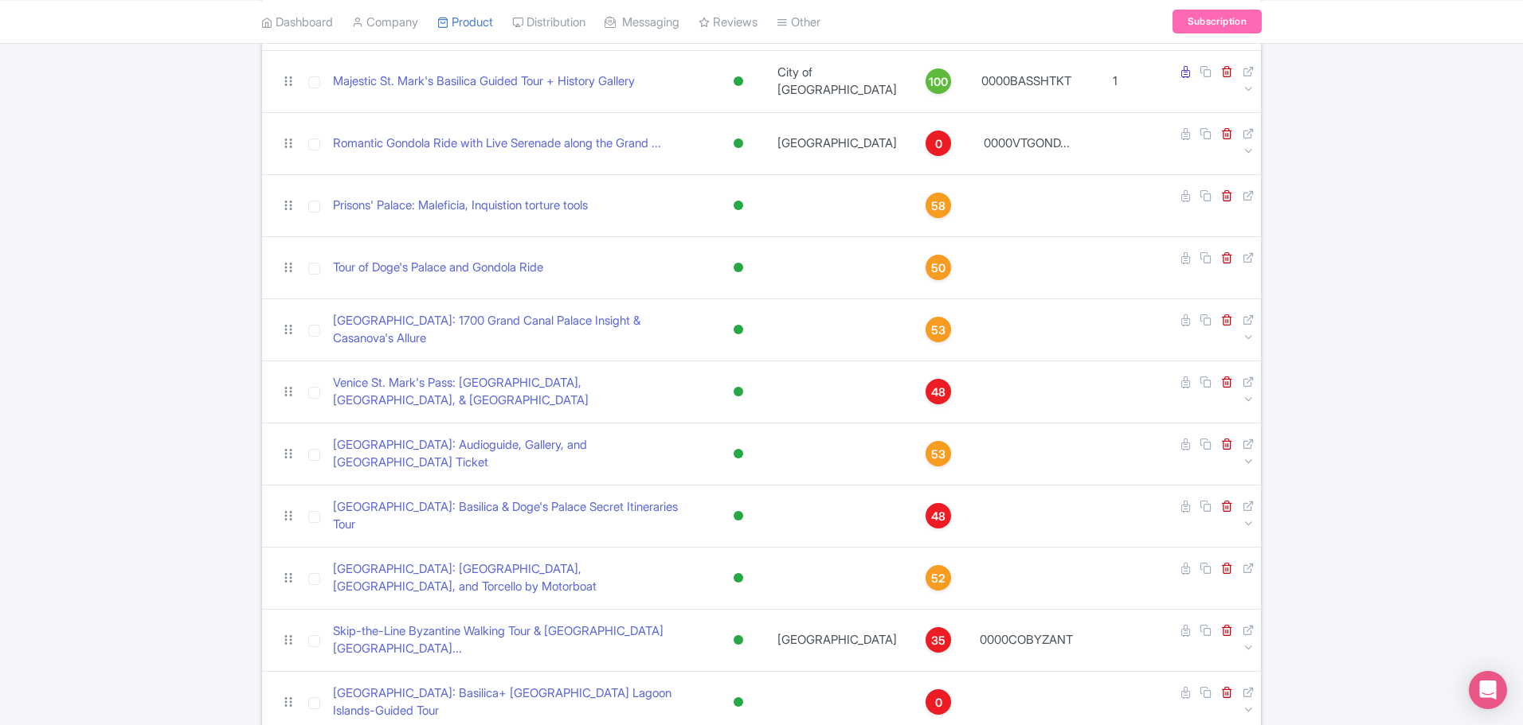
scroll to position [133, 0]
